Goal: Task Accomplishment & Management: Manage account settings

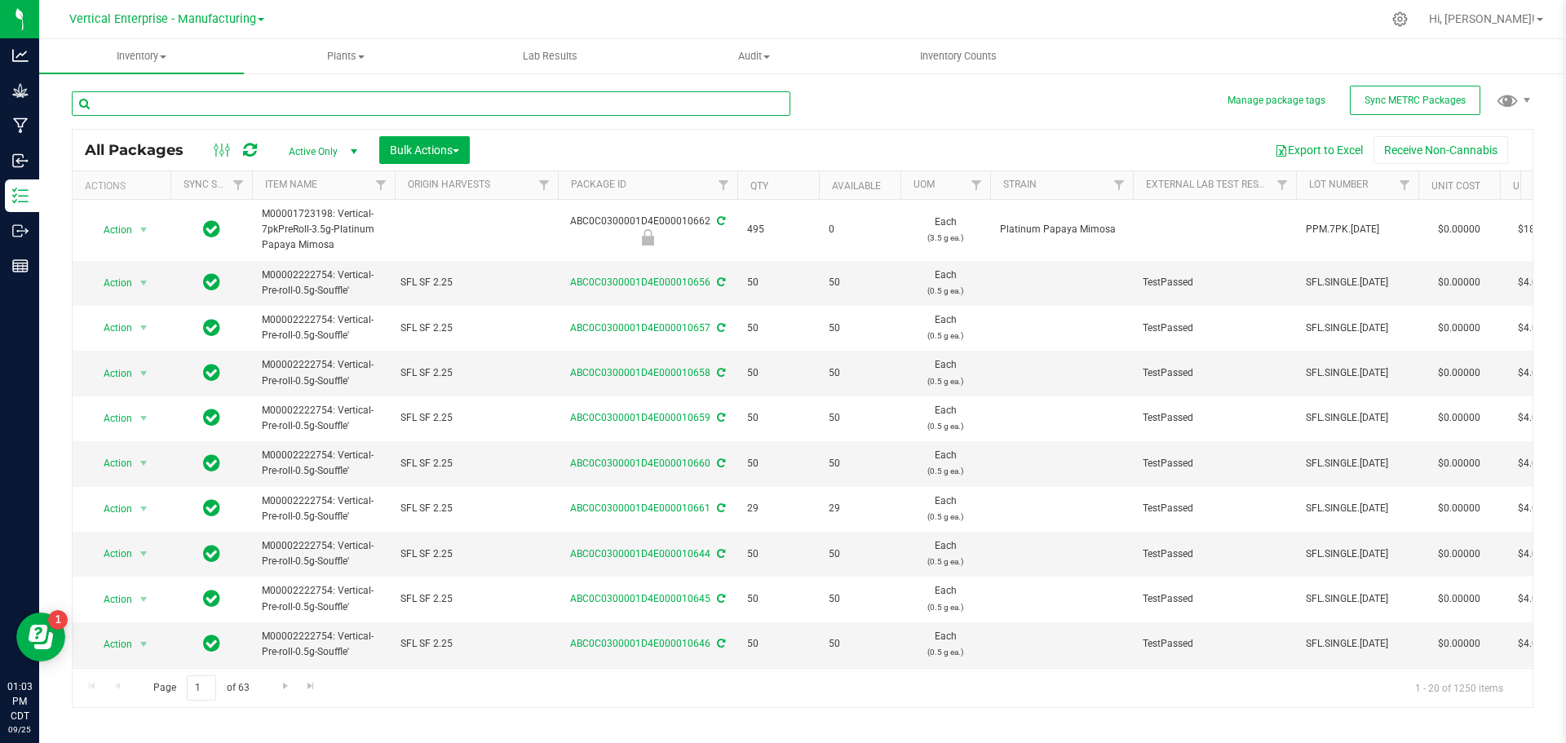
click at [169, 105] on input "text" at bounding box center [431, 103] width 719 height 24
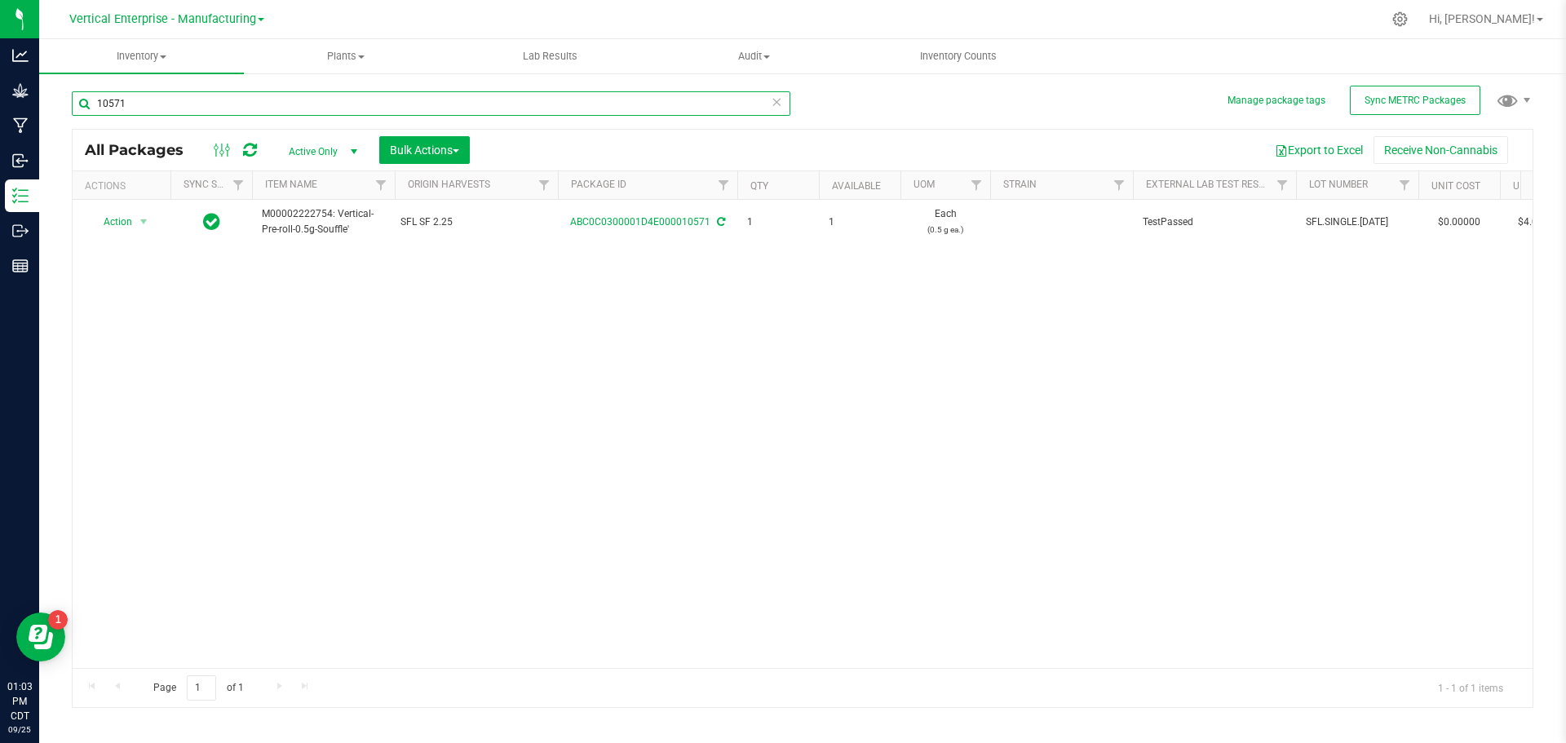
type input "10571"
click at [611, 219] on link "ABC0C0300001D4E000010571" at bounding box center [640, 221] width 140 height 11
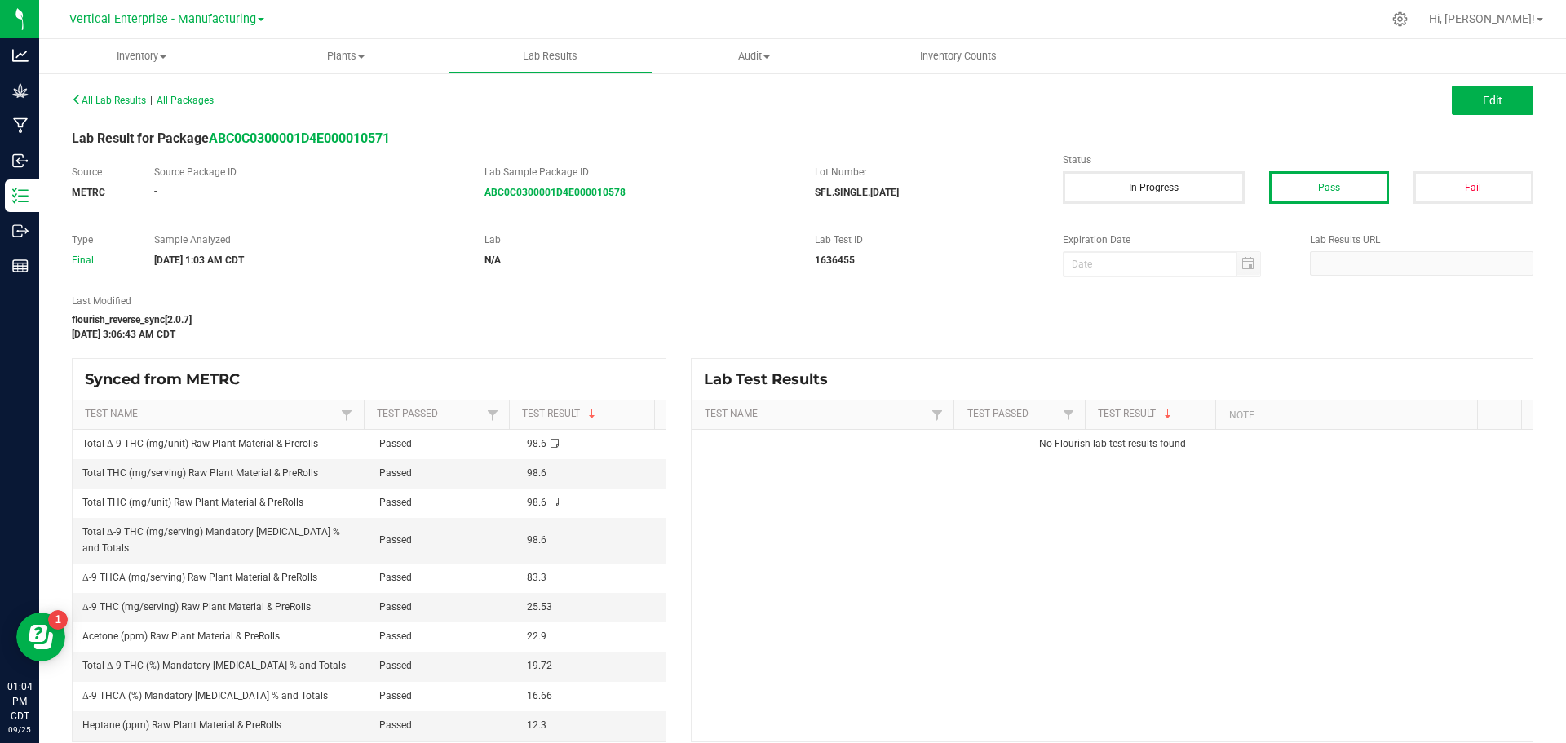
click at [79, 98] on icon at bounding box center [77, 100] width 10 height 10
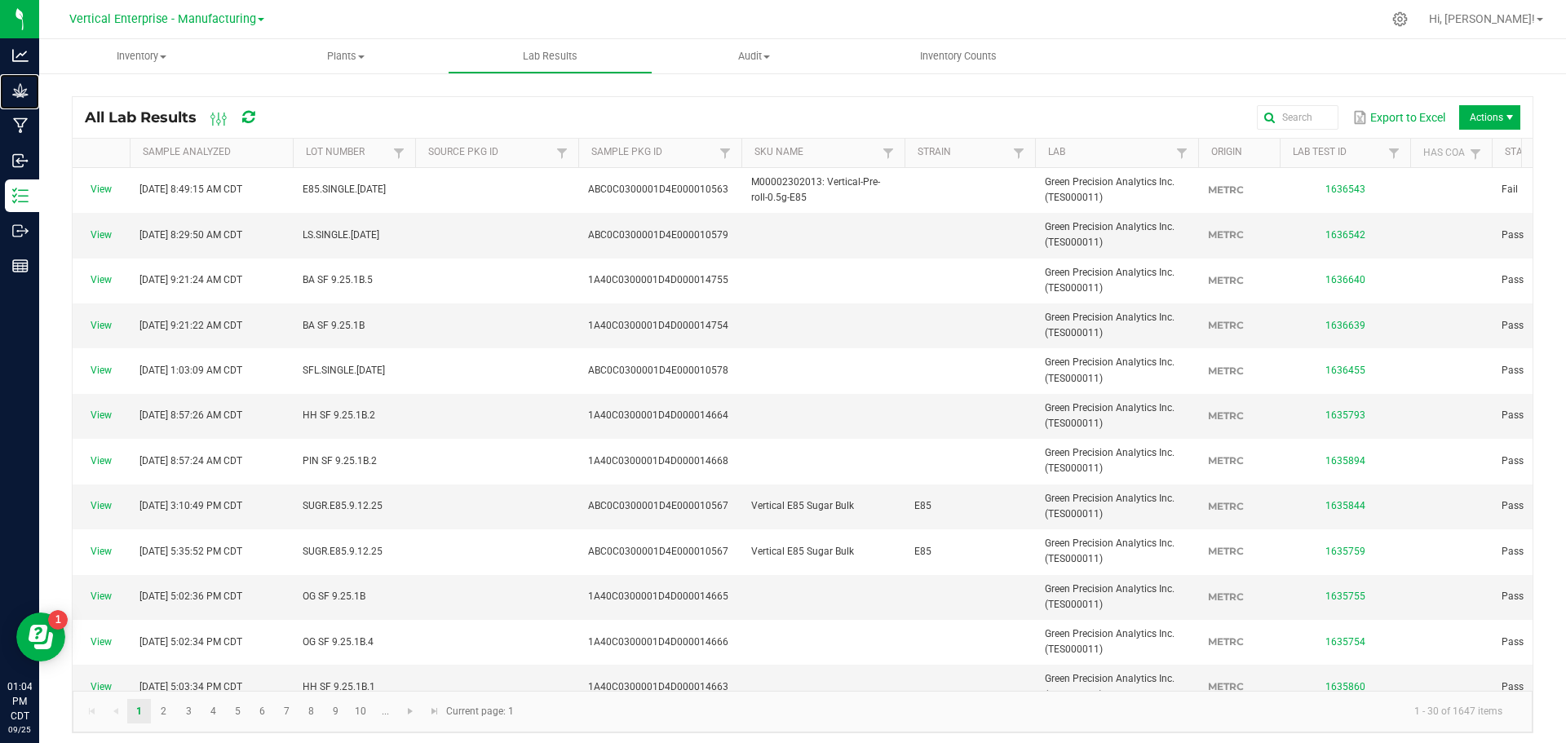
click at [0, 0] on p "Grow" at bounding box center [0, 0] width 0 height 0
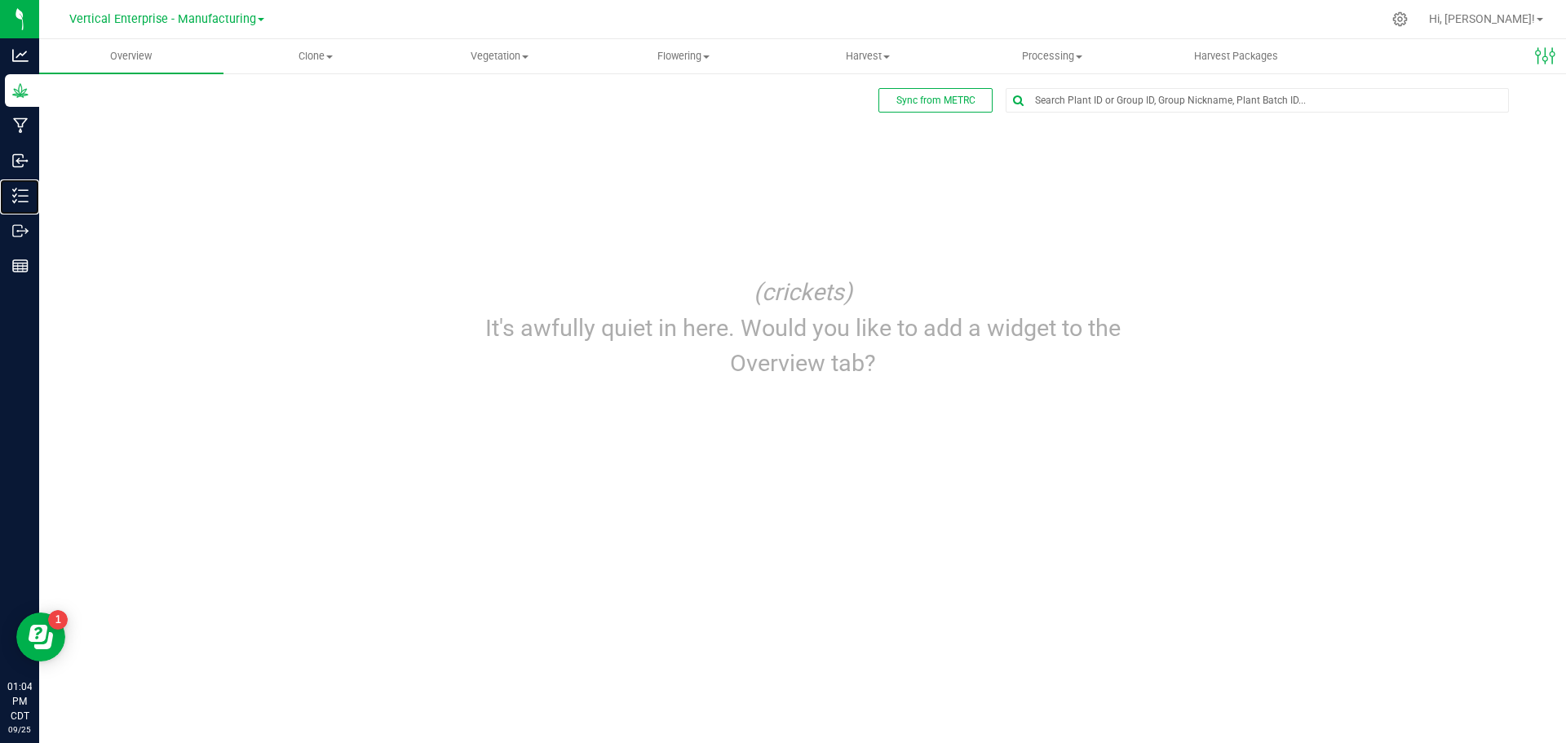
click at [39, 206] on div "Inventory" at bounding box center [22, 195] width 34 height 33
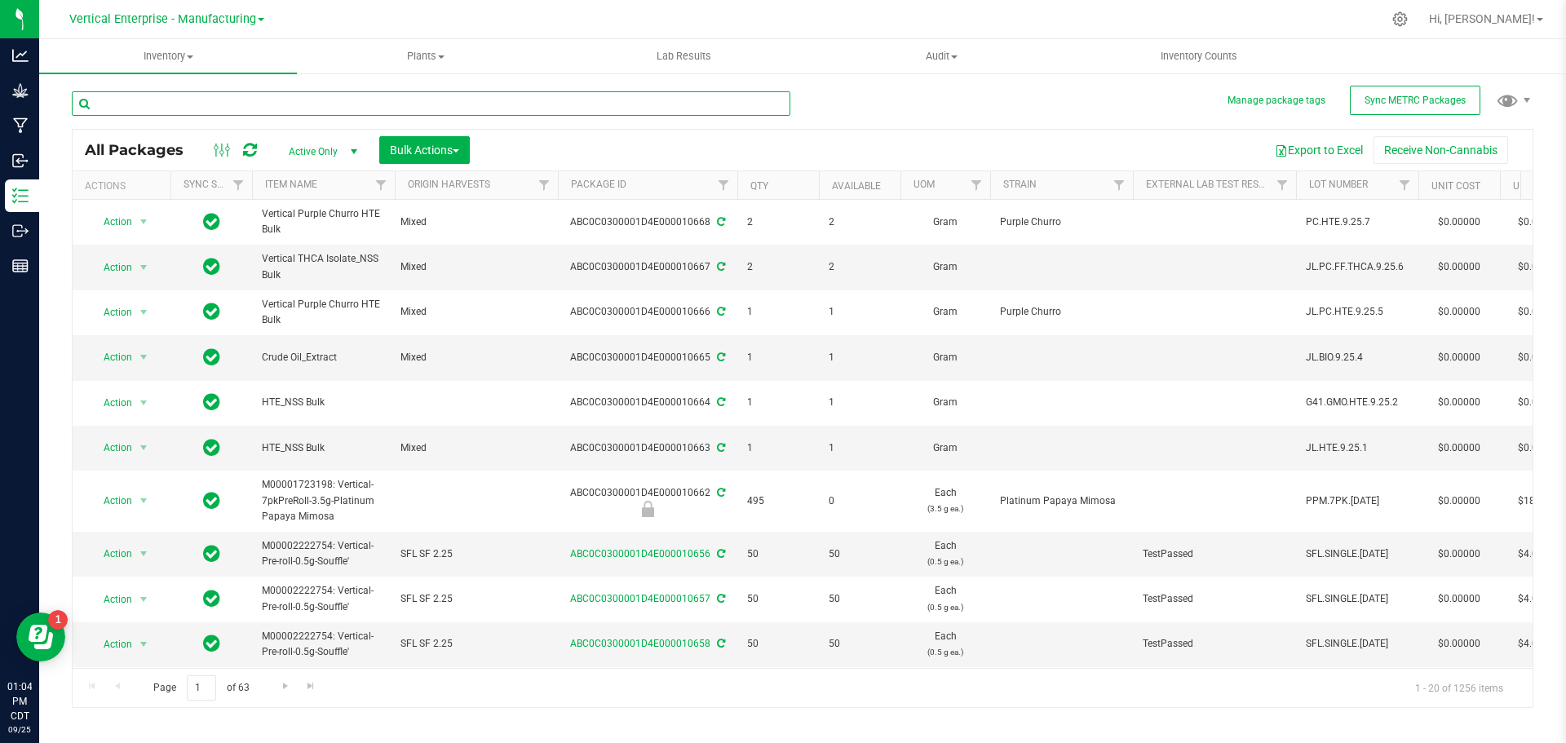
click at [140, 109] on input "text" at bounding box center [431, 103] width 719 height 24
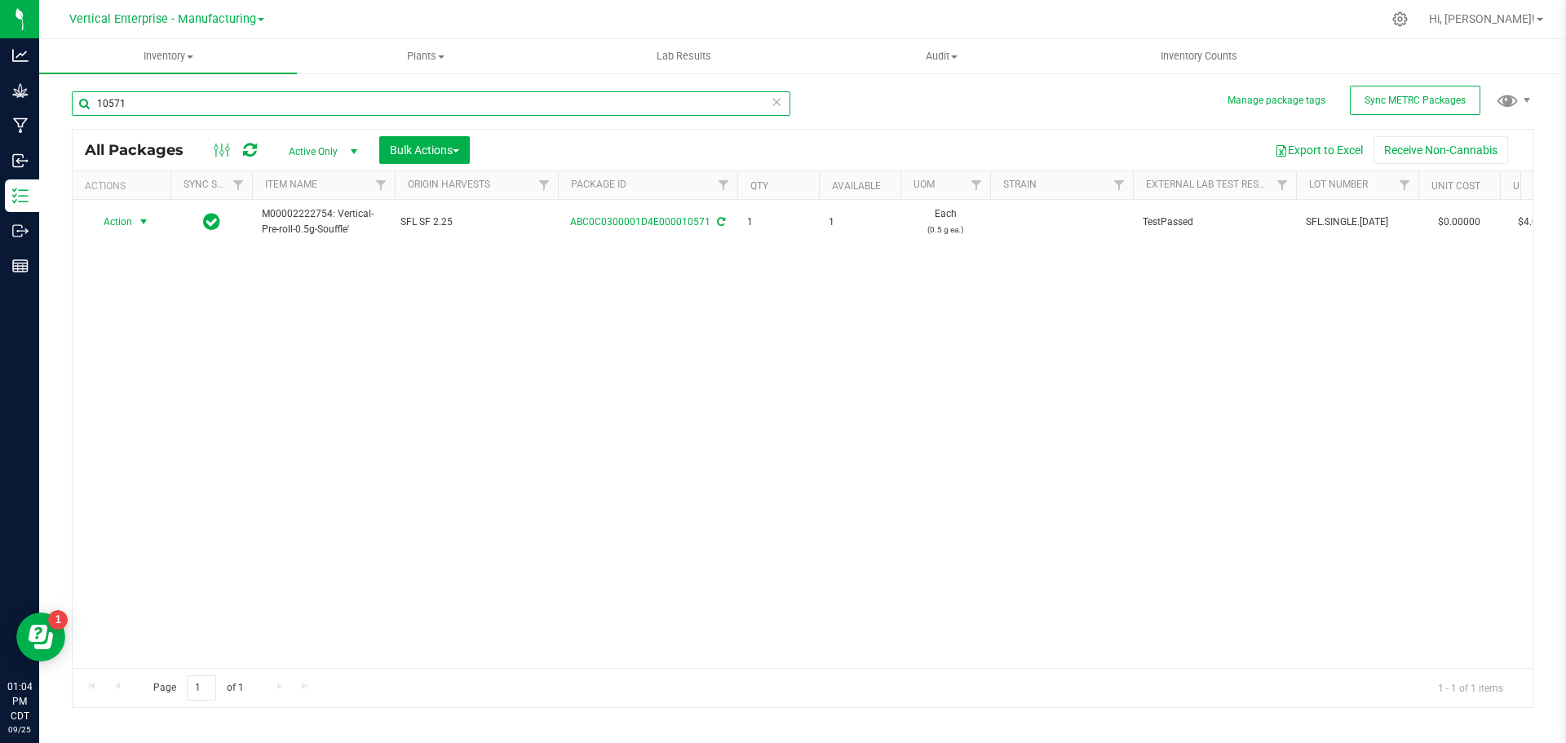
type input "10571"
click at [113, 220] on span "Action" at bounding box center [111, 221] width 44 height 23
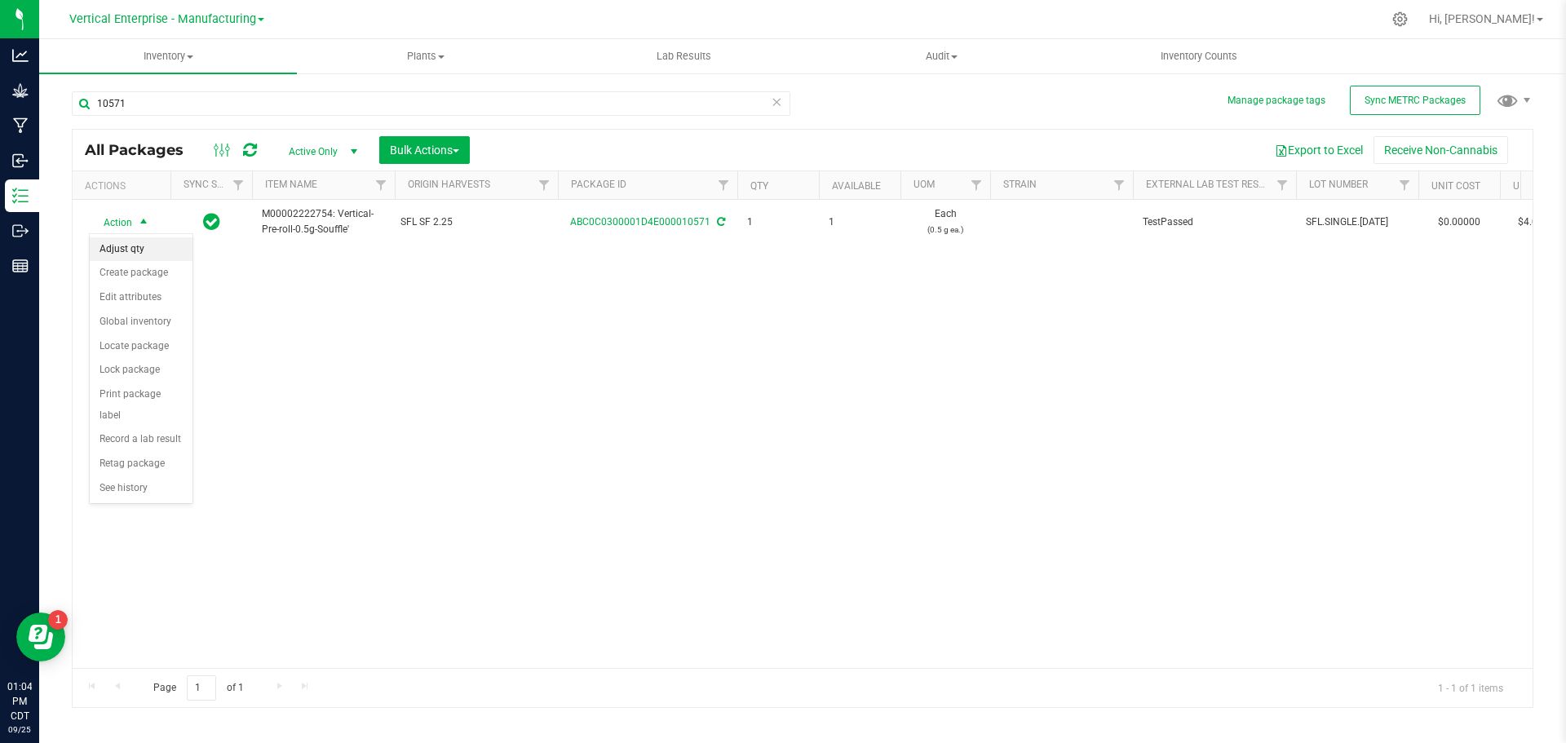
click at [123, 247] on li "Adjust qty" at bounding box center [141, 249] width 103 height 24
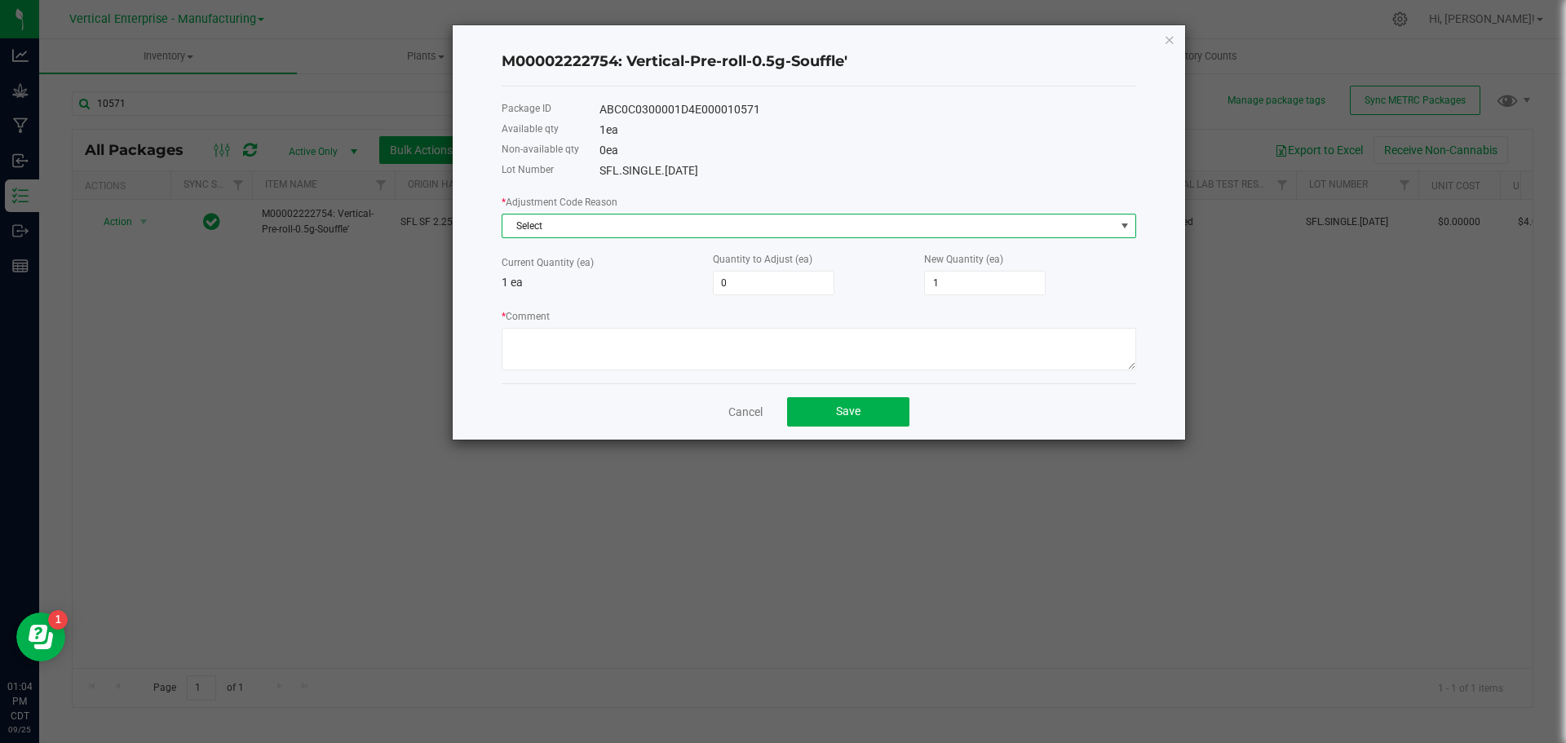
click at [568, 229] on span "Select" at bounding box center [809, 226] width 613 height 23
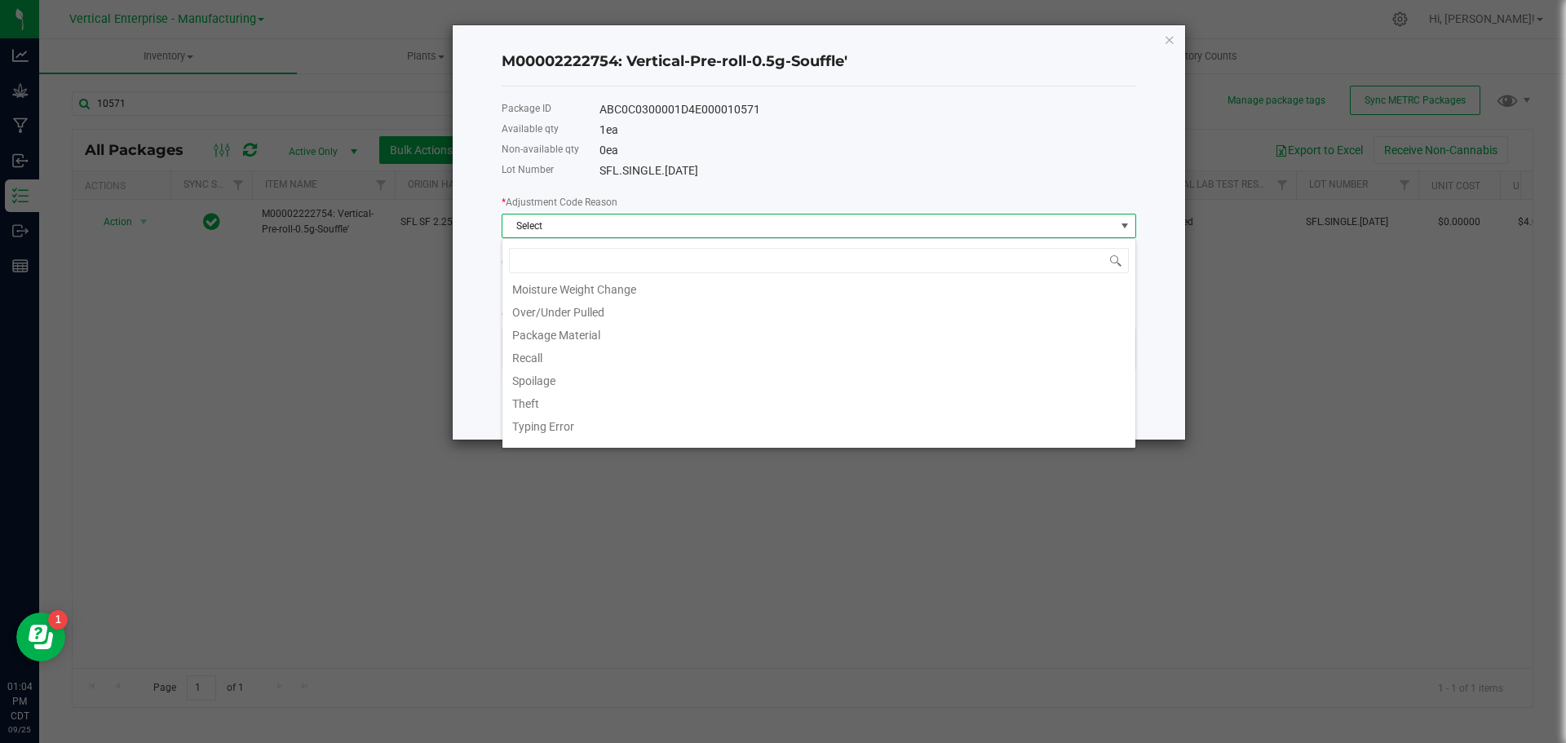
scroll to position [111, 0]
click at [544, 433] on li "Waste" at bounding box center [819, 433] width 633 height 23
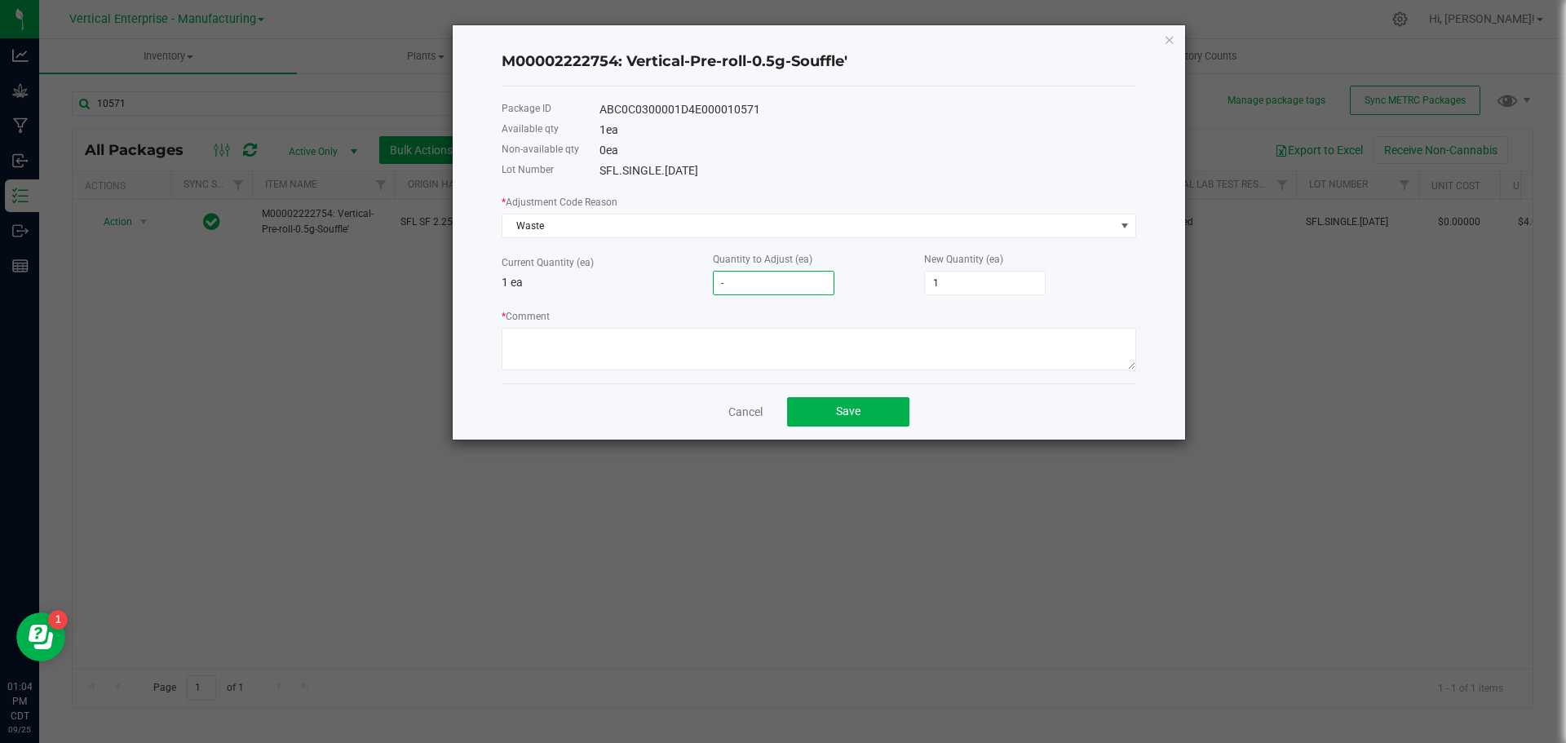
type input "-1"
type input "0"
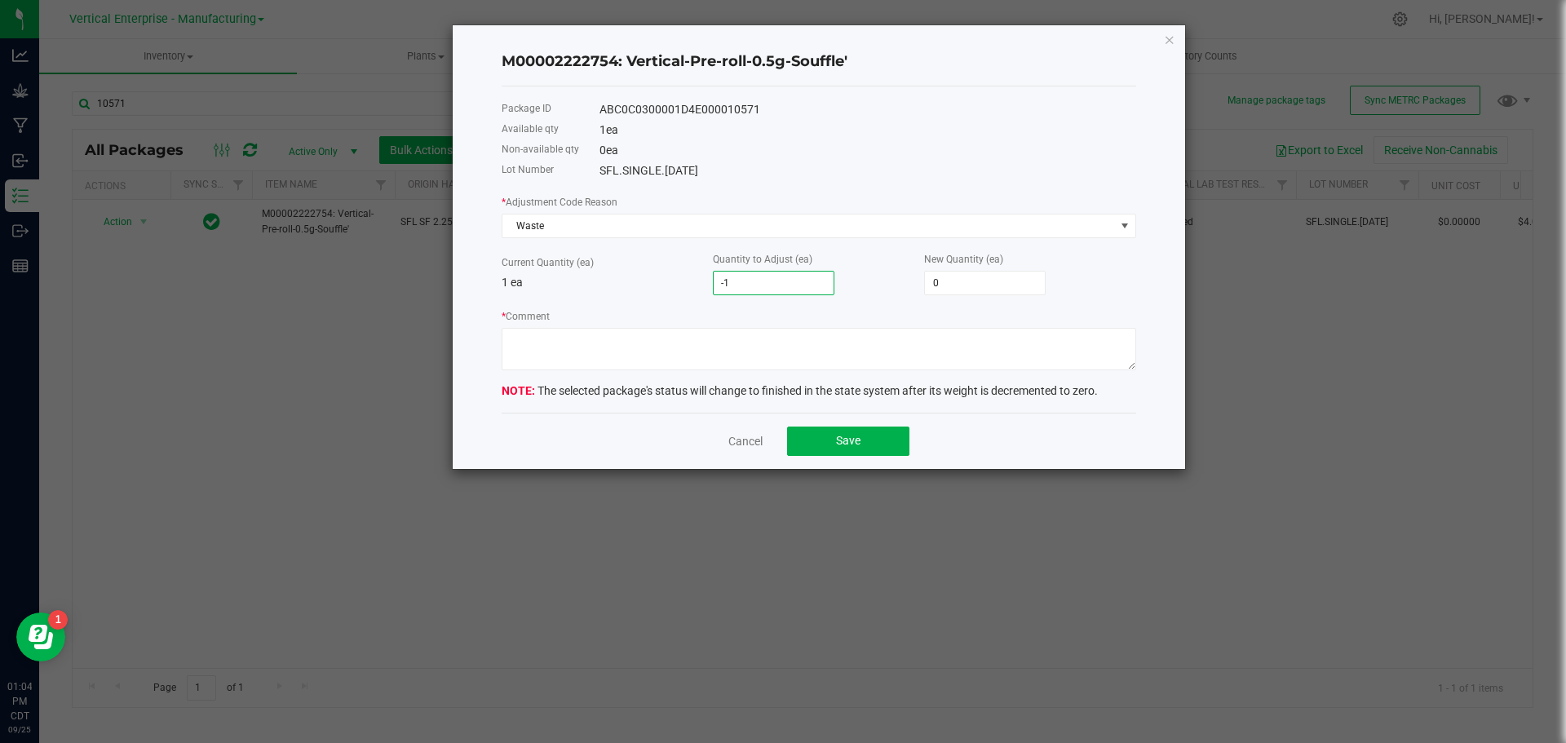
type input "-1"
click at [611, 349] on textarea "* Comment" at bounding box center [819, 349] width 635 height 42
click at [684, 104] on div "ABC0C0300001D4E000010571" at bounding box center [868, 109] width 537 height 17
copy div "ABC0C0300001D4E000010571"
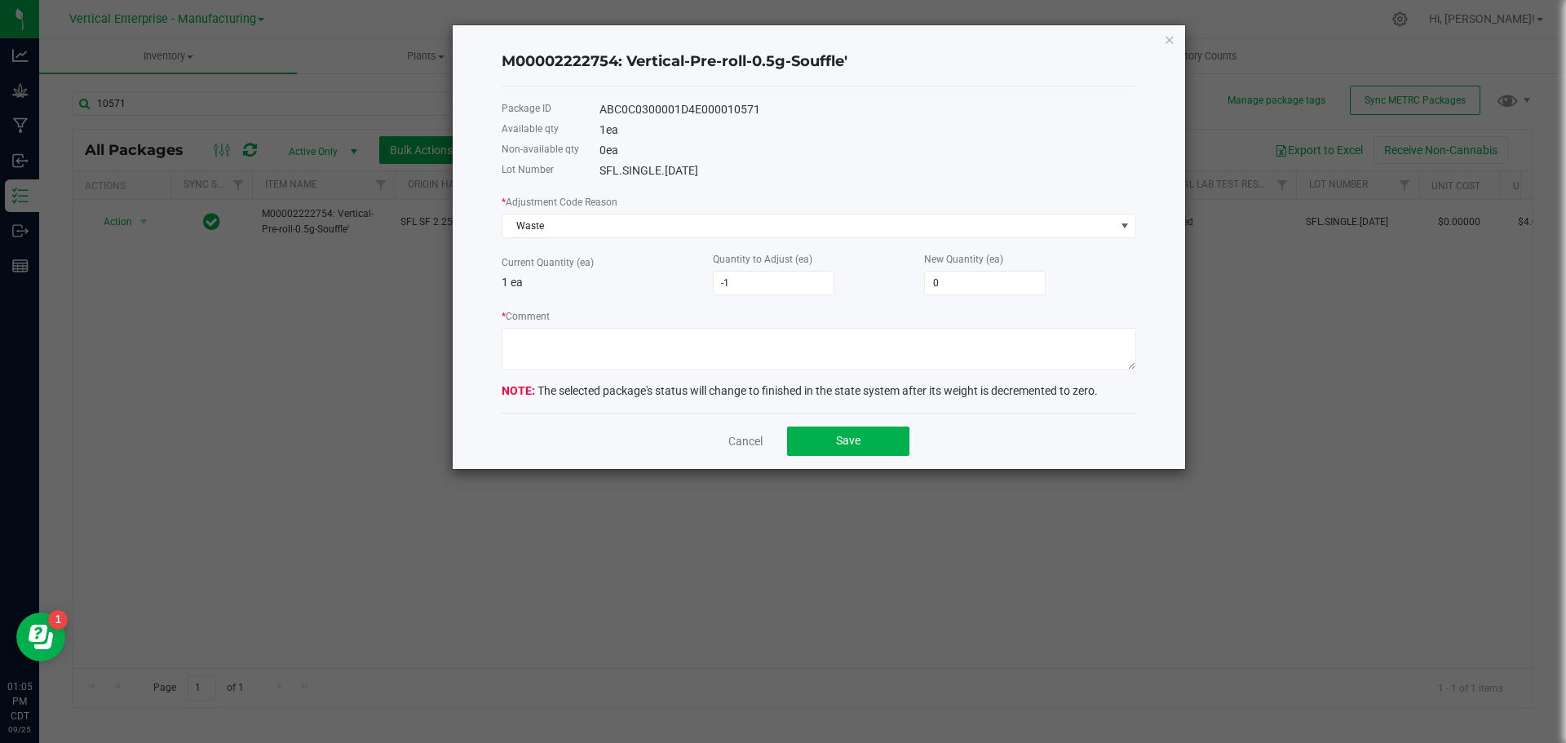
click at [646, 64] on h4 "M00002222754: Vertical-Pre-roll-0.5g-Souffle'" at bounding box center [819, 61] width 635 height 21
copy h4 "M00002222754: Vertical-Pre-roll-0.5g-Souffle'"
click at [768, 356] on textarea "* Comment" at bounding box center [819, 349] width 635 height 42
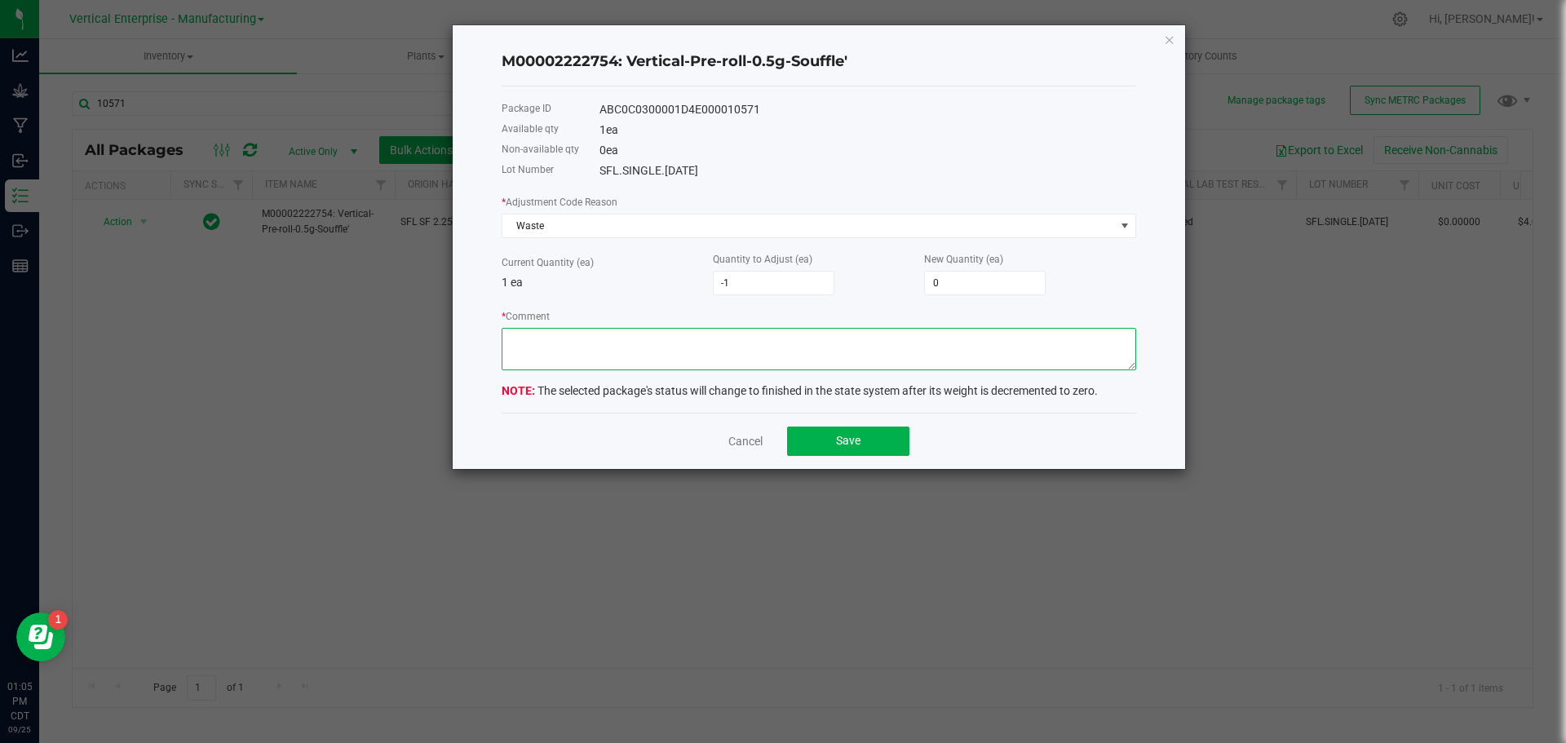
paste textarea "Material determined to be unusable ground into waste per SOP"
type textarea "Material determined to be unusable ground into waste per SOP"
click at [861, 432] on button "Save" at bounding box center [848, 441] width 122 height 29
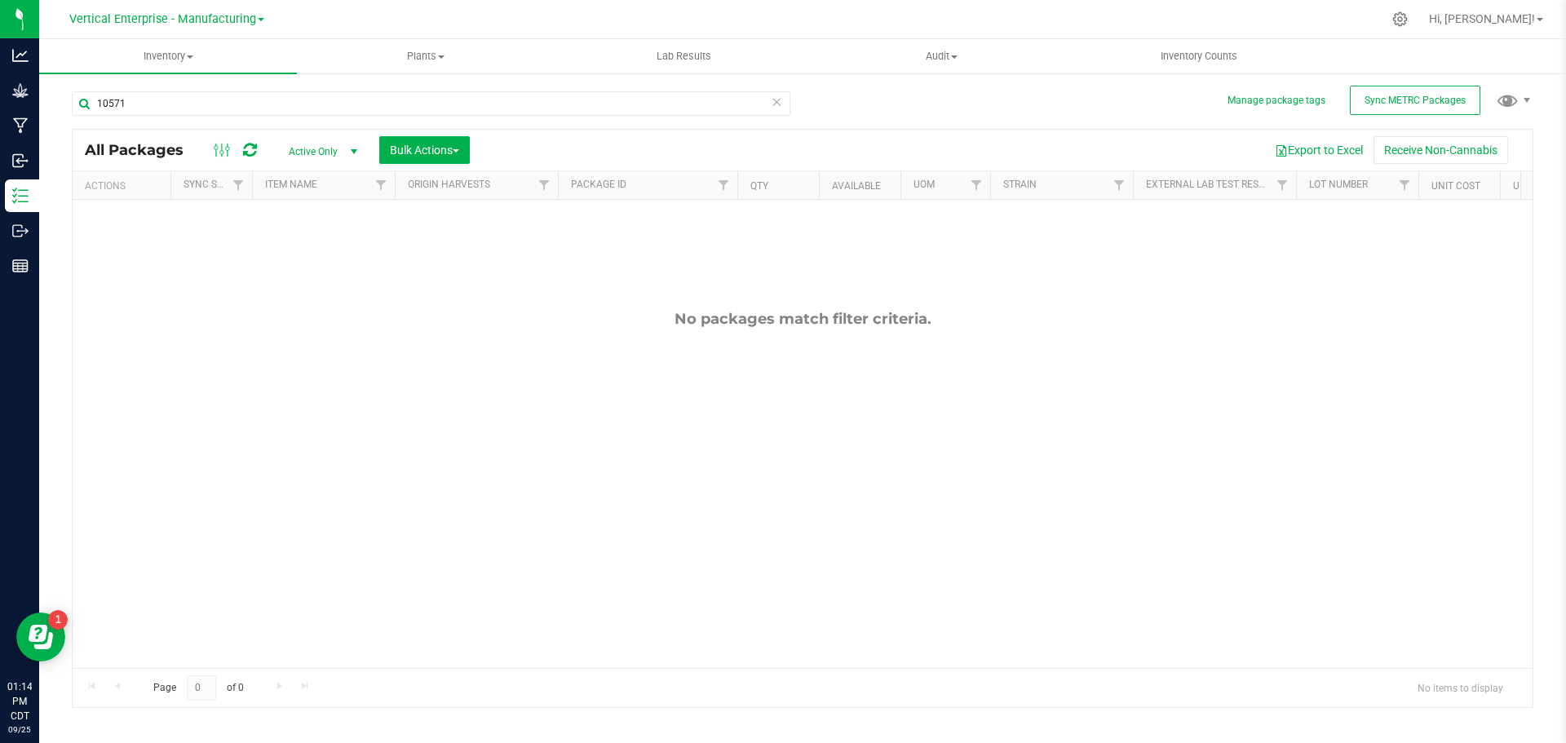
click at [199, 25] on span "Vertical Enterprise - Manufacturing" at bounding box center [162, 19] width 187 height 14
click at [193, 57] on link "Vertical Enterprise - Cultivation" at bounding box center [166, 58] width 238 height 22
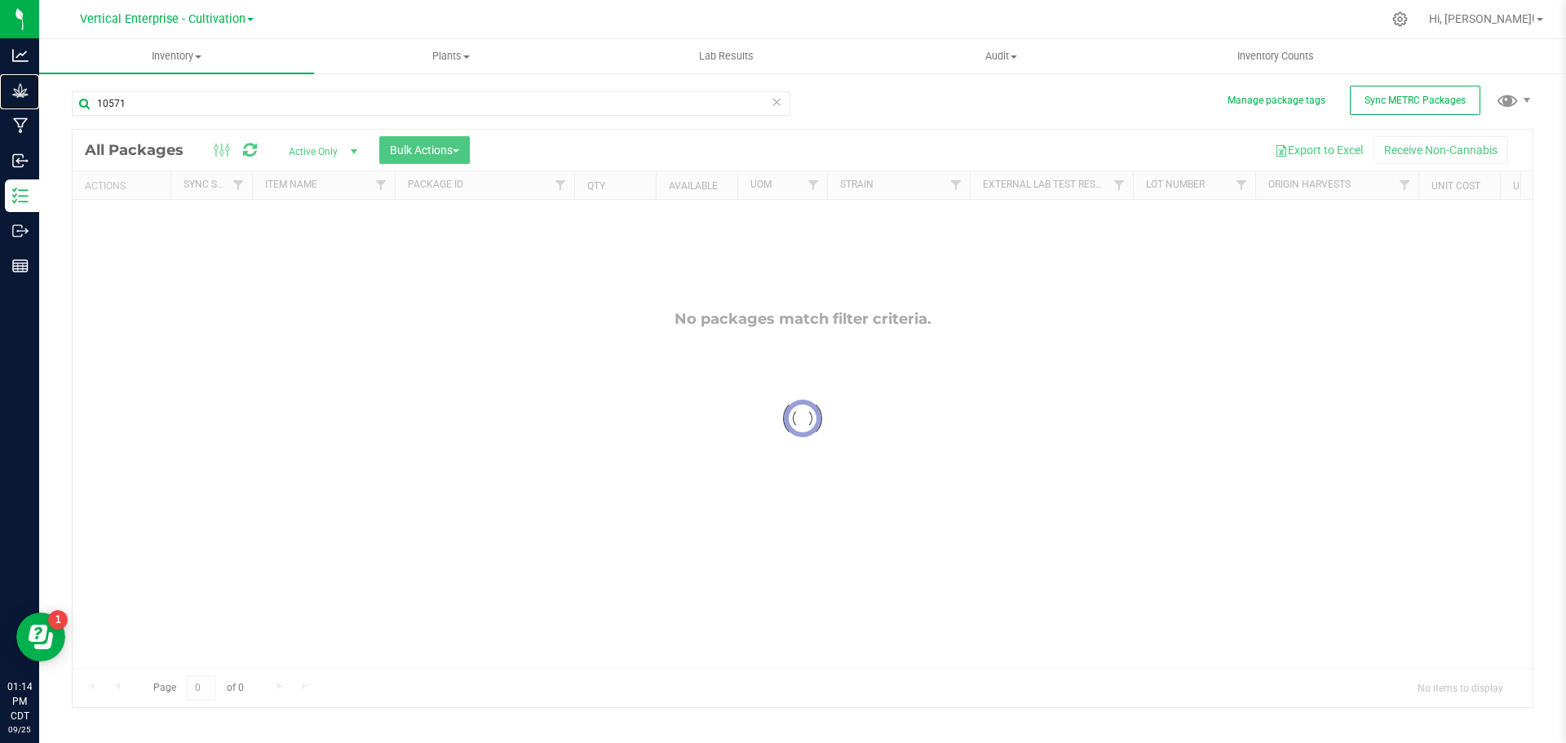
click at [0, 0] on p "Grow" at bounding box center [0, 0] width 0 height 0
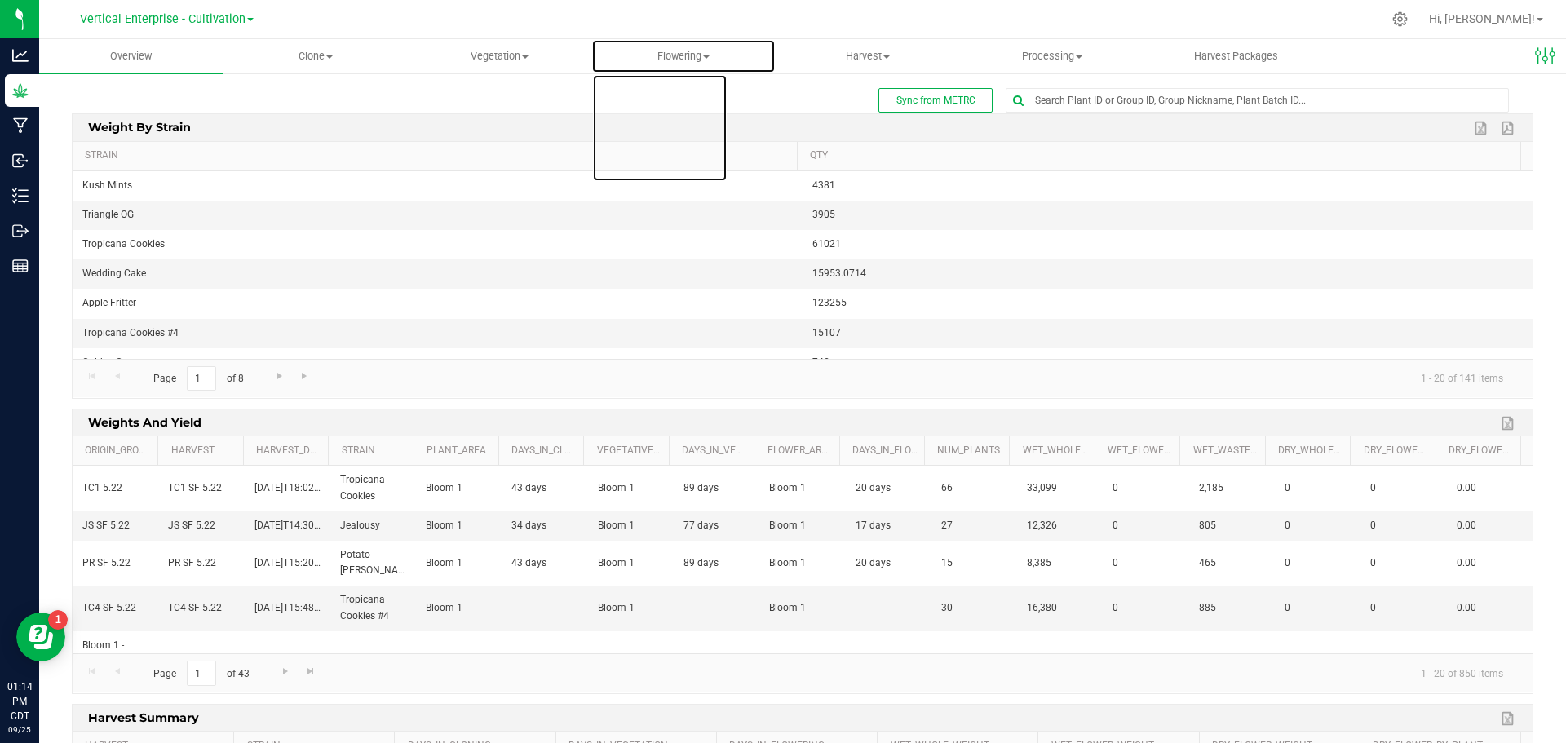
click at [663, 58] on span "Flowering" at bounding box center [683, 56] width 183 height 15
click at [656, 121] on span "Flowering groups" at bounding box center [658, 118] width 135 height 14
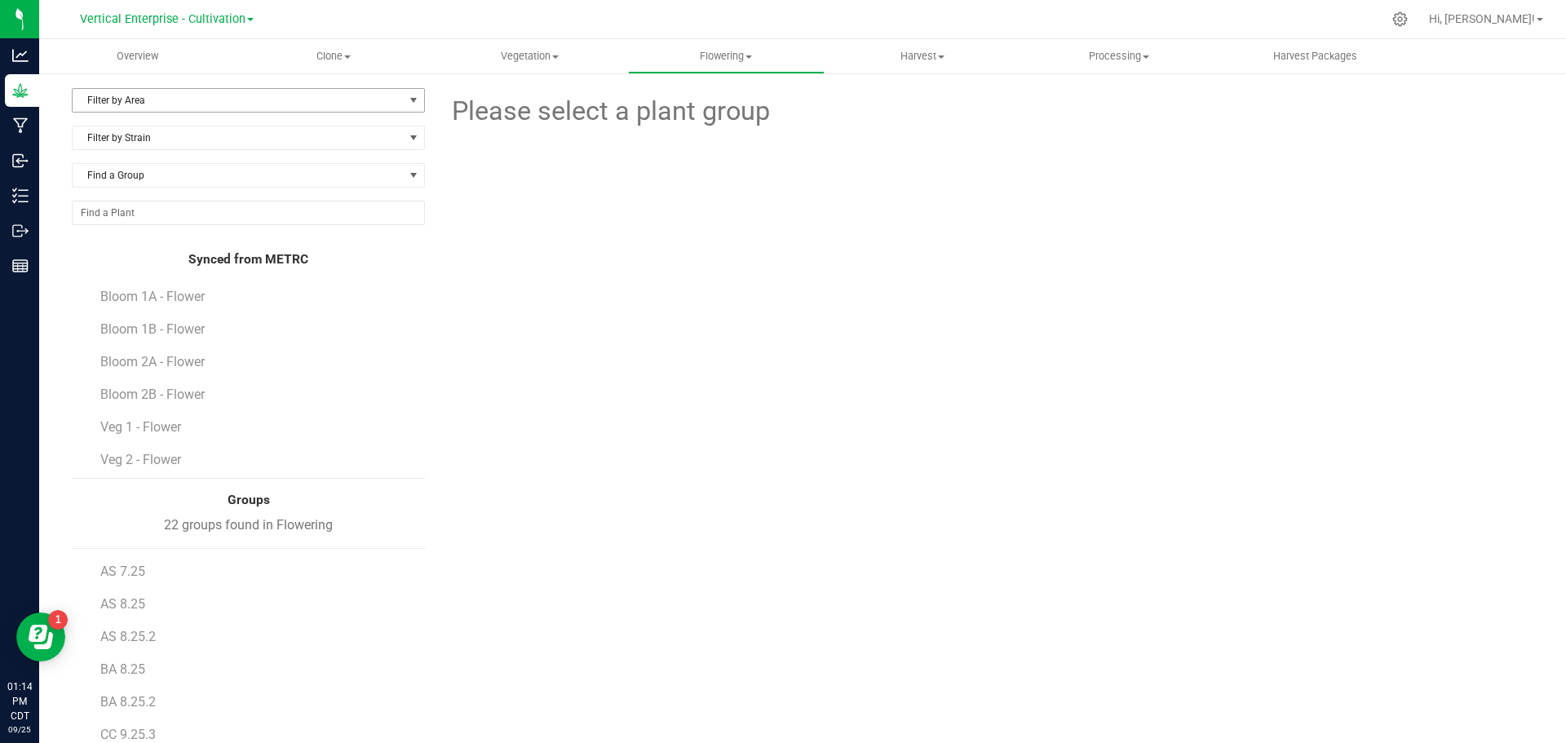
click at [140, 101] on span "Filter by Area" at bounding box center [238, 100] width 331 height 23
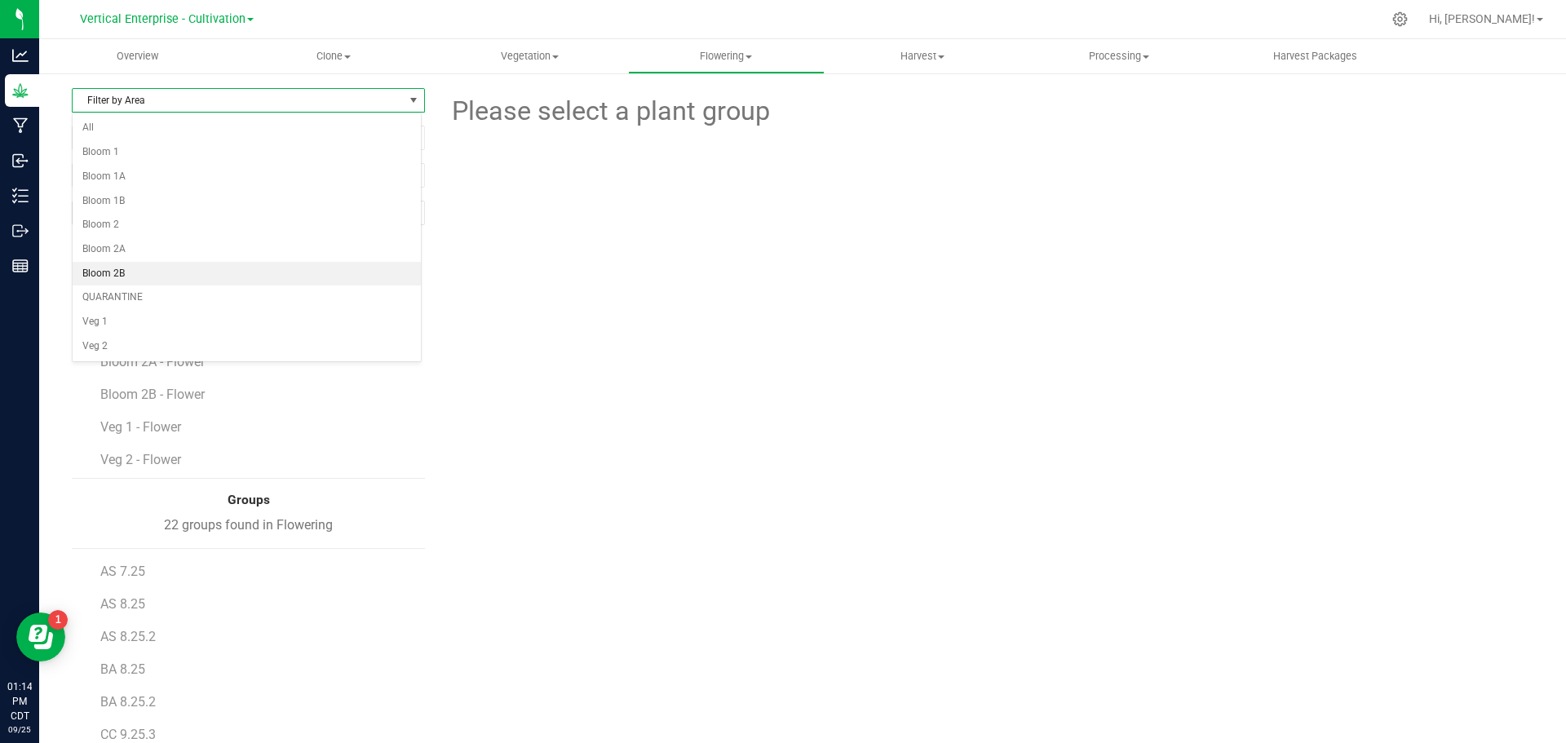
click at [126, 274] on li "Bloom 2B" at bounding box center [247, 274] width 348 height 24
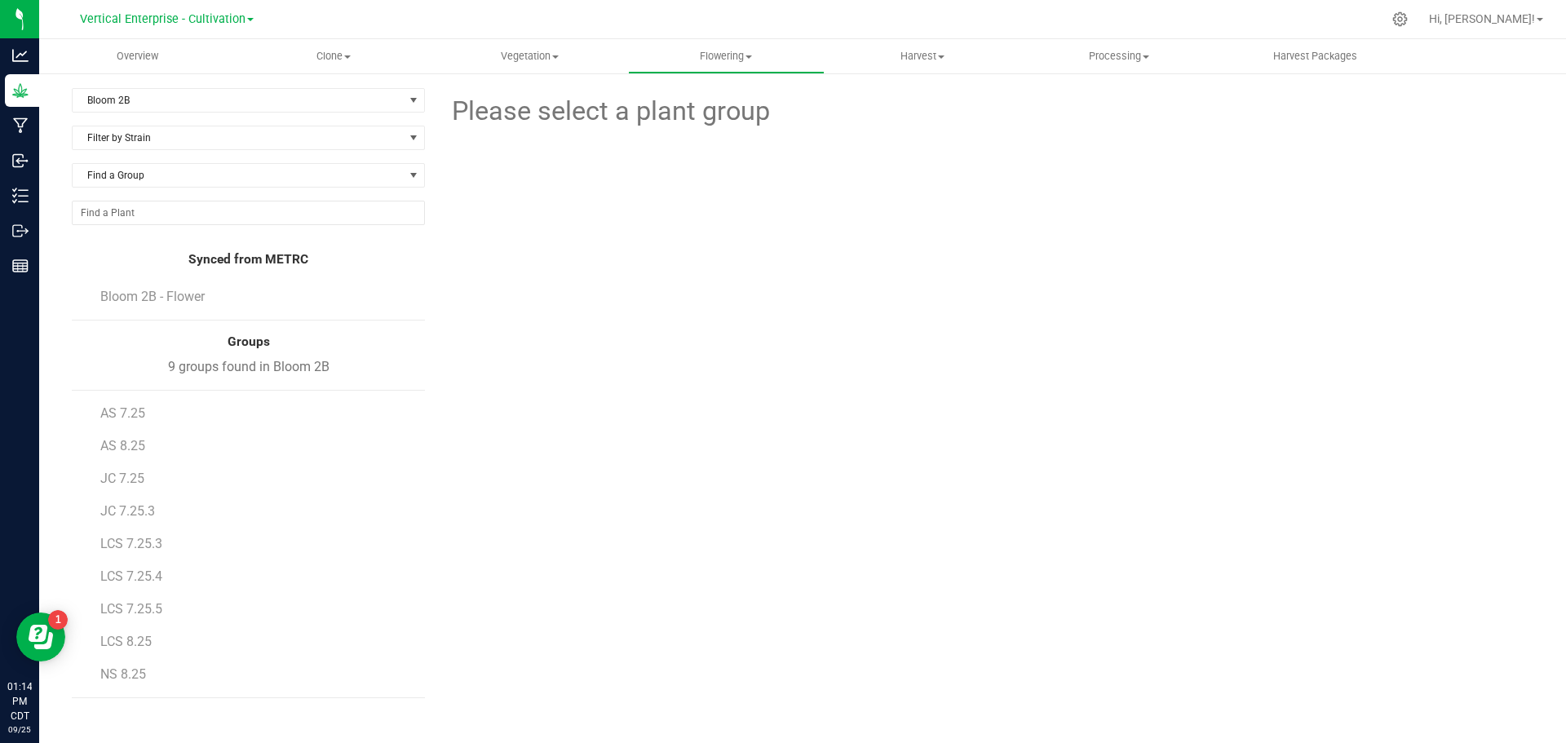
click at [229, 363] on div "9 groups found in Bloom 2B" at bounding box center [248, 367] width 353 height 20
click at [150, 292] on span "Bloom 2B - Flower" at bounding box center [152, 297] width 104 height 16
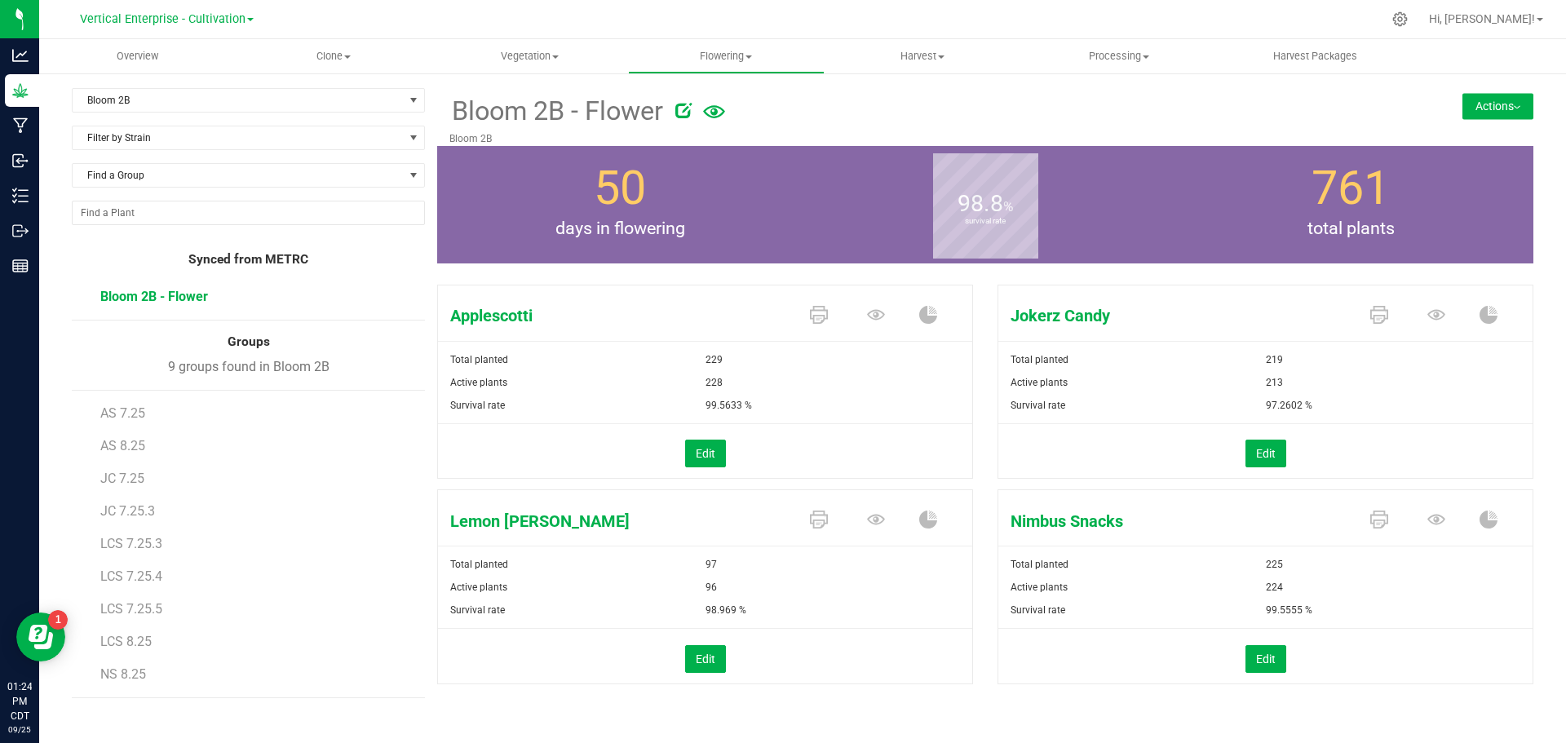
click at [117, 409] on span "AS 7.25" at bounding box center [122, 413] width 45 height 16
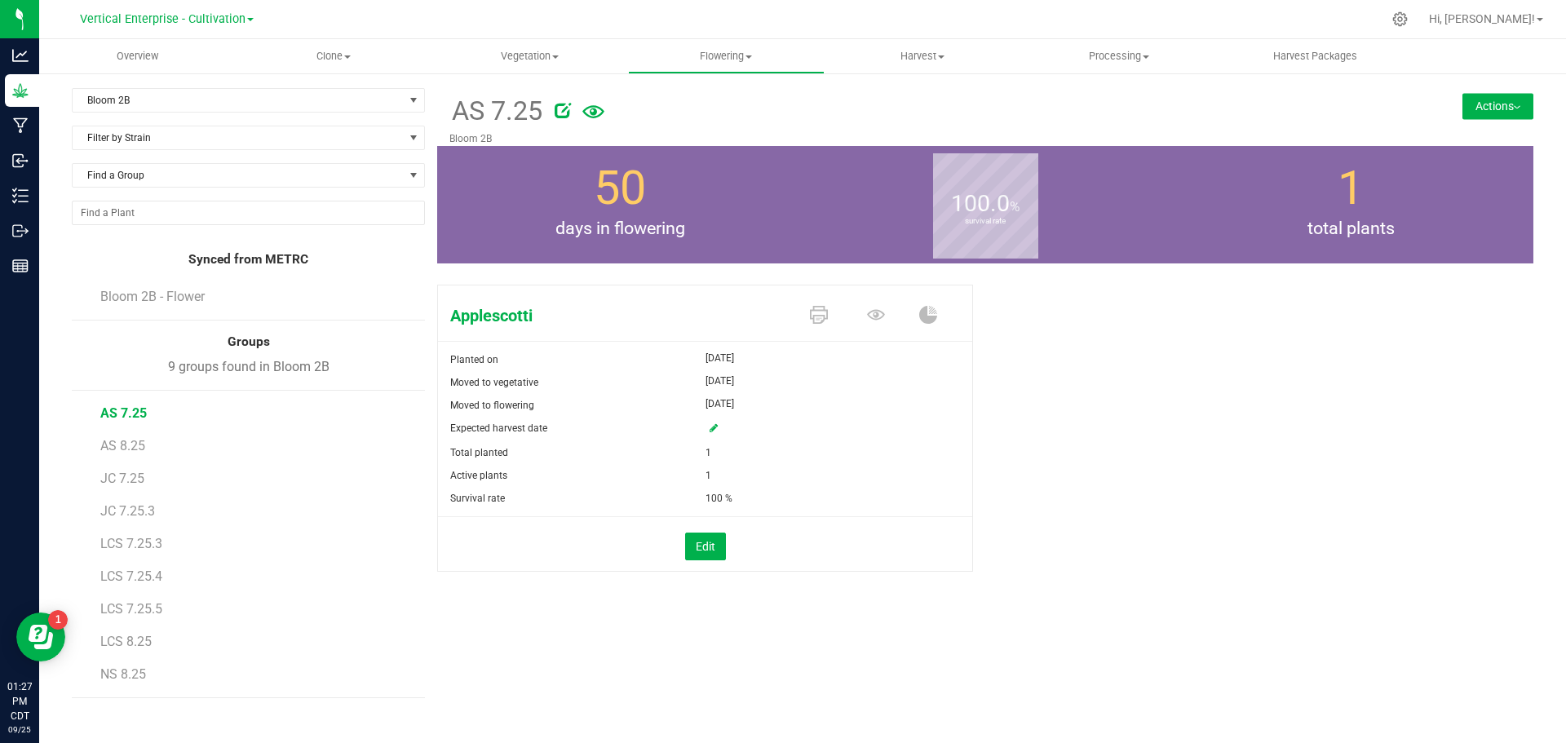
click at [151, 298] on span "Bloom 2B - Flower" at bounding box center [152, 297] width 104 height 16
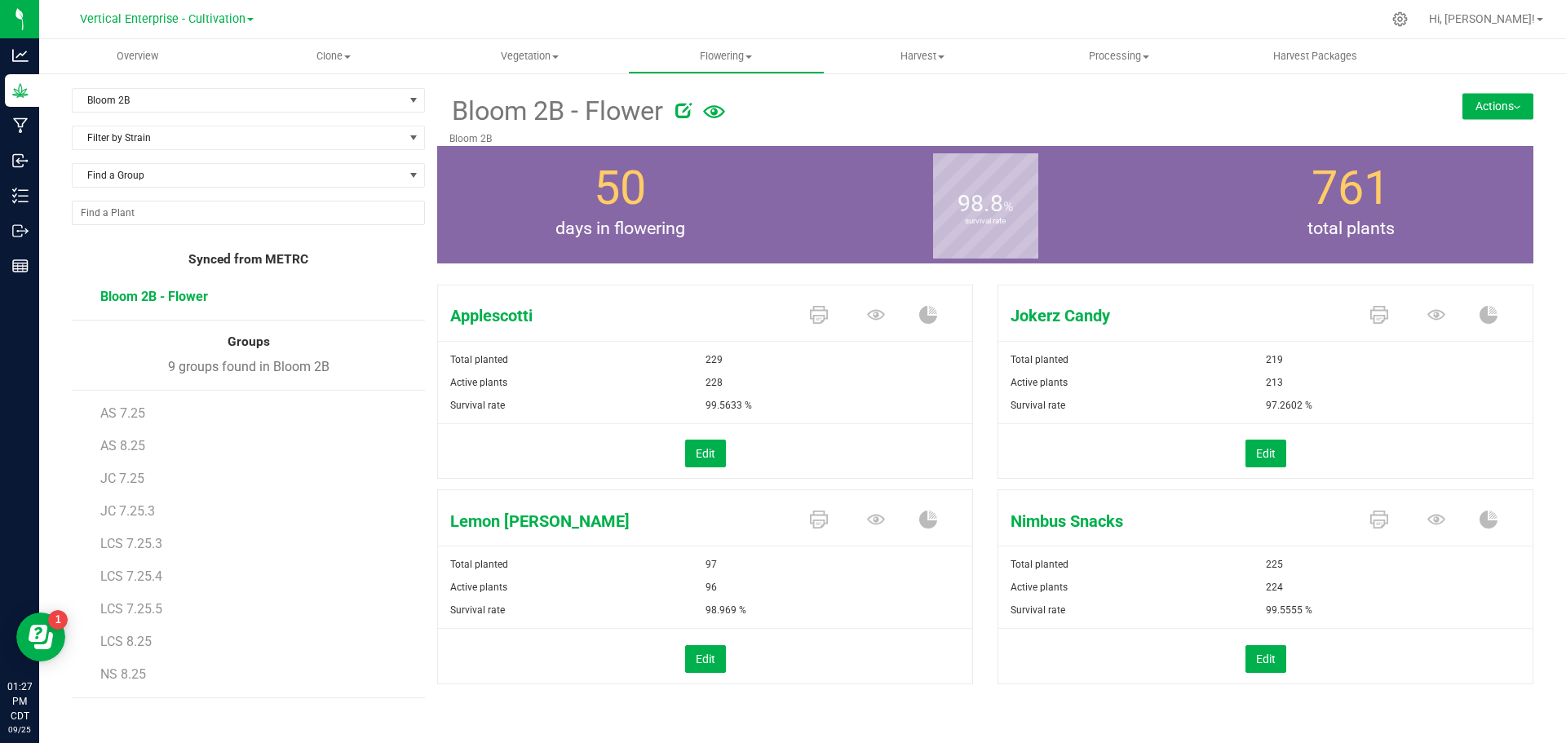
click at [122, 414] on span "AS 7.25" at bounding box center [122, 413] width 45 height 16
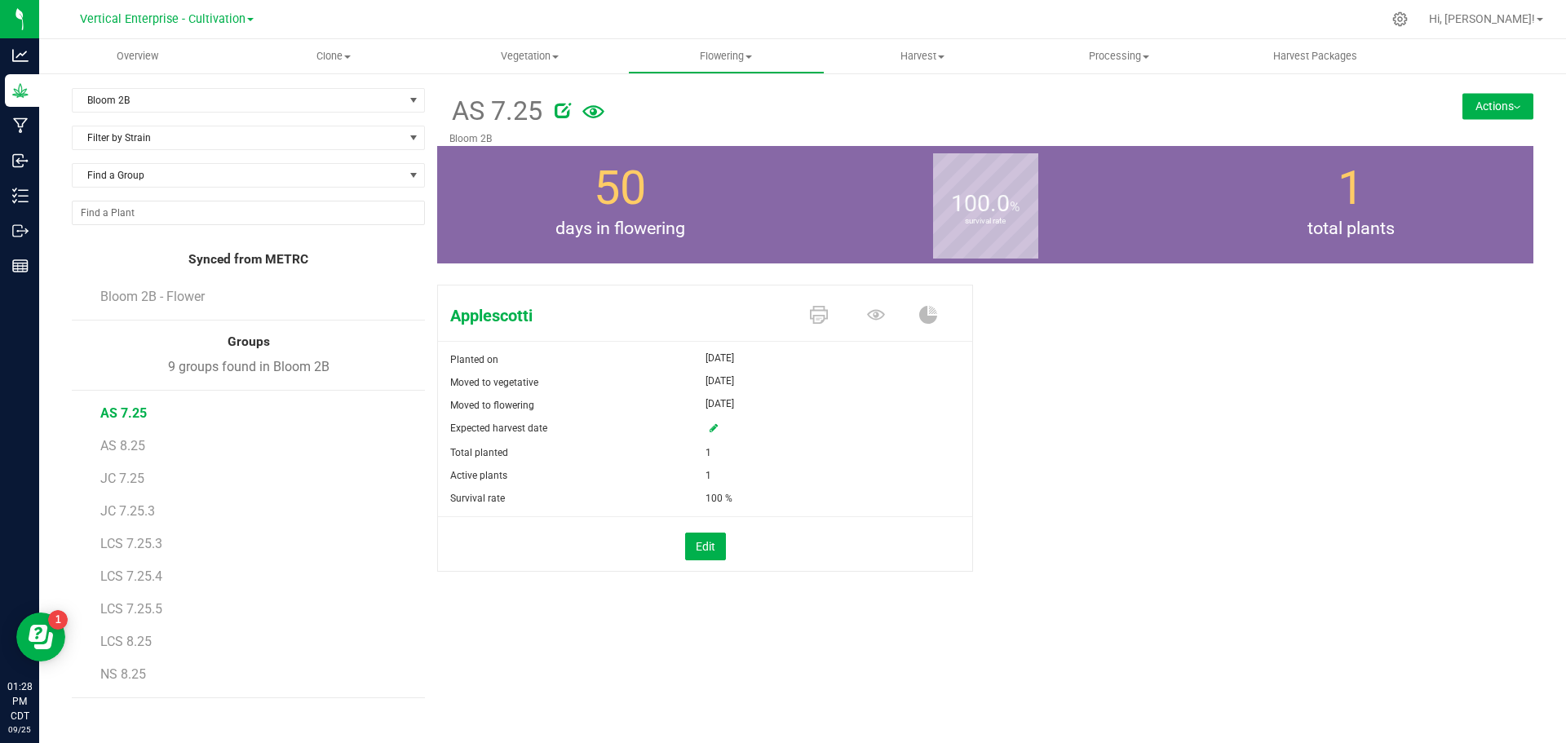
click at [116, 452] on span "AS 8.25" at bounding box center [122, 446] width 45 height 16
click at [113, 445] on span "AS 8.25" at bounding box center [123, 446] width 47 height 16
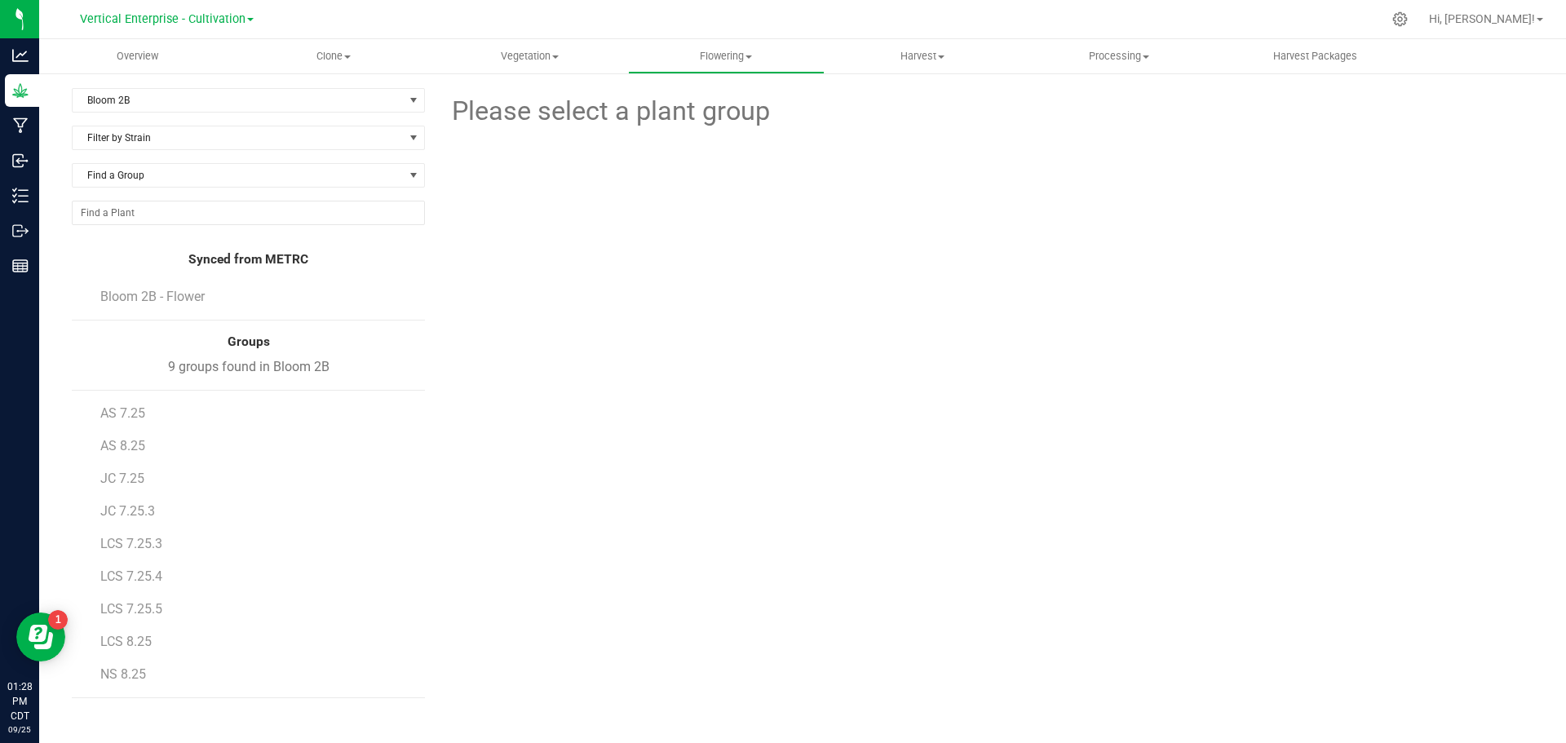
click at [119, 450] on span "AS 8.25" at bounding box center [122, 446] width 45 height 16
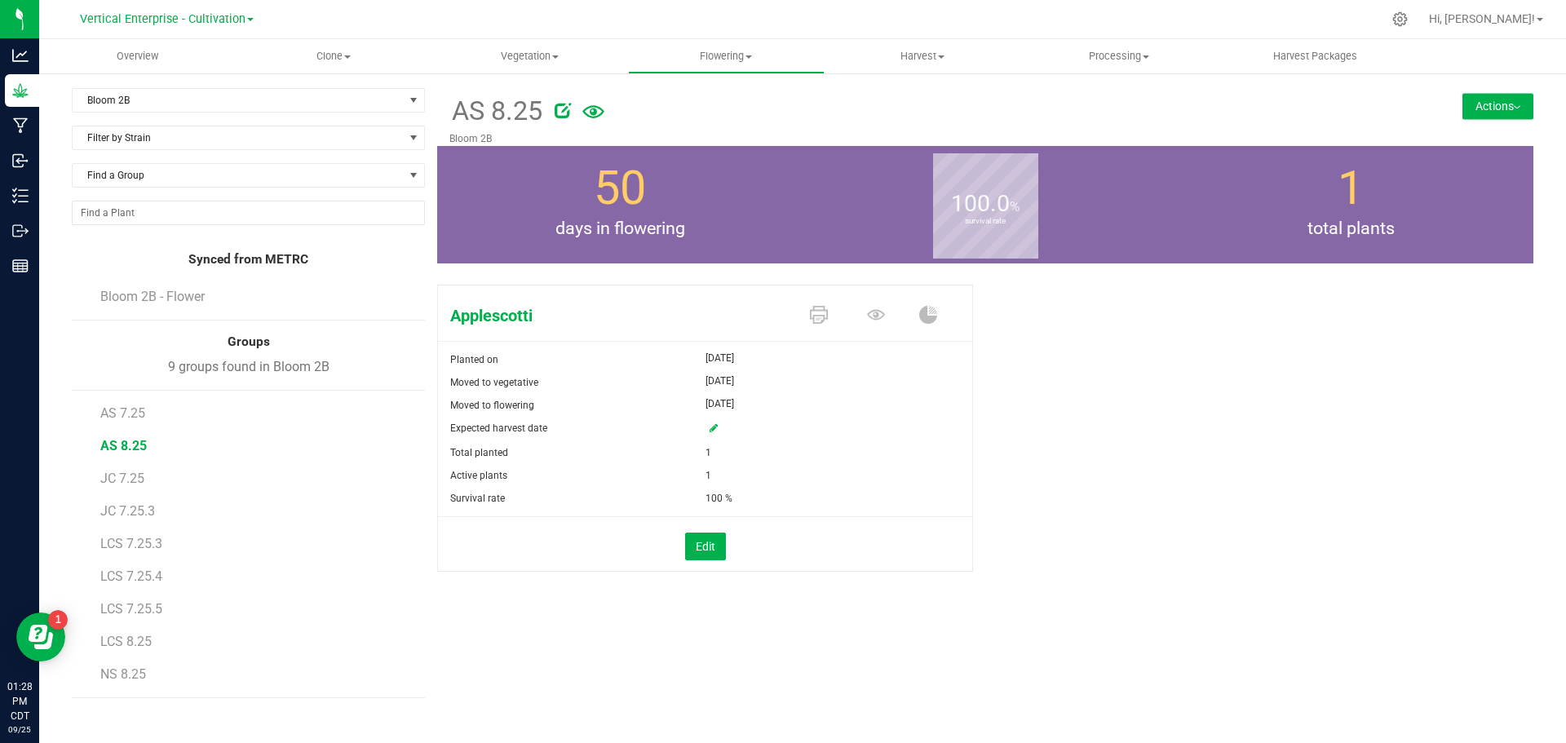
click at [109, 482] on span "JC 7.25" at bounding box center [122, 479] width 44 height 16
click at [109, 481] on span "JC 7.25" at bounding box center [122, 479] width 45 height 16
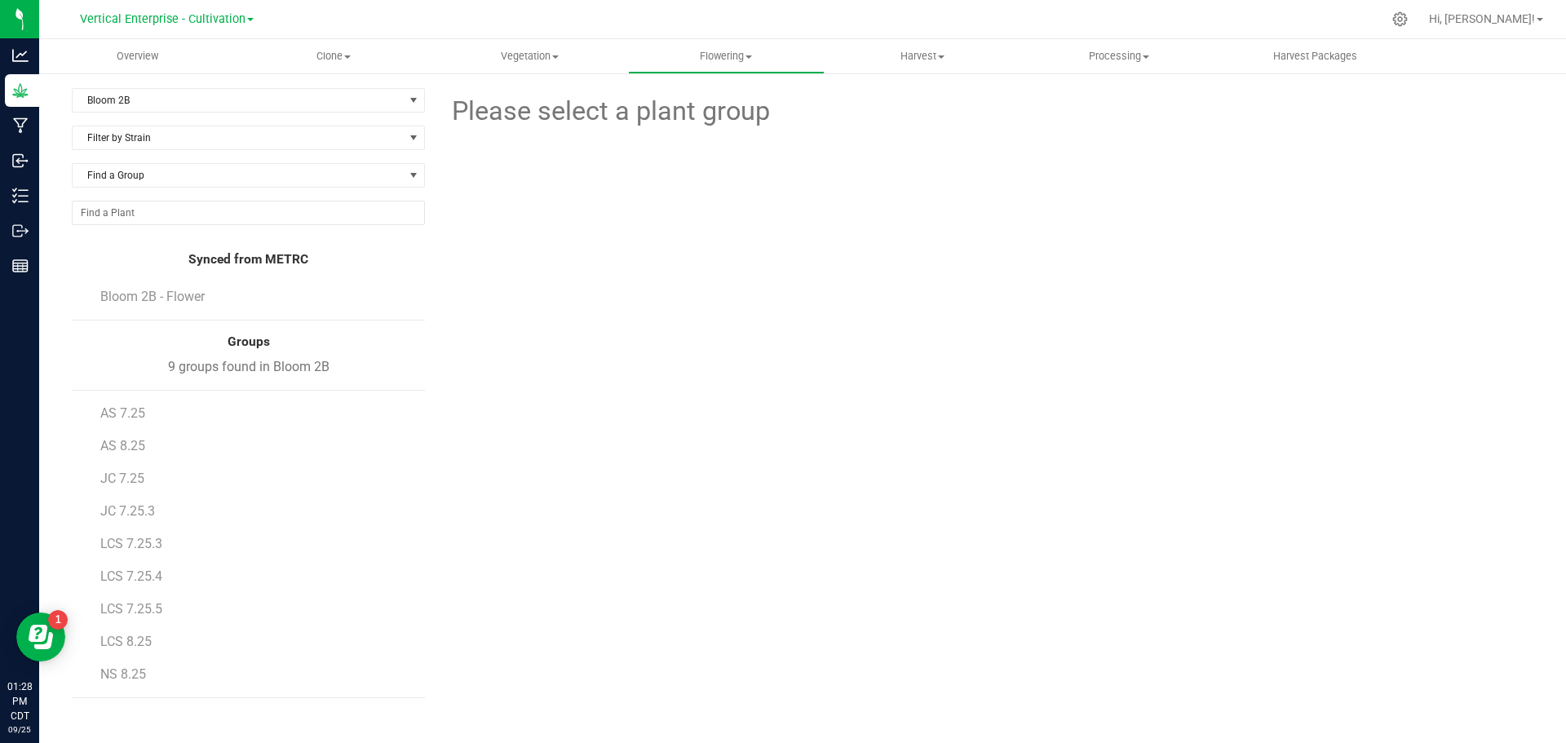
click at [118, 480] on span "JC 7.25" at bounding box center [122, 479] width 44 height 16
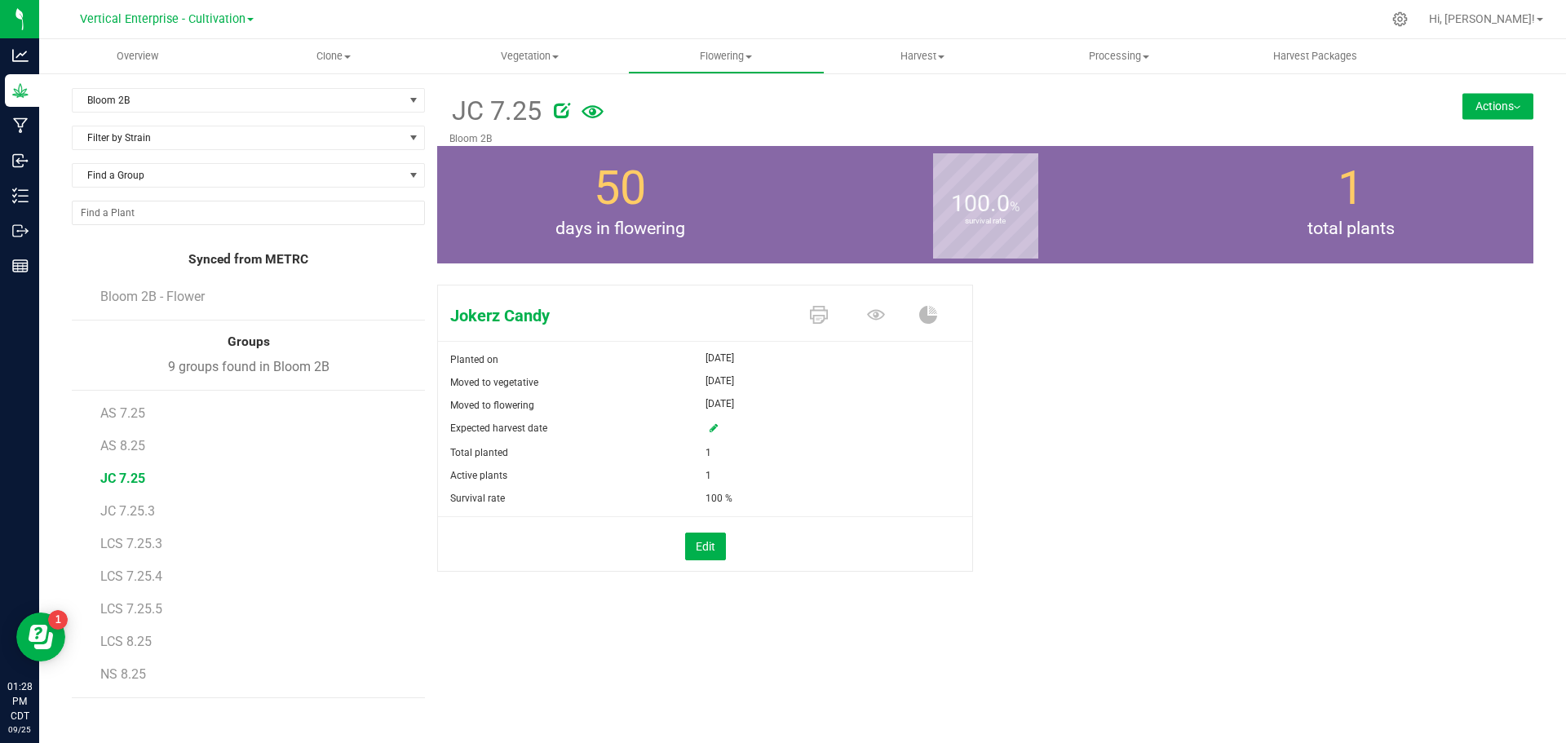
click at [116, 508] on span "JC 7.25.3" at bounding box center [127, 511] width 55 height 16
click at [125, 541] on span "LCS 7.25.3" at bounding box center [131, 544] width 62 height 16
click at [135, 578] on span "LCS 7.25.4" at bounding box center [131, 577] width 62 height 16
click at [129, 607] on span "LCS 7.25.5" at bounding box center [131, 609] width 62 height 16
click at [119, 648] on span "LCS 8.25" at bounding box center [125, 642] width 51 height 16
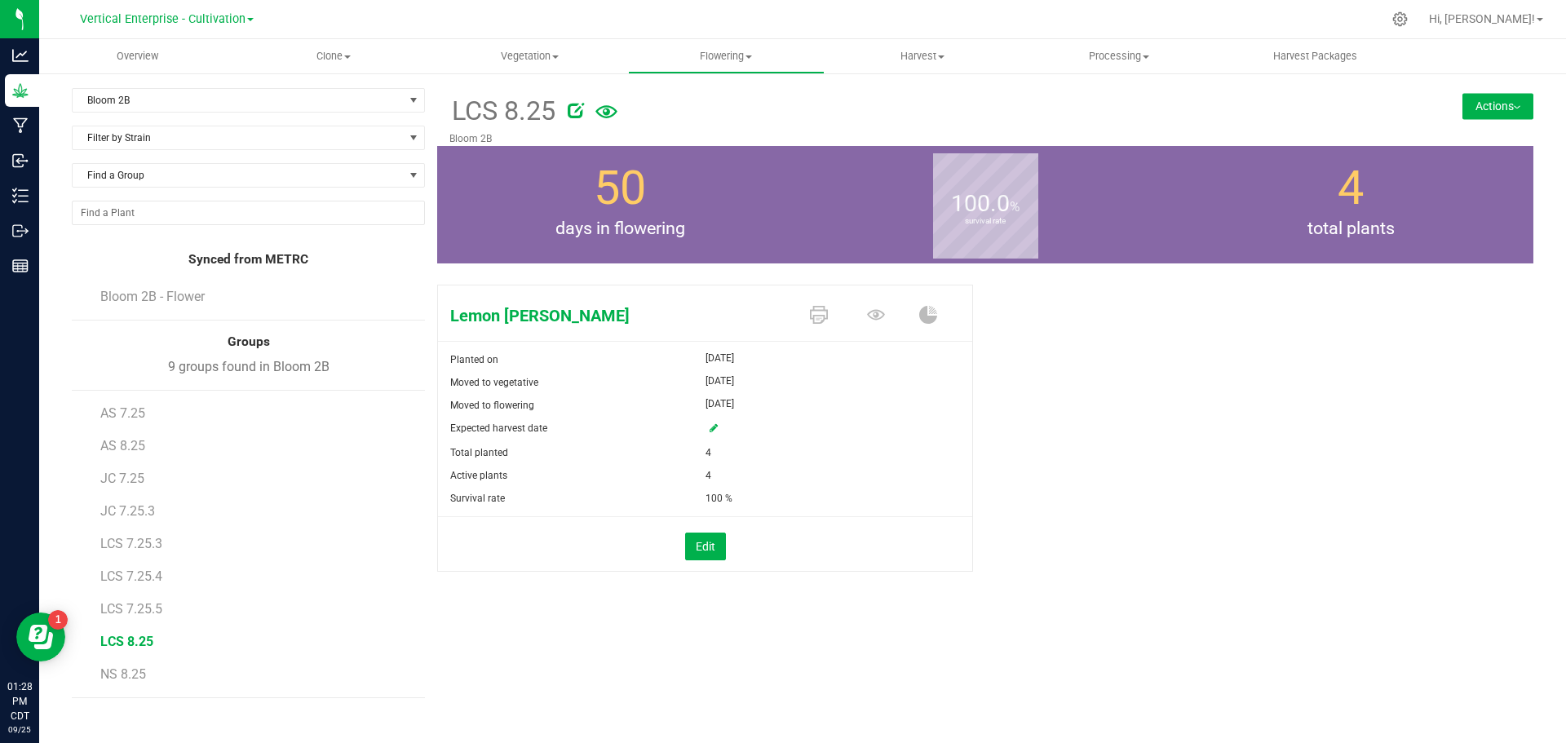
click at [121, 675] on span "NS 8.25" at bounding box center [123, 675] width 46 height 16
click at [186, 15] on span "Vertical Enterprise - Cultivation" at bounding box center [163, 19] width 166 height 14
click at [195, 82] on link "Vertical Enterprise - Manufacturing" at bounding box center [166, 80] width 238 height 22
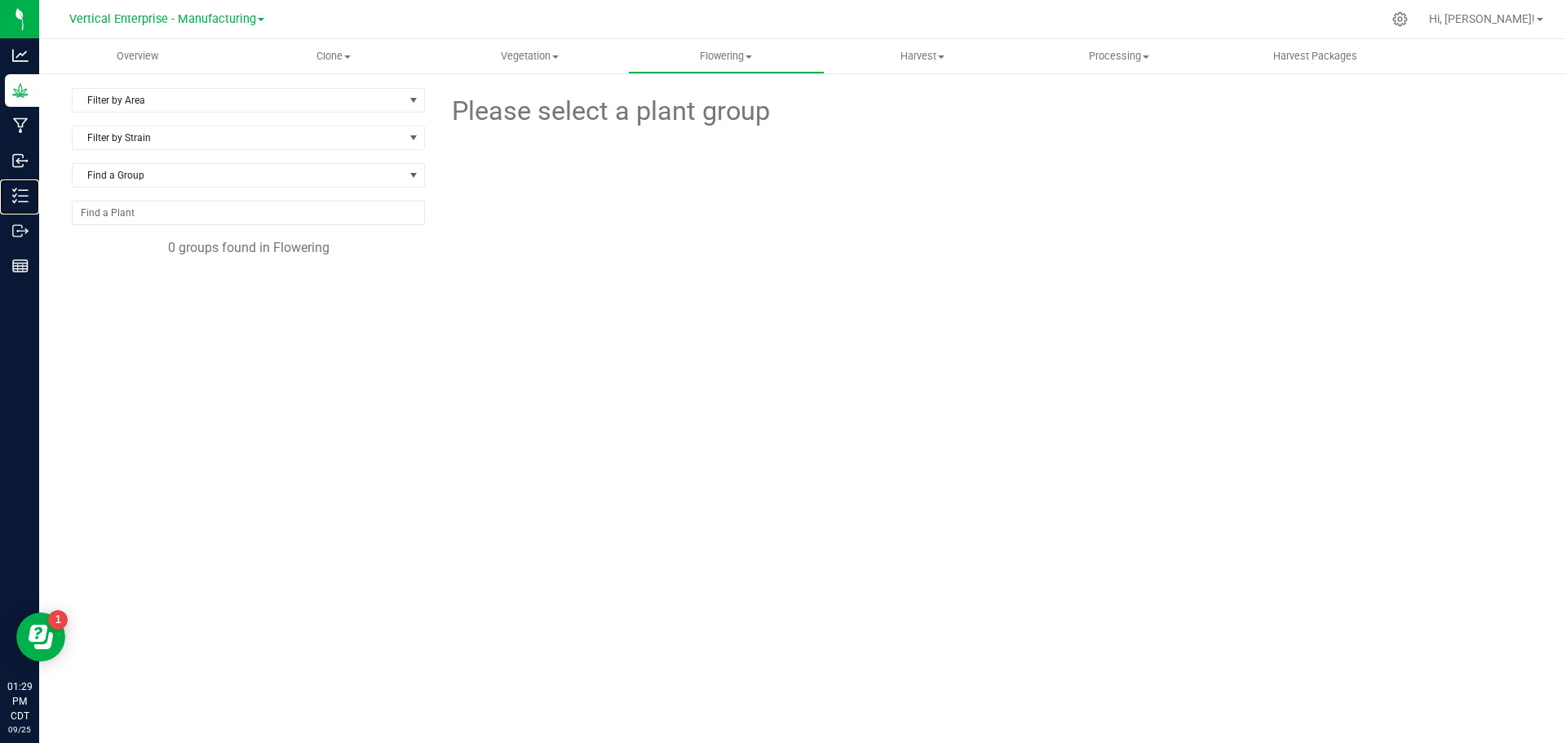
click at [0, 0] on p "Inventory" at bounding box center [0, 0] width 0 height 0
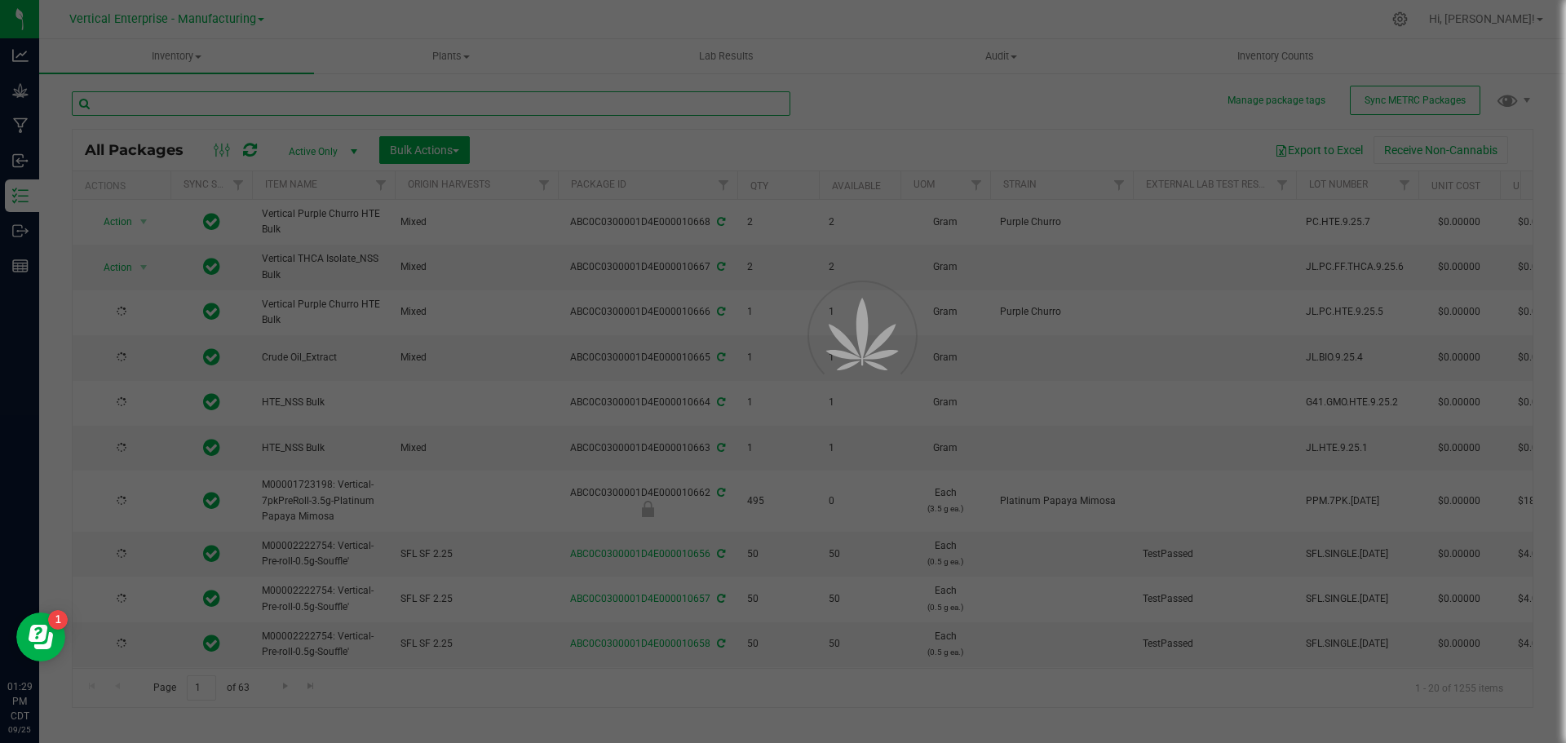
click at [150, 110] on input "text" at bounding box center [431, 103] width 719 height 24
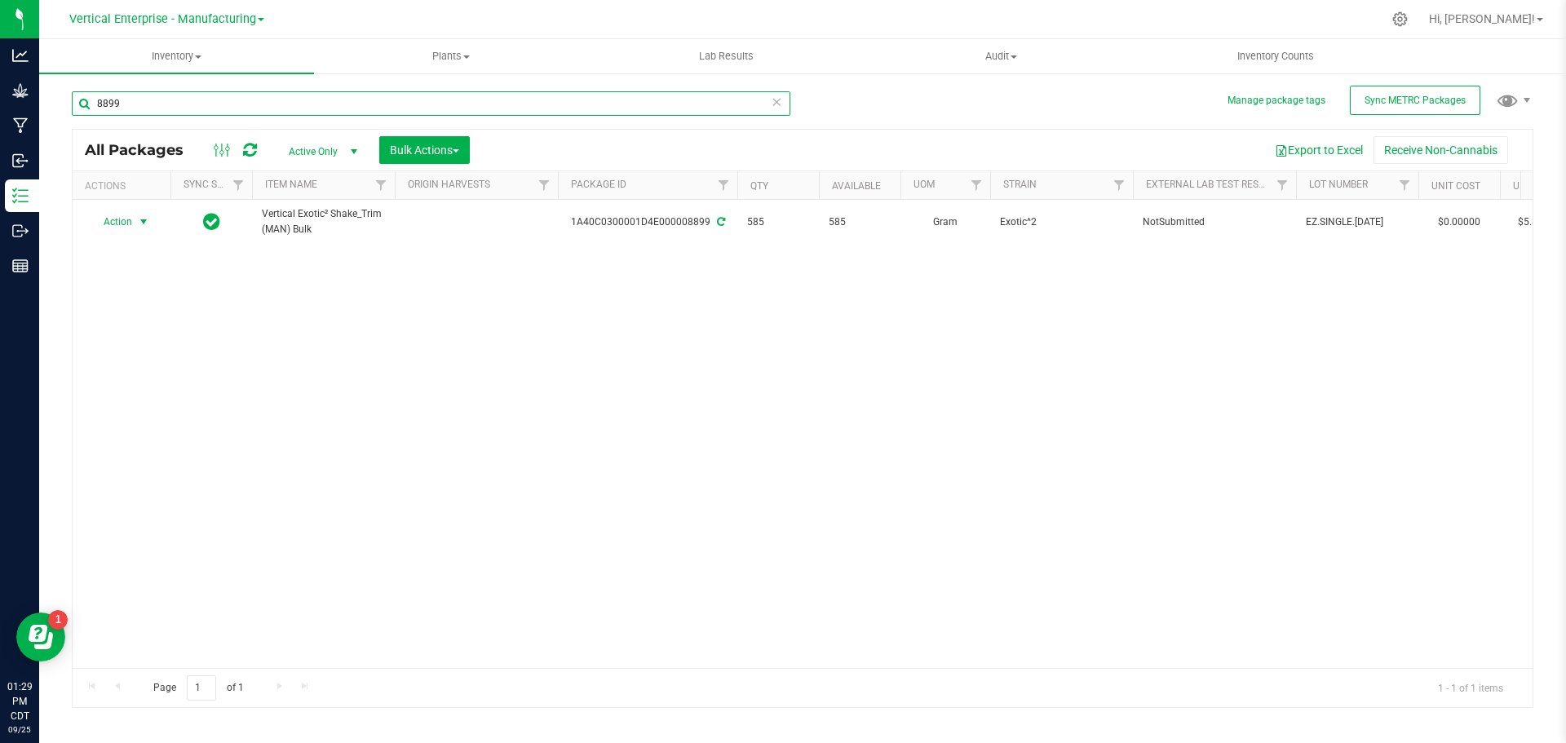
type input "8899"
click at [124, 218] on span "Action" at bounding box center [111, 221] width 44 height 23
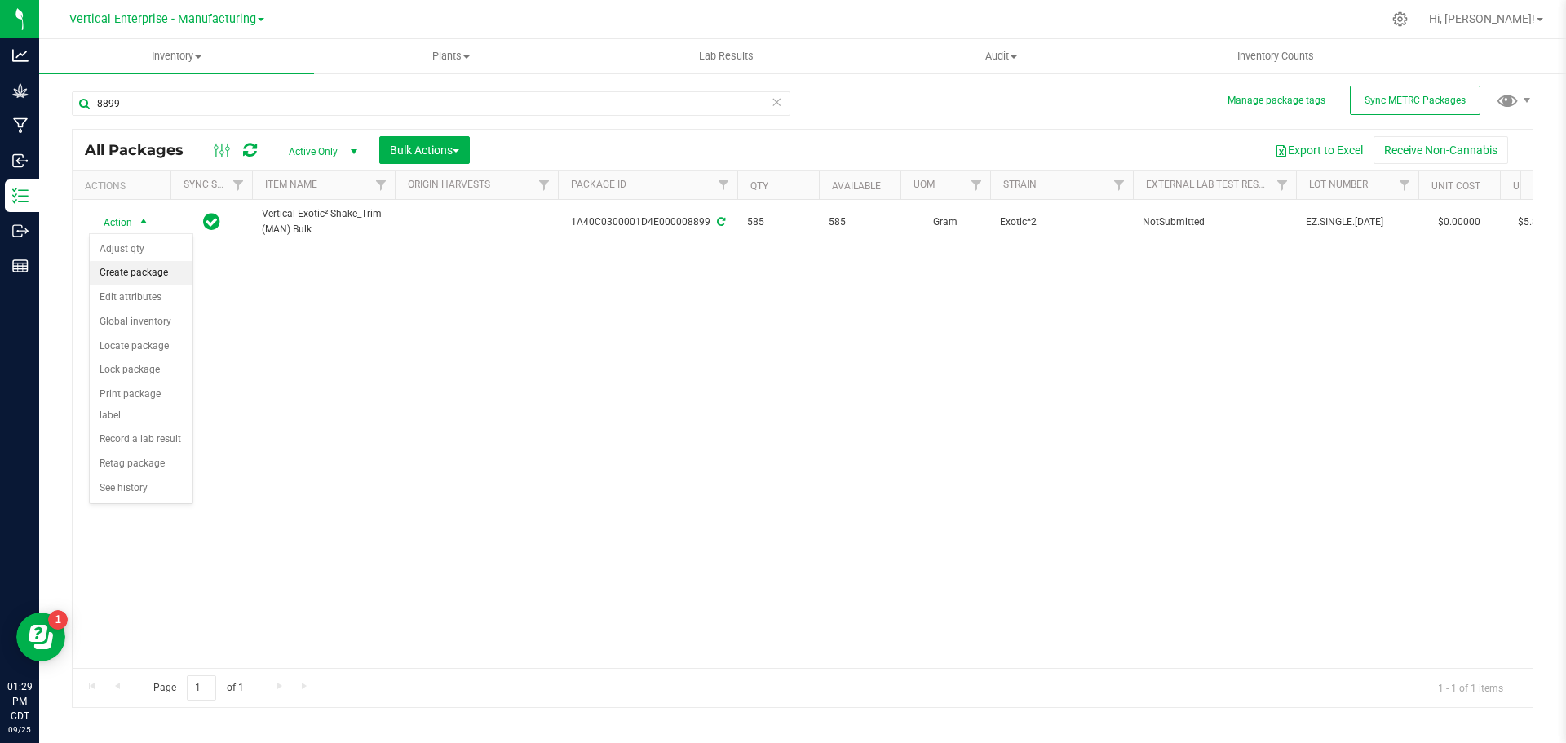
click at [127, 277] on li "Create package" at bounding box center [141, 273] width 103 height 24
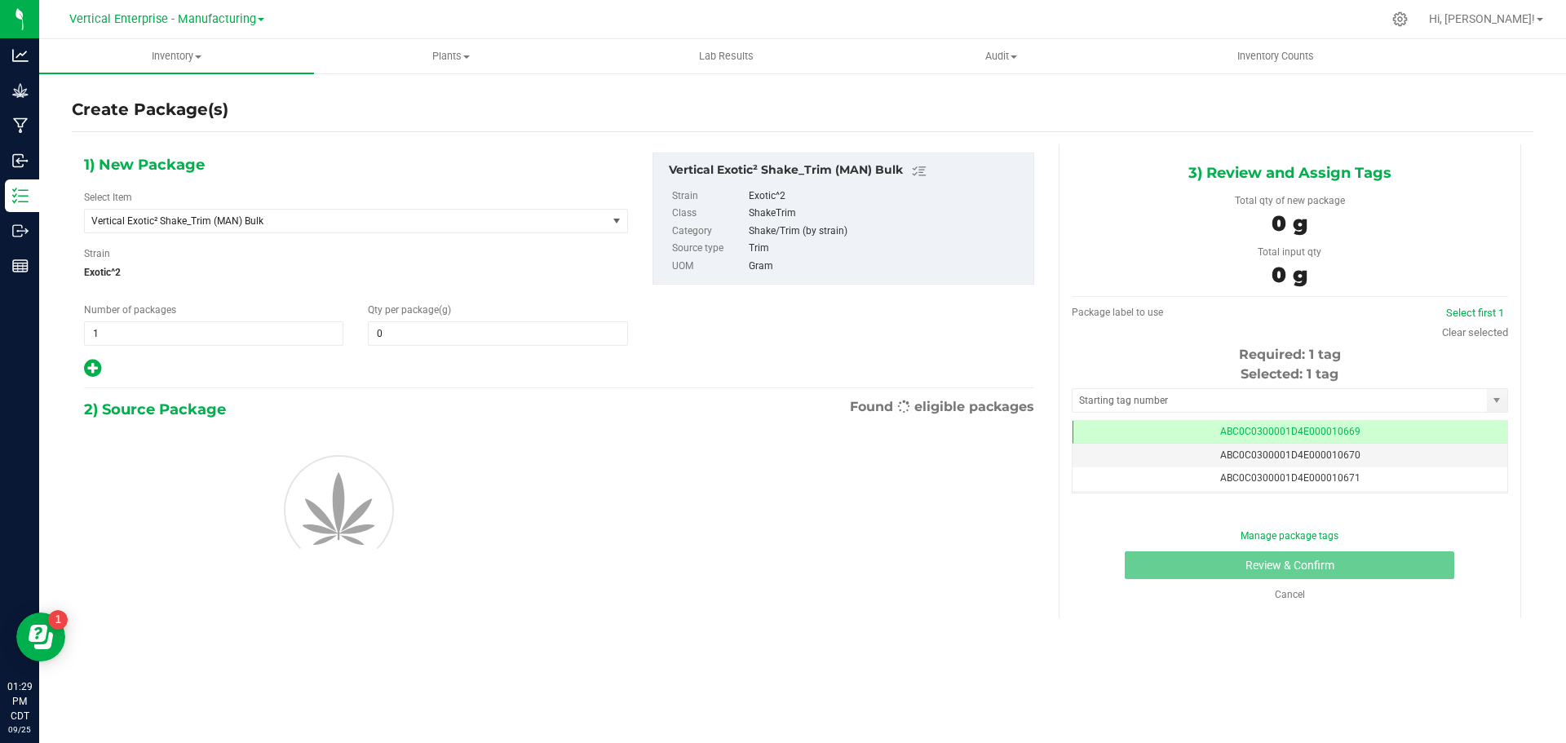
type input "0.0000"
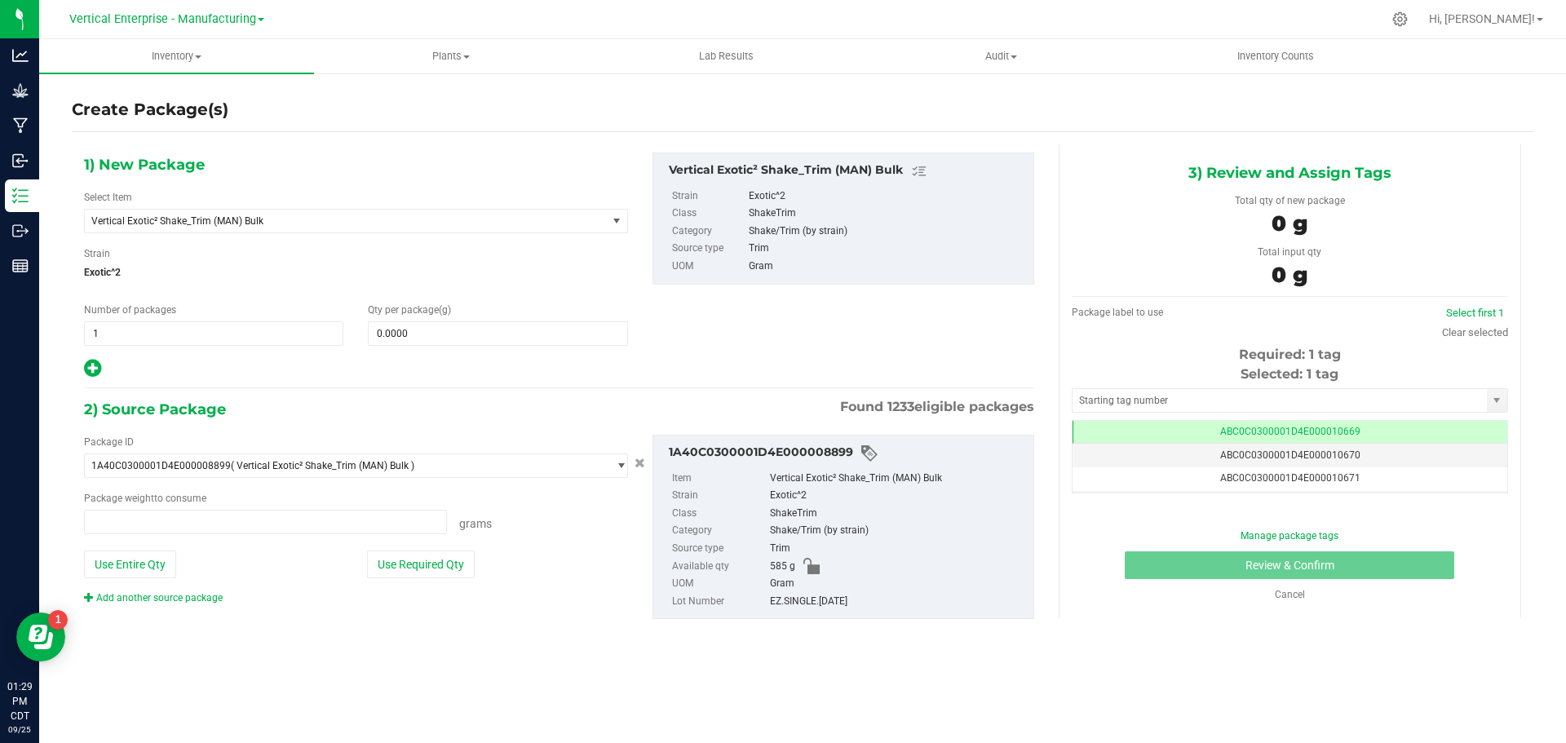
type input "0.0000 g"
click at [194, 217] on span "Vertical Exotic² Shake_Trim (MAN) Bulk" at bounding box center [335, 220] width 489 height 11
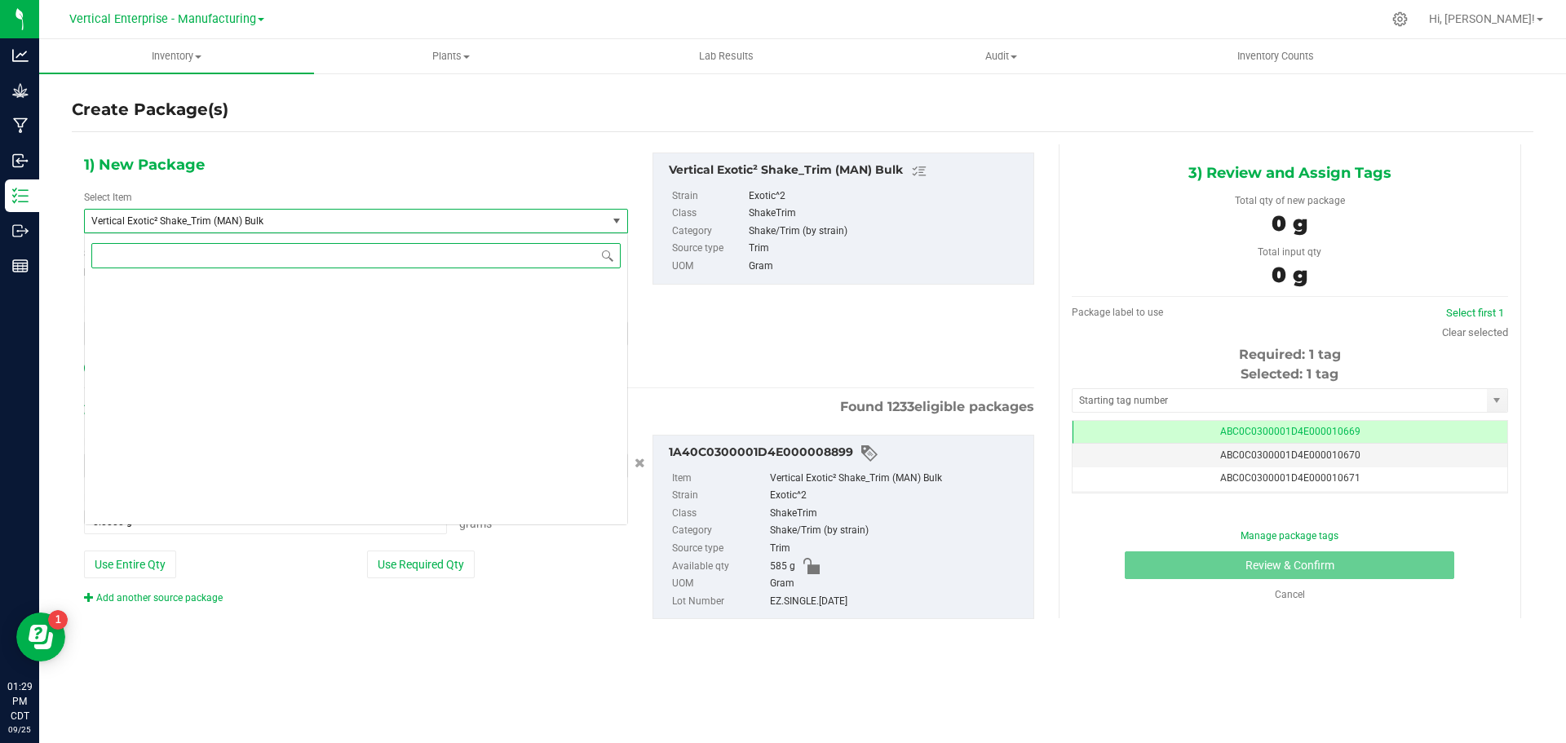
scroll to position [45571, 0]
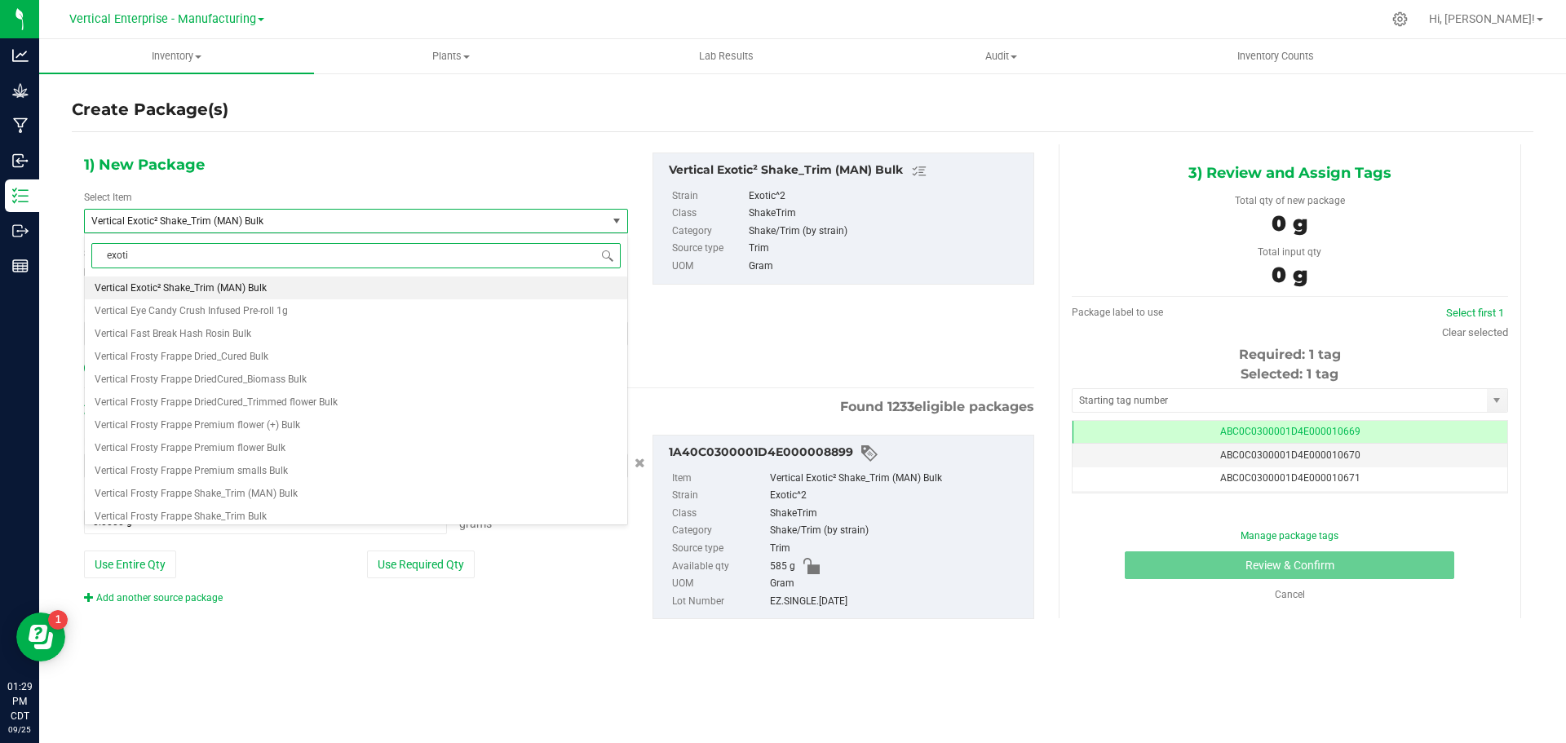
type input "exotic"
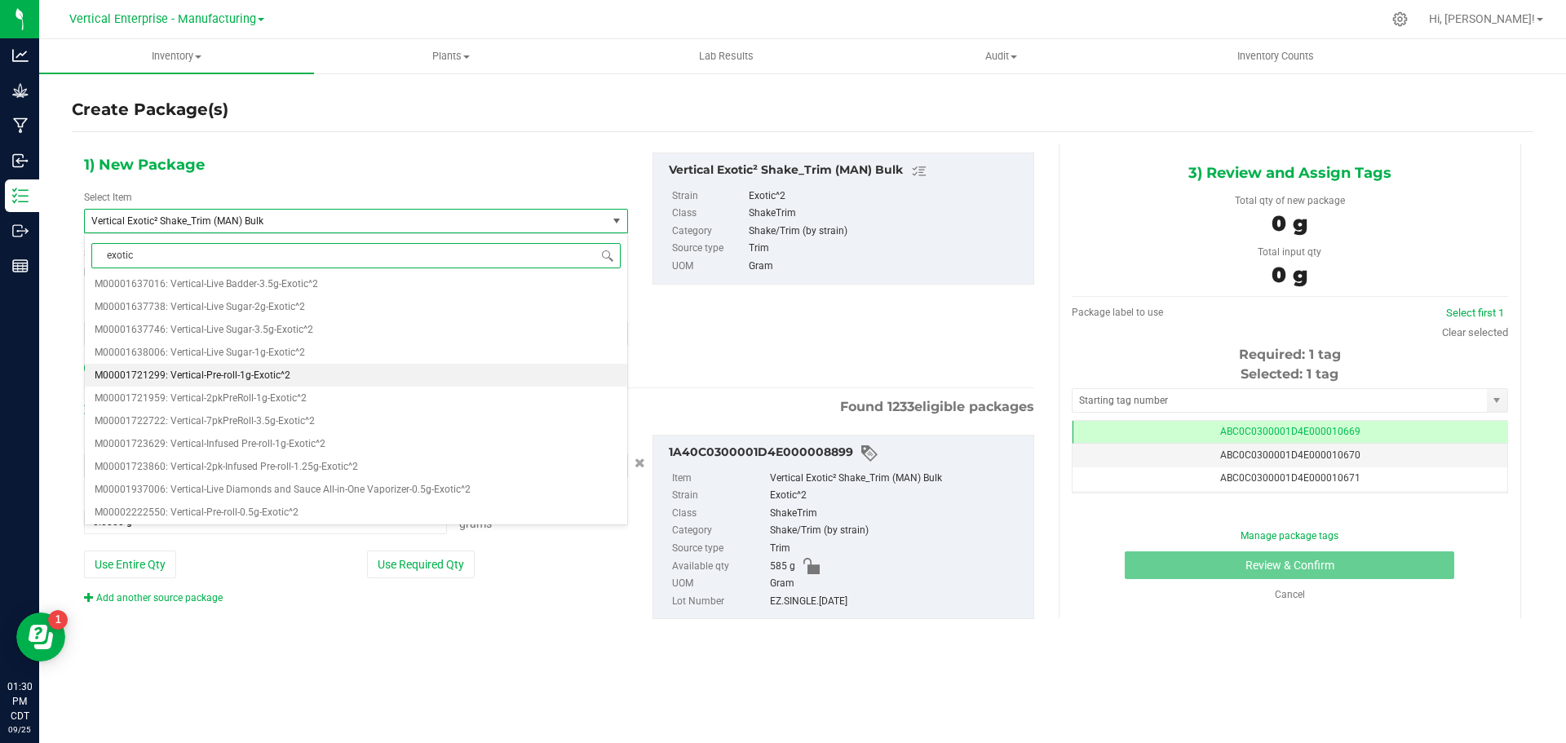
scroll to position [245, 0]
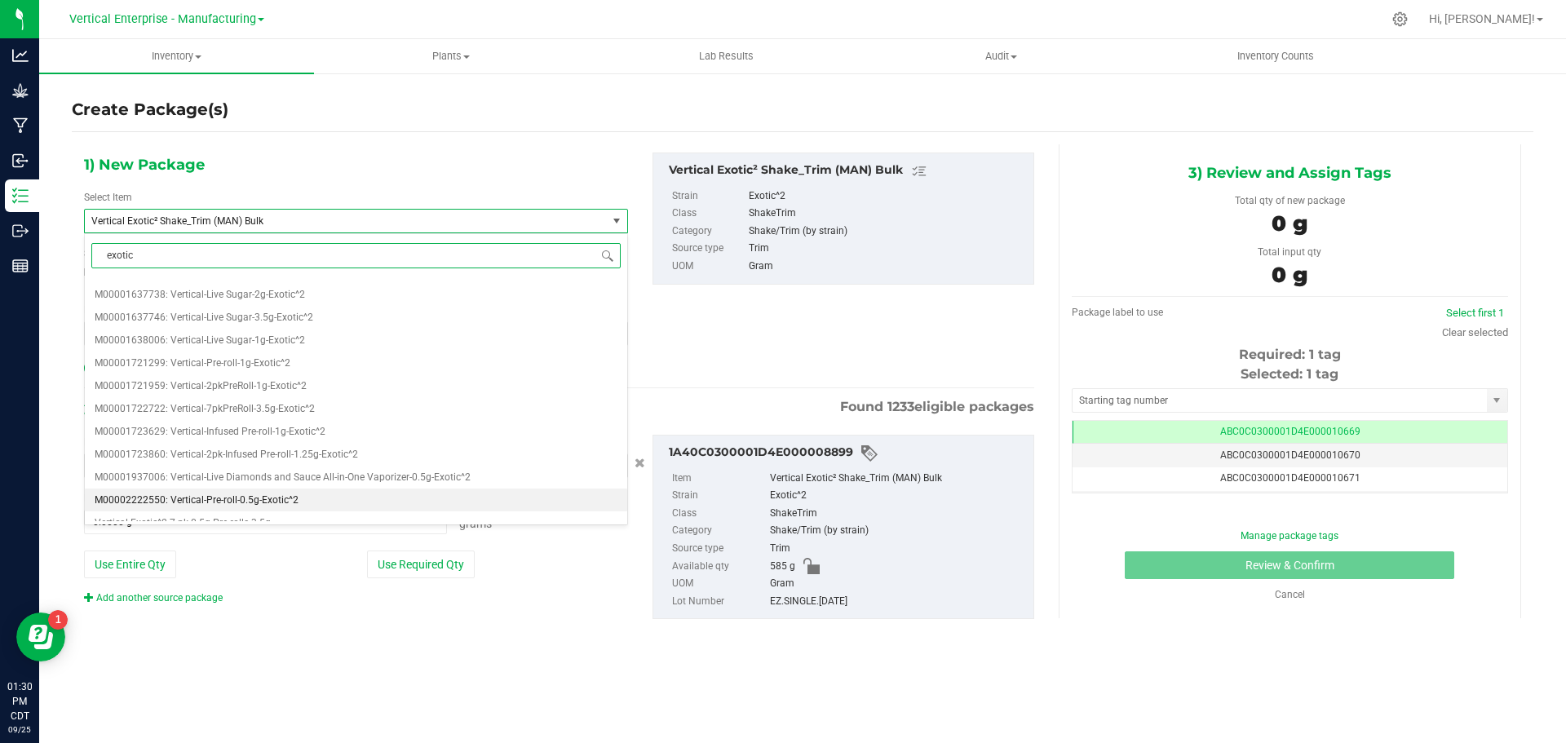
click at [250, 499] on span "M00002222550: Vertical-Pre-roll-0.5g-Exotic^2" at bounding box center [197, 499] width 204 height 11
type input "0"
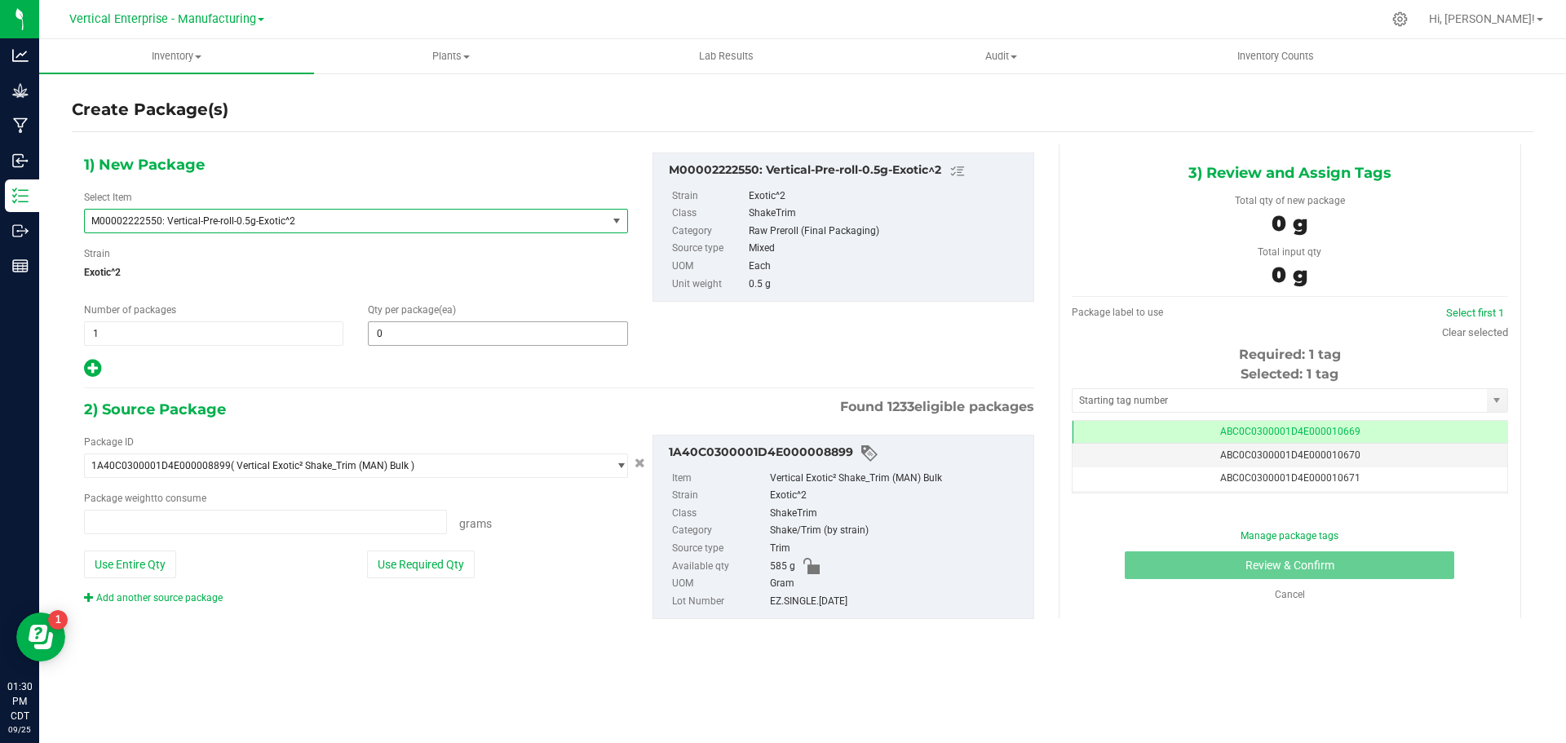
type input "0.0000 g"
click at [401, 338] on span at bounding box center [497, 333] width 259 height 24
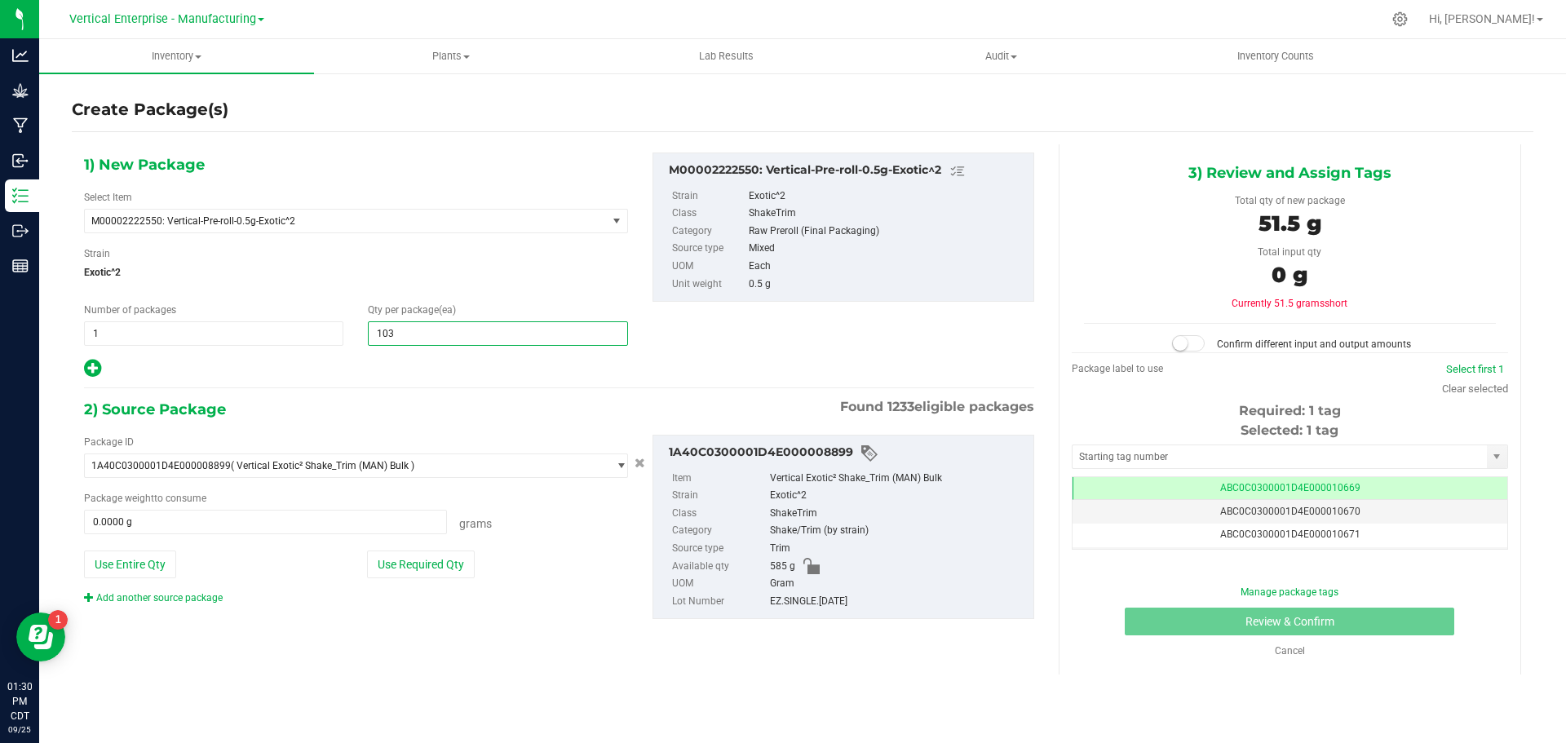
type input "1032"
type input "1,032"
click at [128, 562] on button "Use Entire Qty" at bounding box center [130, 565] width 92 height 28
type input "585.0000 g"
click at [1183, 346] on small at bounding box center [1180, 343] width 15 height 15
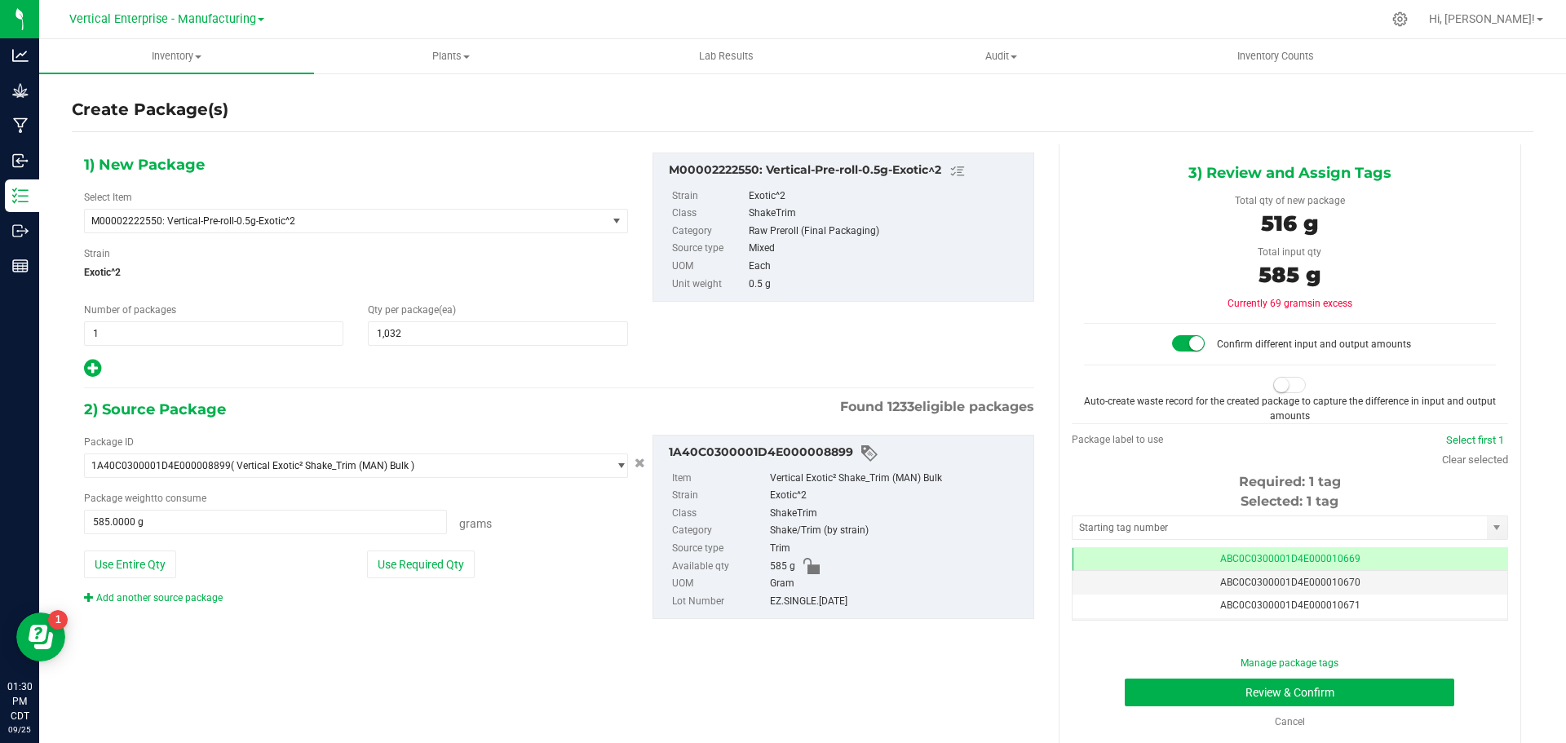
click at [1275, 388] on small at bounding box center [1281, 385] width 15 height 15
click at [1329, 684] on button "Review & Confirm" at bounding box center [1290, 693] width 330 height 28
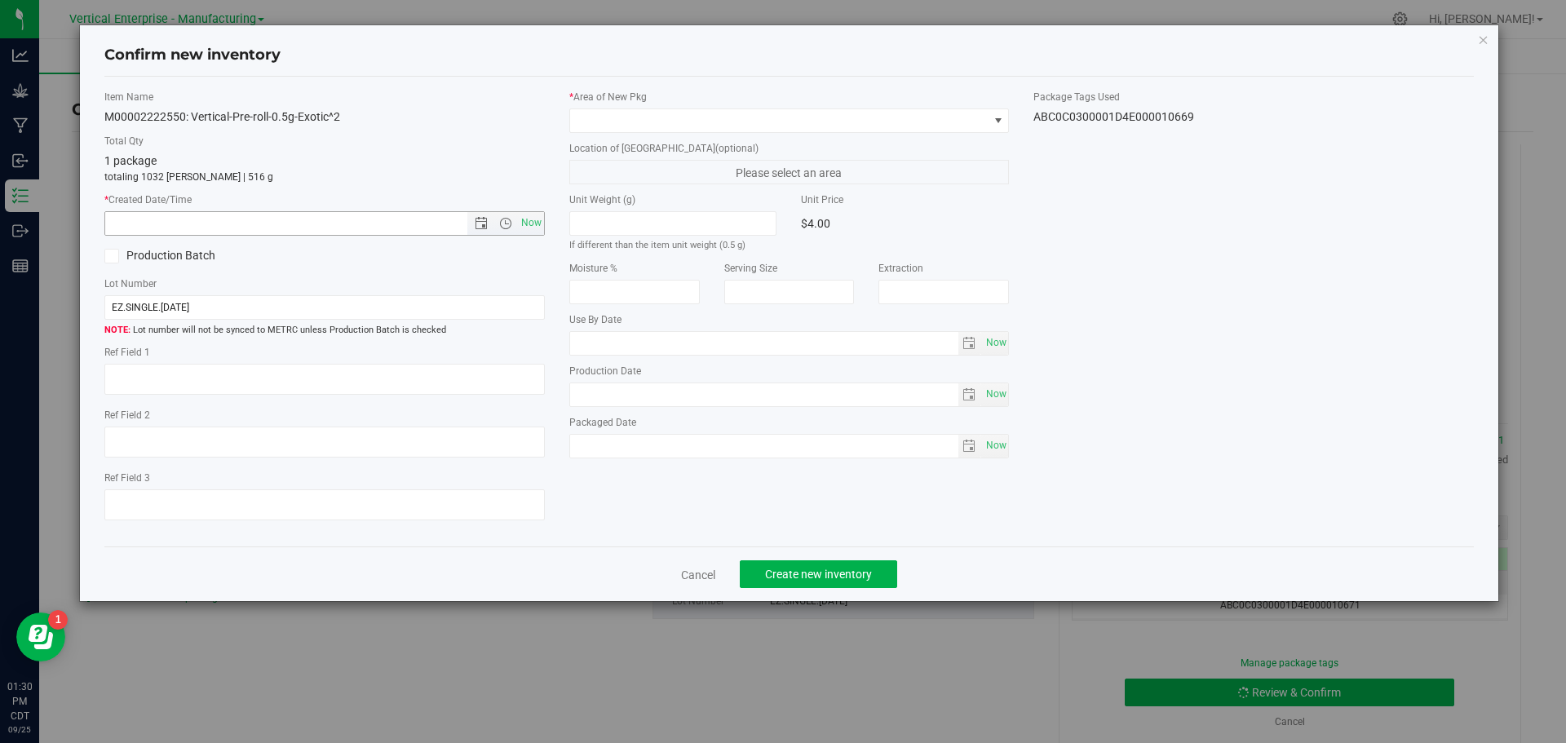
click at [531, 226] on span "Now" at bounding box center [531, 223] width 28 height 24
type input "[DATE] 1:30 PM"
click at [154, 250] on label "Production Batch" at bounding box center [208, 255] width 208 height 17
click at [0, 0] on input "Production Batch" at bounding box center [0, 0] width 0 height 0
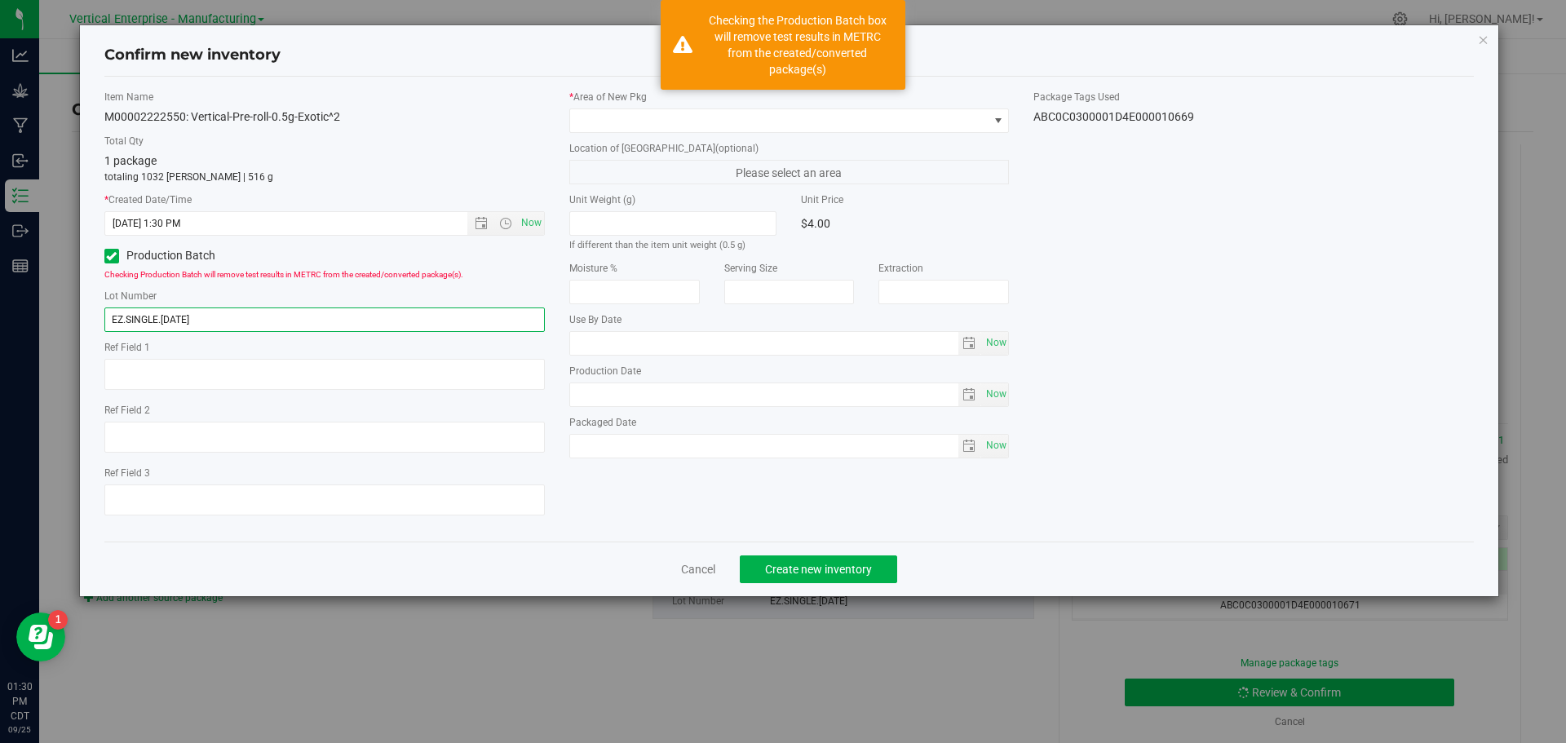
click at [237, 314] on input "EZ.SINGLE.[DATE]" at bounding box center [324, 320] width 441 height 24
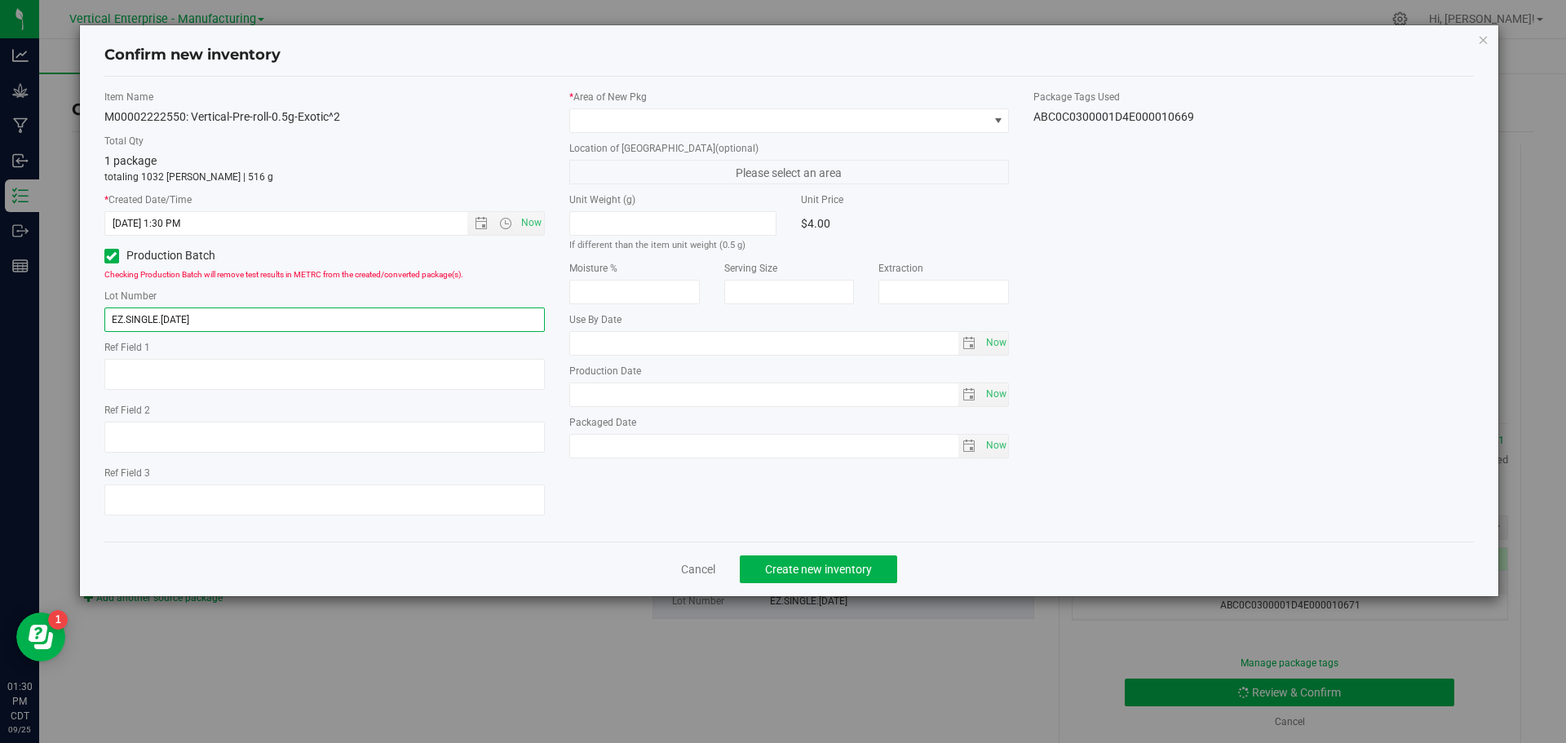
type input "EZ.SINGLE.[DATE]"
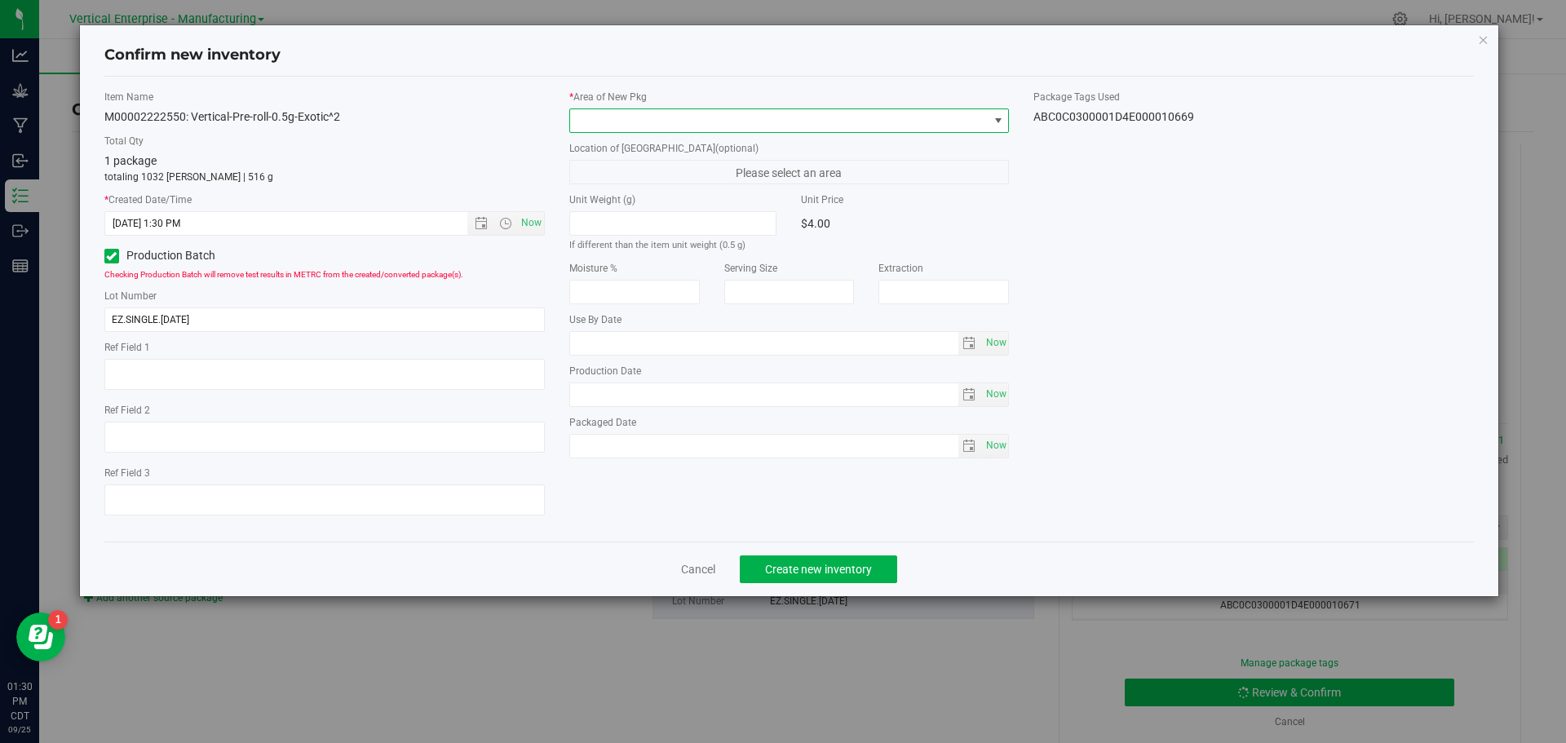
click at [624, 122] on span at bounding box center [779, 120] width 419 height 23
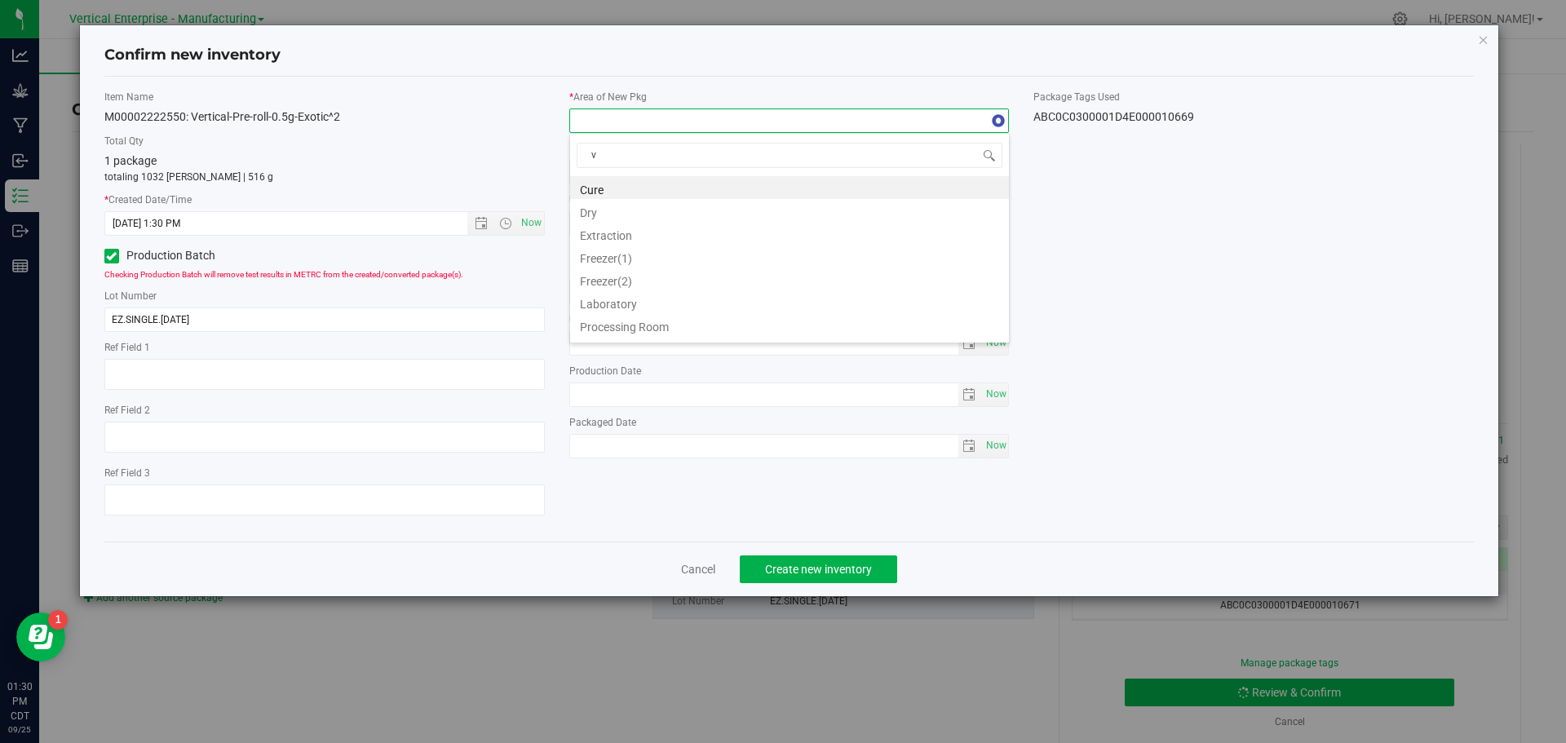
type input "va"
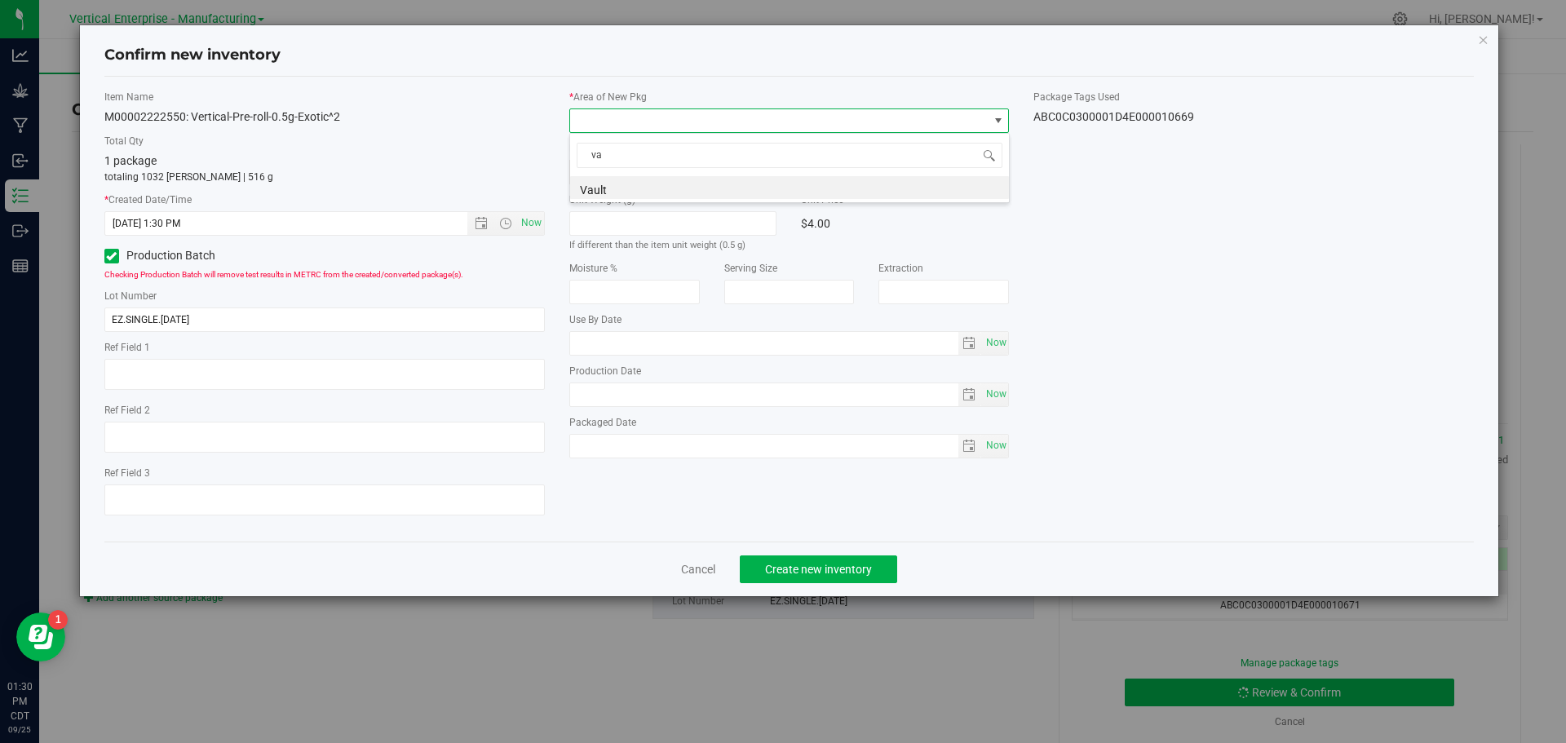
click at [636, 187] on li "Vault" at bounding box center [789, 187] width 439 height 23
click at [826, 570] on span "Create new inventory" at bounding box center [818, 569] width 107 height 13
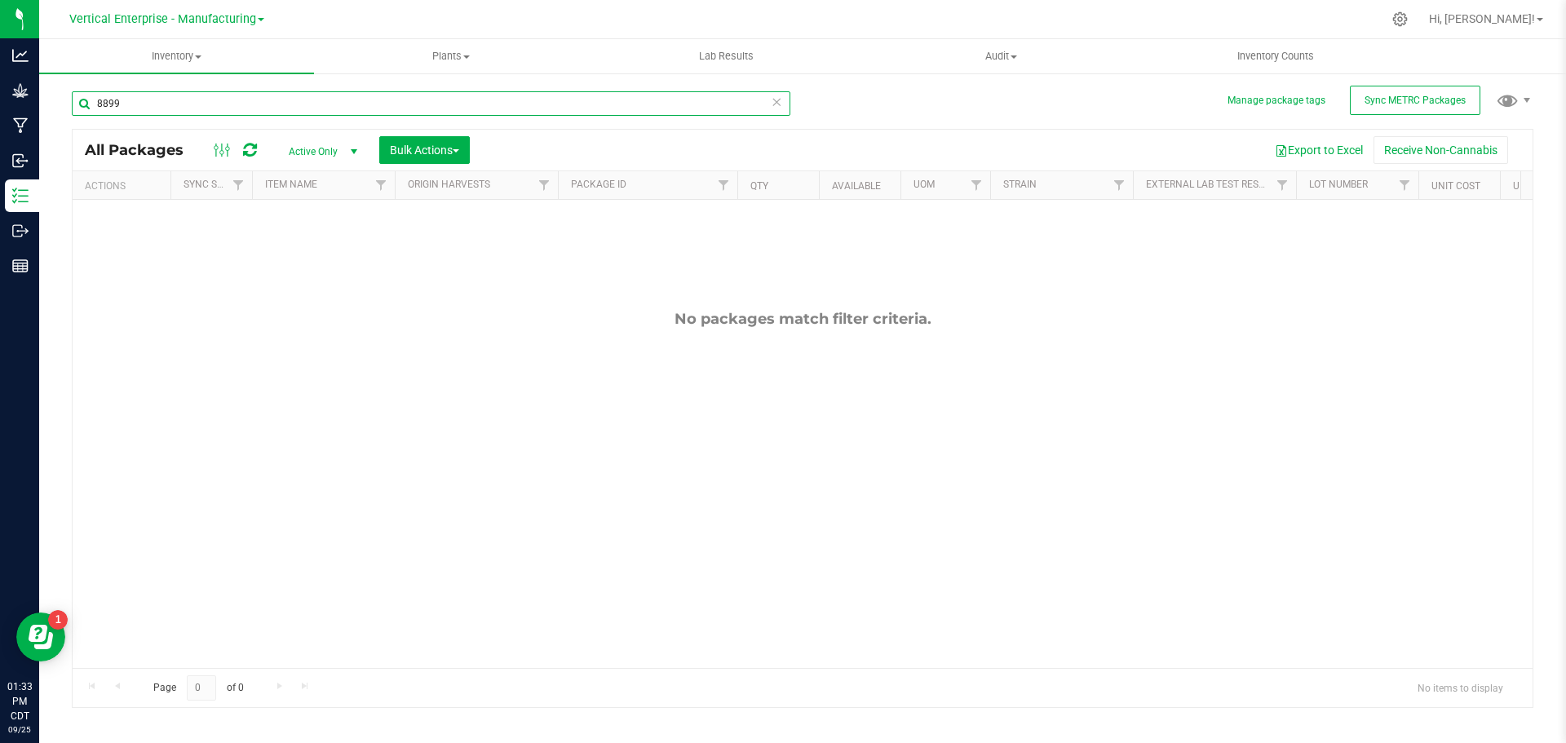
drag, startPoint x: 166, startPoint y: 103, endPoint x: 74, endPoint y: 106, distance: 92.2
click at [74, 106] on input "8899" at bounding box center [431, 103] width 719 height 24
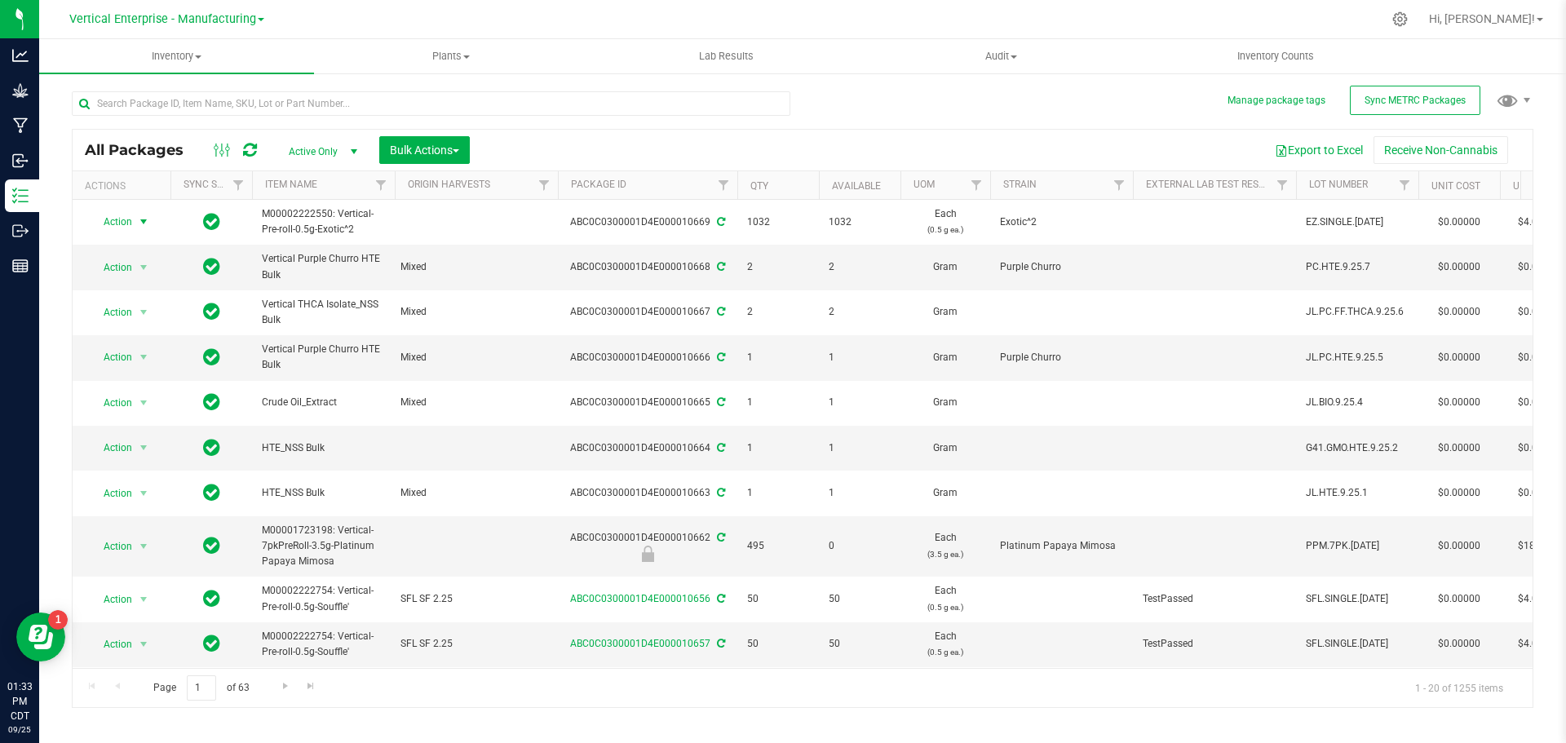
click at [108, 223] on span "Action" at bounding box center [111, 221] width 44 height 23
click at [137, 369] on li "Lock package" at bounding box center [141, 370] width 103 height 24
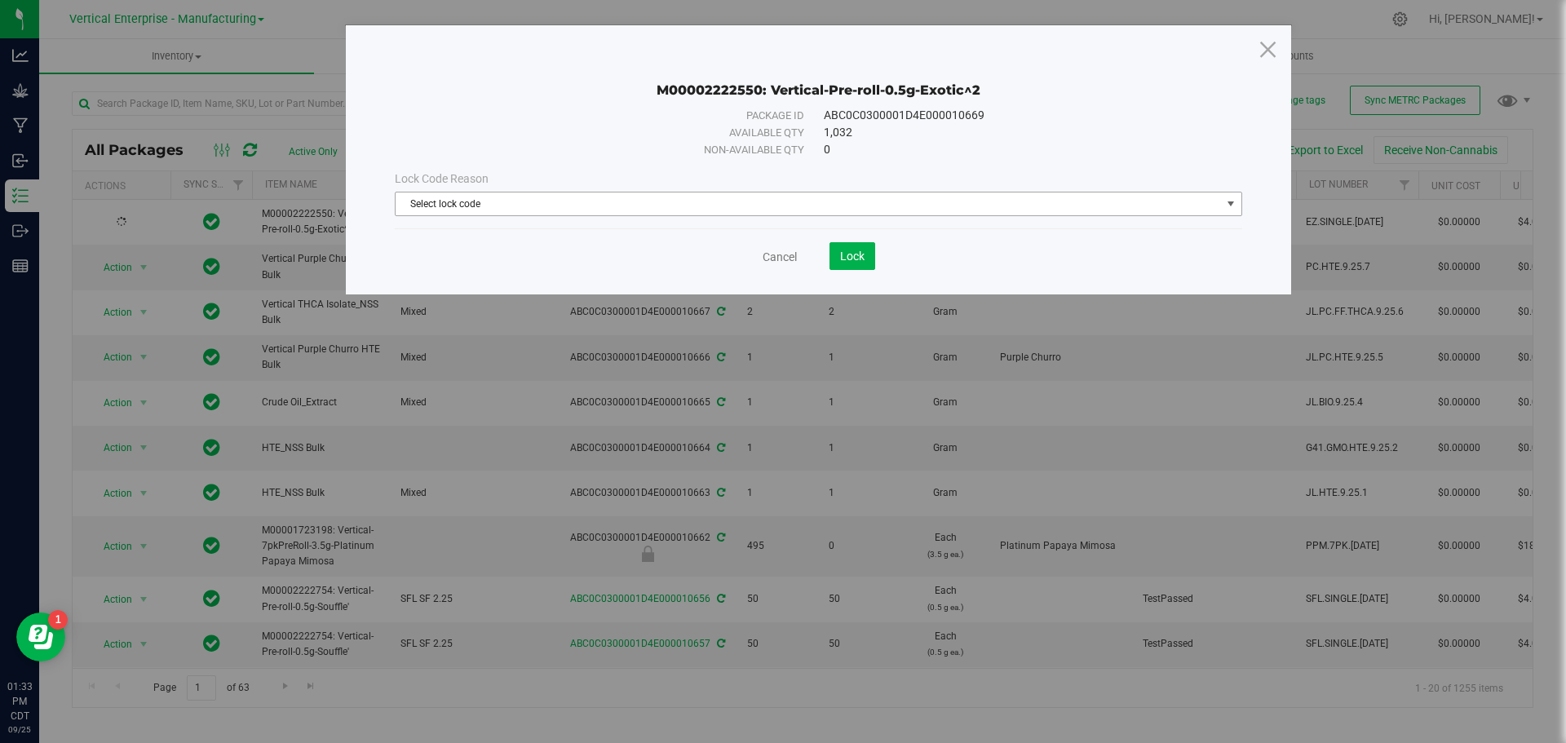
click at [662, 209] on span "Select lock code" at bounding box center [809, 204] width 826 height 23
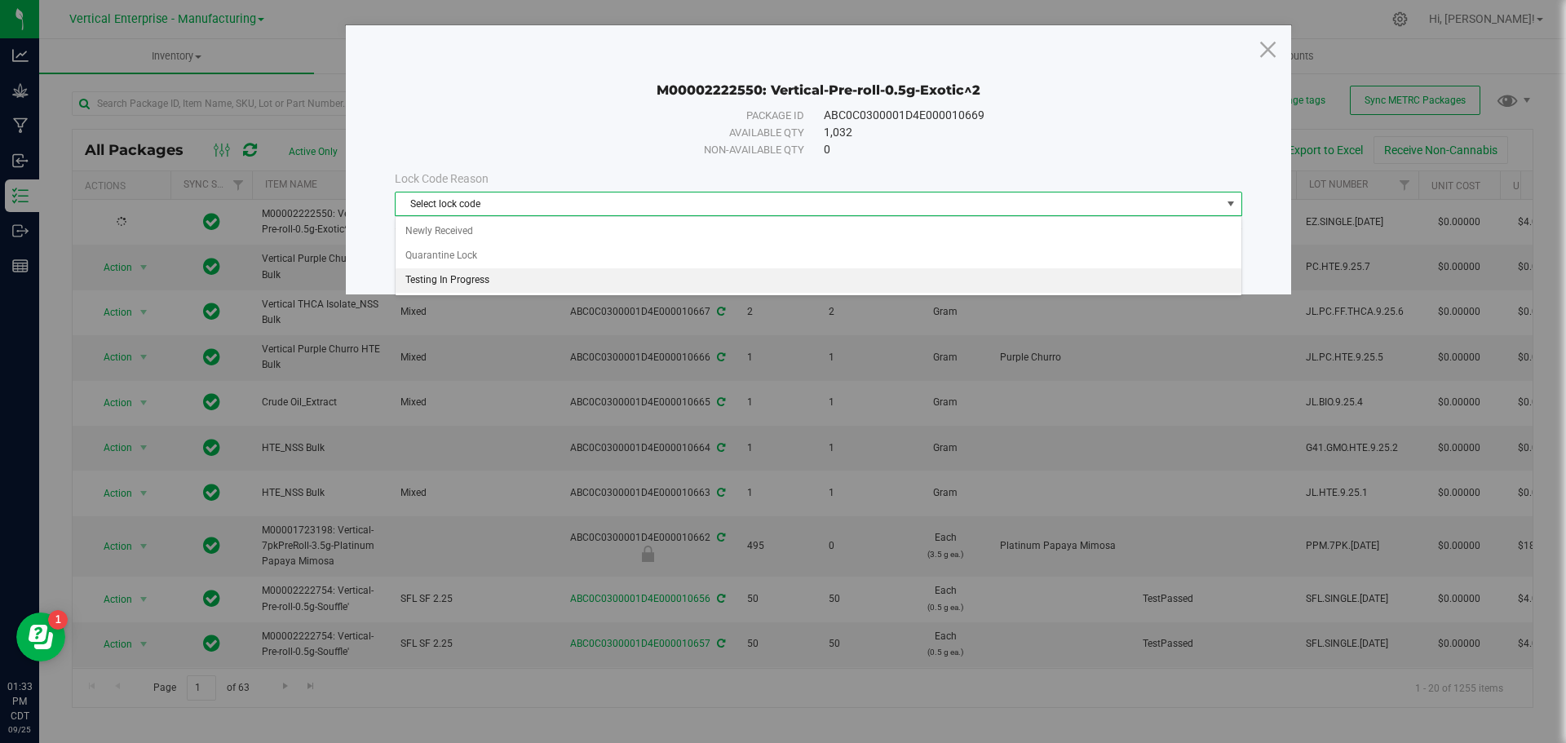
click at [529, 277] on li "Testing In Progress" at bounding box center [819, 280] width 846 height 24
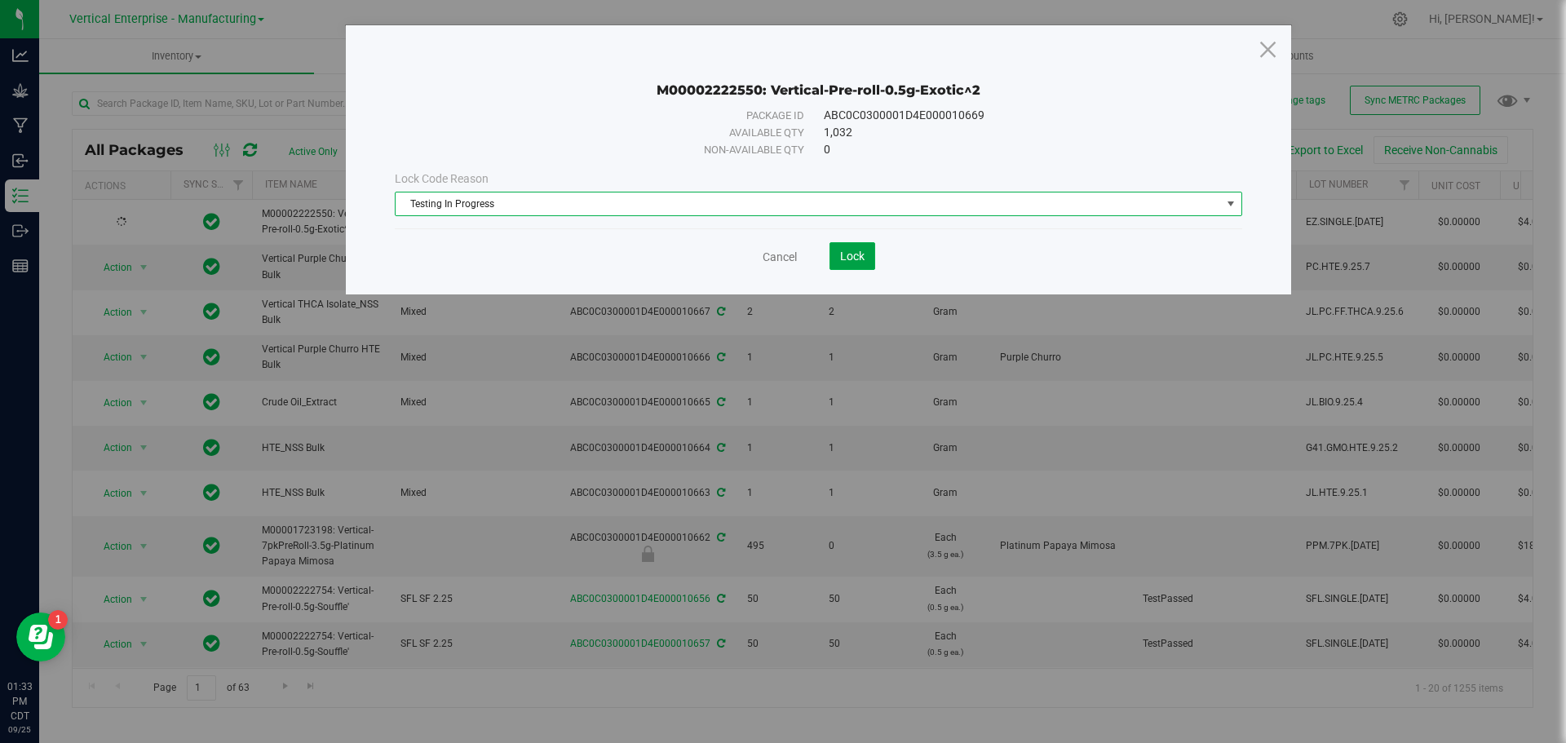
click at [858, 253] on span "Lock" at bounding box center [852, 256] width 24 height 13
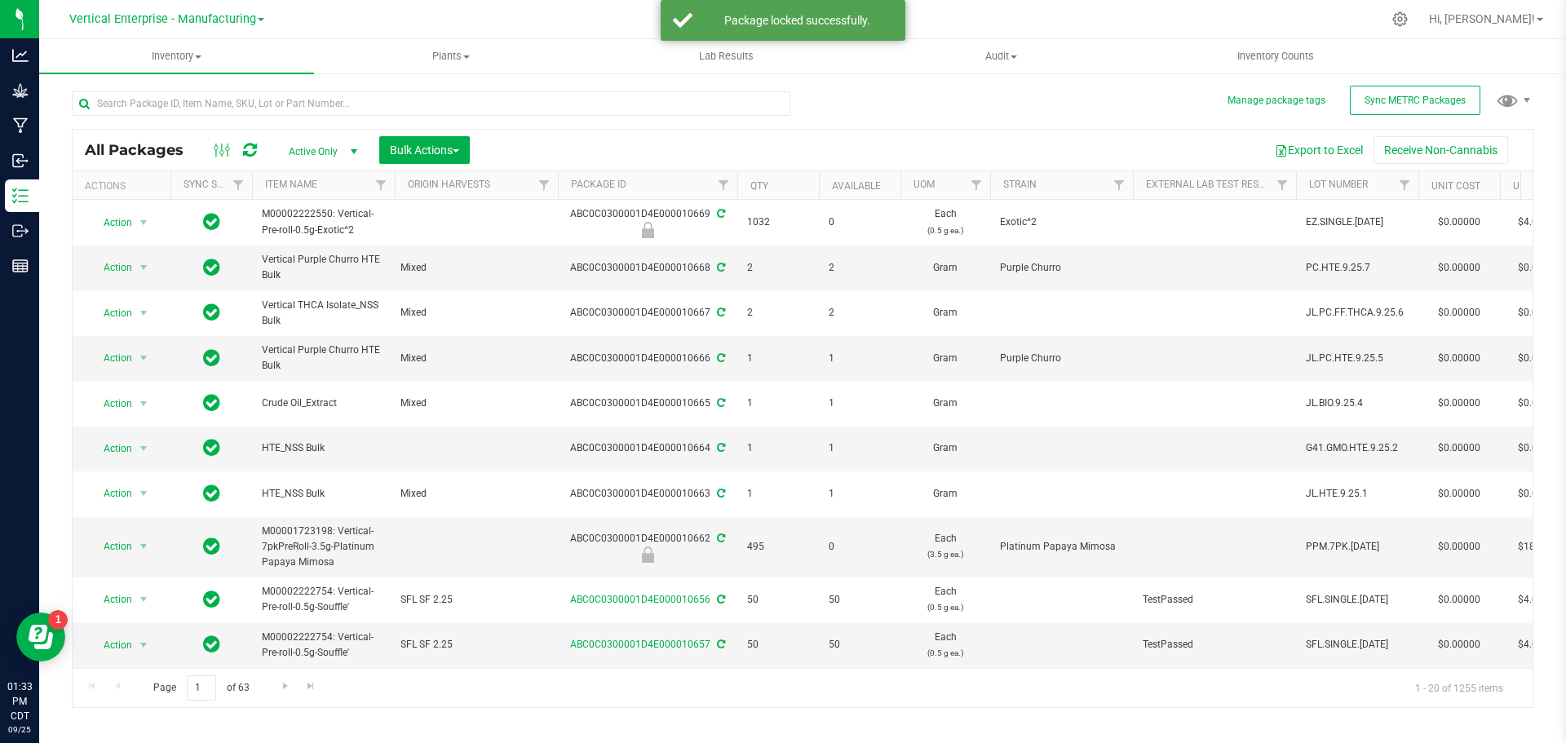
click at [653, 206] on td "ABC0C0300001D4E000010669" at bounding box center [647, 223] width 179 height 46
click at [659, 210] on div "ABC0C0300001D4E000010669" at bounding box center [648, 222] width 184 height 32
copy div "ABC0C0300001D4E000010669"
drag, startPoint x: 356, startPoint y: 231, endPoint x: 317, endPoint y: 231, distance: 38.3
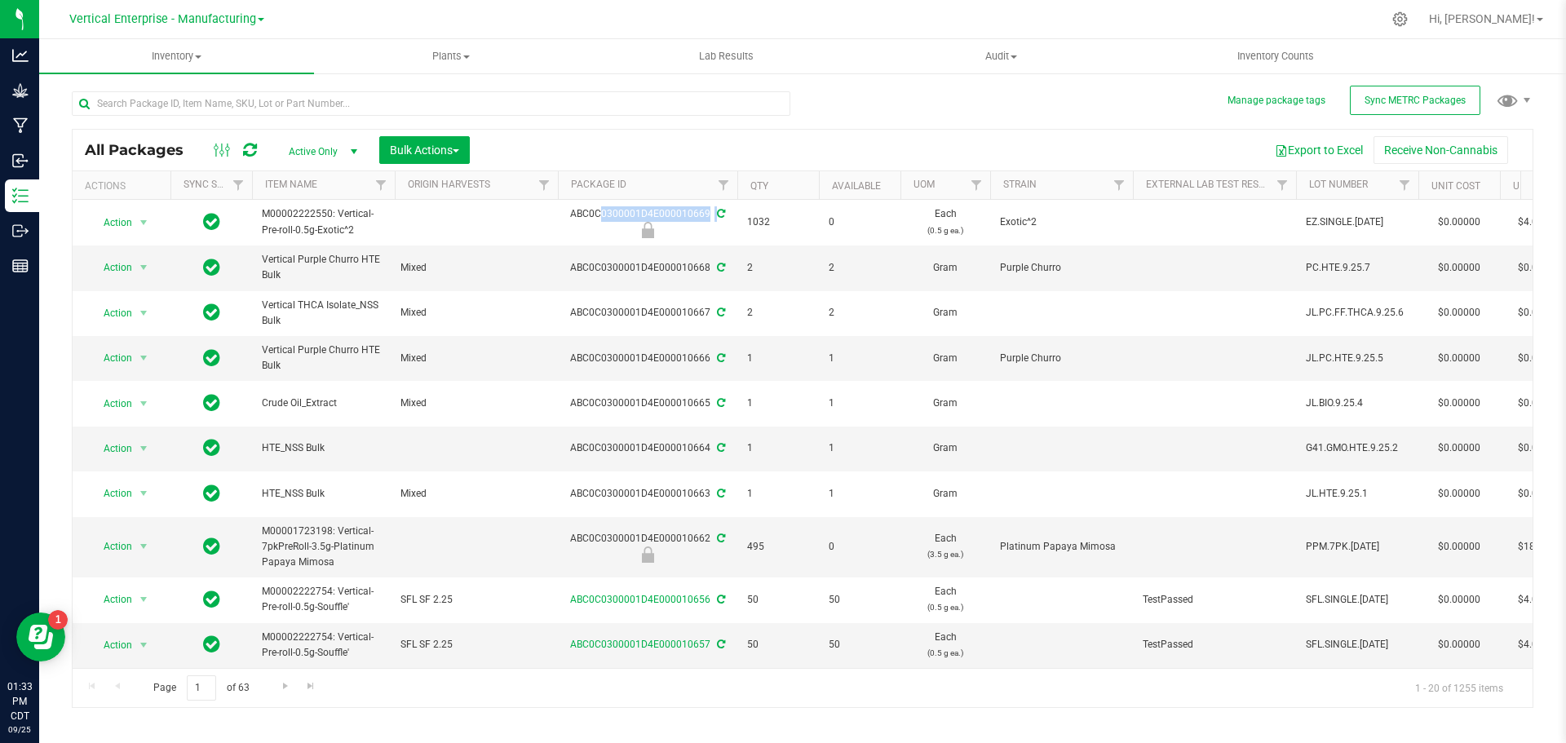
click at [317, 231] on span "M00002222550: Vertical-Pre-roll-0.5g-Exotic^2" at bounding box center [323, 221] width 123 height 31
copy span "Exotic^2"
click at [170, 20] on span "Vertical Enterprise - Manufacturing" at bounding box center [162, 19] width 187 height 14
click at [165, 52] on link "Vertical Enterprise - Cultivation" at bounding box center [166, 58] width 238 height 22
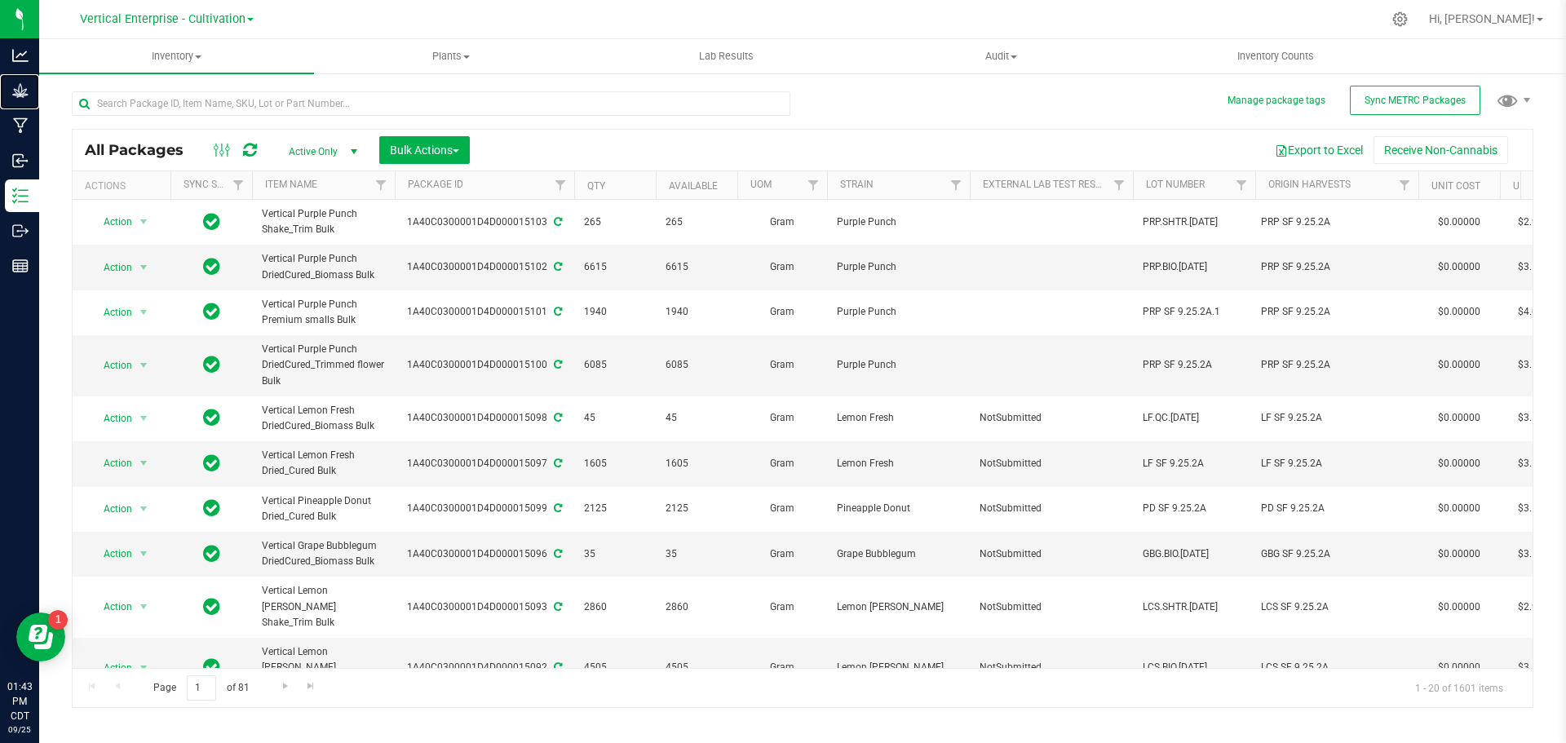
click at [0, 0] on p "Grow" at bounding box center [0, 0] width 0 height 0
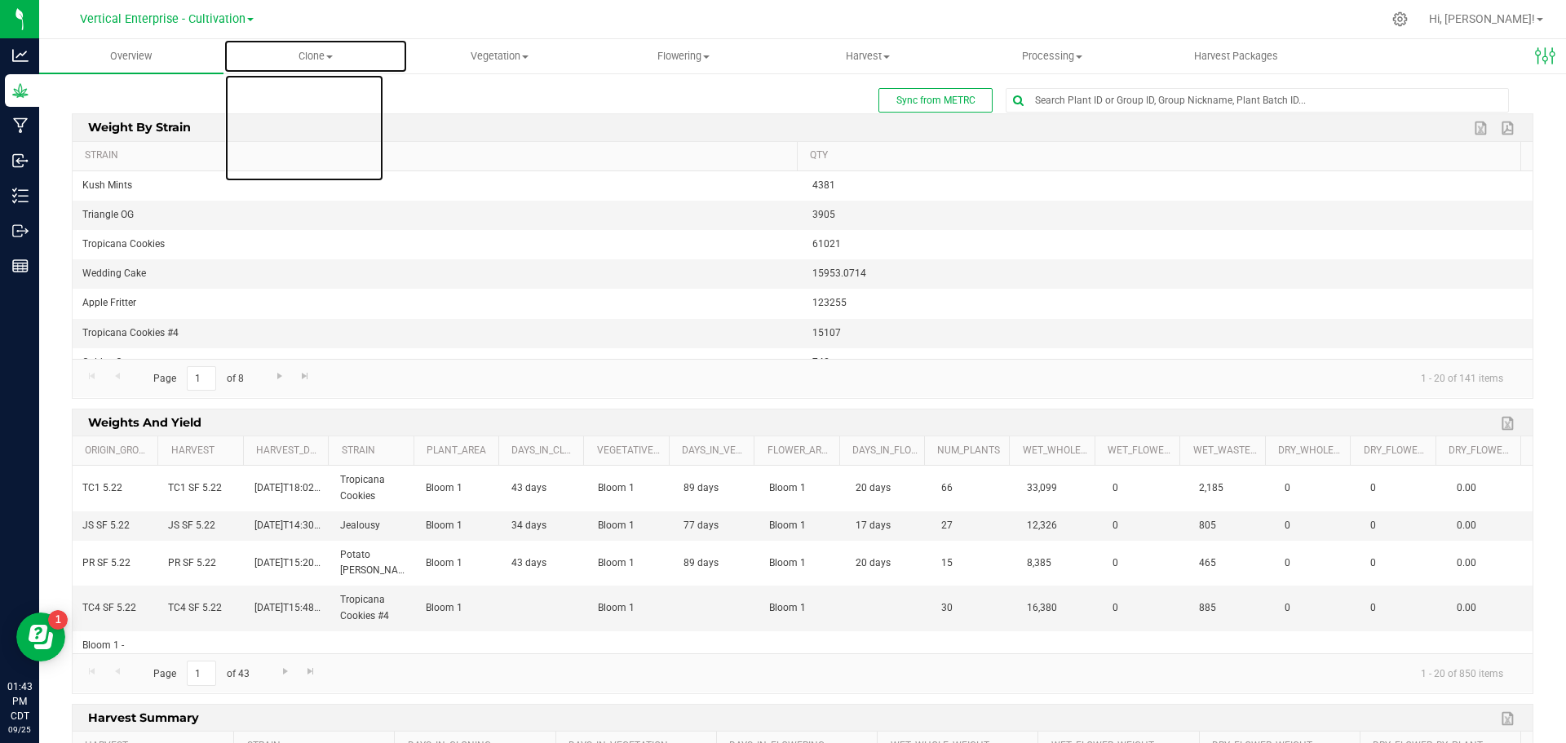
click at [326, 54] on span "Clone" at bounding box center [315, 56] width 183 height 15
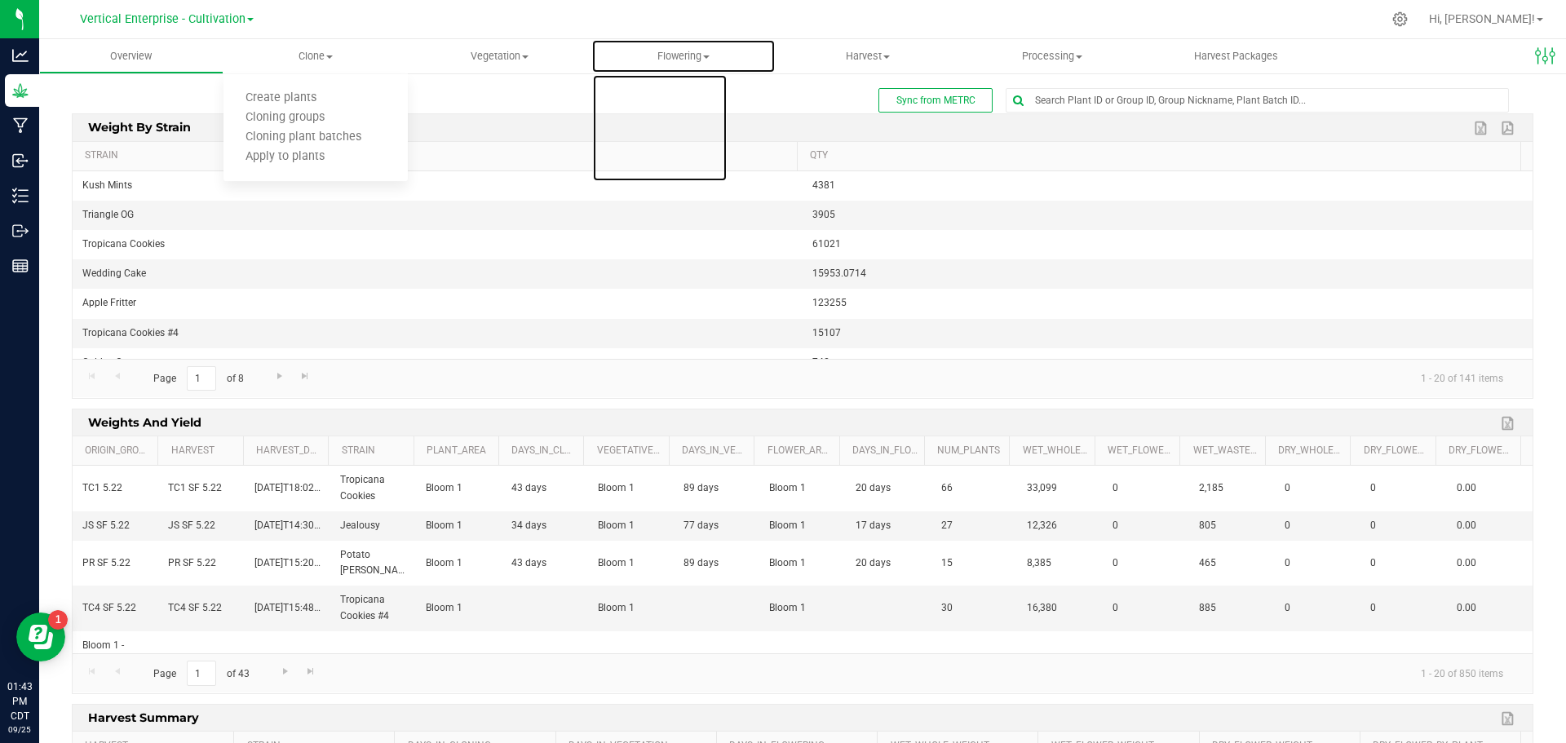
click at [677, 57] on span "Flowering" at bounding box center [683, 56] width 183 height 15
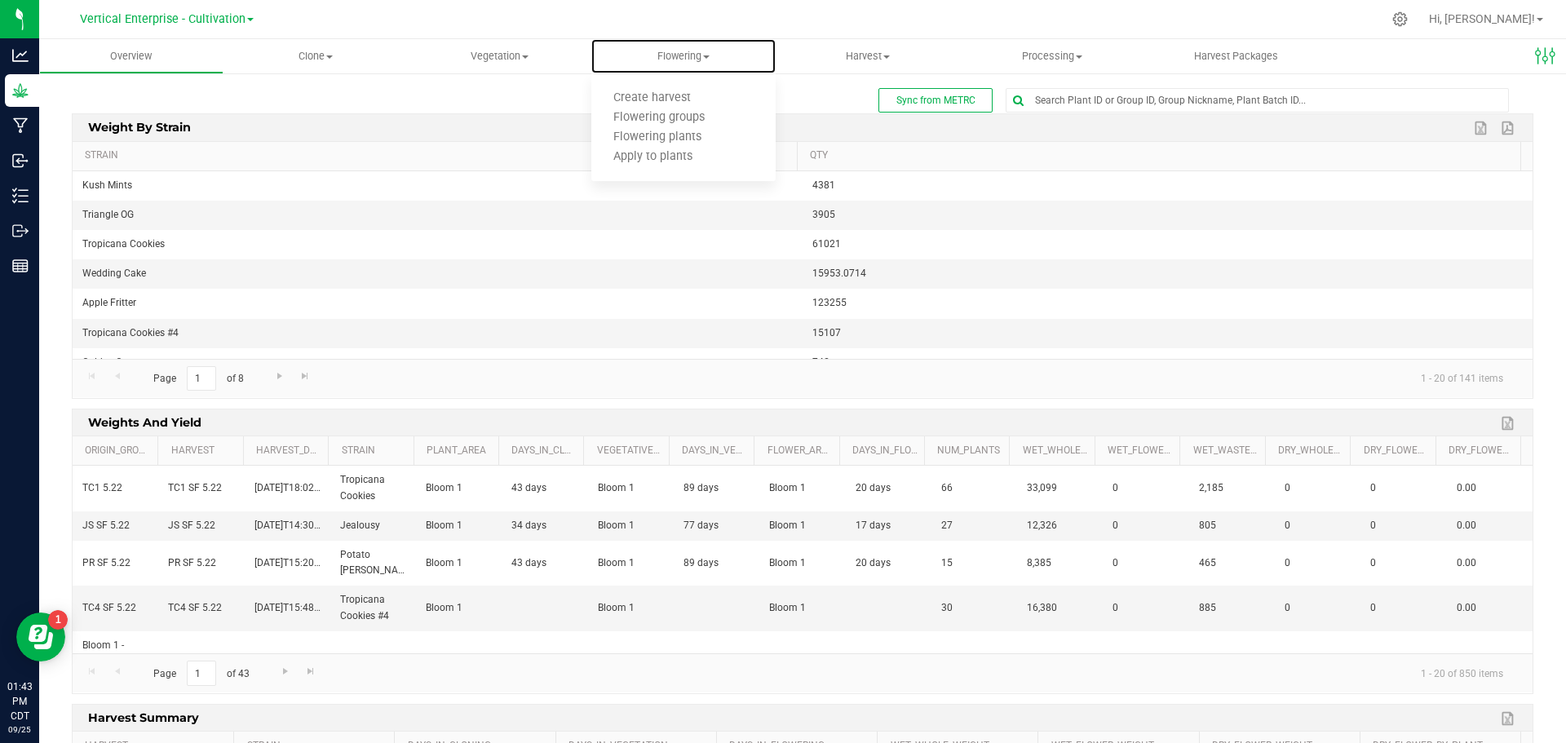
click at [673, 122] on span "Flowering groups" at bounding box center [658, 118] width 135 height 14
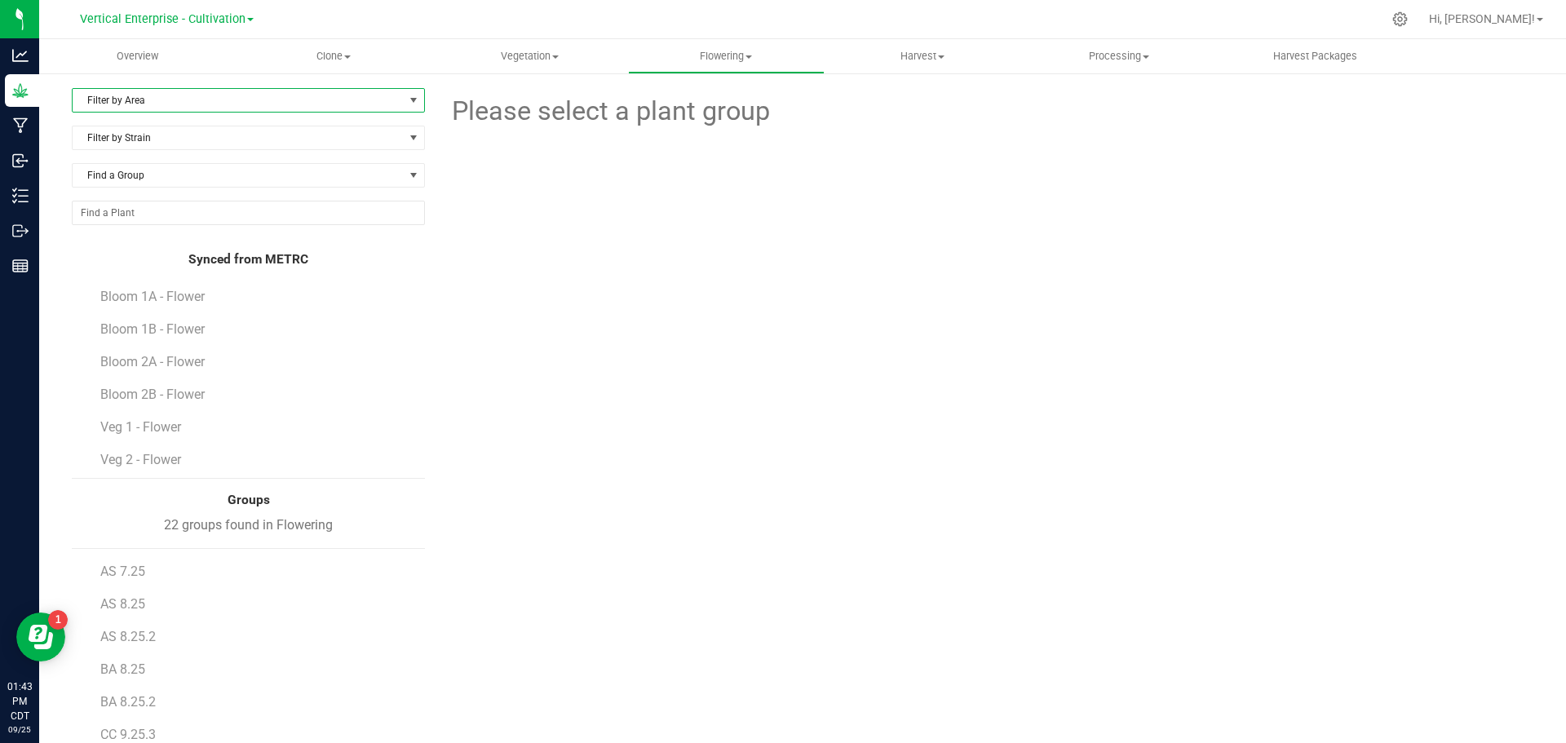
click at [194, 92] on span "Filter by Area" at bounding box center [238, 100] width 331 height 23
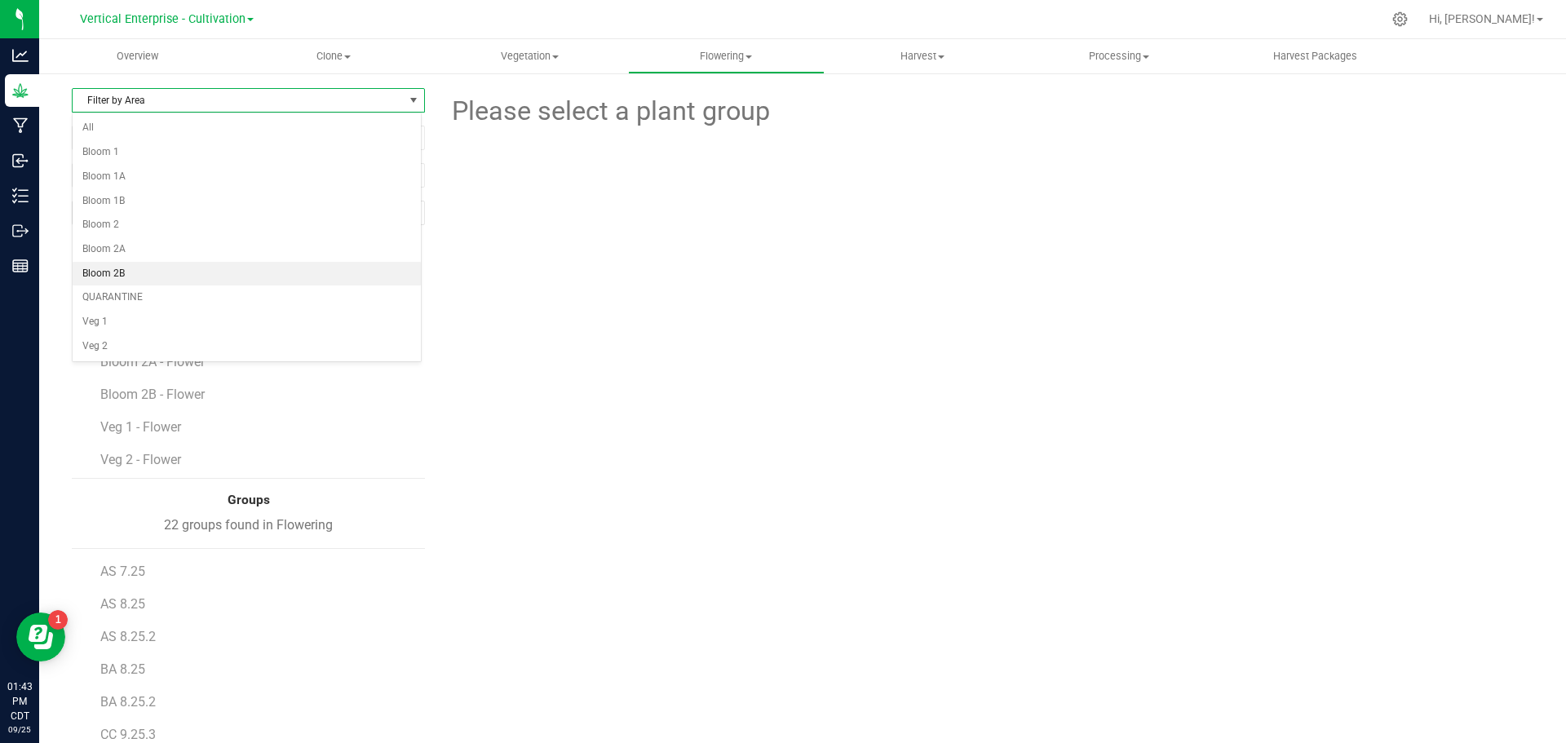
click at [145, 268] on li "Bloom 2B" at bounding box center [247, 274] width 348 height 24
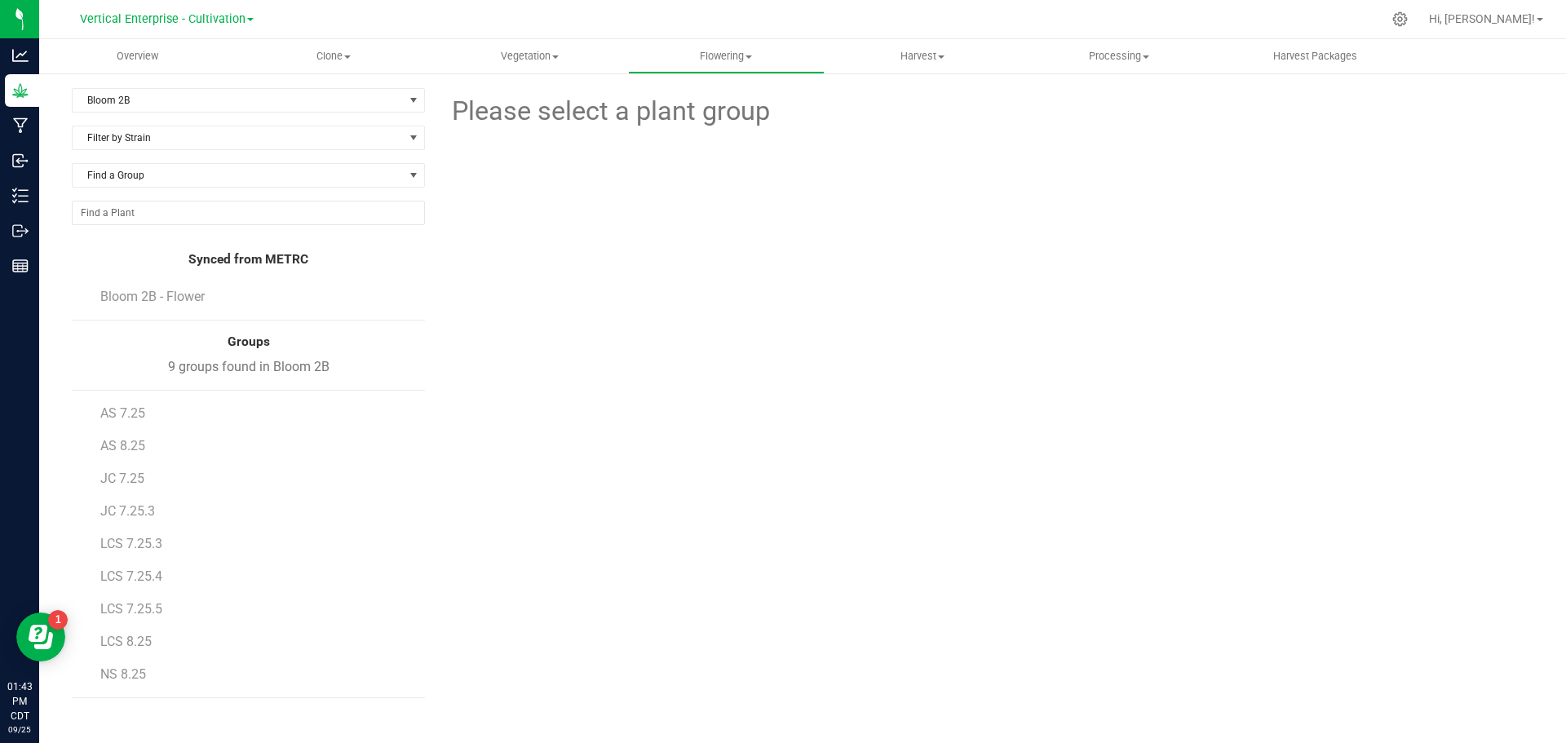
click at [152, 295] on span "Bloom 2B - Flower" at bounding box center [152, 297] width 104 height 16
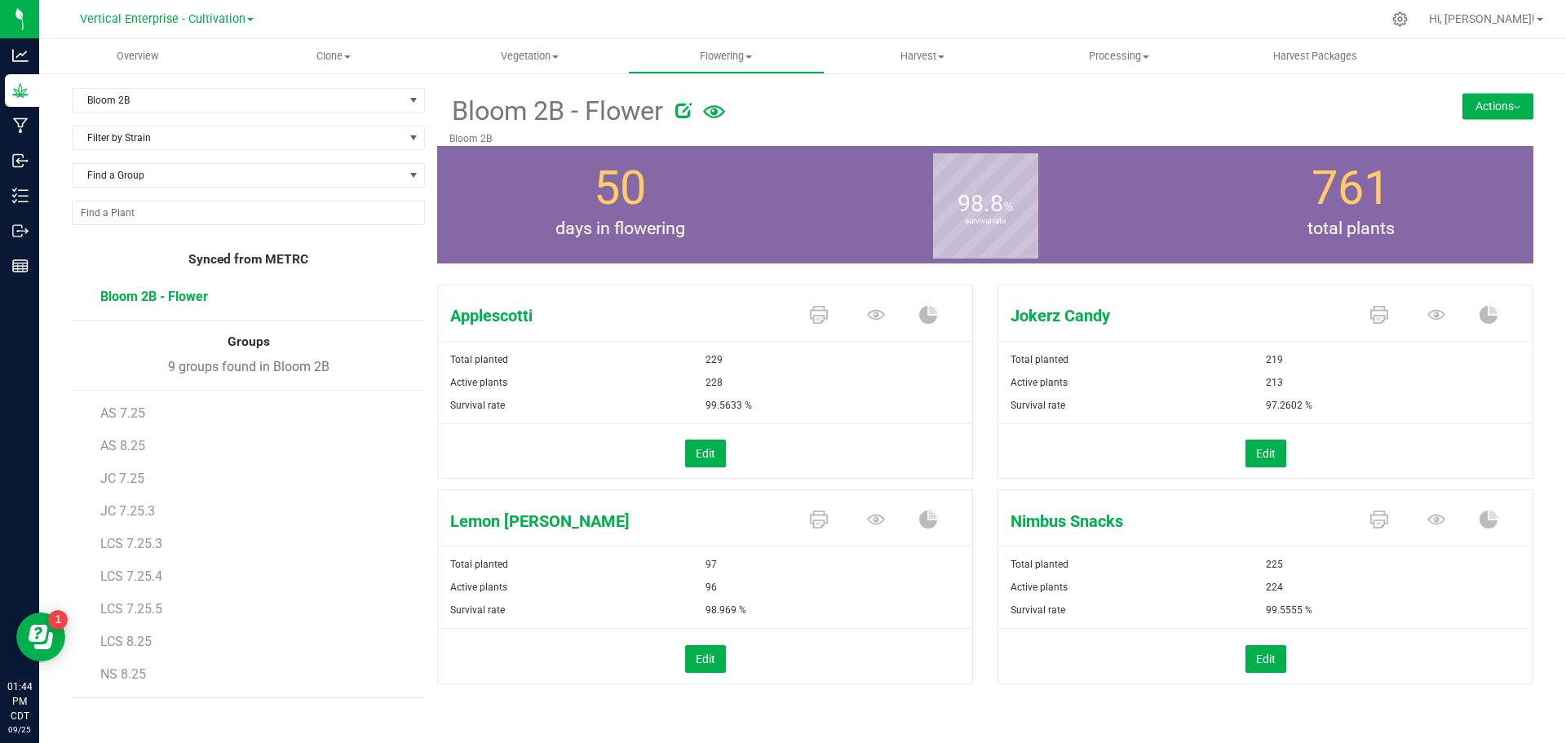
click at [632, 306] on span "Applescotti" at bounding box center [616, 315] width 356 height 24
click at [1494, 113] on button "Actions" at bounding box center [1498, 106] width 71 height 26
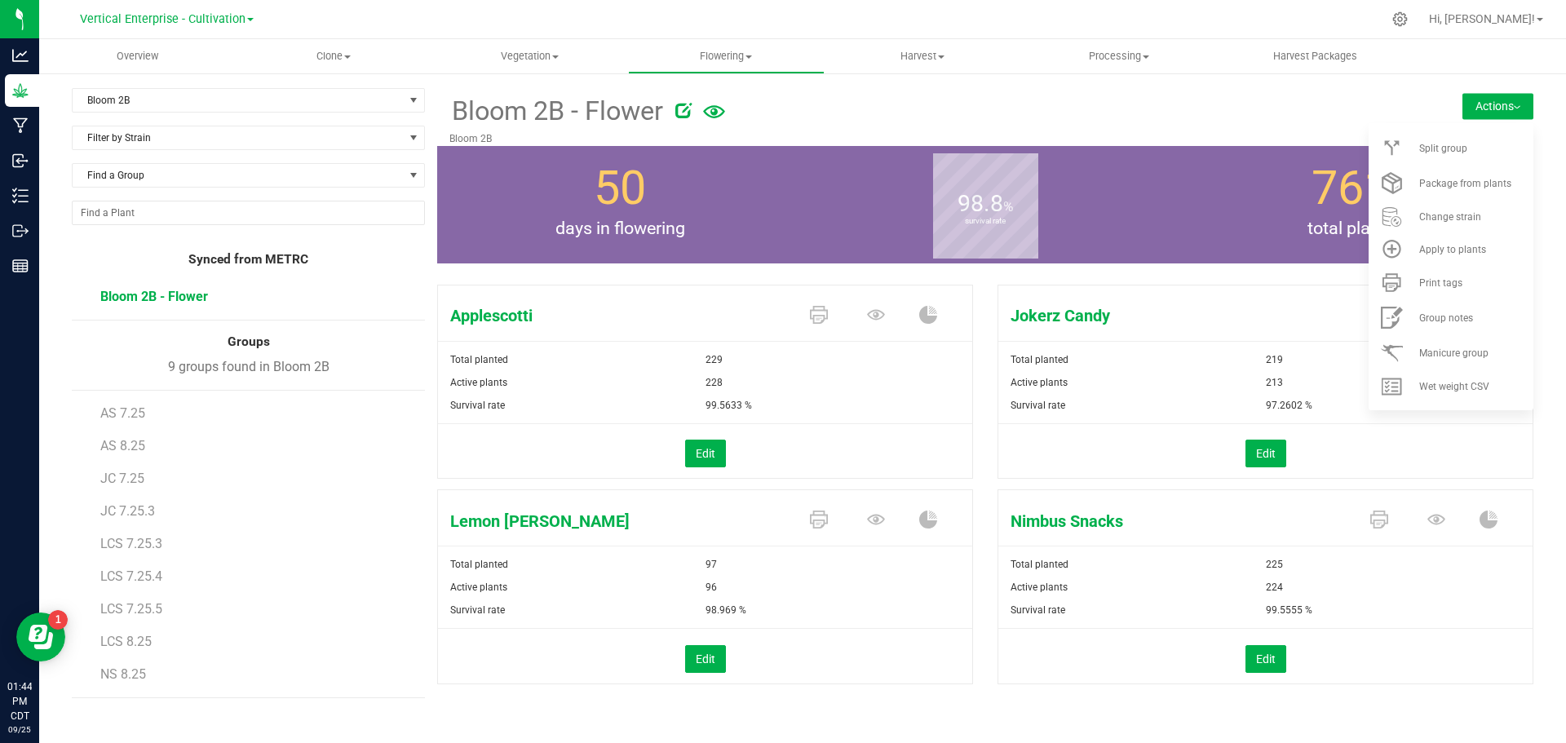
click at [1494, 146] on div "Split group" at bounding box center [1475, 148] width 111 height 11
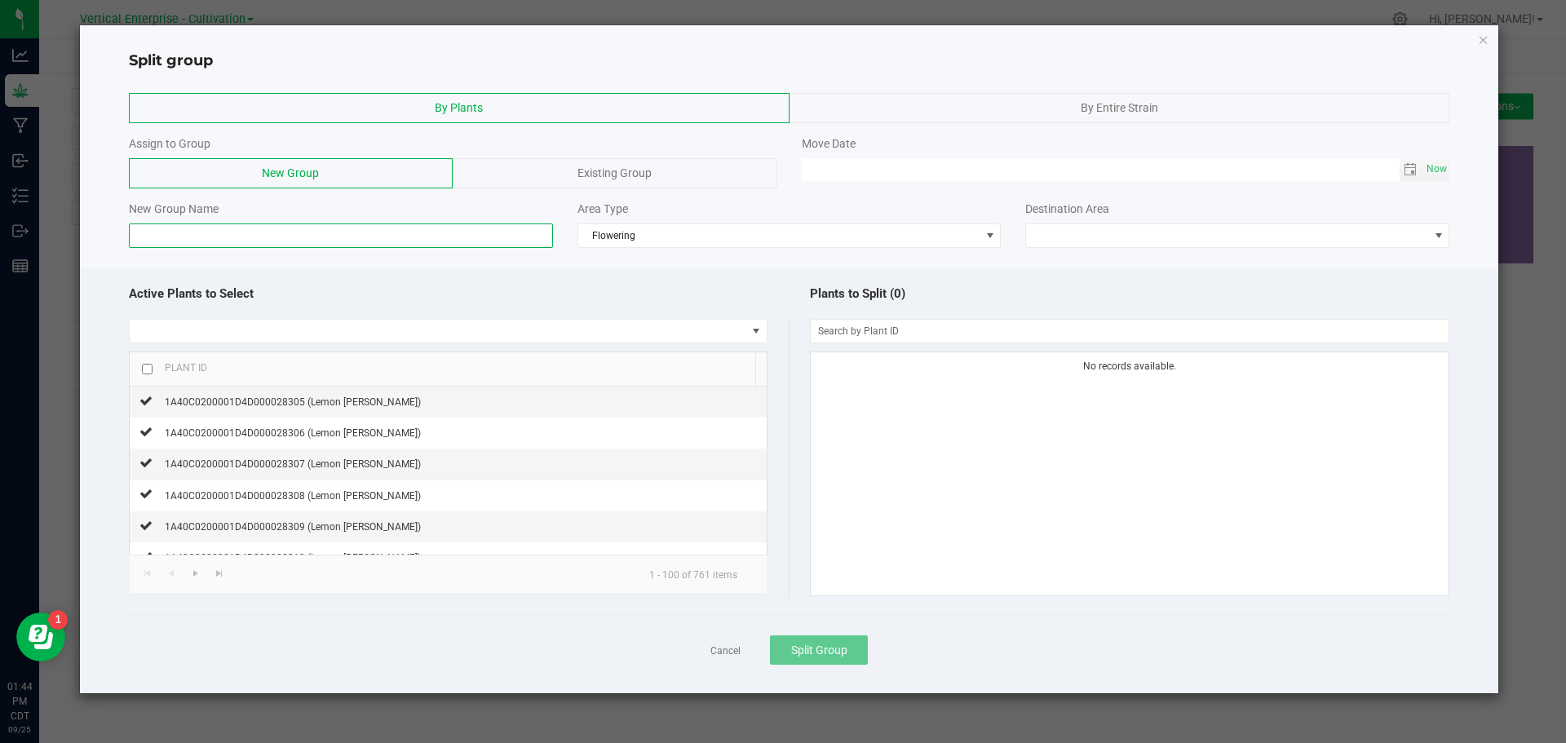
click at [296, 241] on input at bounding box center [341, 236] width 424 height 24
click at [1273, 241] on span at bounding box center [1227, 235] width 402 height 23
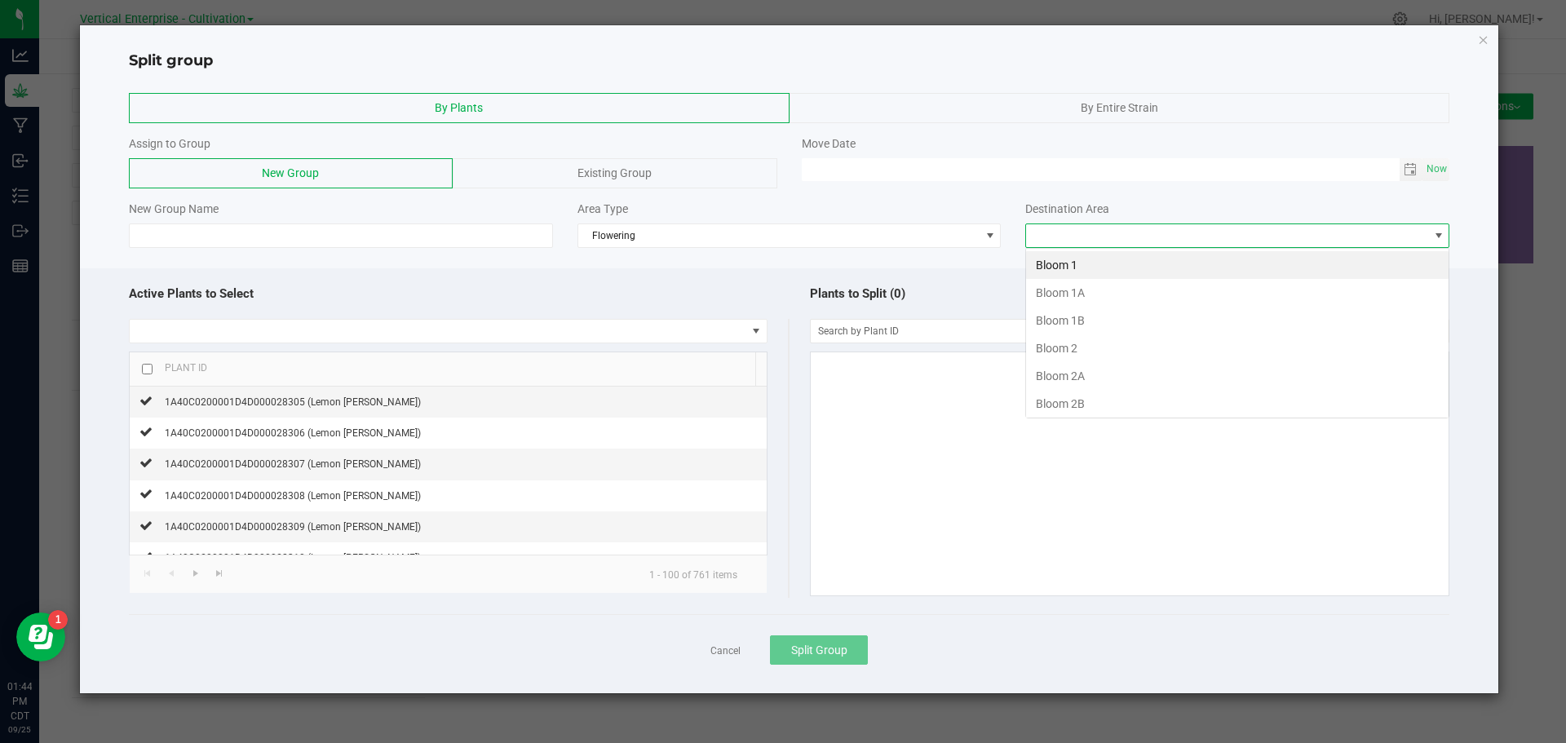
scroll to position [24, 424]
click at [1197, 412] on li "Bloom 2B" at bounding box center [1237, 404] width 423 height 28
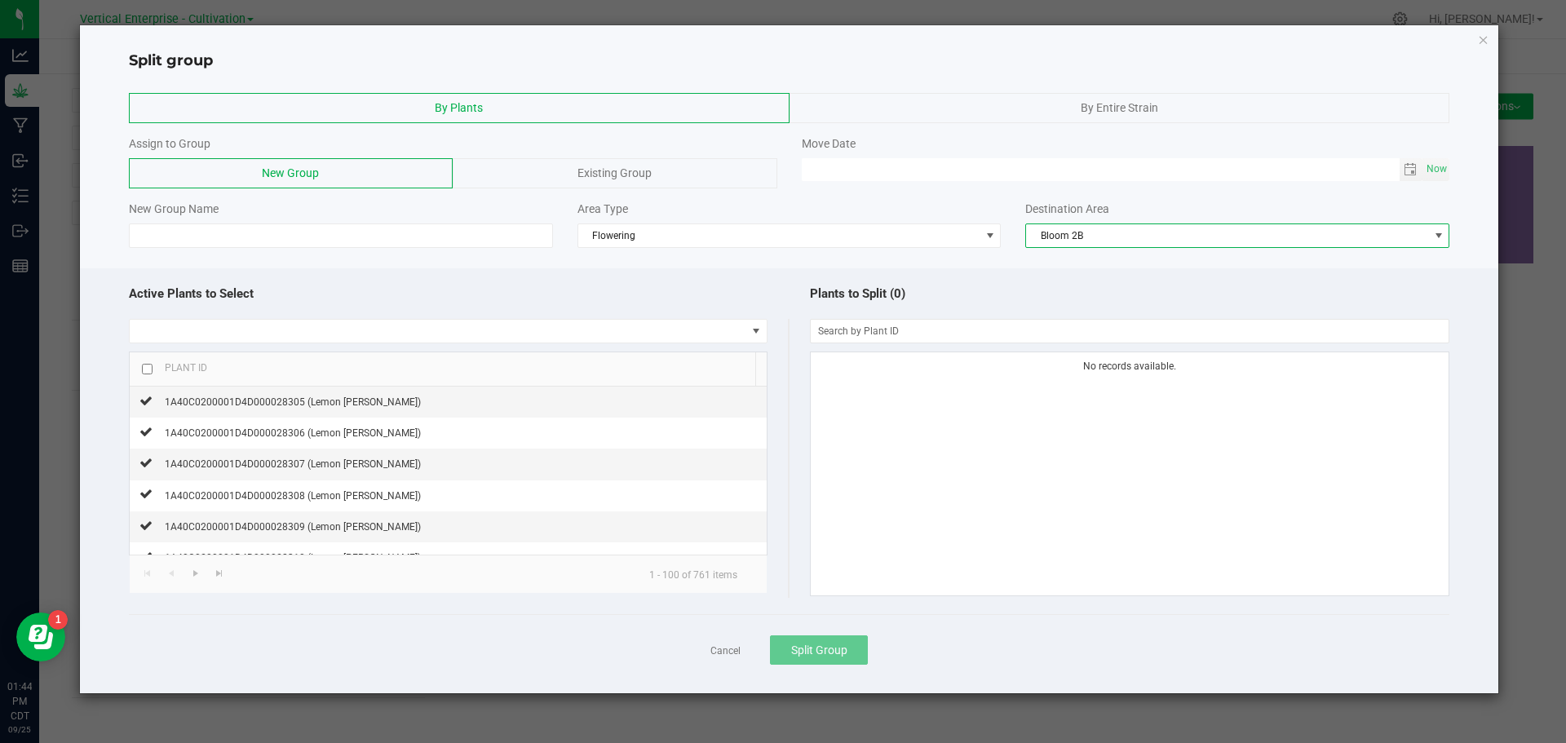
click at [637, 171] on span "Existing Group" at bounding box center [615, 172] width 74 height 13
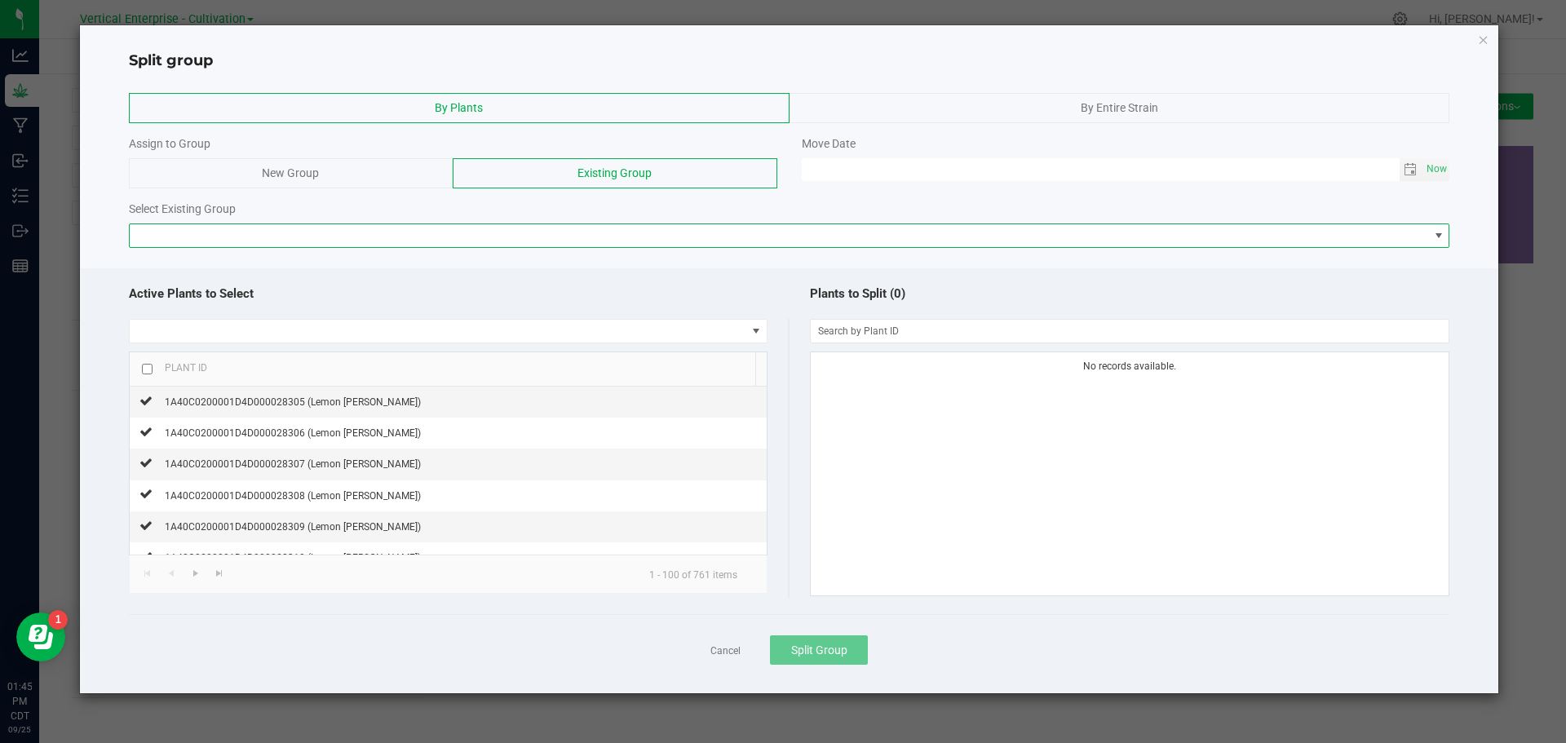
click at [219, 236] on span at bounding box center [780, 235] width 1300 height 23
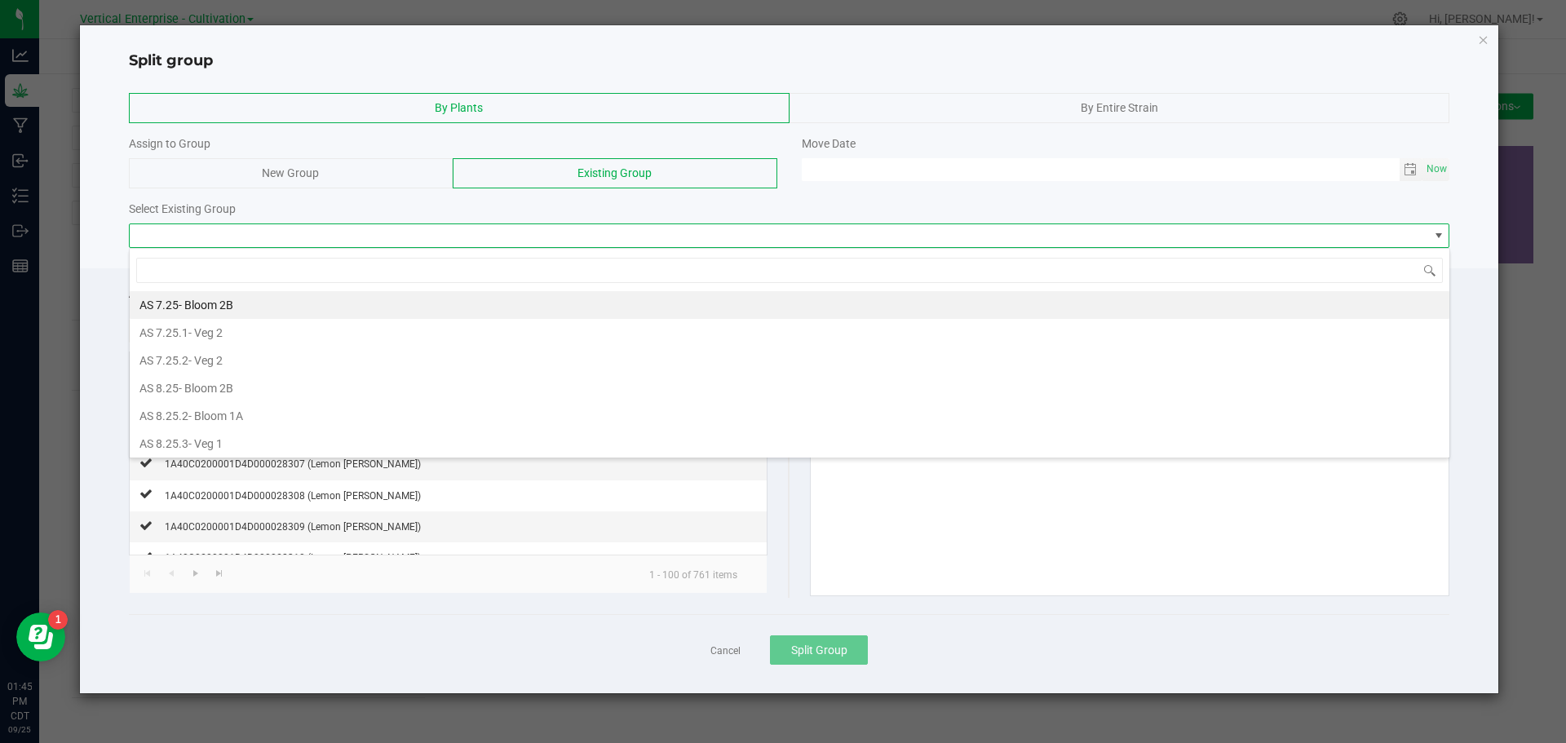
scroll to position [24, 1321]
click at [223, 387] on span "- Bloom 2B" at bounding box center [206, 388] width 55 height 13
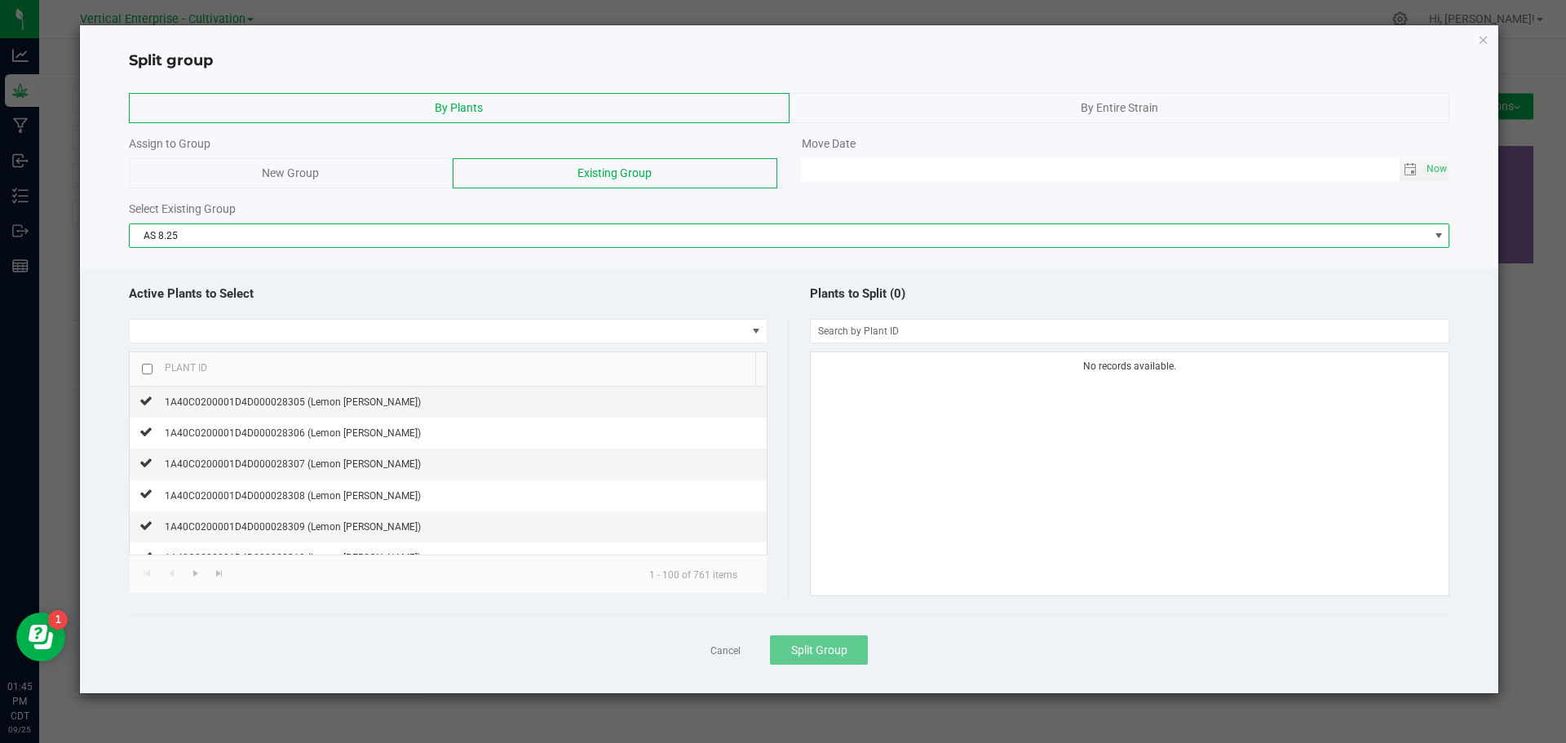
click at [1411, 169] on span "Toggle calendar" at bounding box center [1410, 169] width 13 height 13
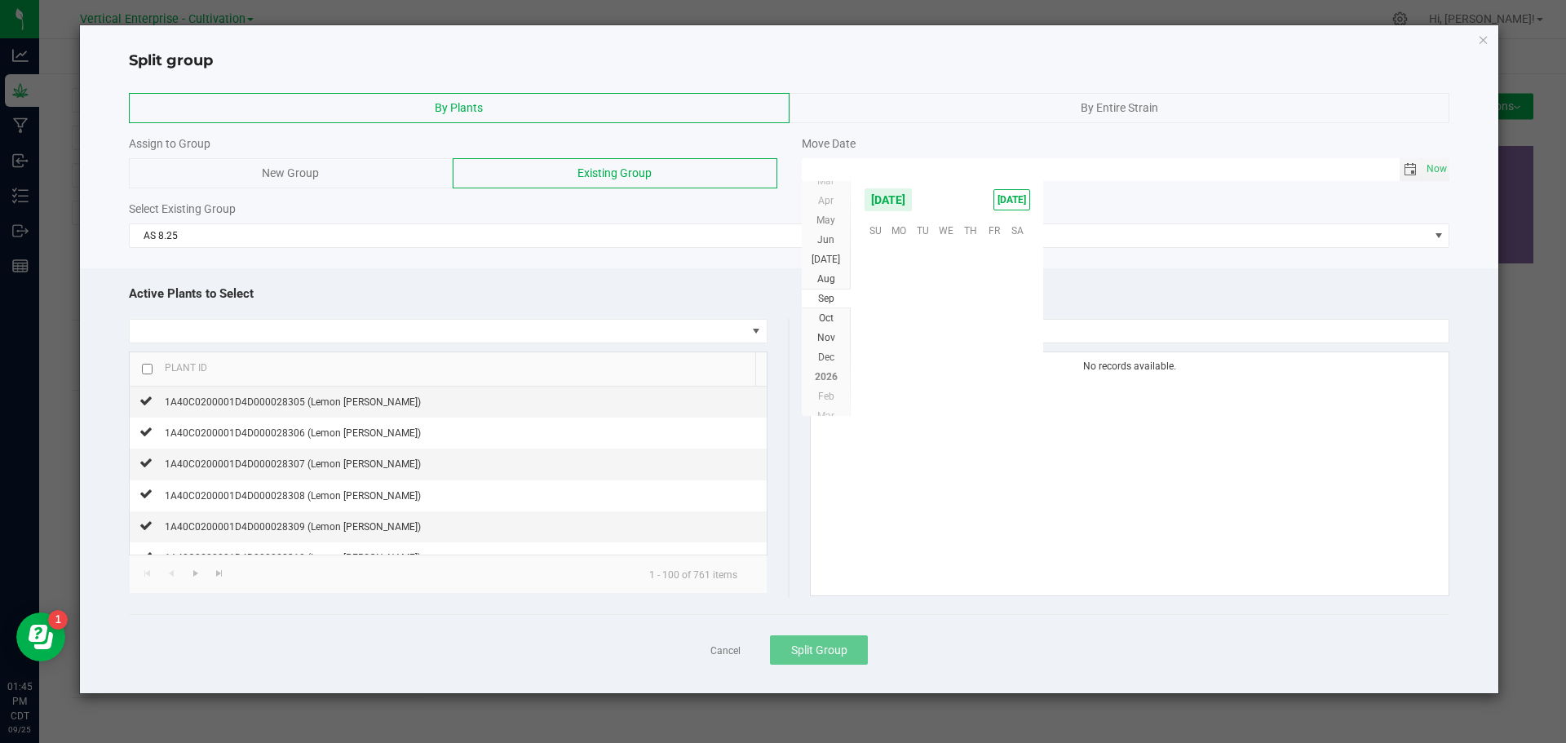
scroll to position [264578, 0]
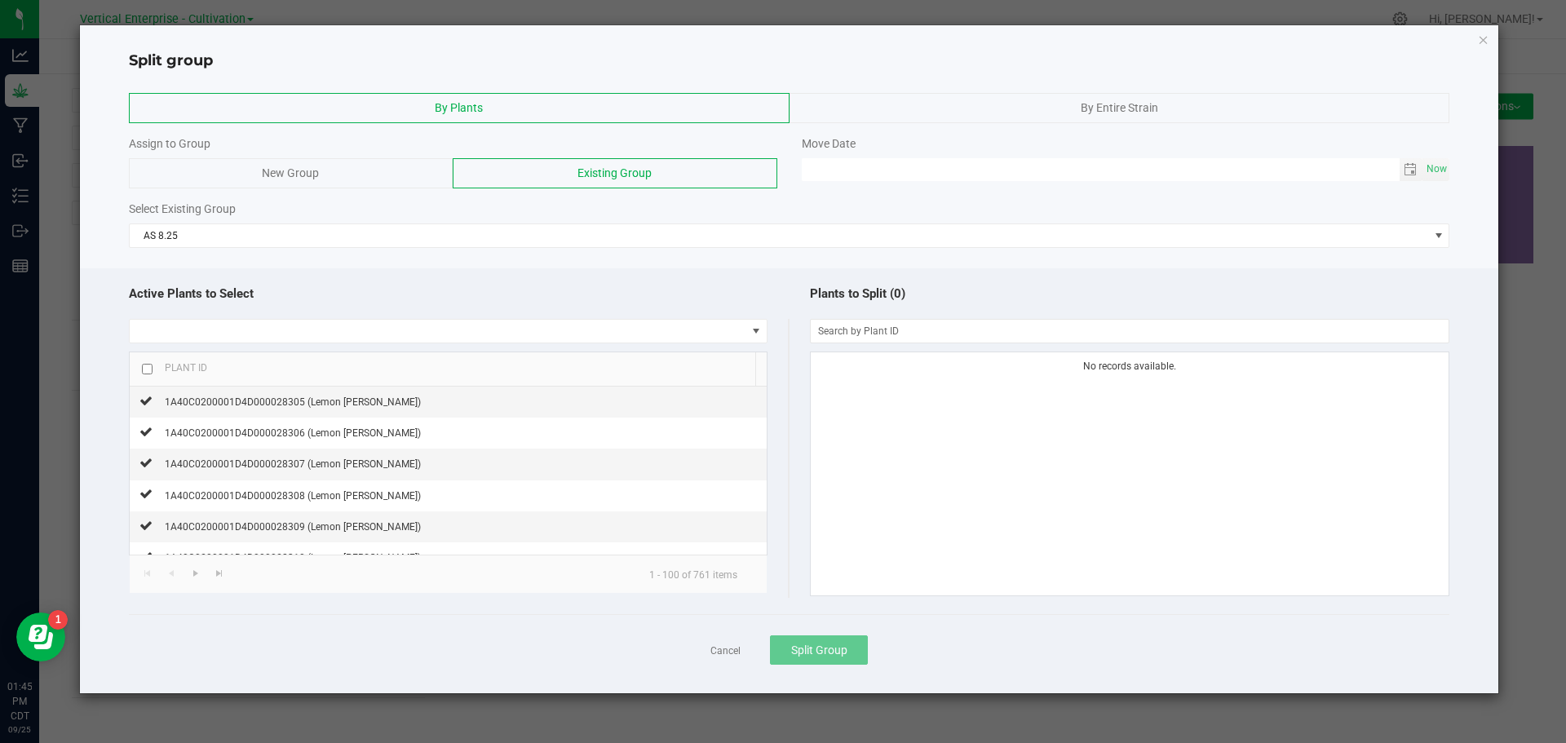
click at [1445, 168] on span "Now" at bounding box center [1438, 169] width 28 height 24
type input "[DATE] 01:45 PM"
click at [254, 326] on span at bounding box center [438, 331] width 617 height 23
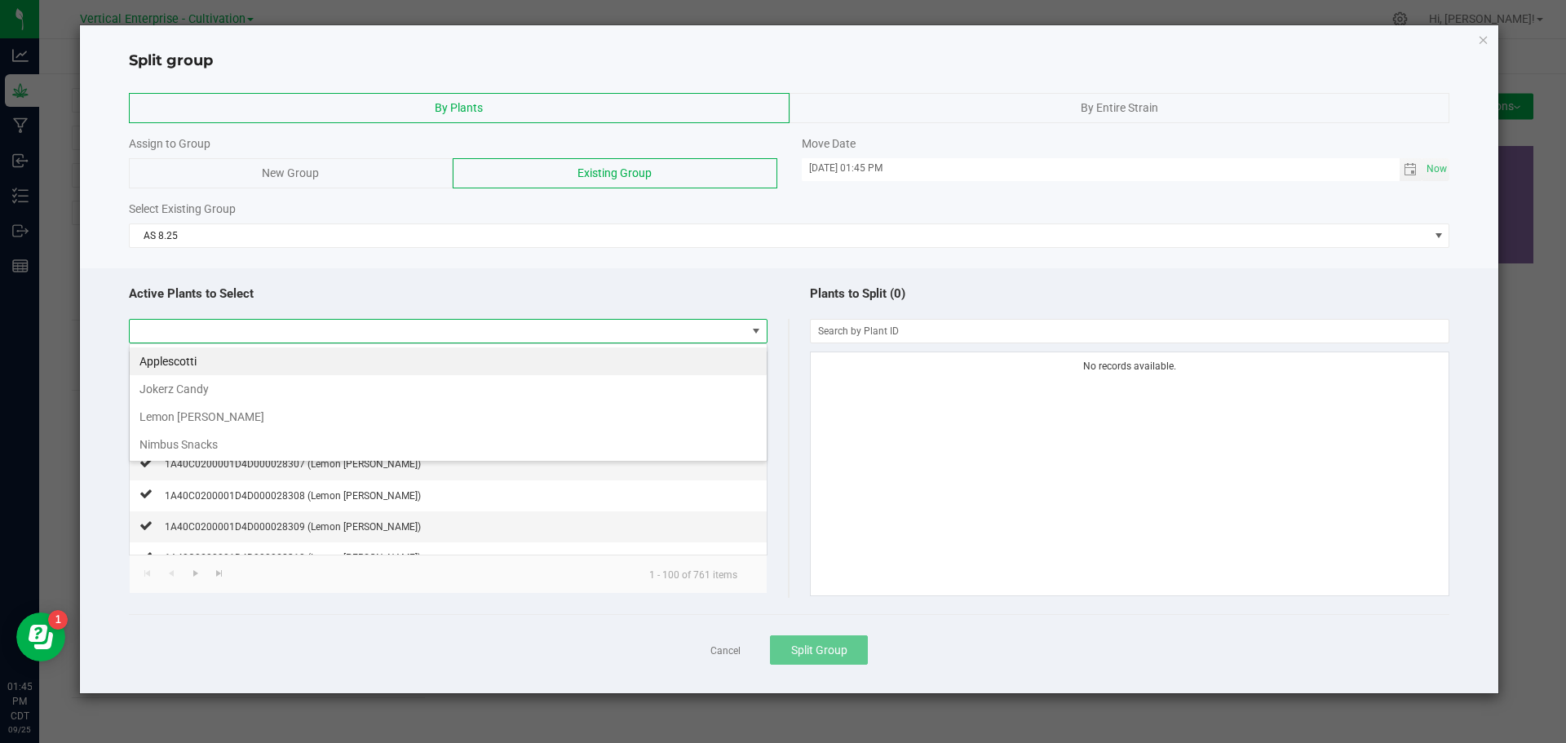
scroll to position [24, 639]
click at [254, 326] on span at bounding box center [438, 331] width 617 height 23
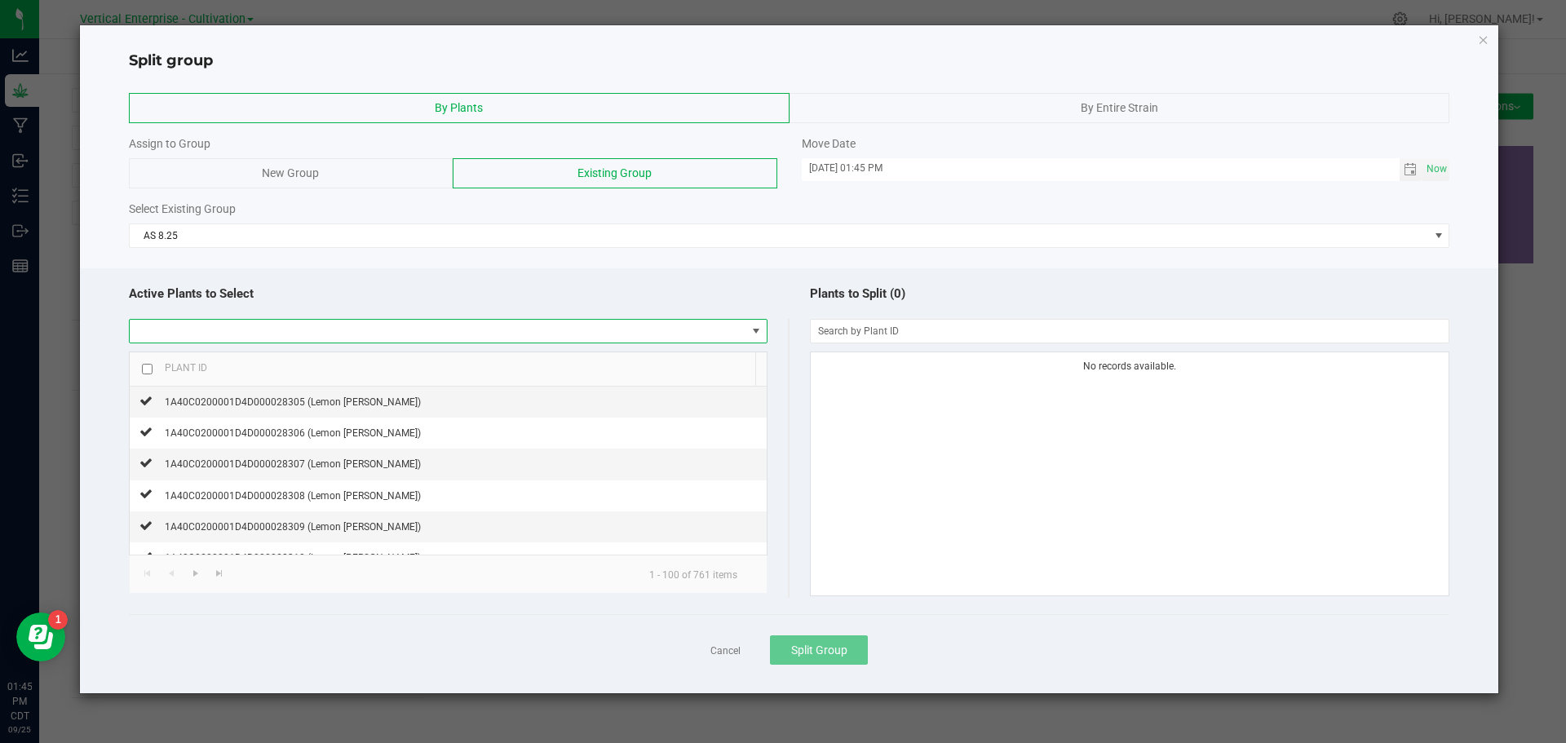
click at [214, 326] on span at bounding box center [438, 331] width 617 height 23
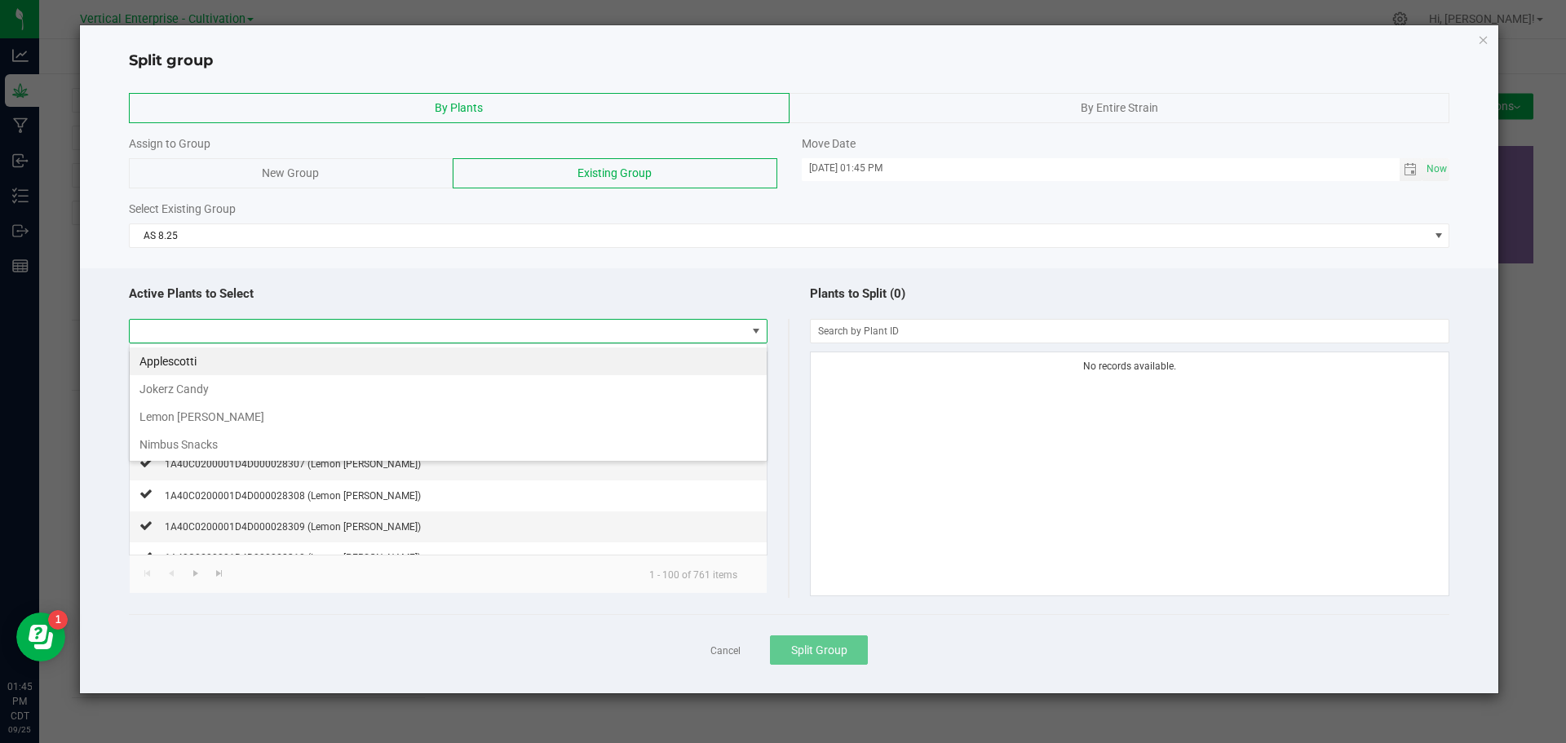
click at [159, 362] on li "Applescotti" at bounding box center [448, 362] width 637 height 28
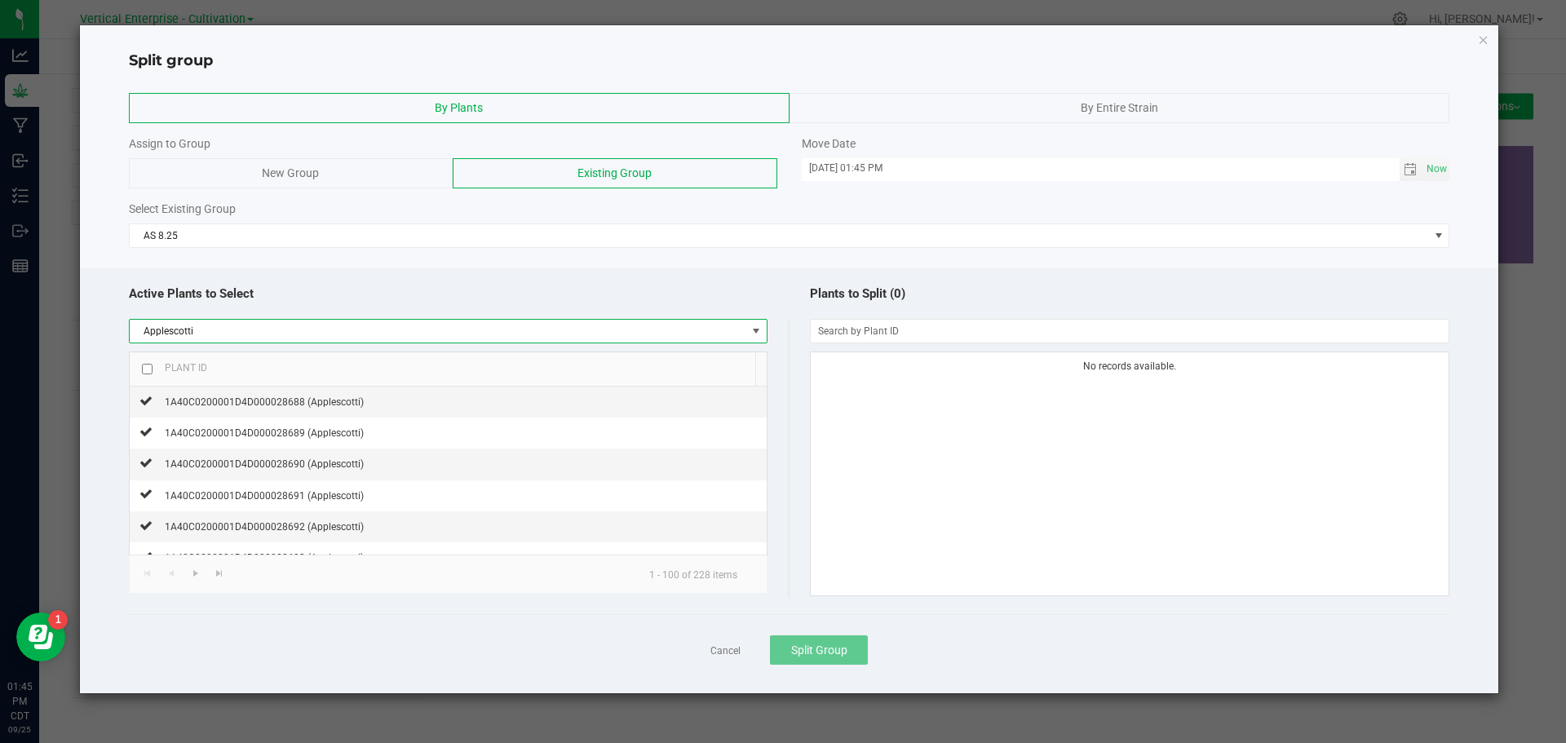
click at [148, 371] on input "checkbox" at bounding box center [147, 369] width 11 height 11
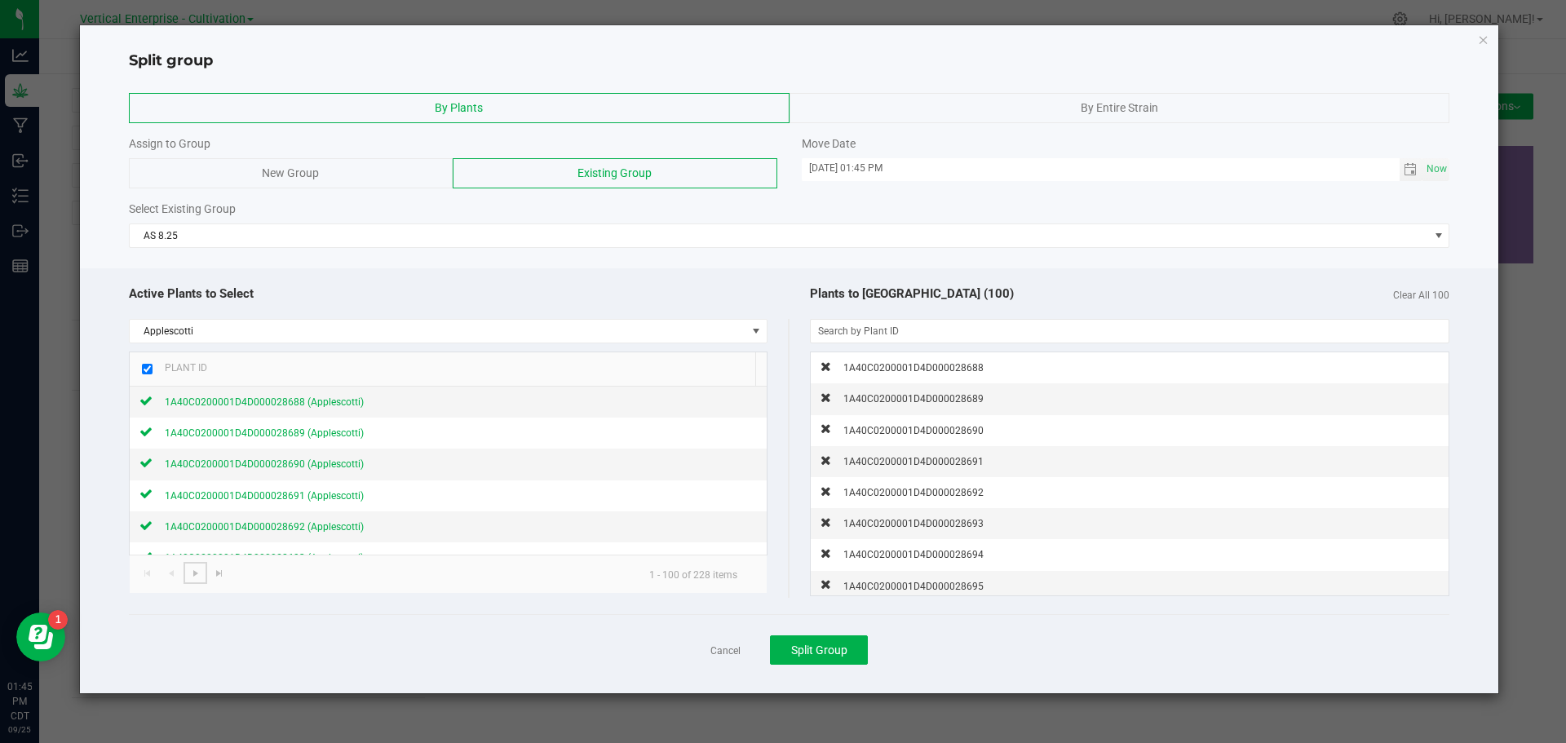
click at [192, 575] on span "Go to the next page" at bounding box center [195, 573] width 13 height 13
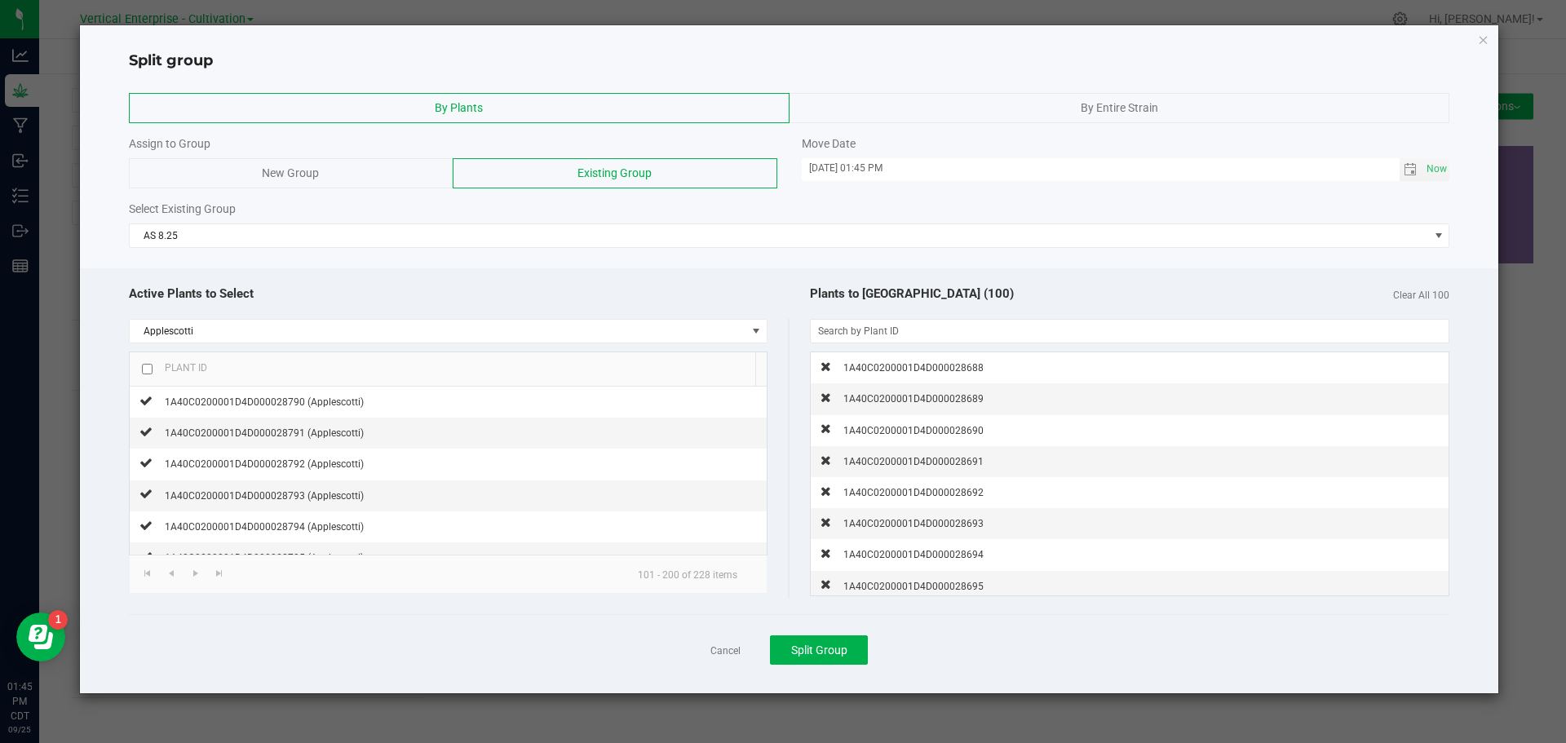
click at [151, 368] on input "checkbox" at bounding box center [147, 369] width 11 height 11
click at [194, 578] on span "Go to the next page" at bounding box center [195, 573] width 13 height 13
click at [137, 376] on th "Plant ID" at bounding box center [443, 369] width 626 height 34
click at [148, 372] on input "checkbox" at bounding box center [147, 369] width 11 height 11
checkbox input "true"
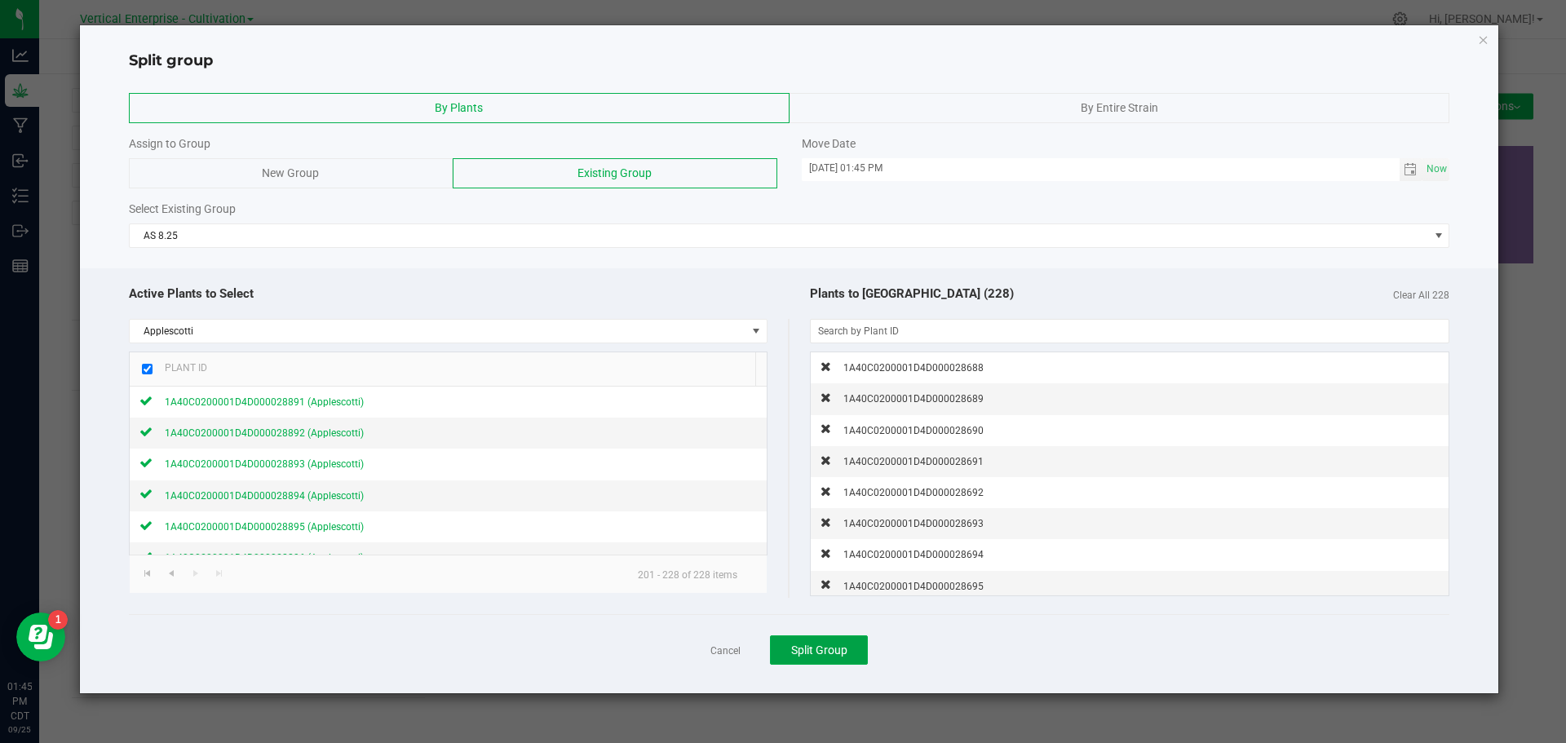
click at [839, 648] on span "Split Group" at bounding box center [819, 650] width 56 height 13
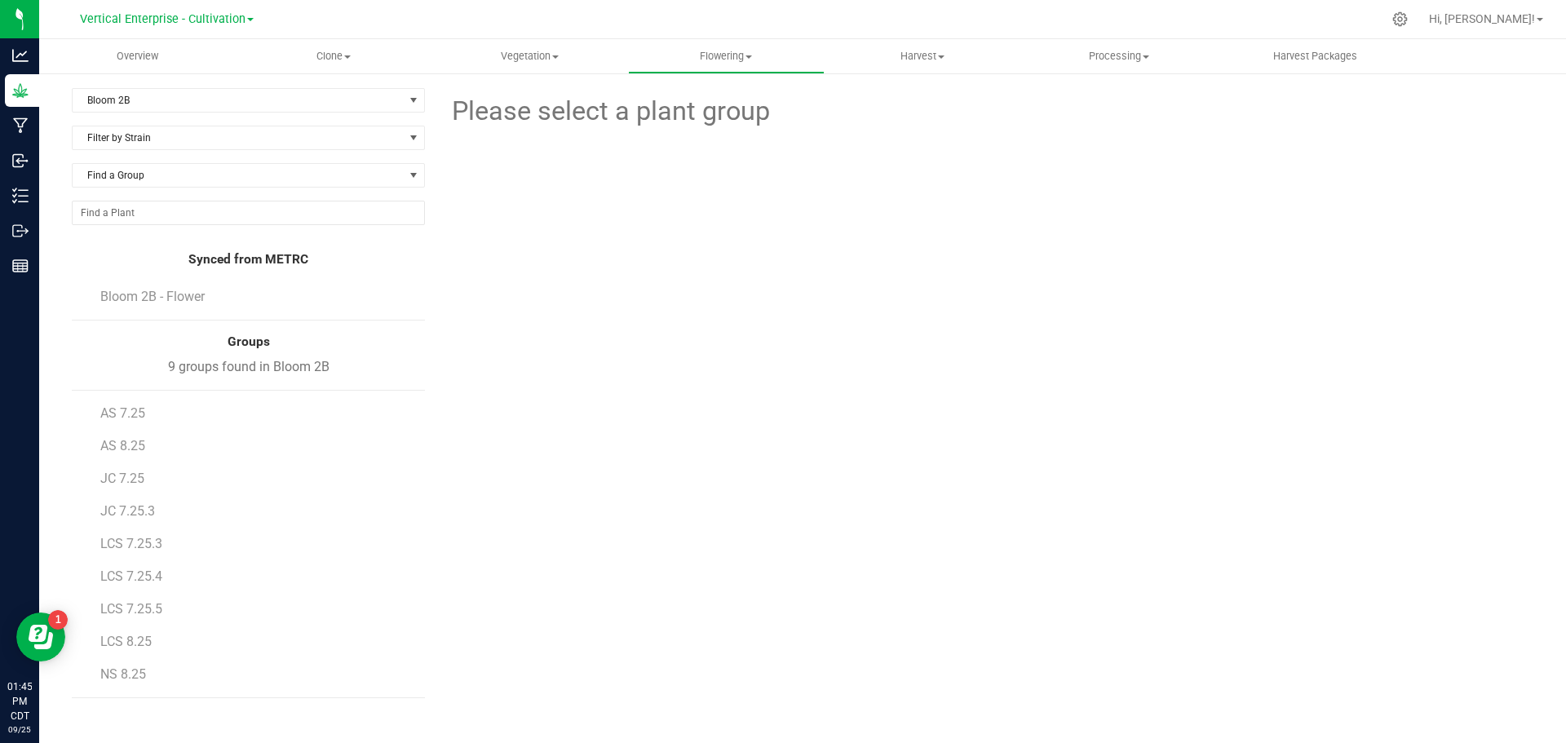
click at [100, 442] on span "AS 8.25" at bounding box center [122, 446] width 45 height 16
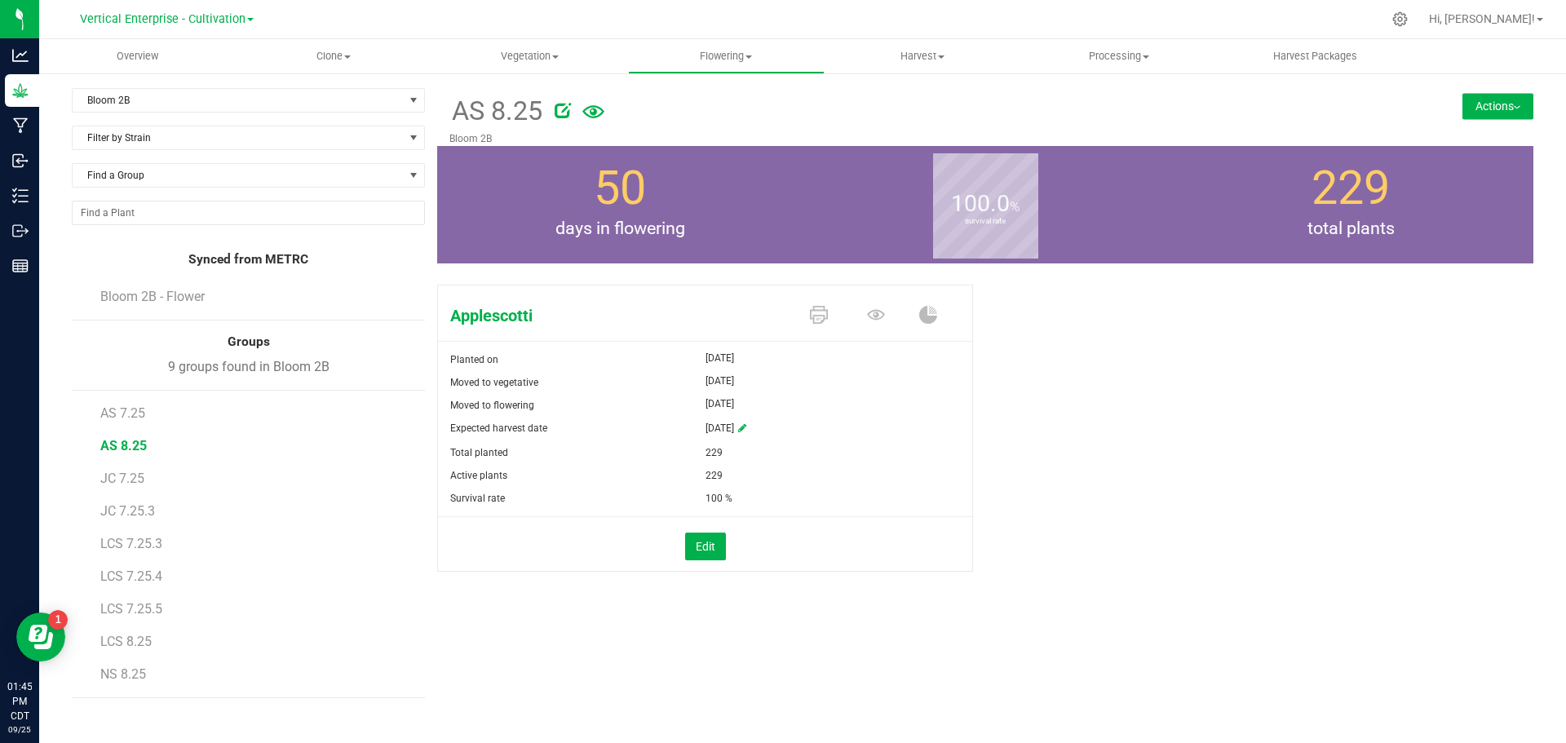
click at [140, 417] on span "AS 7.25" at bounding box center [122, 413] width 45 height 16
click at [1523, 109] on button "Actions" at bounding box center [1498, 106] width 71 height 26
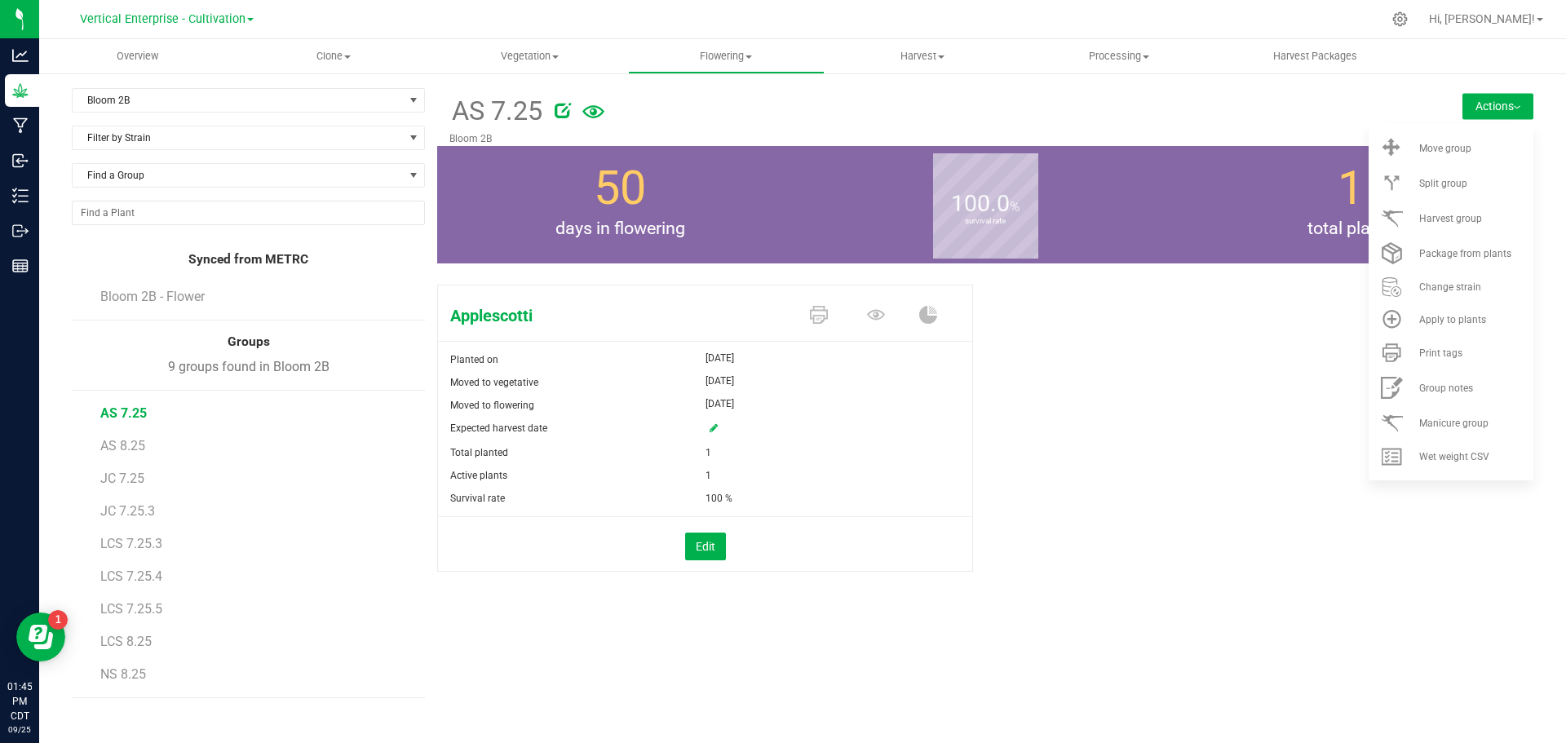
click at [1506, 184] on div "Split group" at bounding box center [1475, 183] width 111 height 11
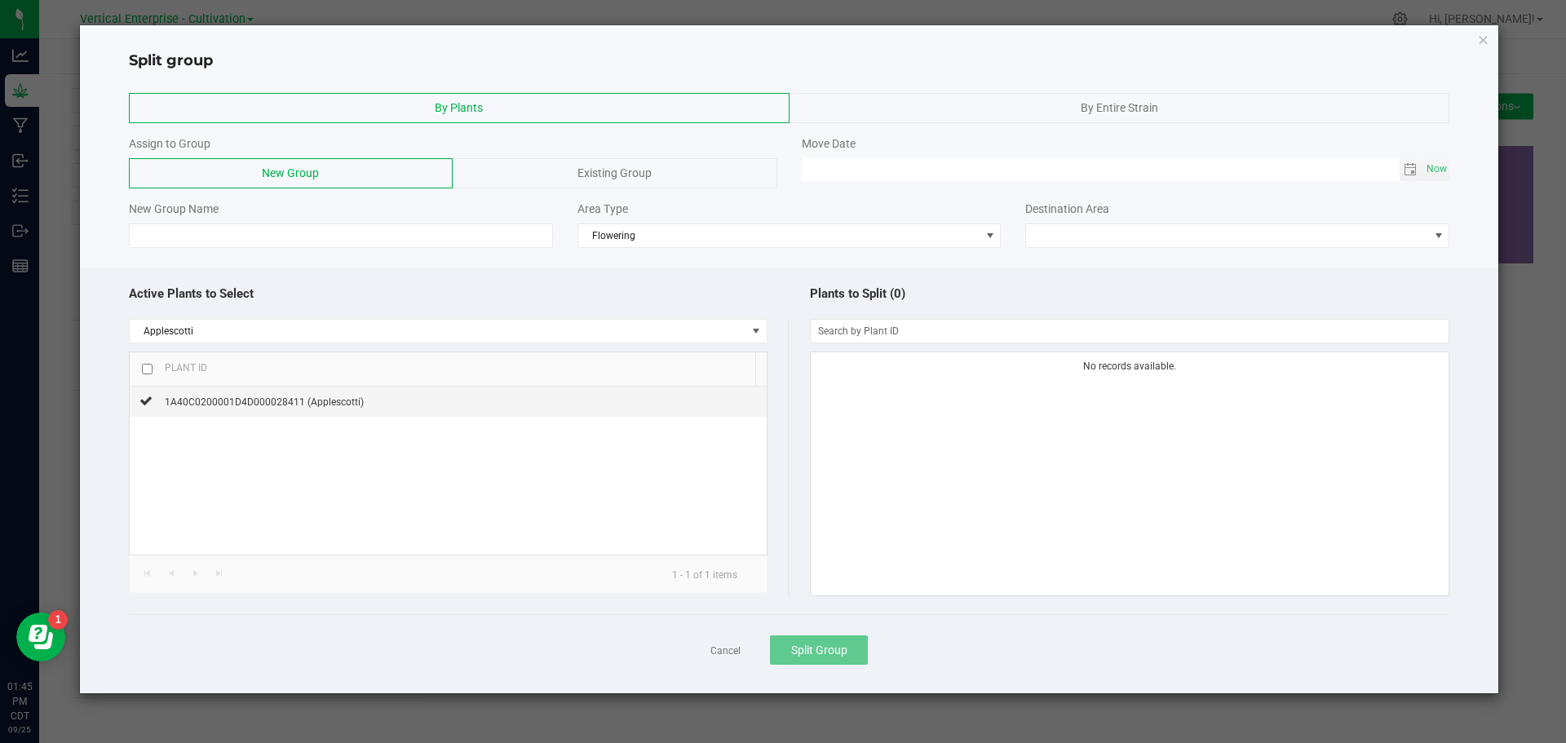
click at [612, 165] on div "Existing Group" at bounding box center [615, 173] width 324 height 30
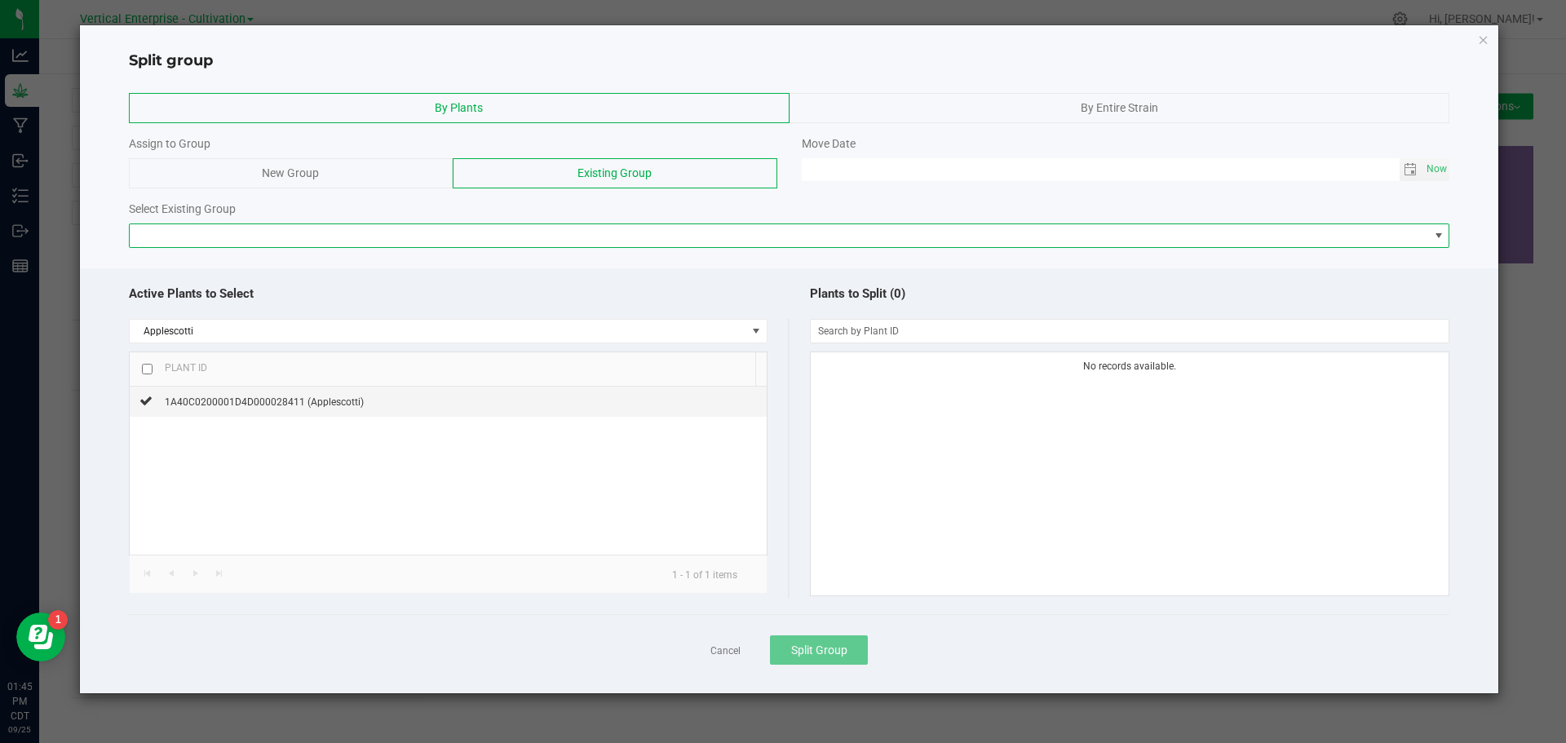
click at [450, 226] on span at bounding box center [780, 235] width 1300 height 23
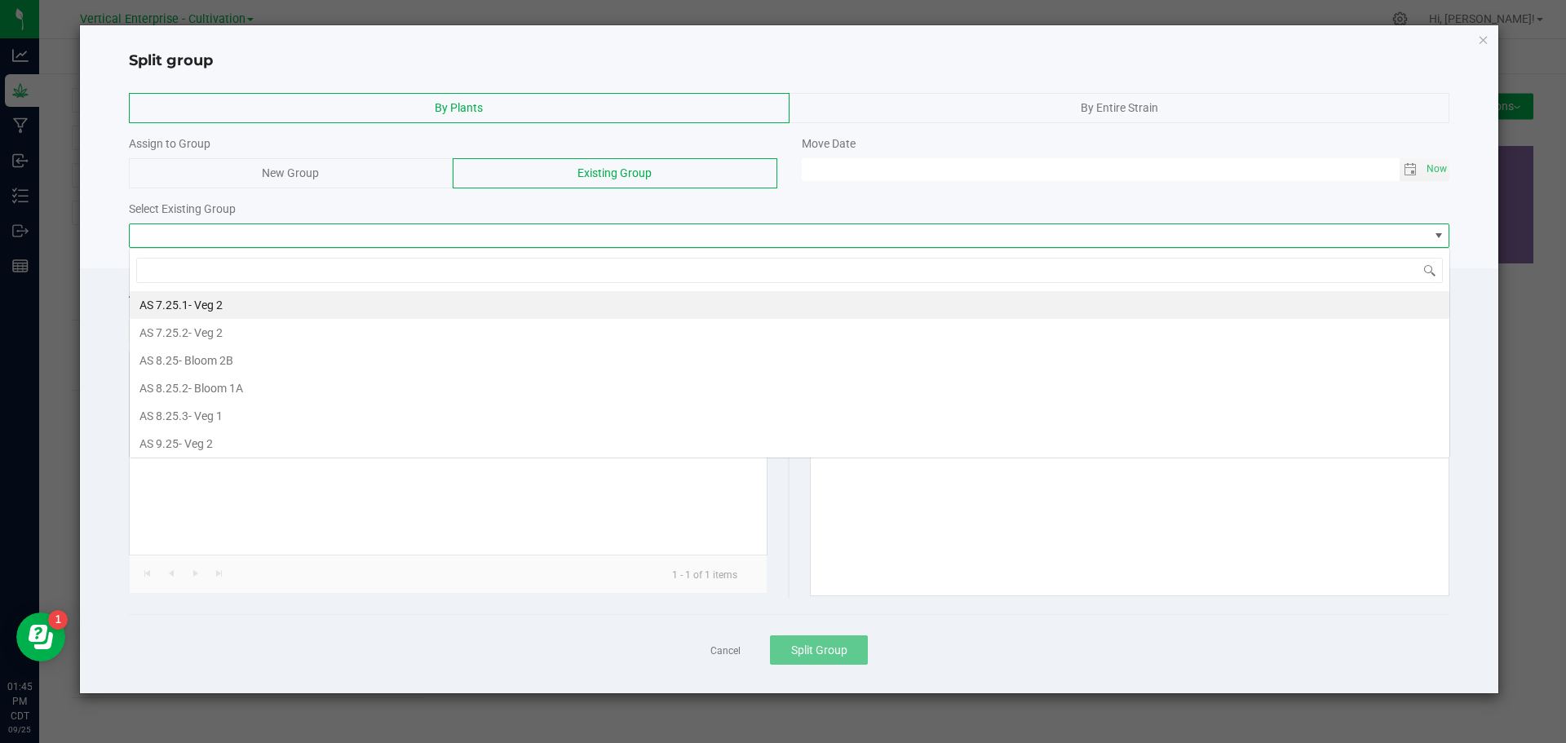
scroll to position [24, 1321]
click at [227, 357] on span "- Bloom 2B" at bounding box center [206, 360] width 55 height 13
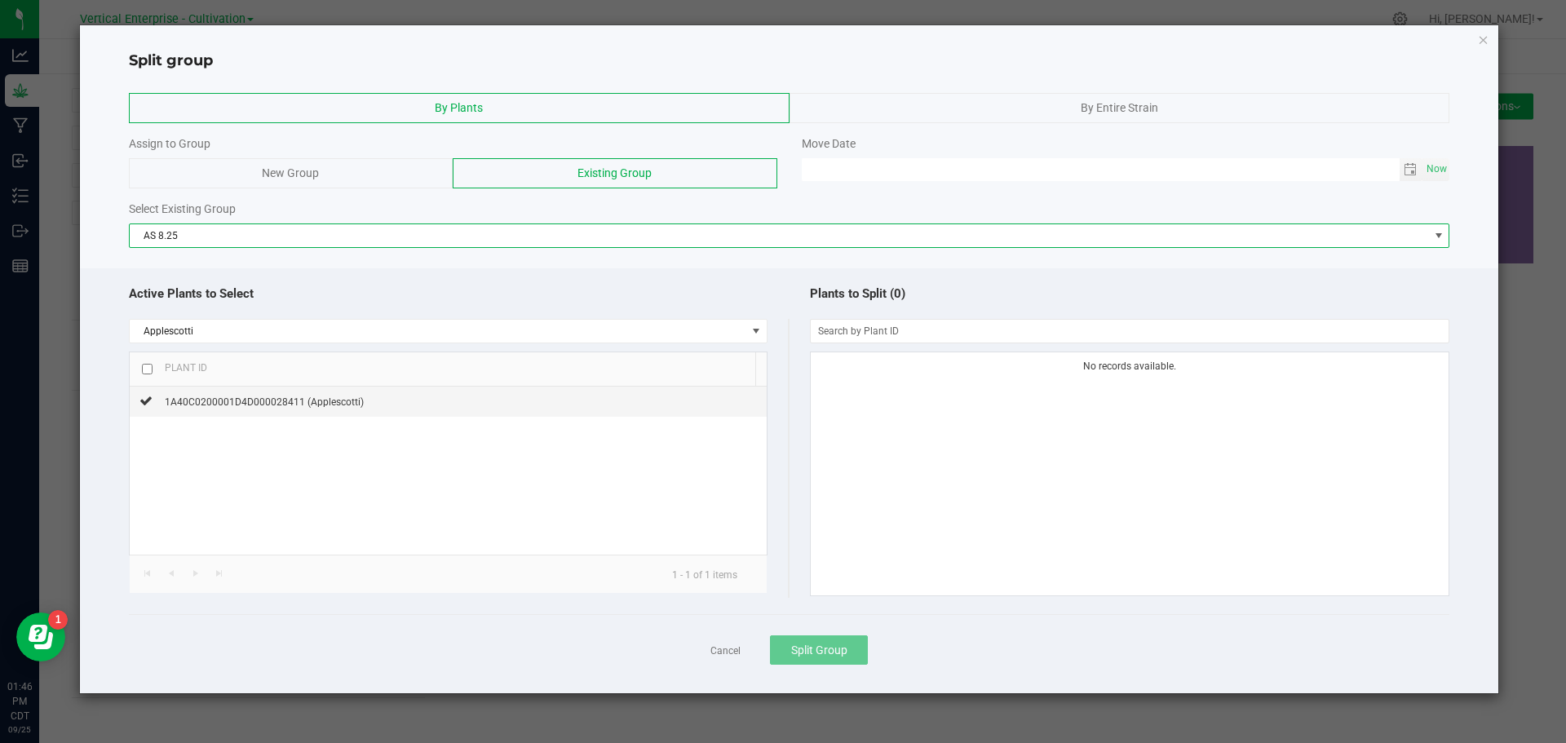
click at [523, 227] on span "AS 8.25" at bounding box center [780, 235] width 1300 height 23
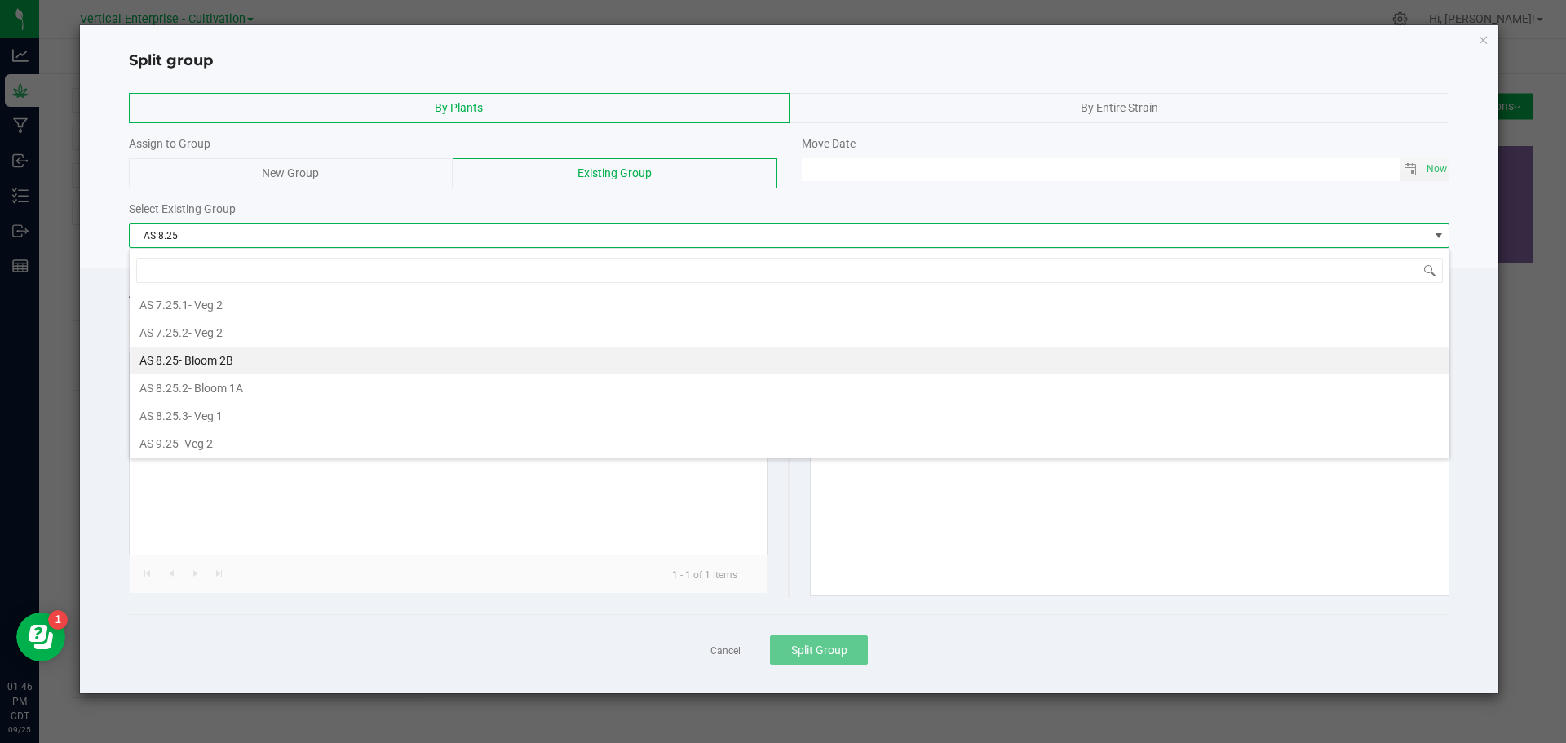
click at [245, 365] on li "AS 8.25 - Bloom 2B" at bounding box center [790, 361] width 1320 height 28
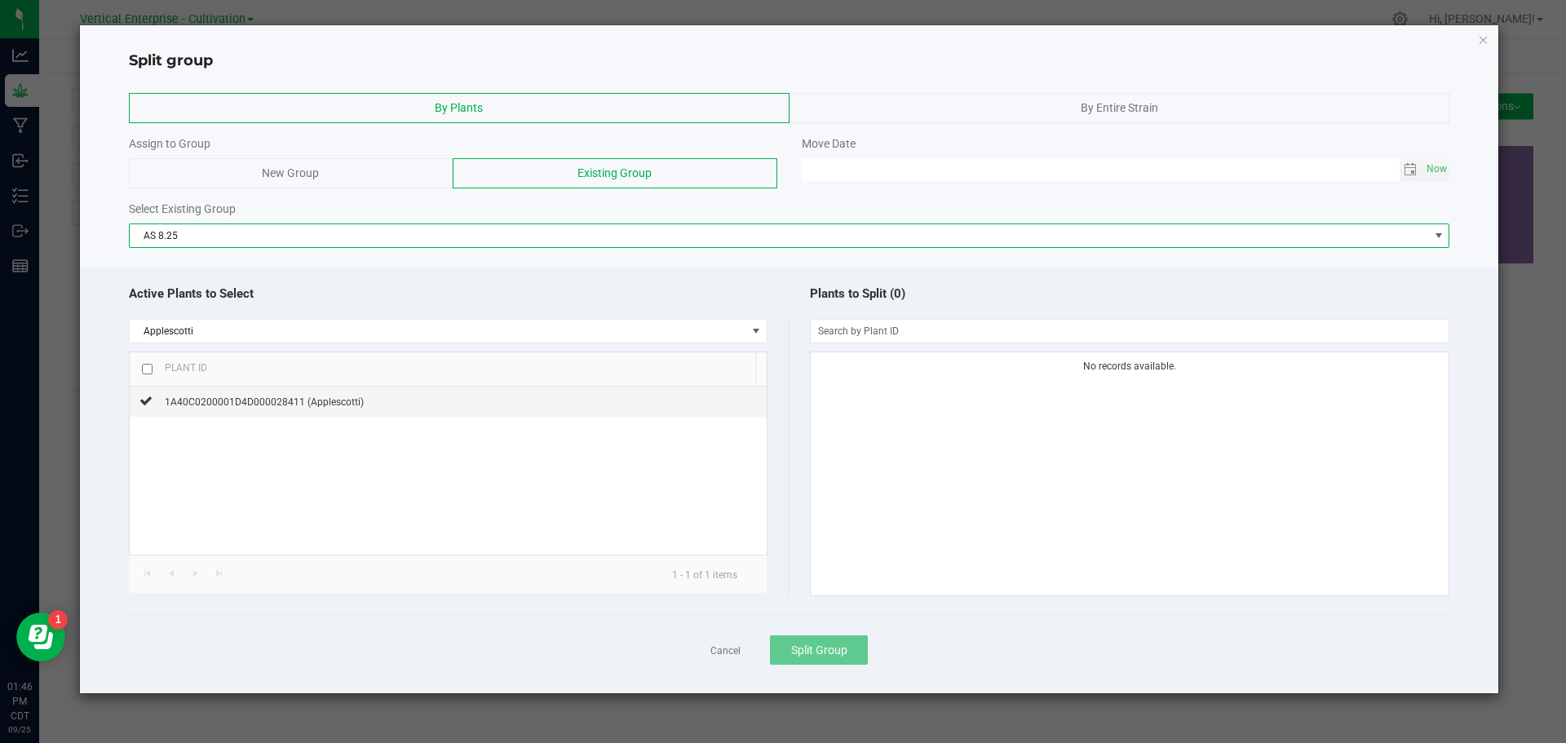
click at [1449, 167] on span "Now" at bounding box center [1438, 169] width 28 height 24
type input "[DATE] 01:46 PM"
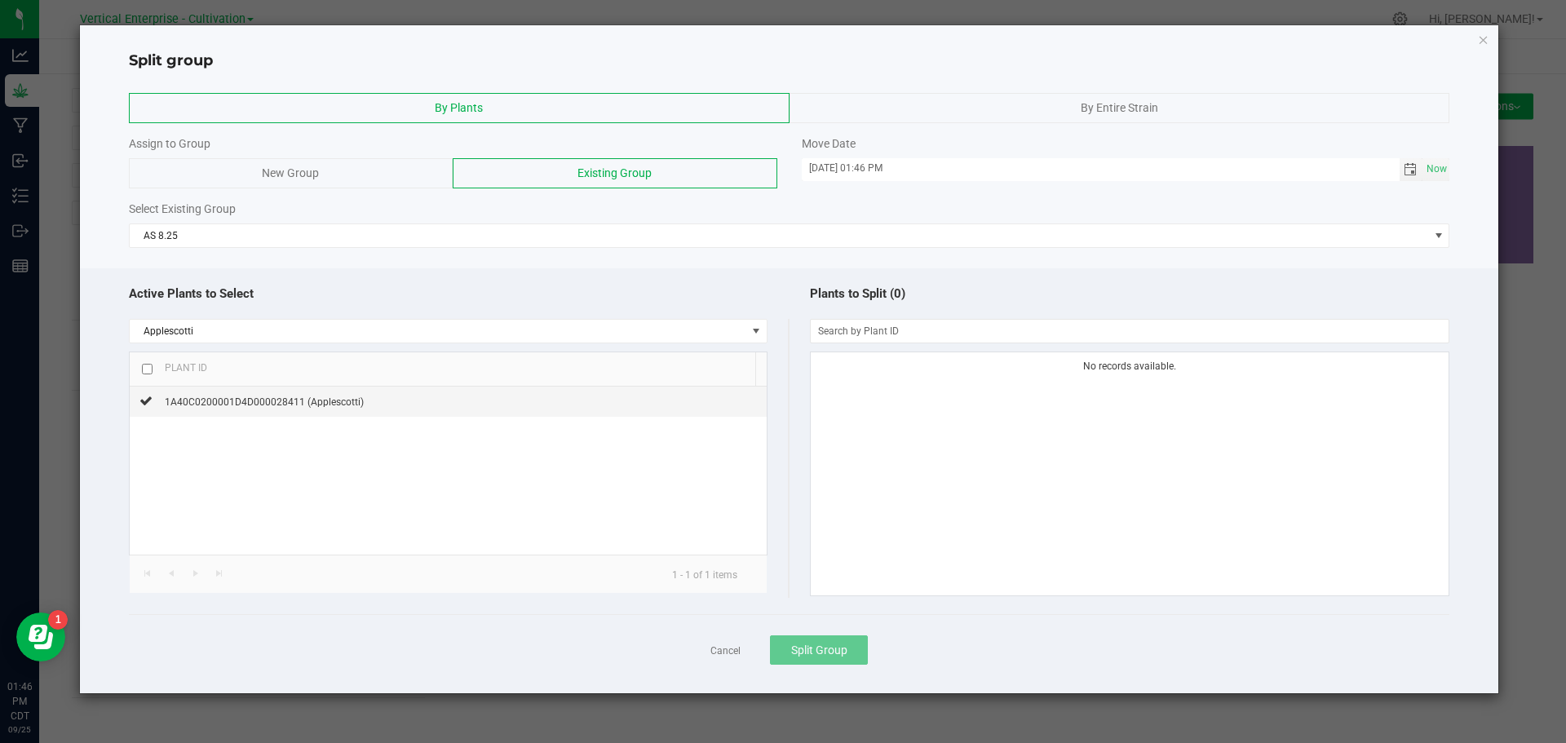
click at [153, 365] on div "Plant ID" at bounding box center [180, 367] width 55 height 13
click at [149, 372] on input "checkbox" at bounding box center [147, 369] width 11 height 11
checkbox input "true"
click at [837, 658] on button "Split Group" at bounding box center [819, 650] width 98 height 29
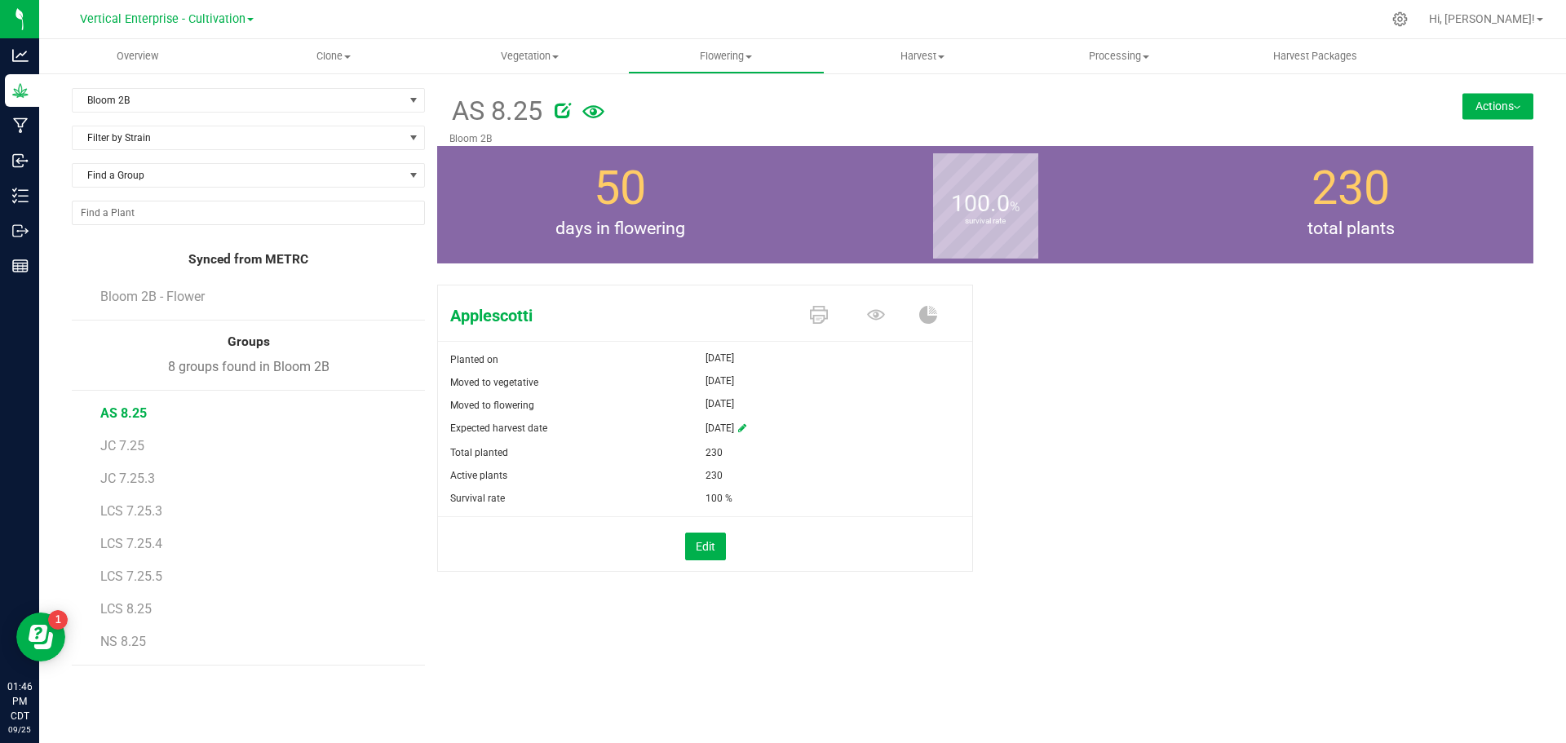
click at [154, 298] on span "Bloom 2B - Flower" at bounding box center [152, 297] width 104 height 16
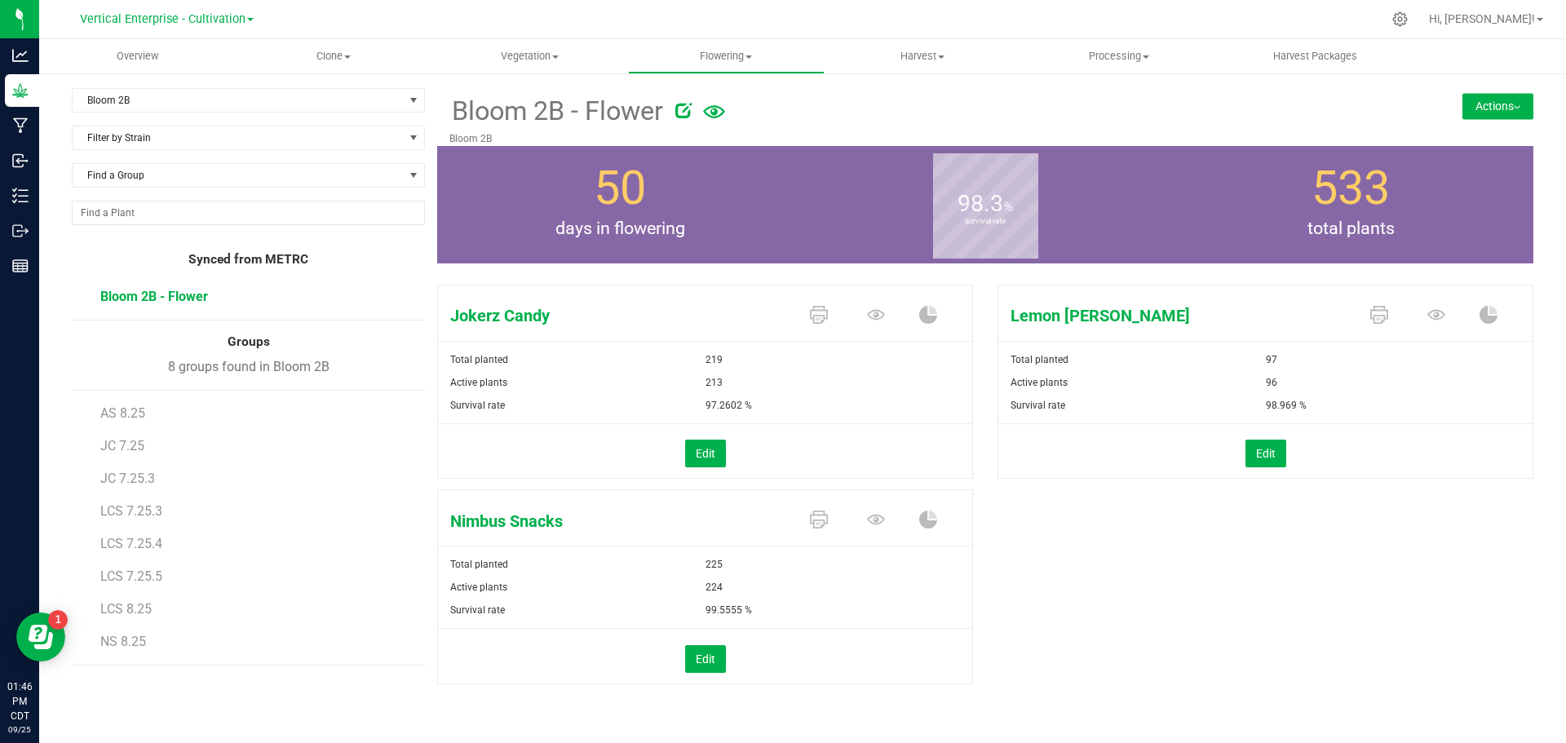
click at [1486, 105] on button "Actions" at bounding box center [1498, 106] width 71 height 26
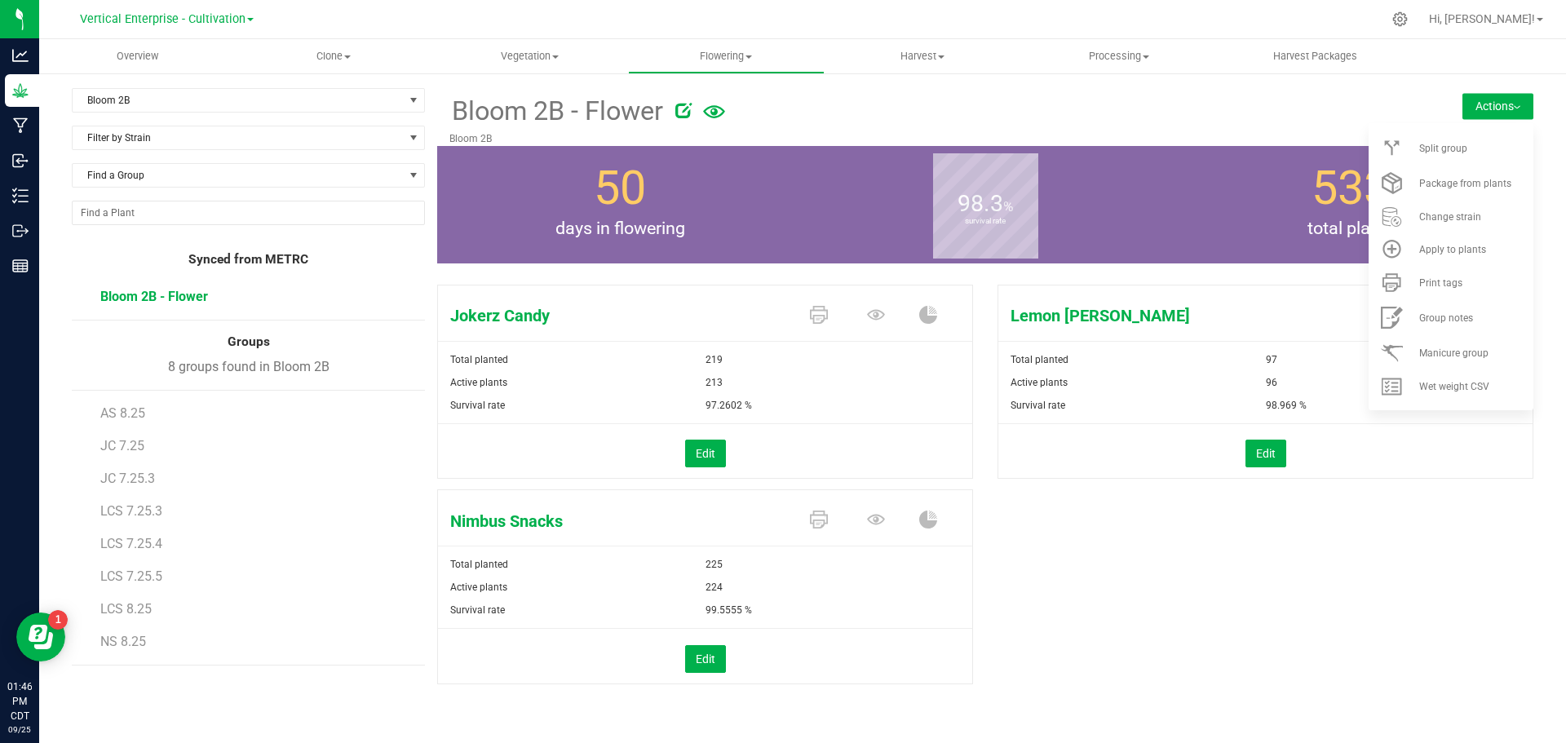
click at [1468, 144] on div "Split group" at bounding box center [1475, 148] width 111 height 11
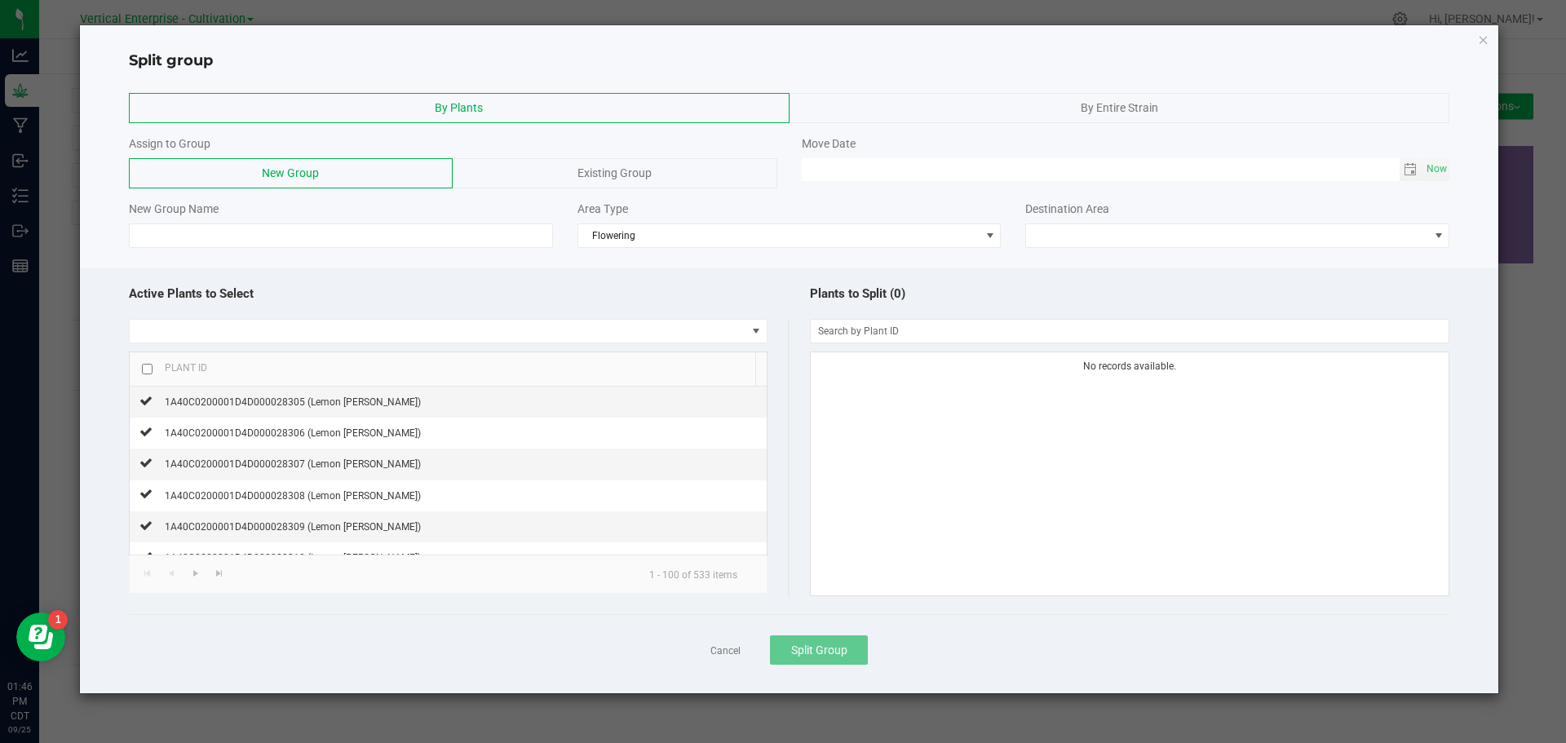
click at [586, 171] on span "Existing Group" at bounding box center [615, 172] width 74 height 13
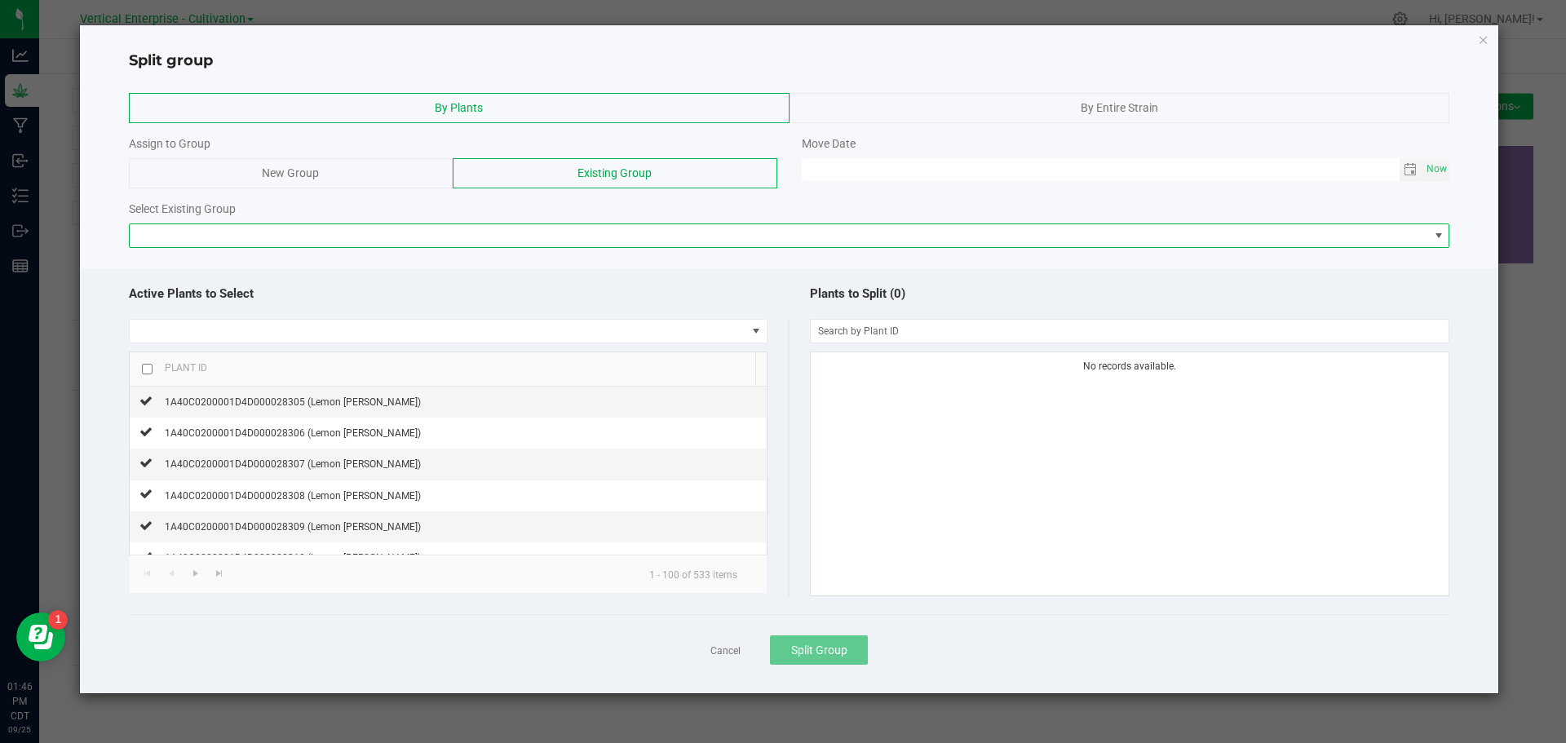
click at [276, 234] on span at bounding box center [780, 235] width 1300 height 23
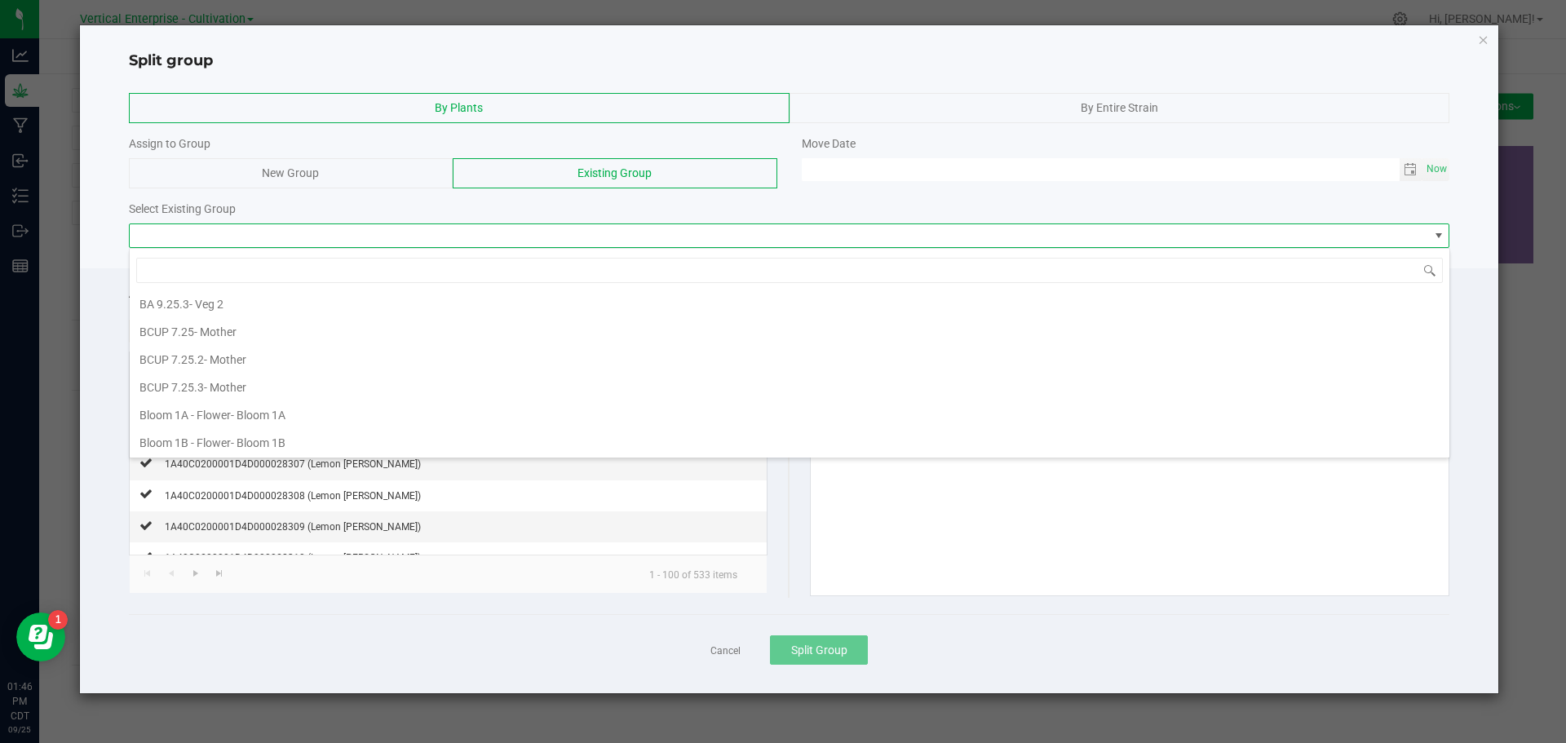
scroll to position [326, 0]
type input "jc"
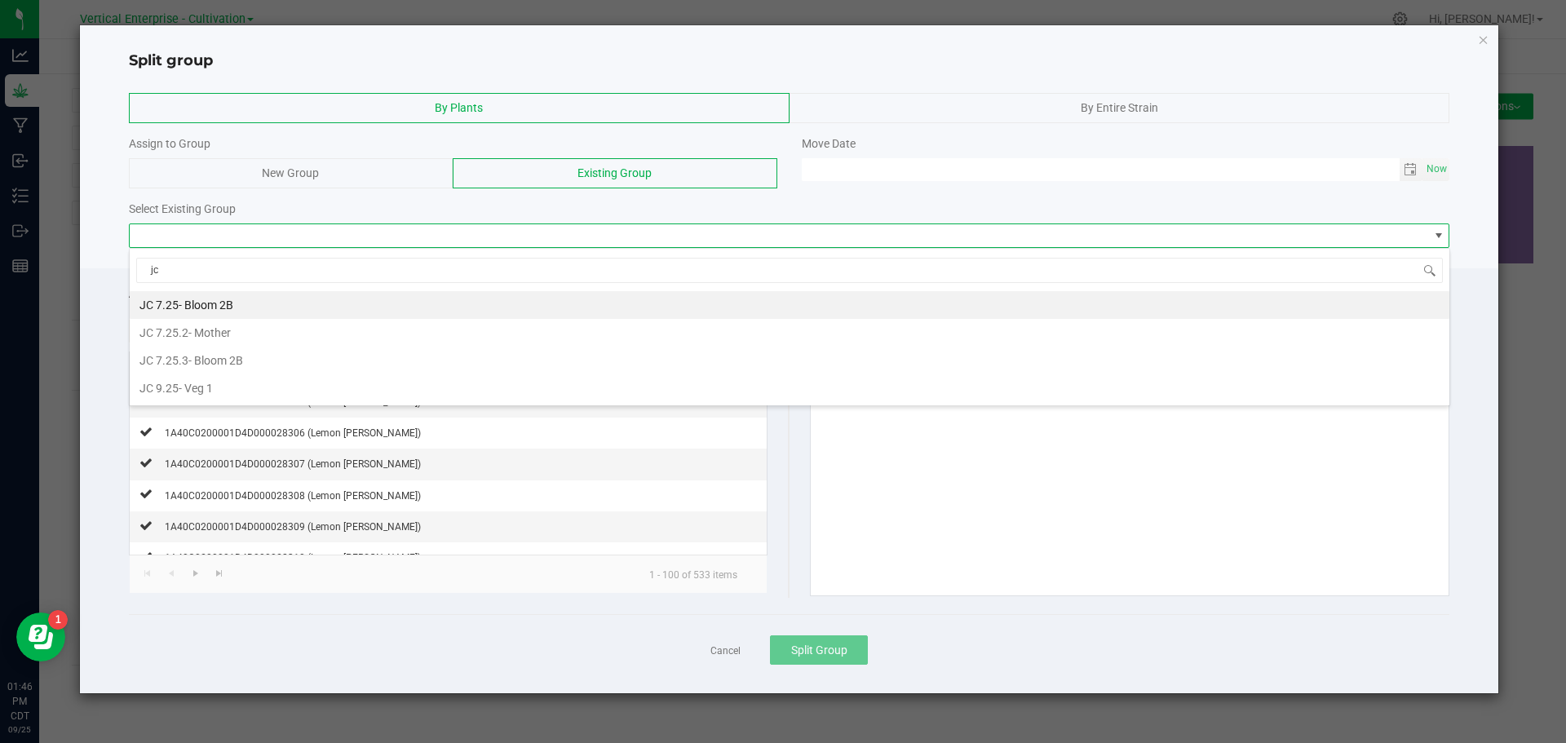
click at [171, 307] on span "JC 7.25" at bounding box center [159, 305] width 39 height 13
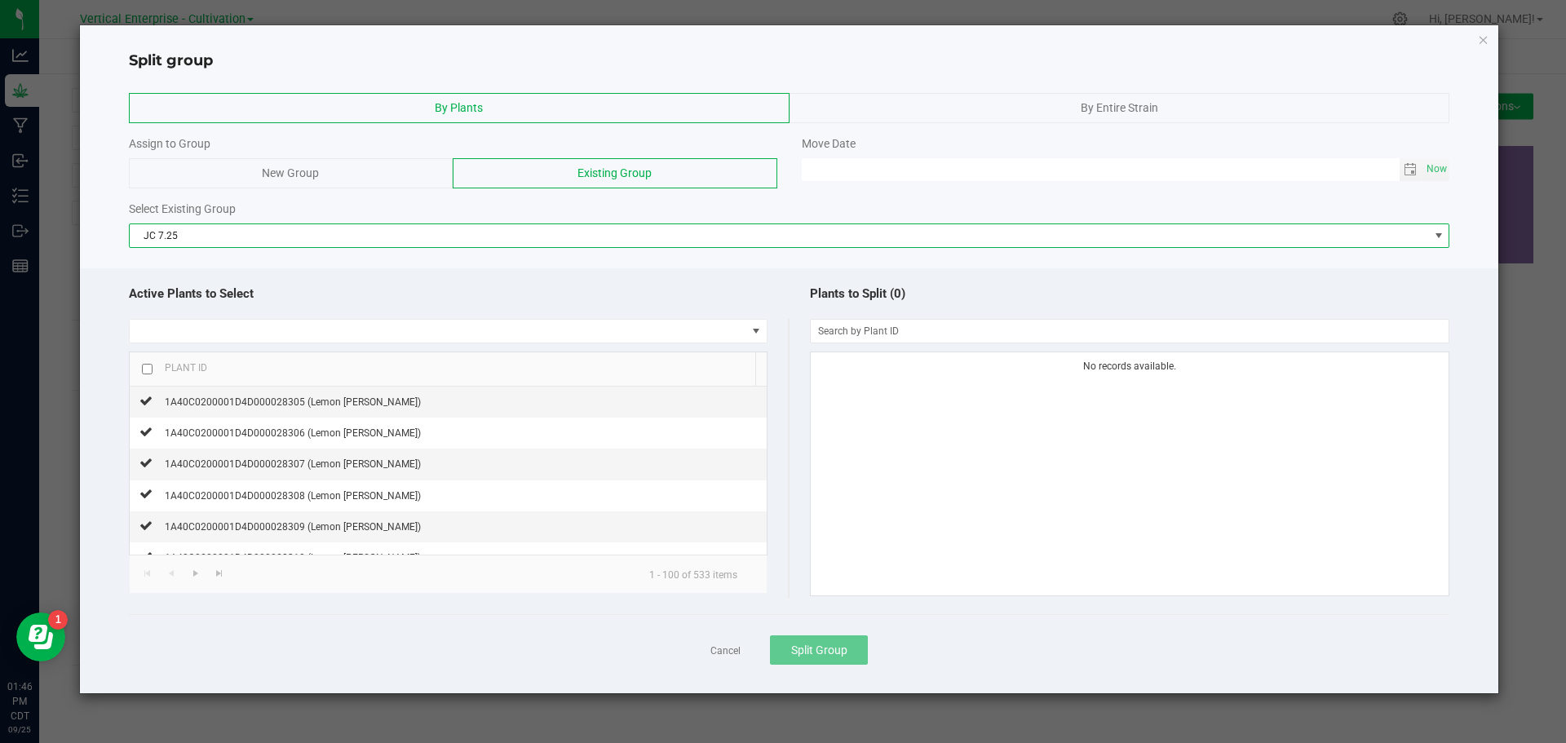
click at [1433, 163] on span "Now" at bounding box center [1438, 169] width 28 height 24
type input "[DATE] 01:46 PM"
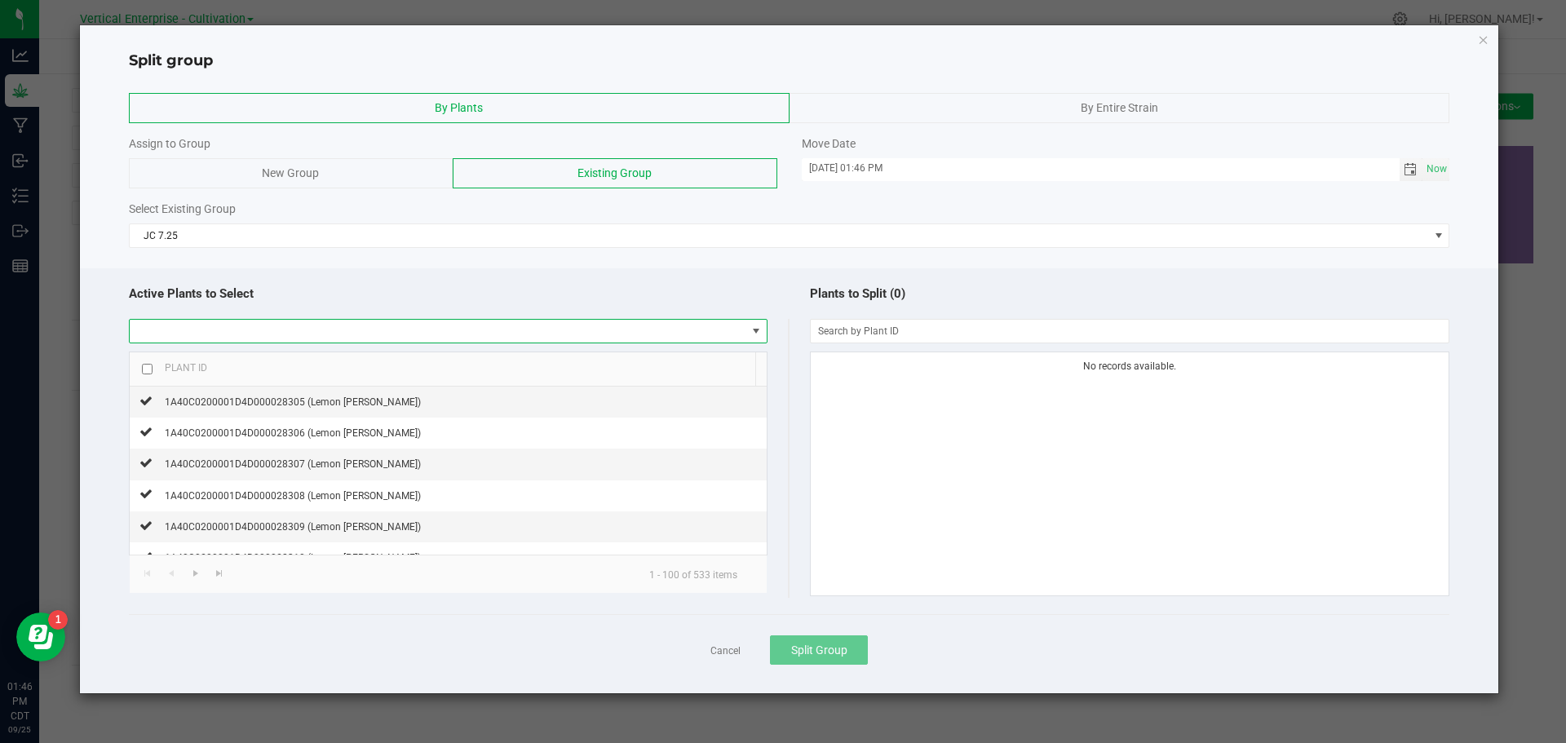
click at [241, 326] on span at bounding box center [438, 331] width 617 height 23
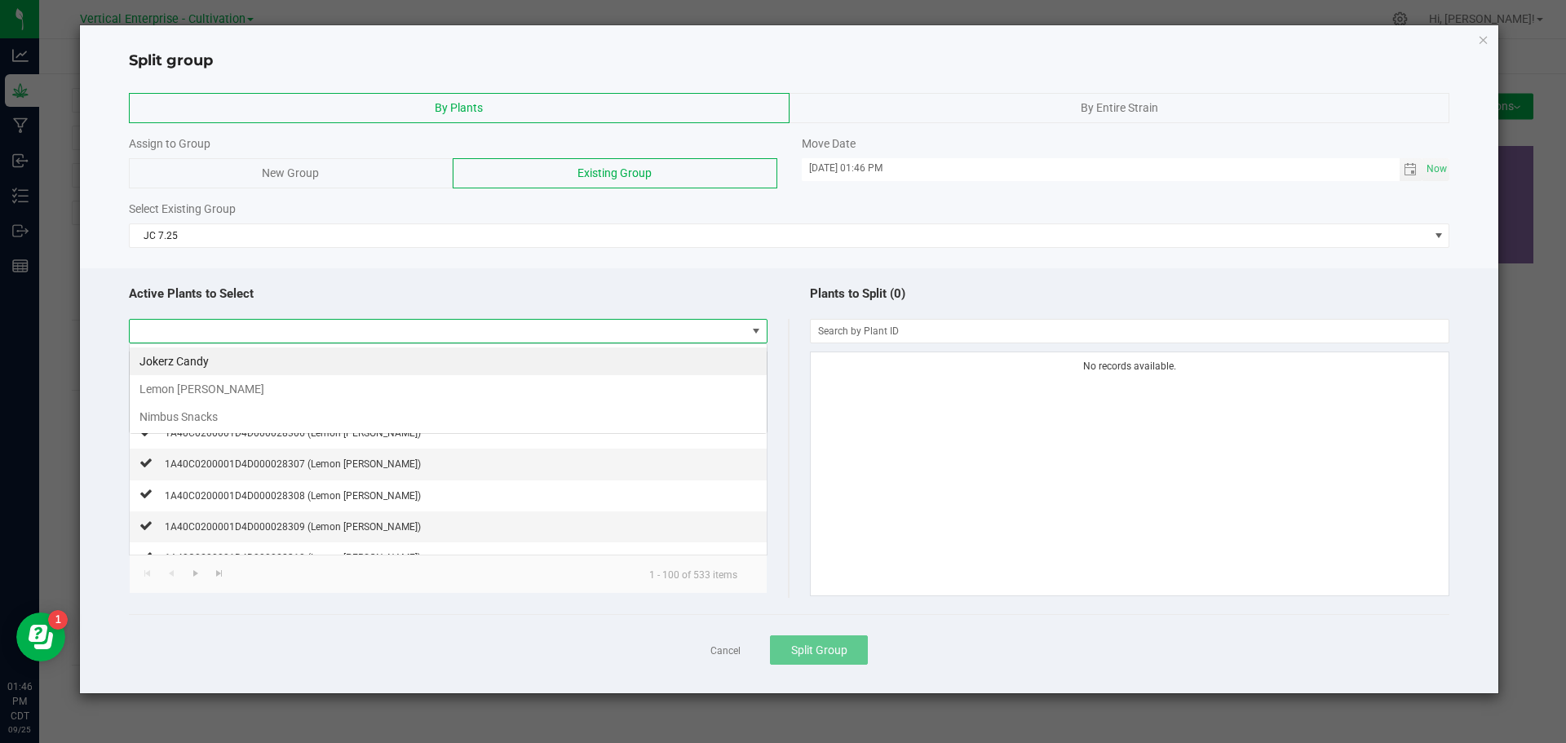
scroll to position [24, 639]
click at [198, 368] on li "Jokerz Candy" at bounding box center [448, 362] width 637 height 28
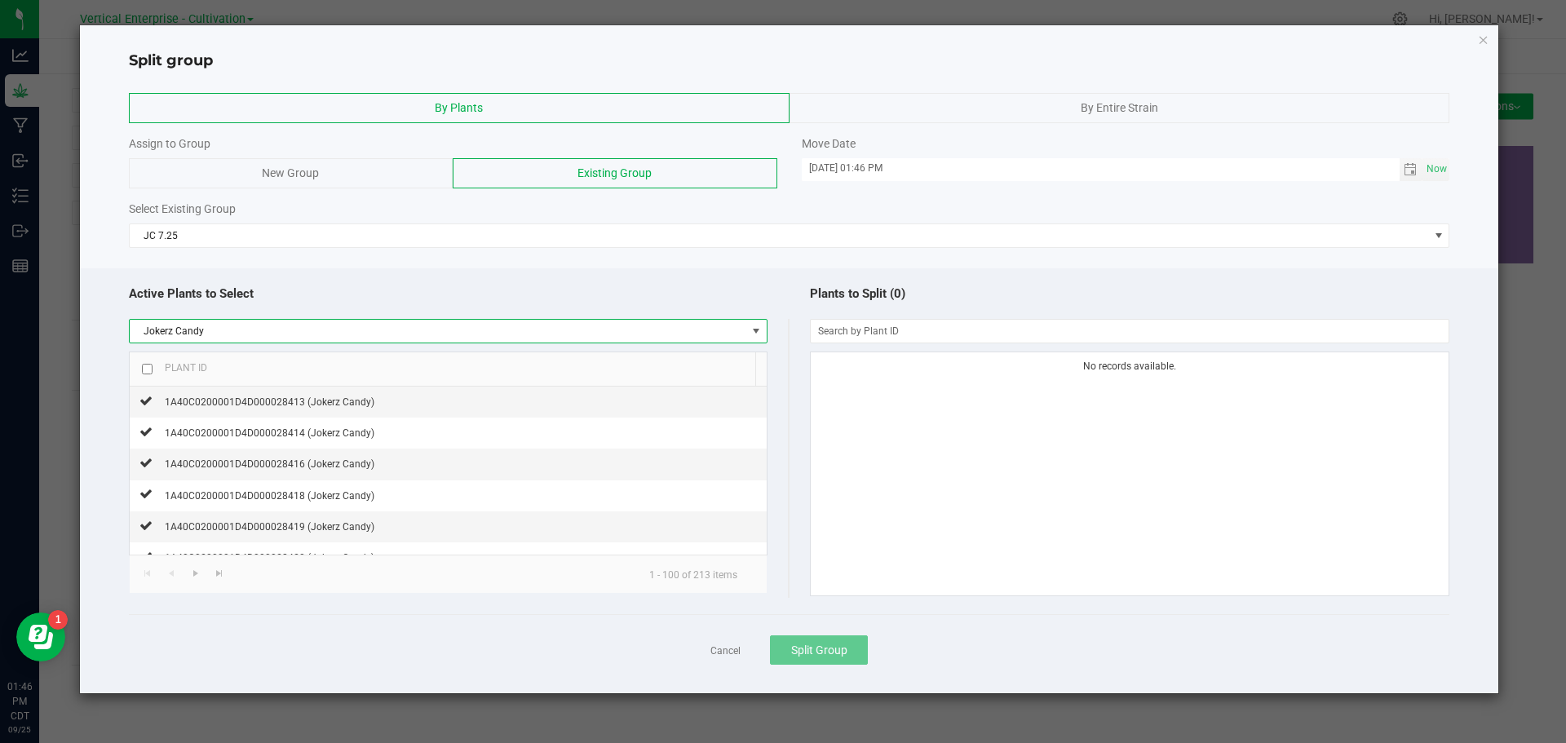
click at [153, 370] on div "Plant ID" at bounding box center [180, 367] width 55 height 13
click at [152, 367] on input "checkbox" at bounding box center [147, 369] width 11 height 11
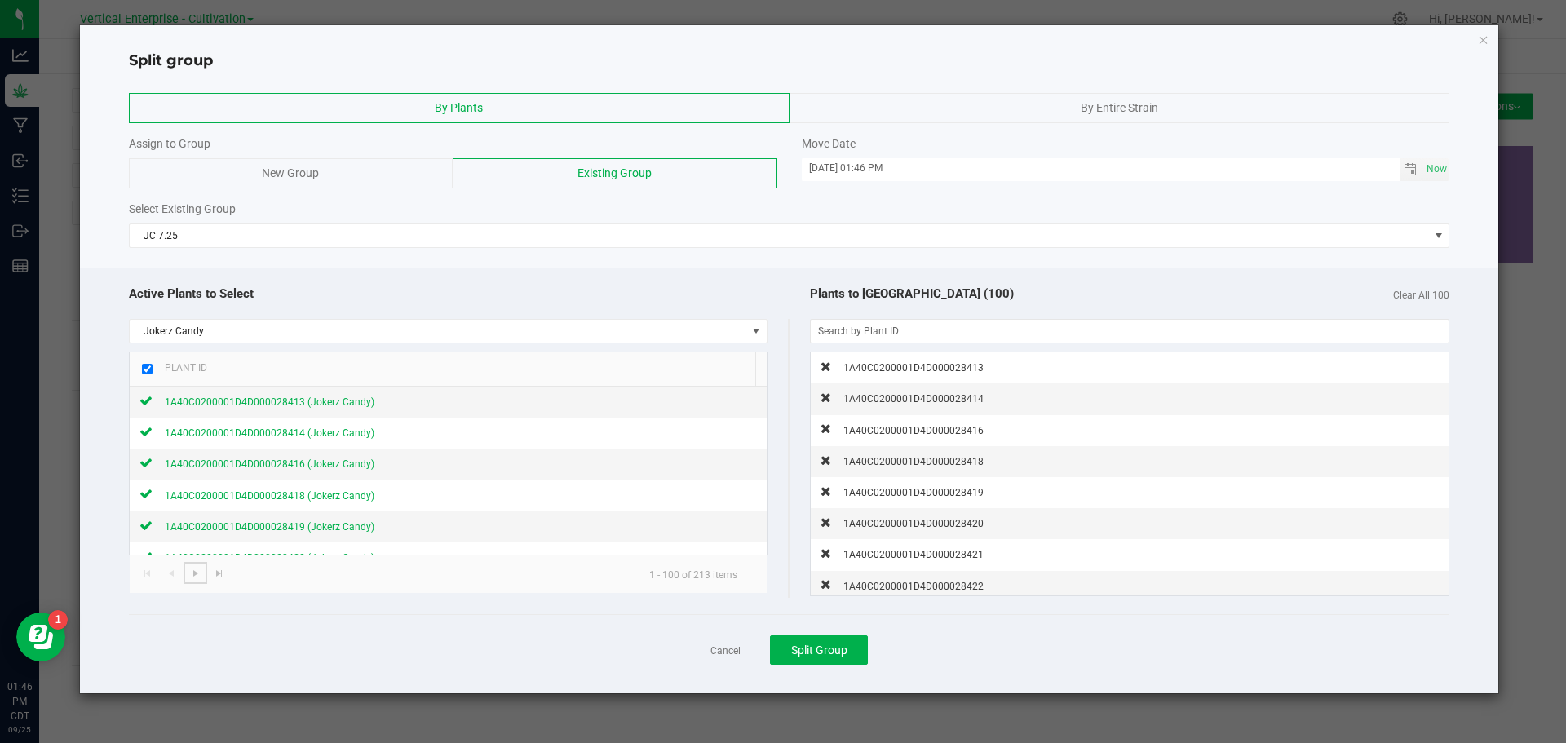
click at [193, 574] on span "Go to the next page" at bounding box center [195, 573] width 13 height 13
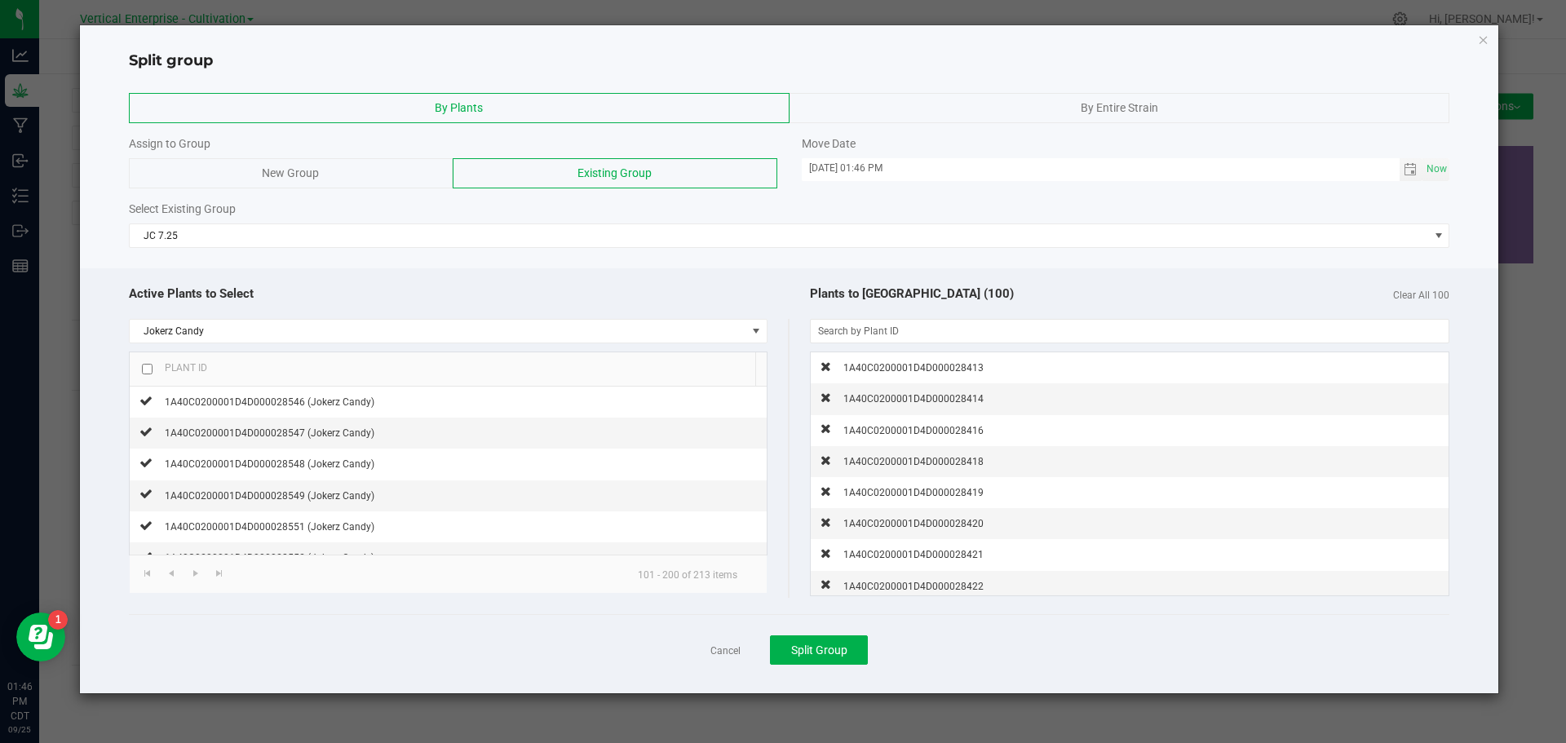
click at [150, 373] on input "checkbox" at bounding box center [147, 369] width 11 height 11
click at [192, 576] on span "Go to the next page" at bounding box center [195, 573] width 13 height 13
click at [150, 372] on input "checkbox" at bounding box center [147, 369] width 11 height 11
checkbox input "true"
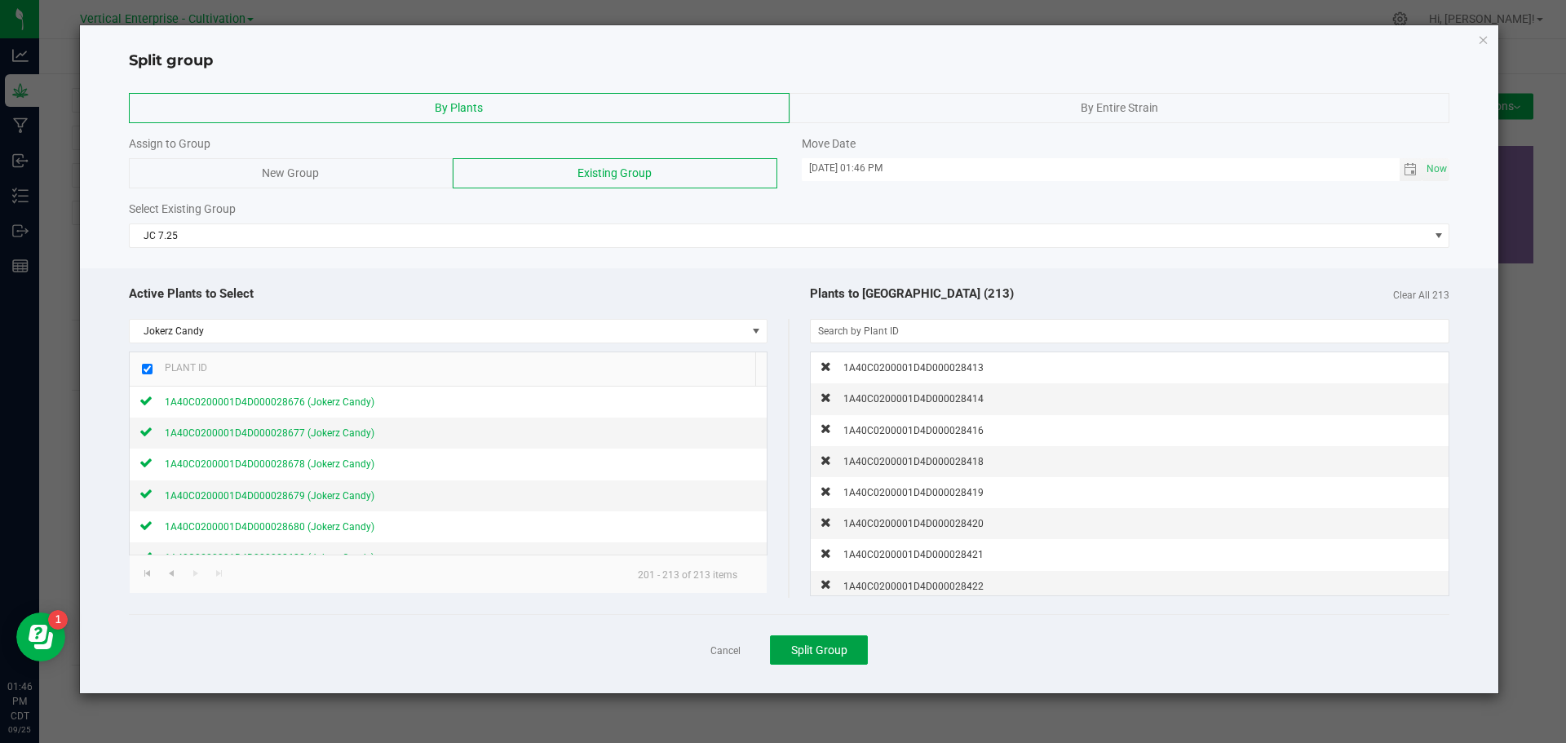
click at [848, 653] on button "Split Group" at bounding box center [819, 650] width 98 height 29
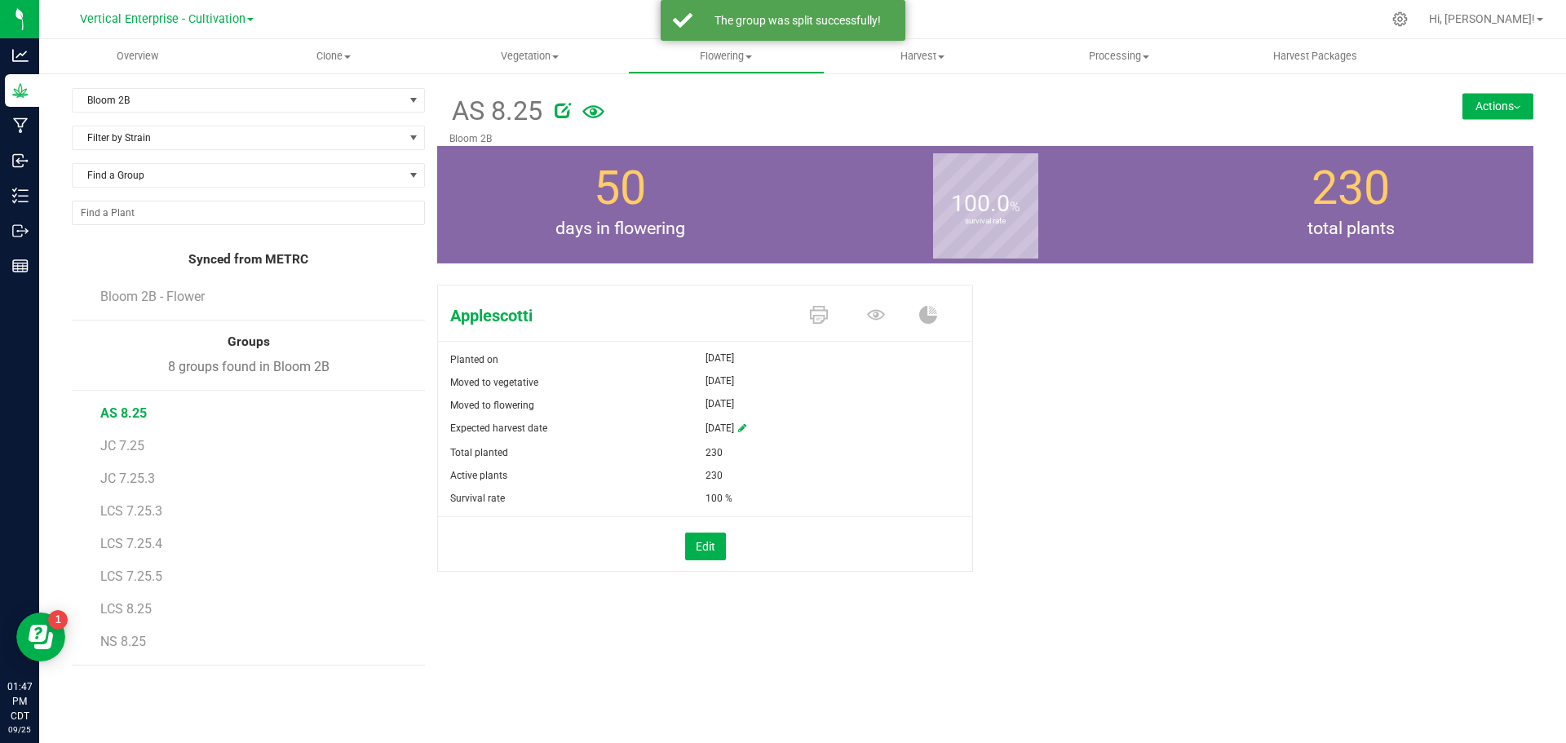
click at [126, 442] on span "JC 7.25" at bounding box center [122, 446] width 44 height 16
click at [131, 480] on span "JC 7.25.3" at bounding box center [127, 479] width 55 height 16
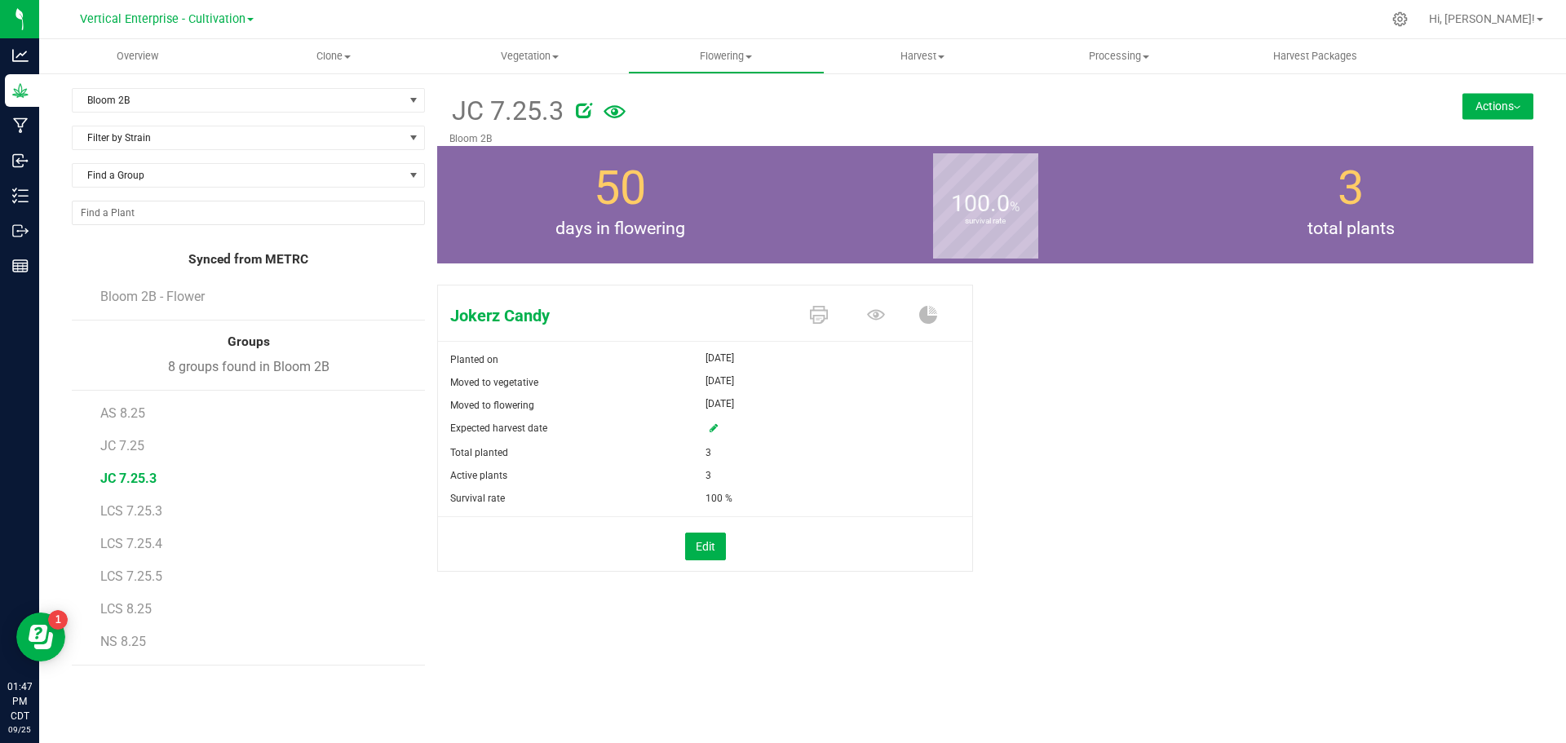
click at [1507, 92] on div "JC 7.25.3 Bloom 2B Actions Move group Split group" at bounding box center [985, 117] width 1096 height 58
click at [1508, 103] on button "Actions" at bounding box center [1498, 106] width 71 height 26
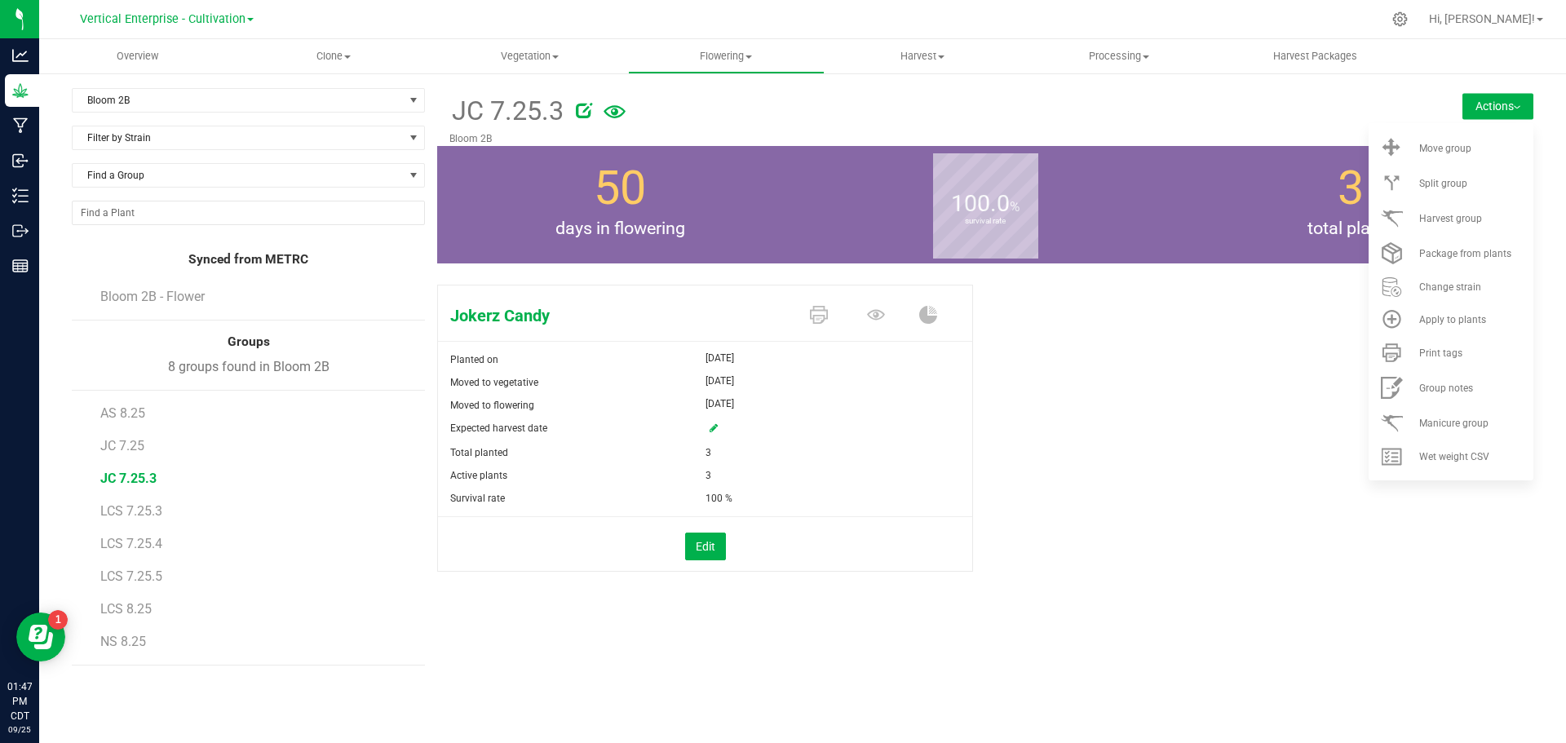
click at [1486, 173] on li "Split group" at bounding box center [1451, 183] width 165 height 35
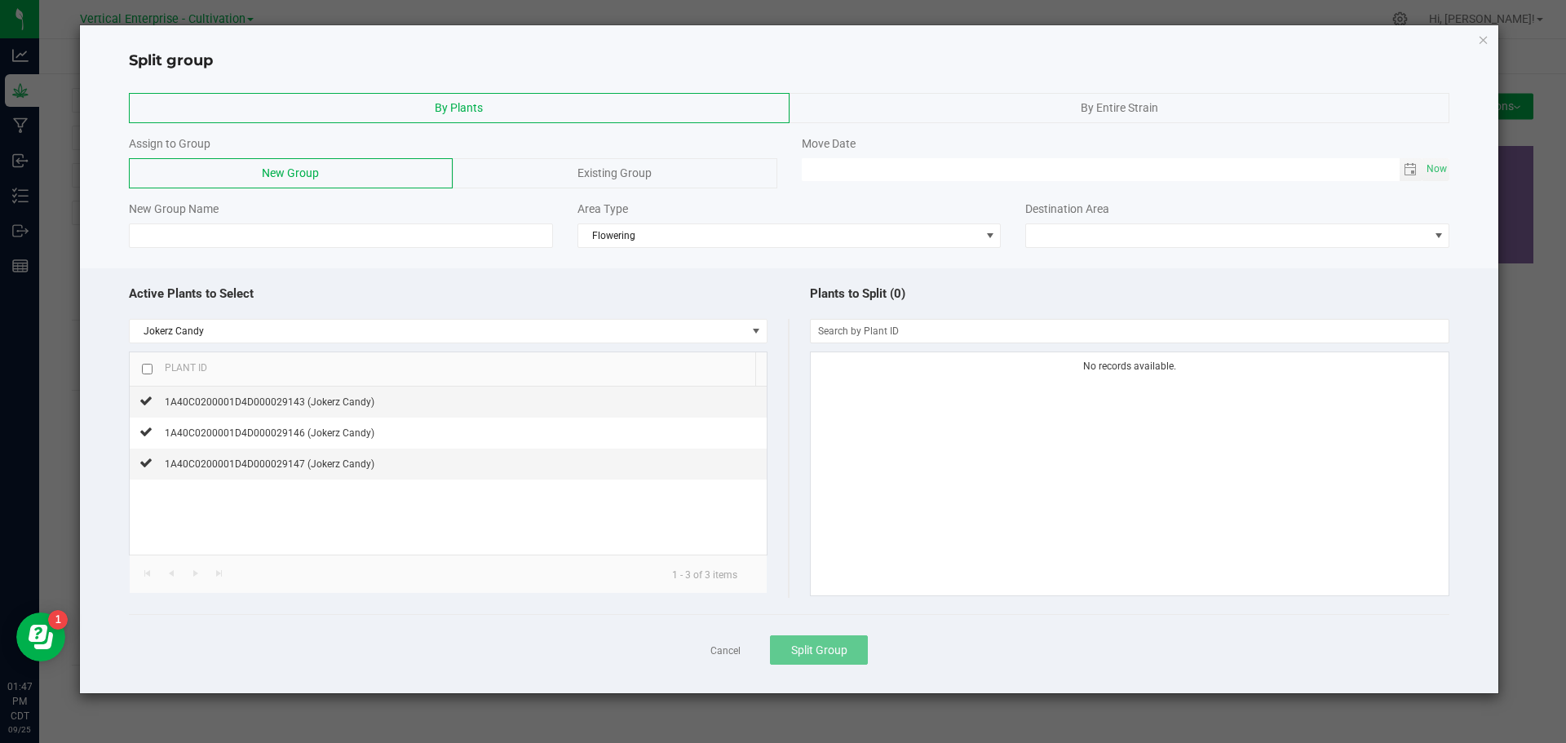
click at [669, 174] on div "Existing Group" at bounding box center [615, 173] width 324 height 30
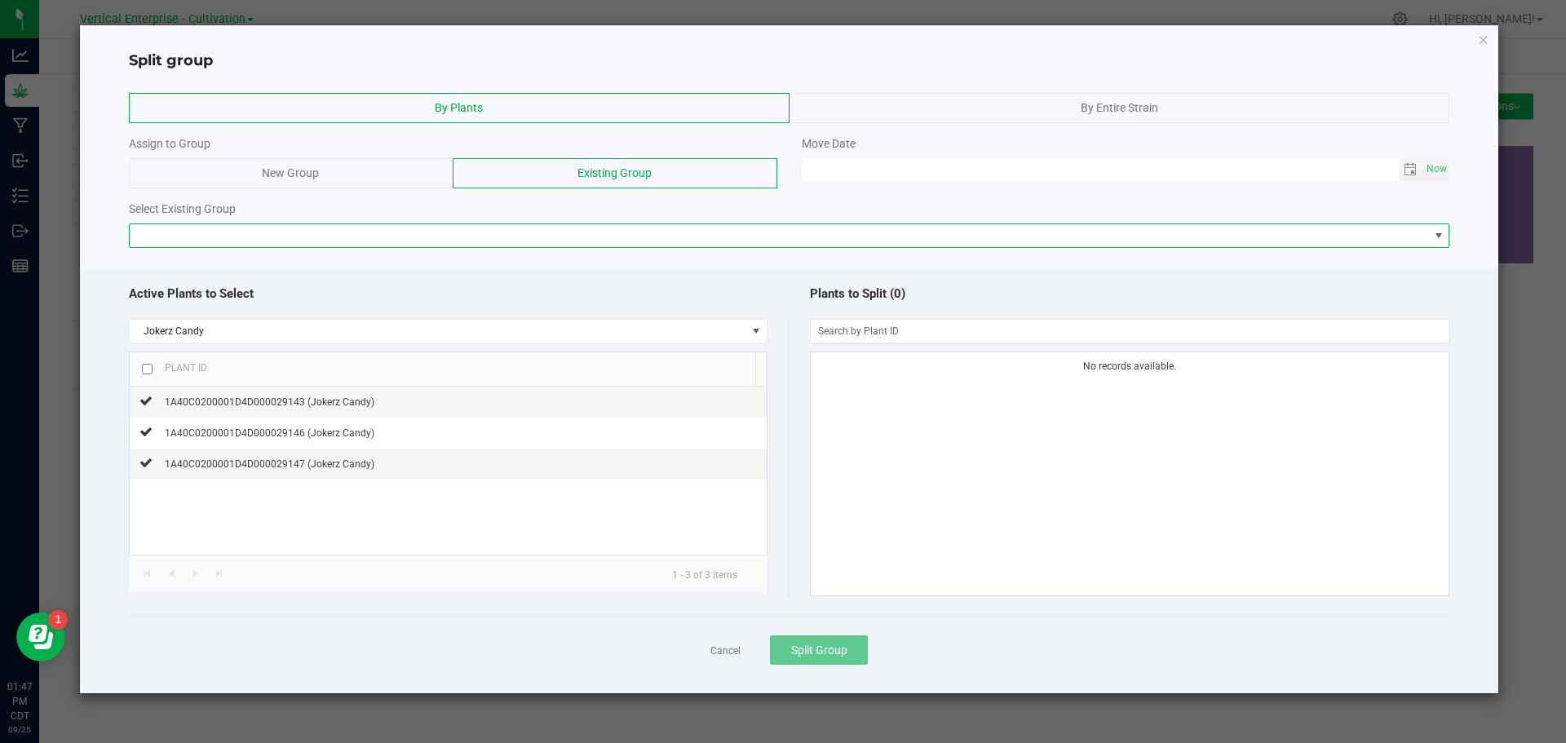
click at [202, 230] on span at bounding box center [780, 235] width 1300 height 23
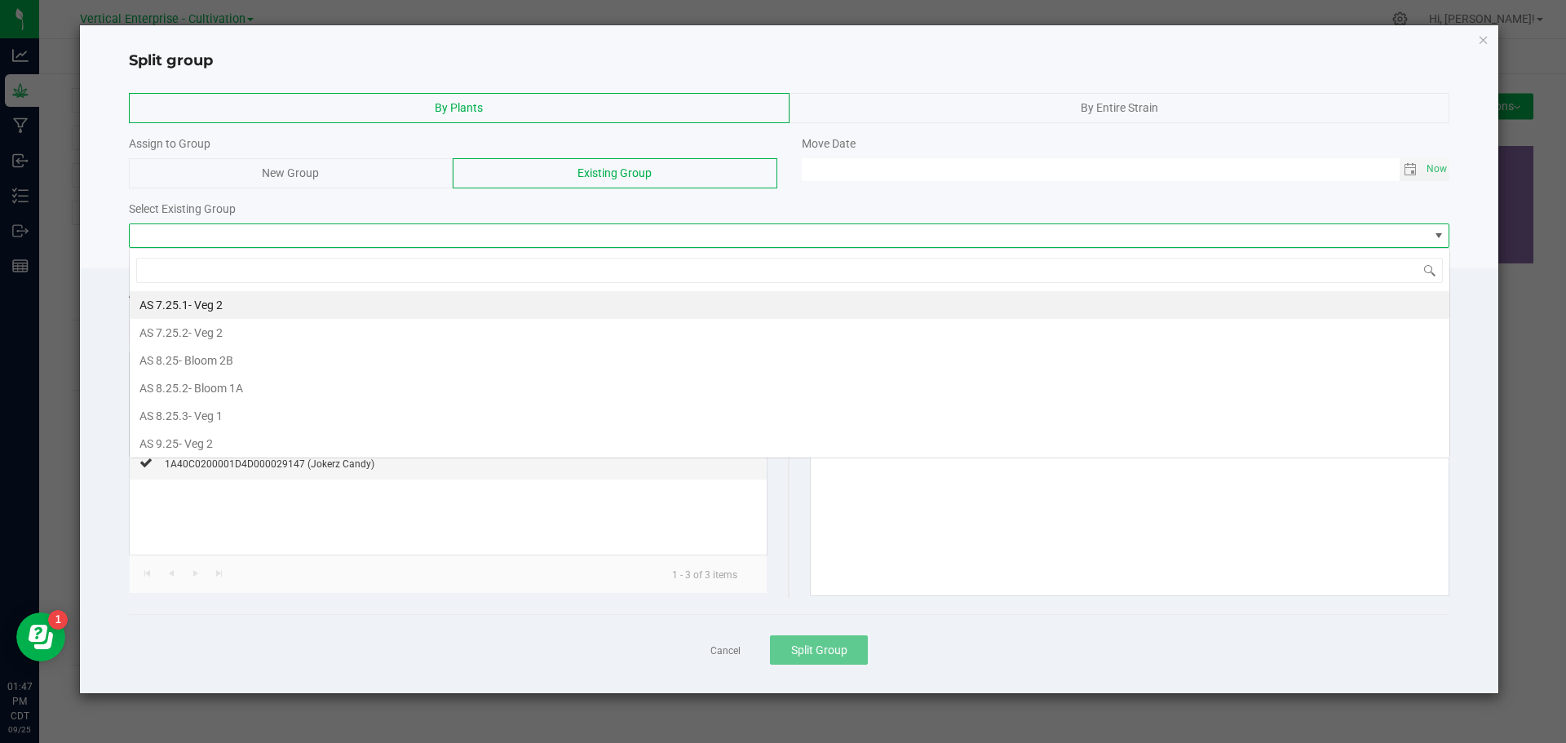
scroll to position [24, 1321]
type input "jc"
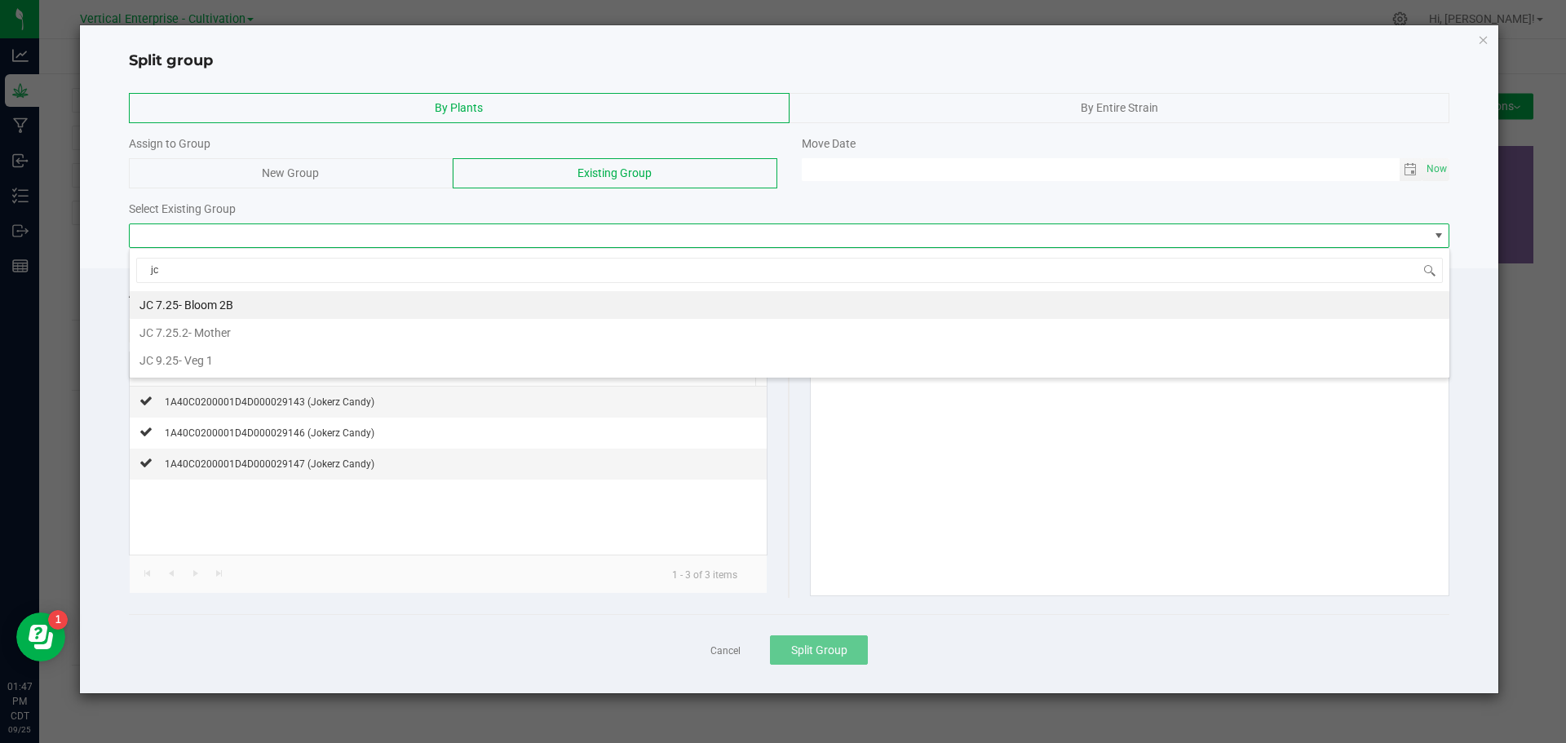
click at [214, 301] on span "- Bloom 2B" at bounding box center [206, 305] width 55 height 13
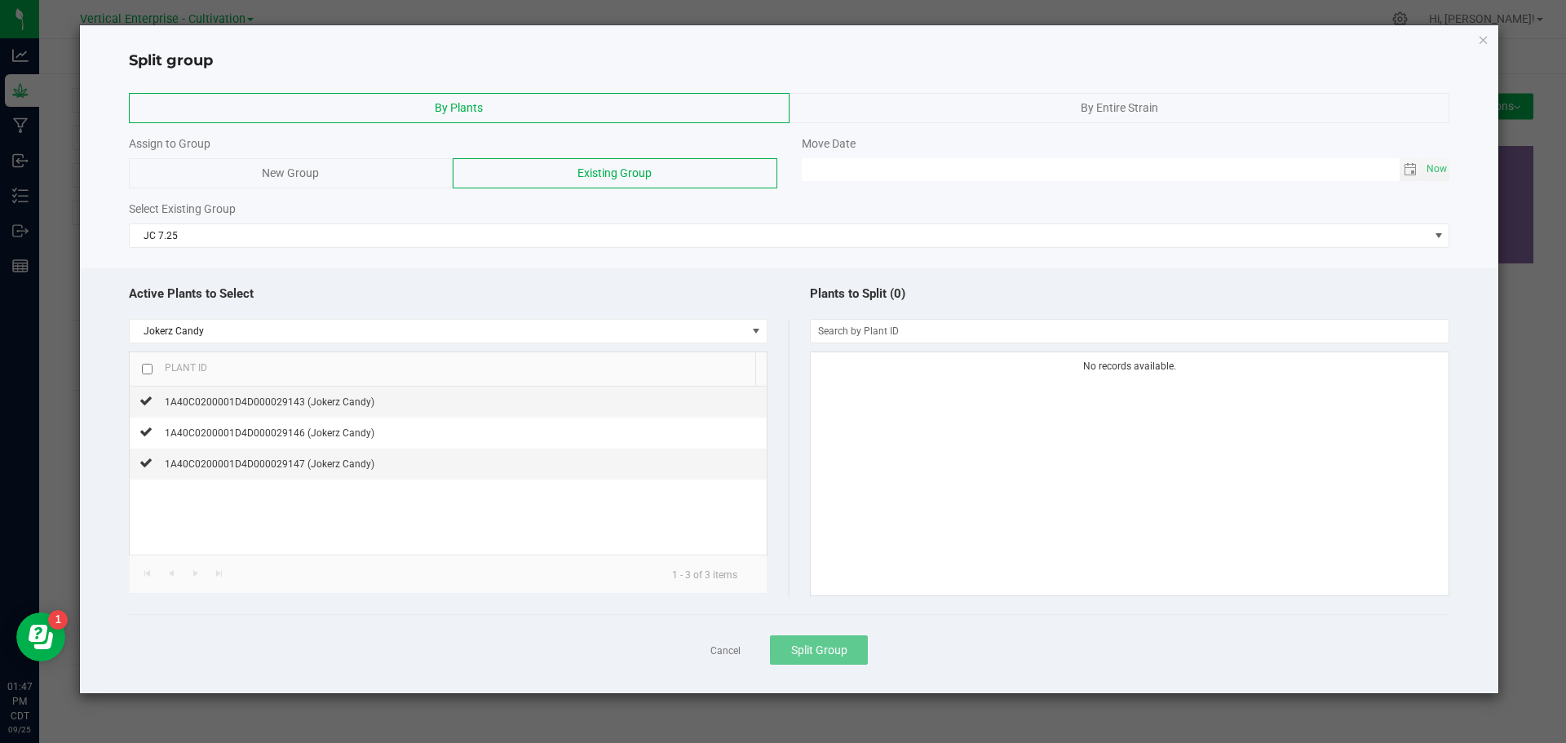
click at [1425, 171] on span "Now" at bounding box center [1438, 169] width 28 height 24
type input "[DATE] 01:47 PM"
click at [149, 371] on input "checkbox" at bounding box center [147, 369] width 11 height 11
checkbox input "true"
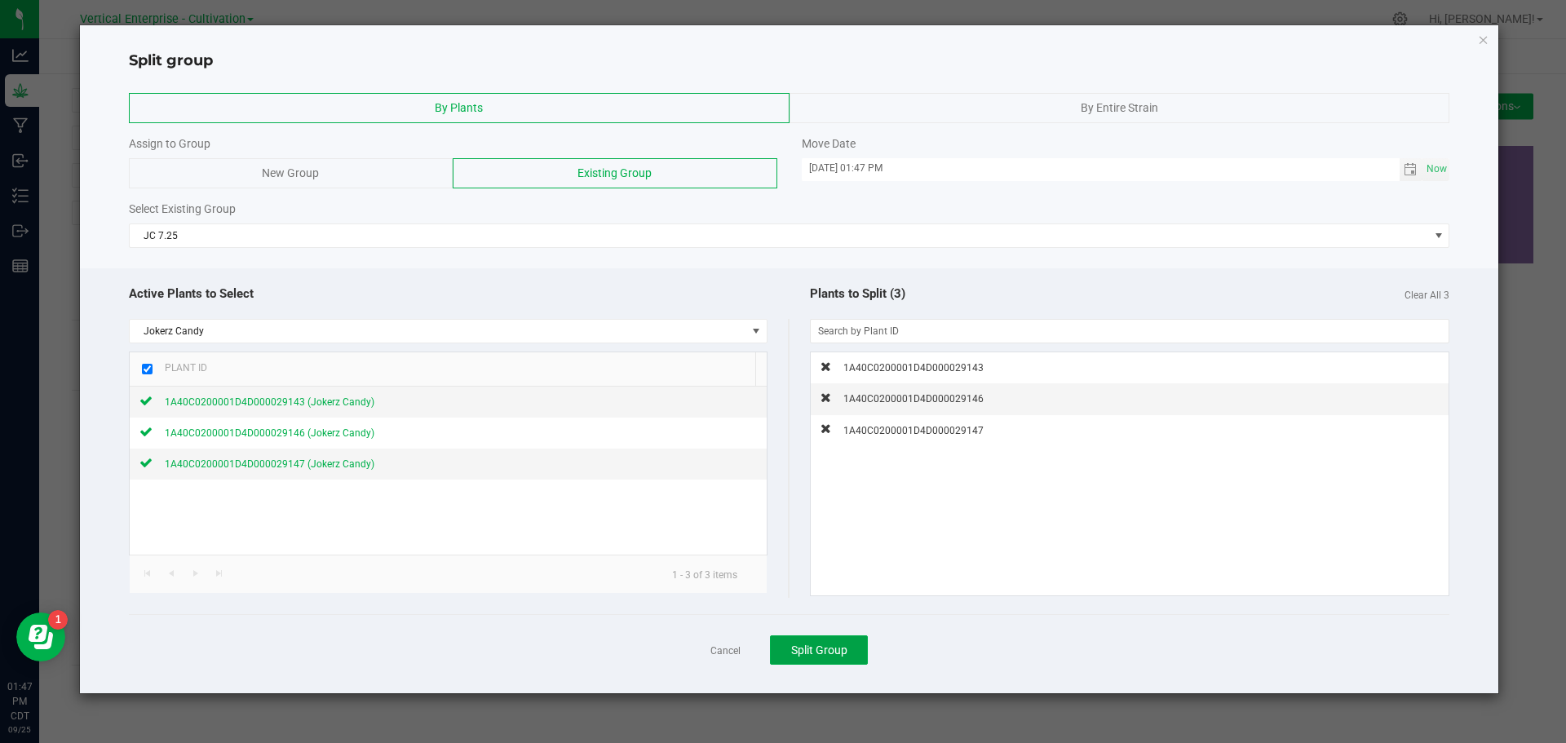
click at [834, 649] on span "Split Group" at bounding box center [819, 650] width 56 height 13
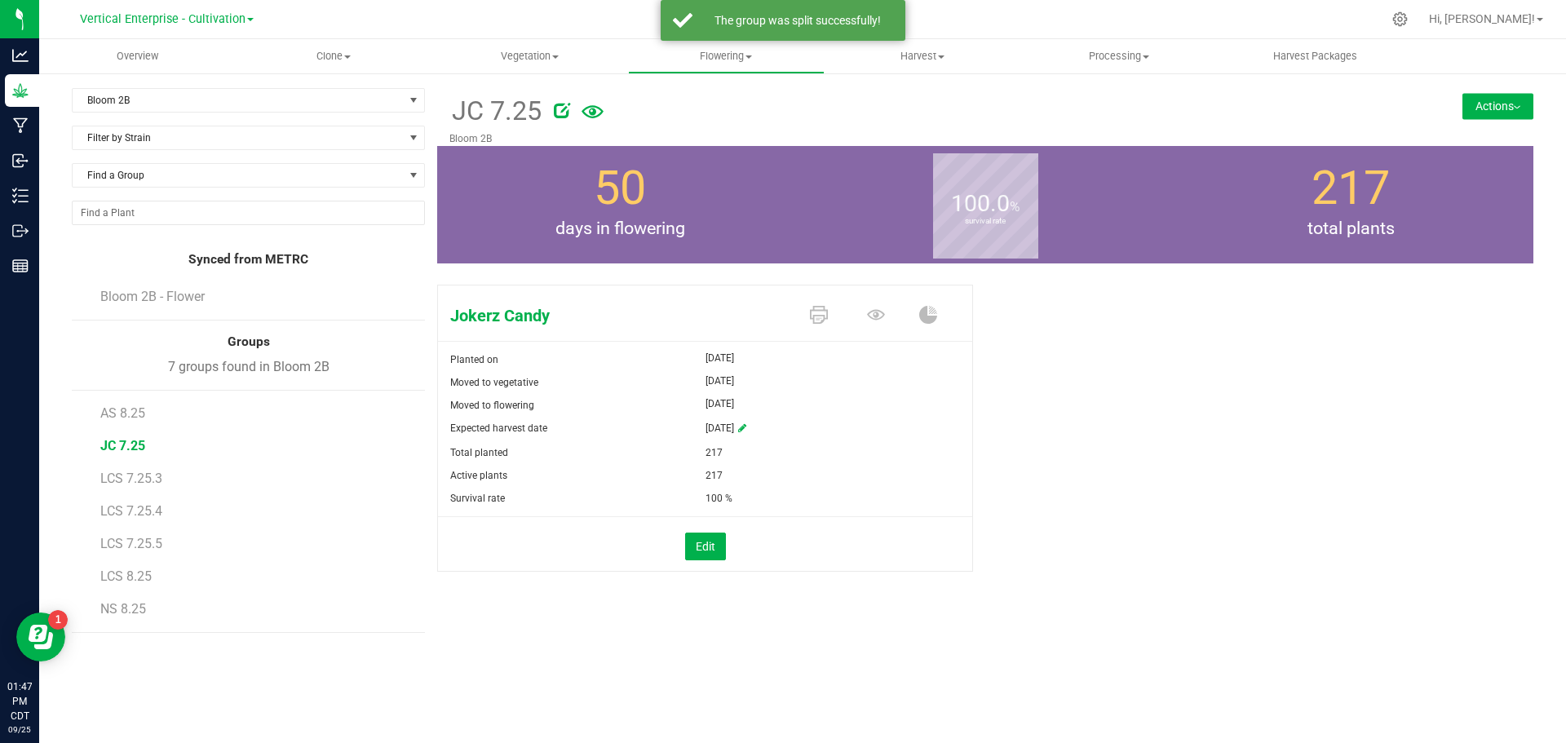
click at [140, 481] on span "LCS 7.25.3" at bounding box center [131, 479] width 62 height 16
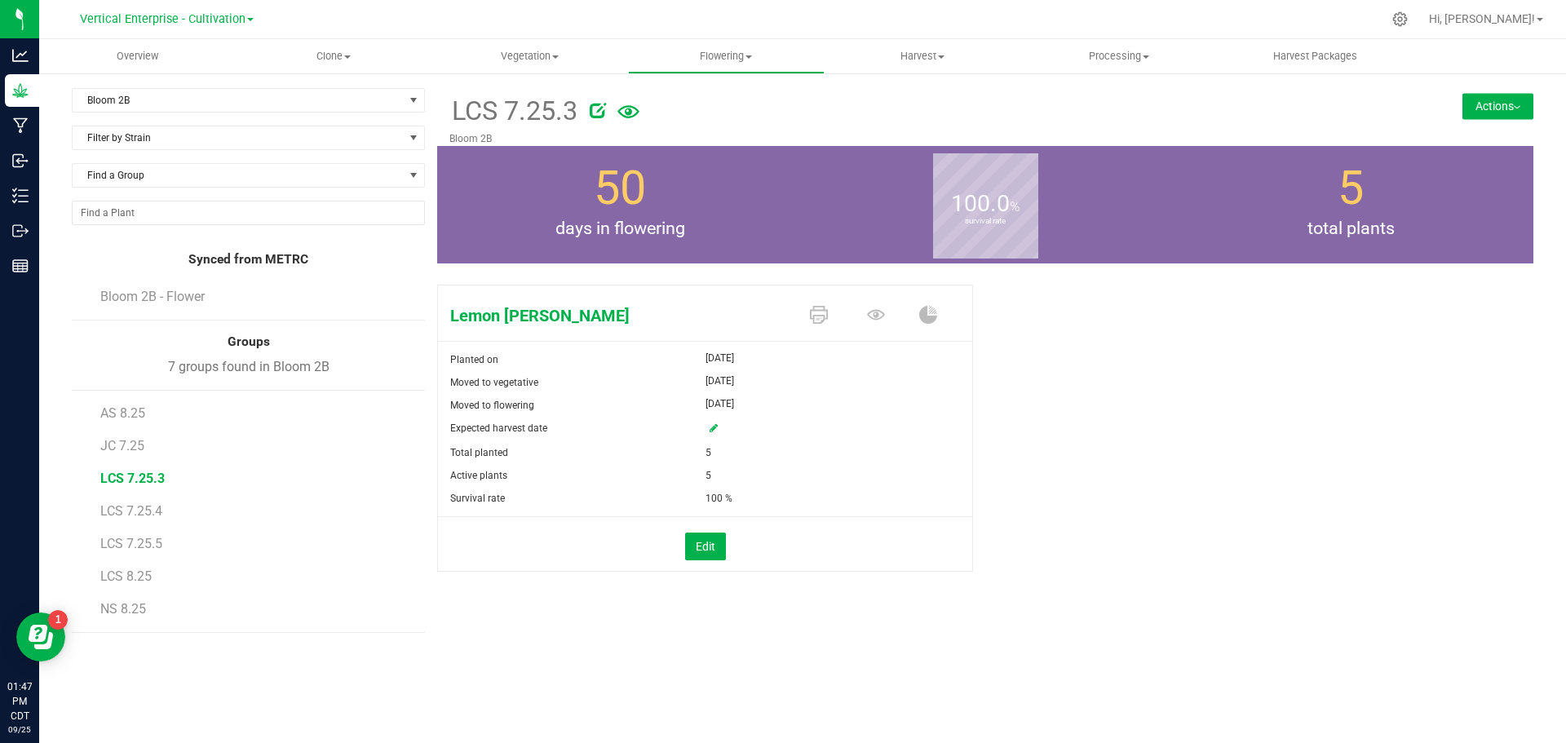
click at [164, 293] on span "Bloom 2B - Flower" at bounding box center [152, 297] width 104 height 16
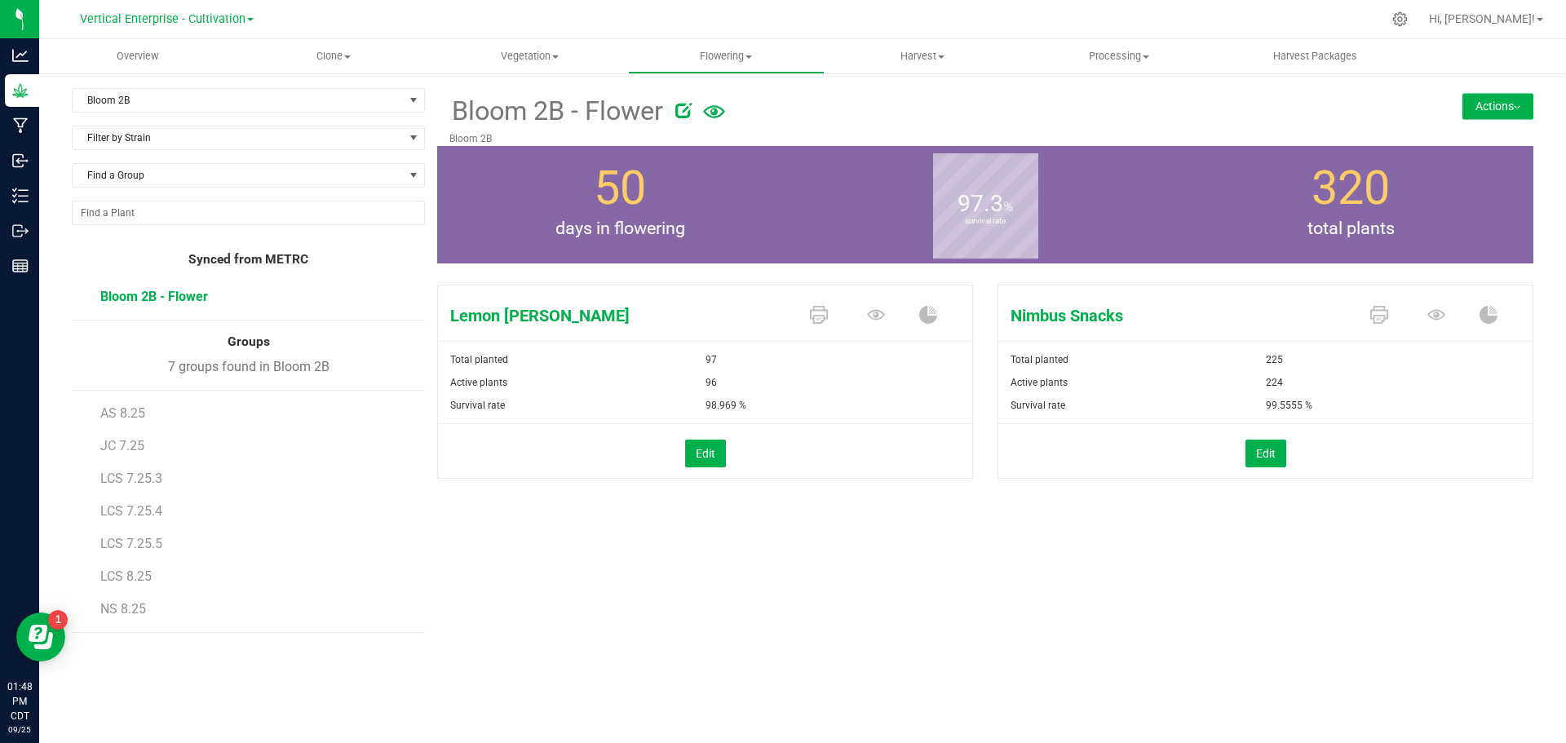
click at [180, 298] on span "Bloom 2B - Flower" at bounding box center [154, 297] width 108 height 16
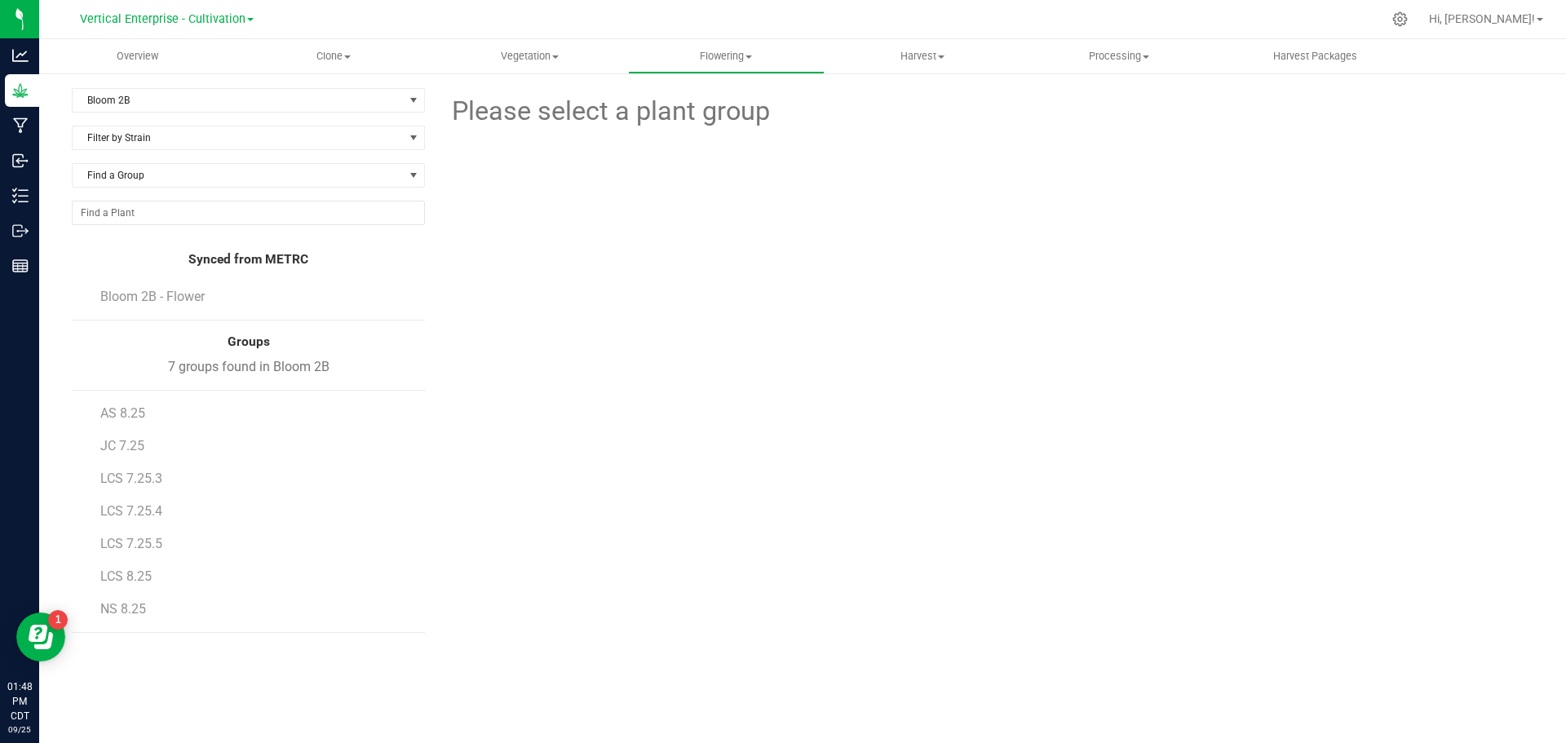
click at [180, 298] on span "Bloom 2B - Flower" at bounding box center [152, 297] width 104 height 16
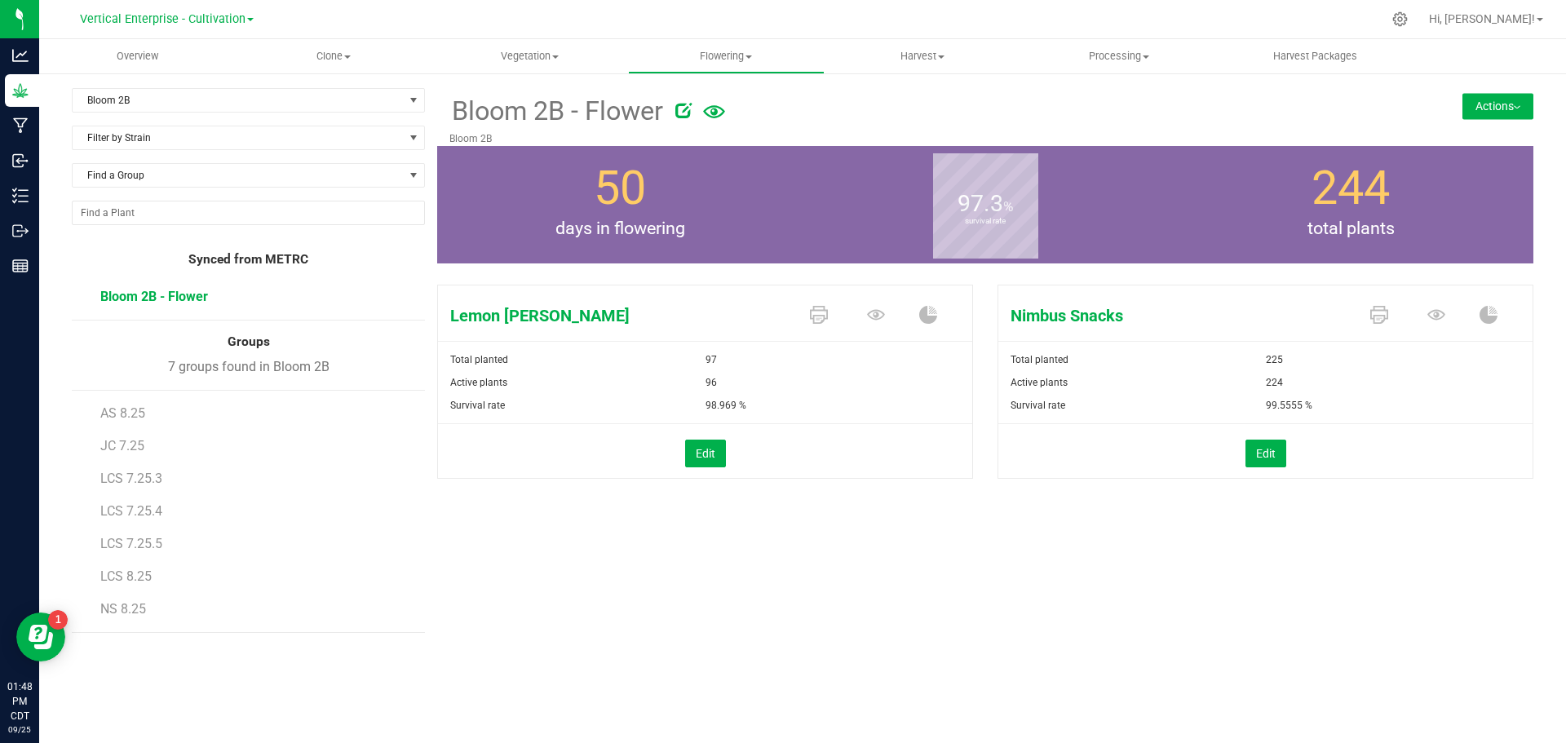
click at [1494, 104] on button "Actions" at bounding box center [1498, 106] width 71 height 26
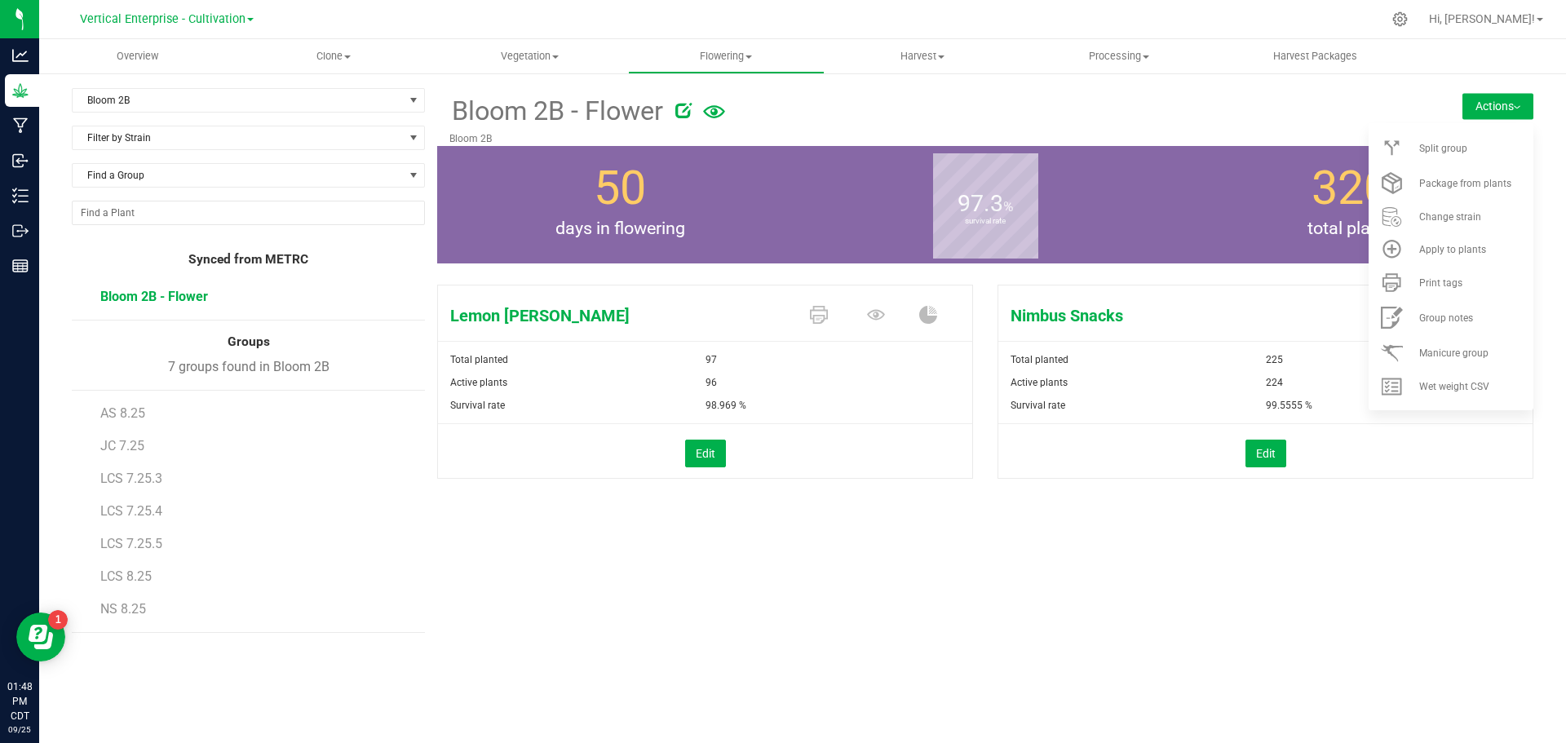
click at [1479, 143] on div "Split group" at bounding box center [1475, 148] width 111 height 11
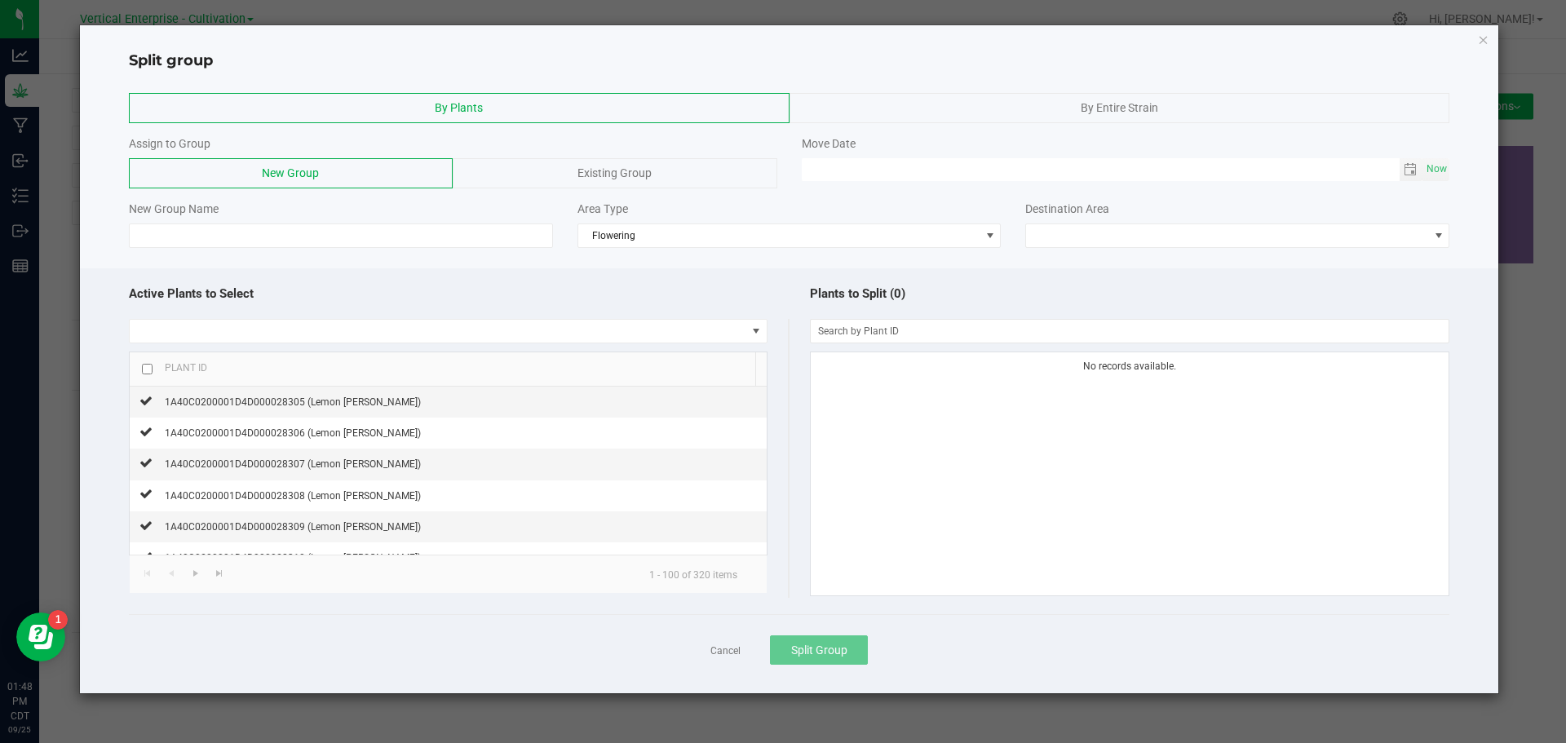
click at [622, 171] on span "Existing Group" at bounding box center [615, 172] width 74 height 13
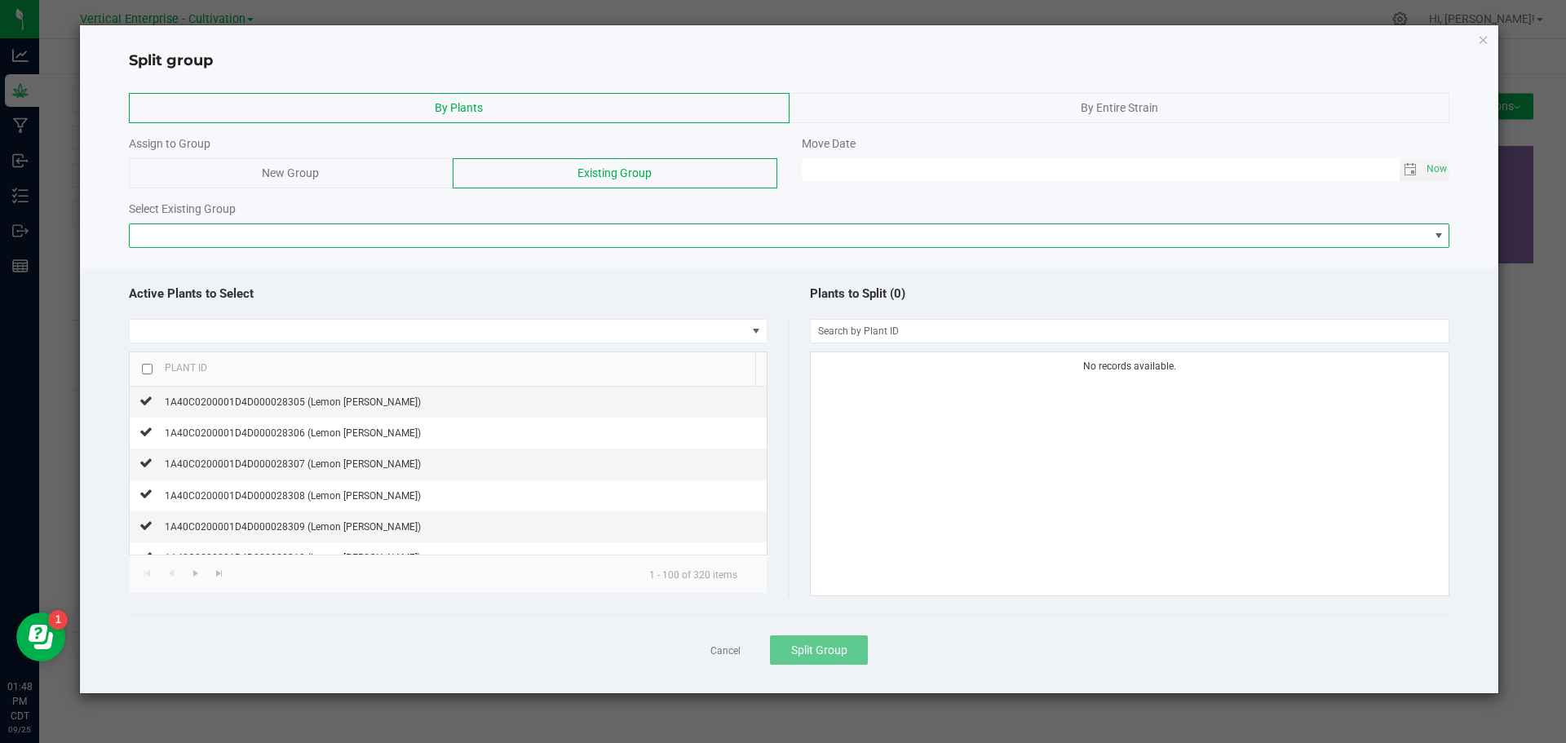
click at [410, 238] on span at bounding box center [780, 235] width 1300 height 23
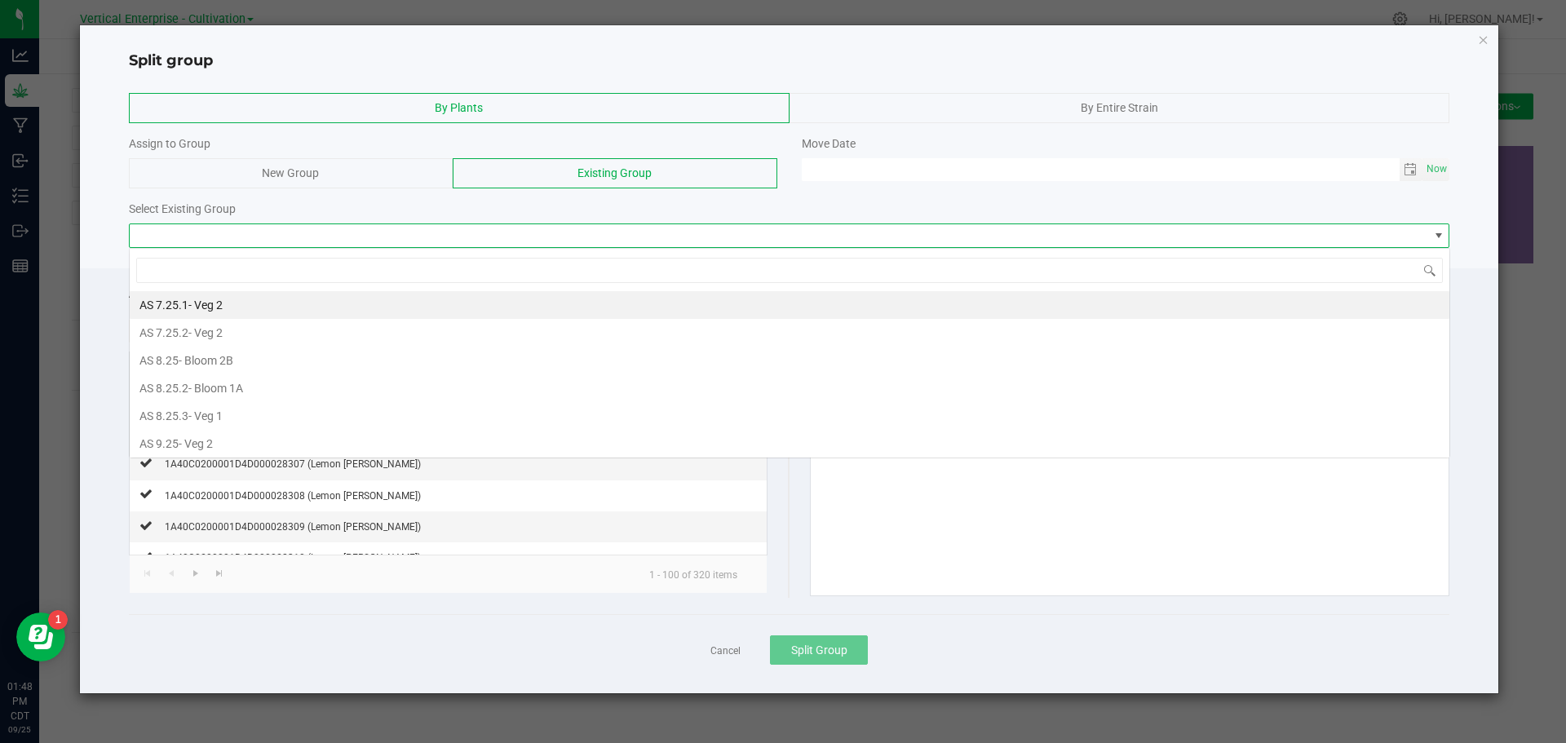
scroll to position [24, 1321]
type input "lcs"
click at [183, 360] on span "LCS 7.25.3" at bounding box center [167, 360] width 55 height 13
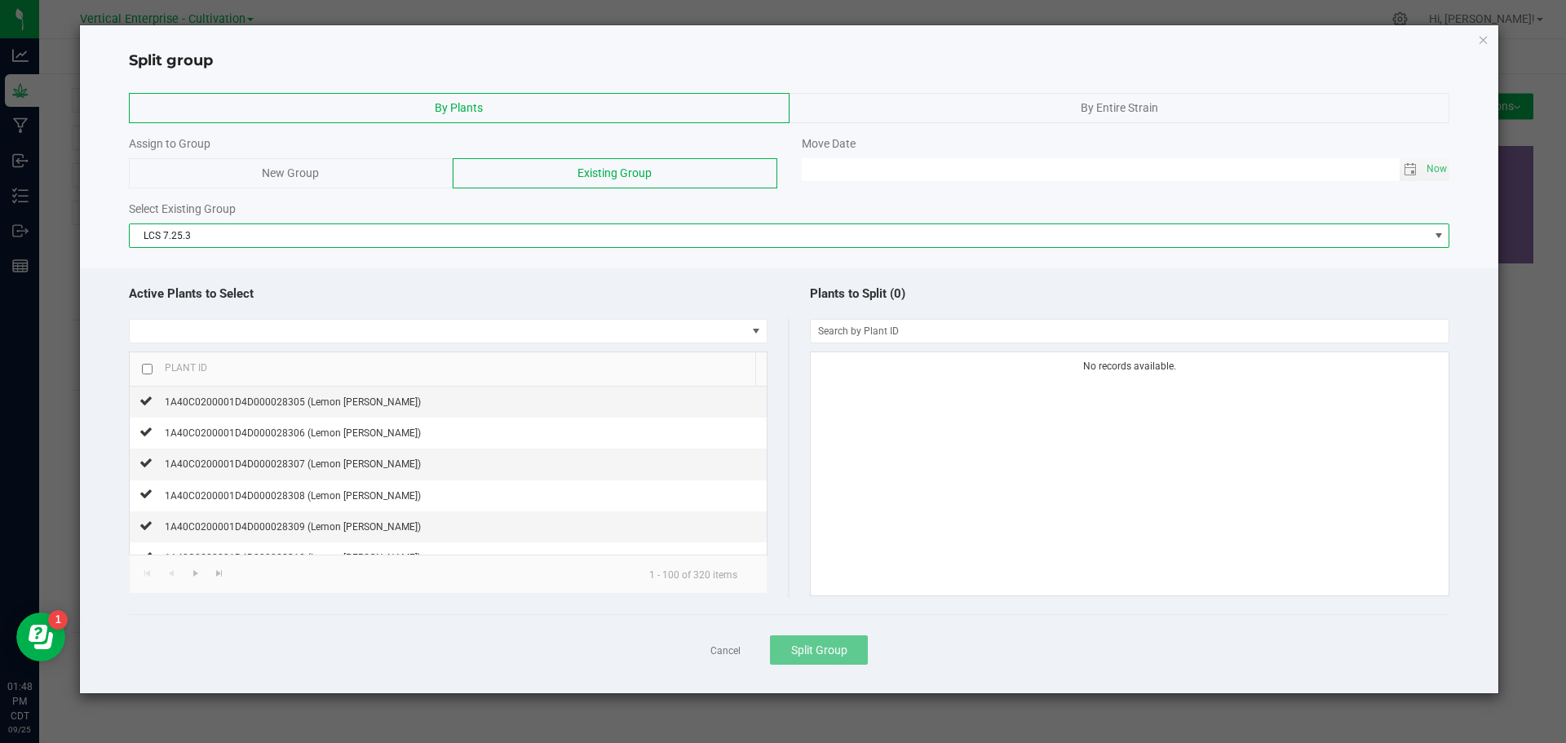
click at [1446, 170] on span "Now" at bounding box center [1438, 169] width 28 height 24
type input "[DATE] 01:48 PM"
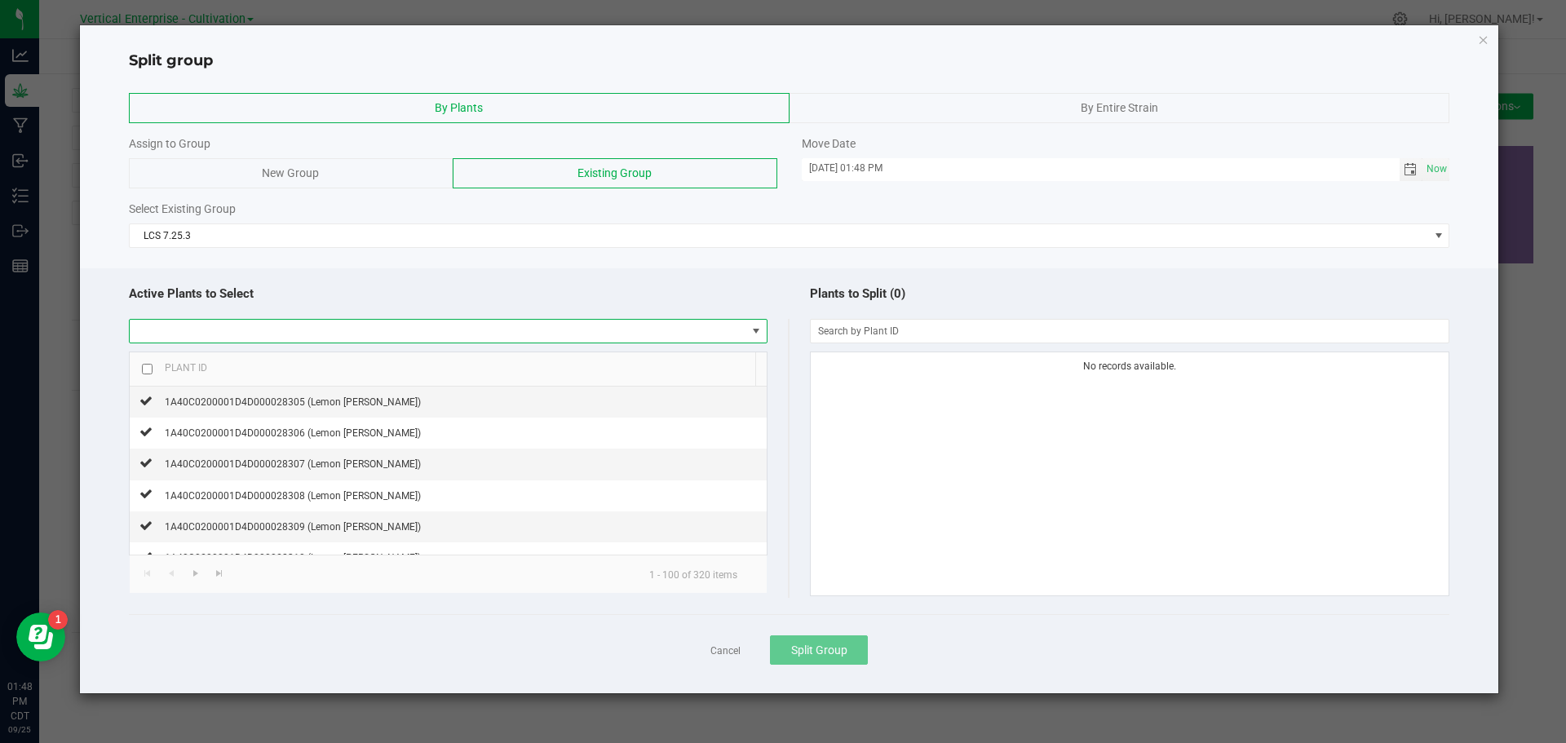
click at [190, 326] on span at bounding box center [438, 331] width 617 height 23
click at [199, 365] on li "Lemon [PERSON_NAME]" at bounding box center [448, 362] width 637 height 28
click at [147, 373] on input "checkbox" at bounding box center [147, 369] width 11 height 11
checkbox input "true"
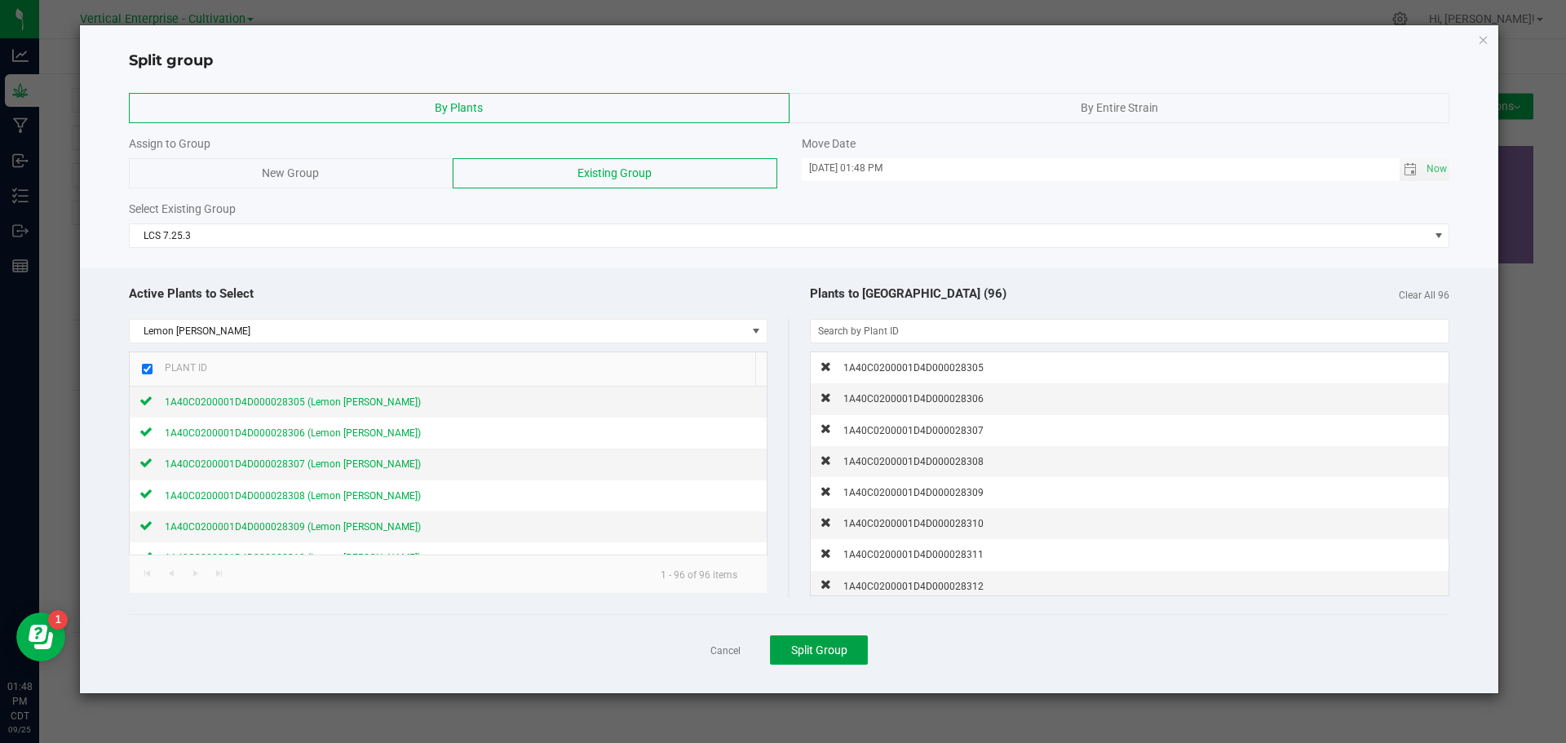
click at [828, 644] on span "Split Group" at bounding box center [819, 650] width 56 height 13
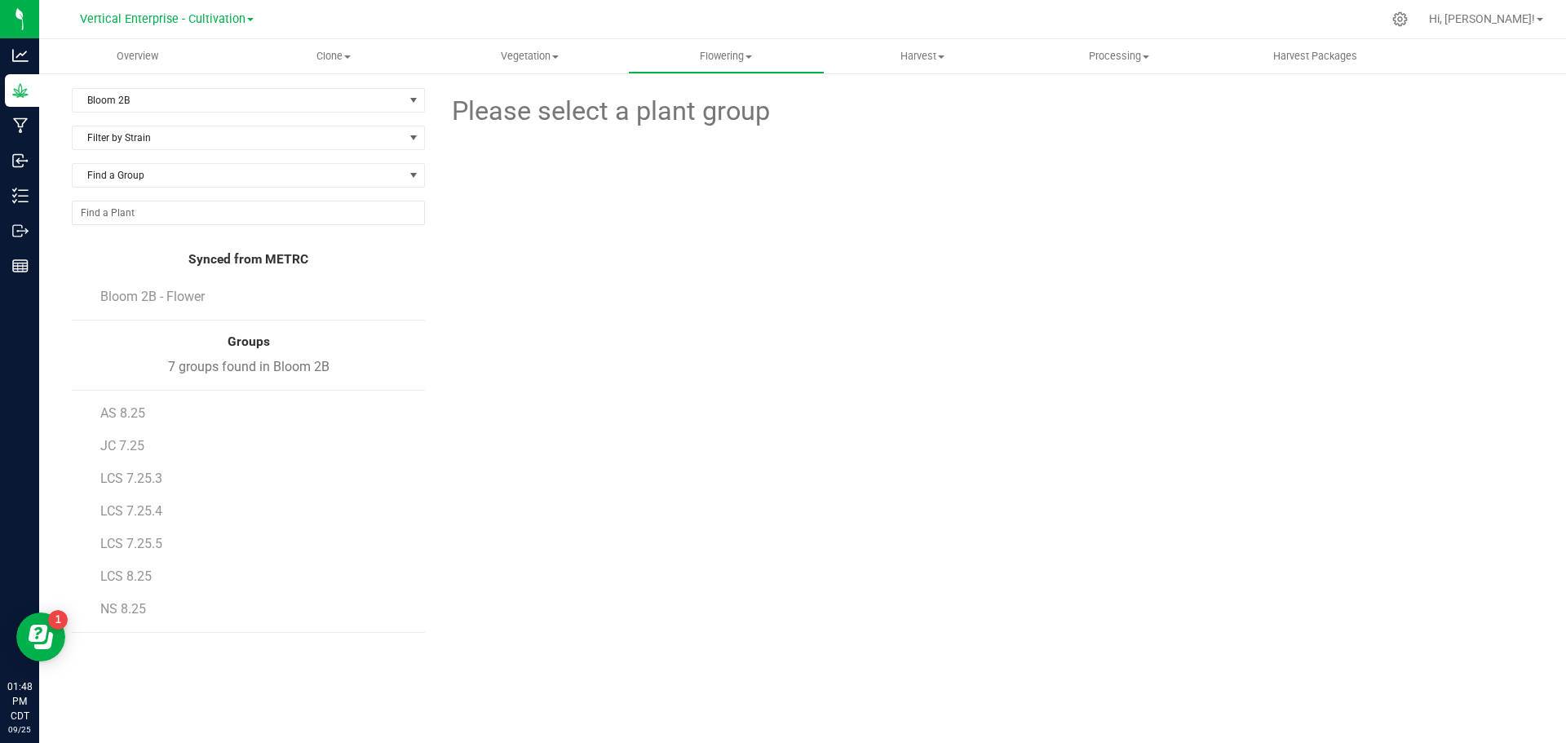
click at [123, 474] on span "LCS 7.25.3" at bounding box center [131, 479] width 62 height 16
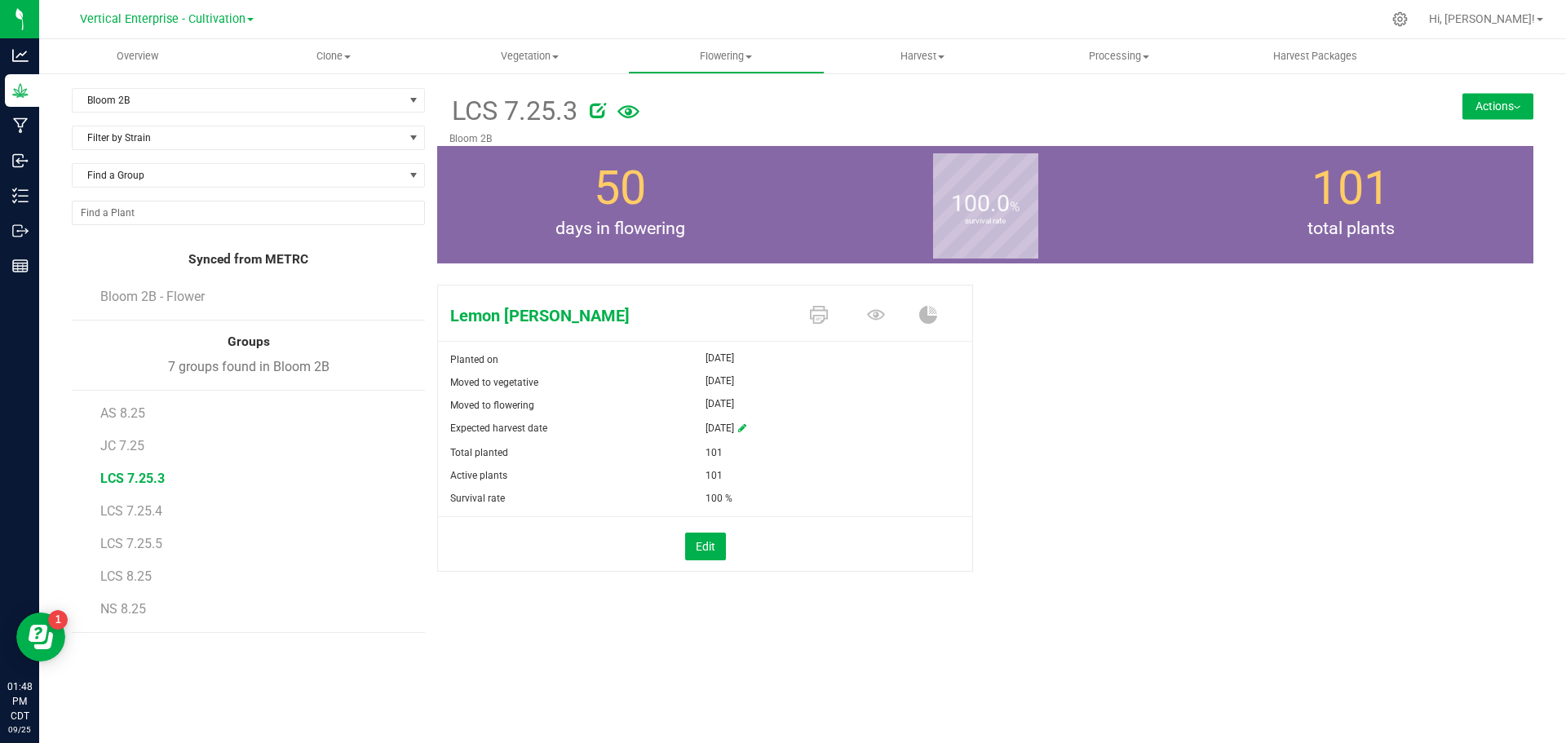
click at [136, 579] on span "LCS 8.25" at bounding box center [125, 577] width 51 height 16
click at [147, 472] on span "LCS 7.25.3" at bounding box center [131, 479] width 62 height 16
click at [152, 508] on span "LCS 7.25.4" at bounding box center [131, 511] width 62 height 16
click at [1486, 102] on button "Actions" at bounding box center [1498, 106] width 71 height 26
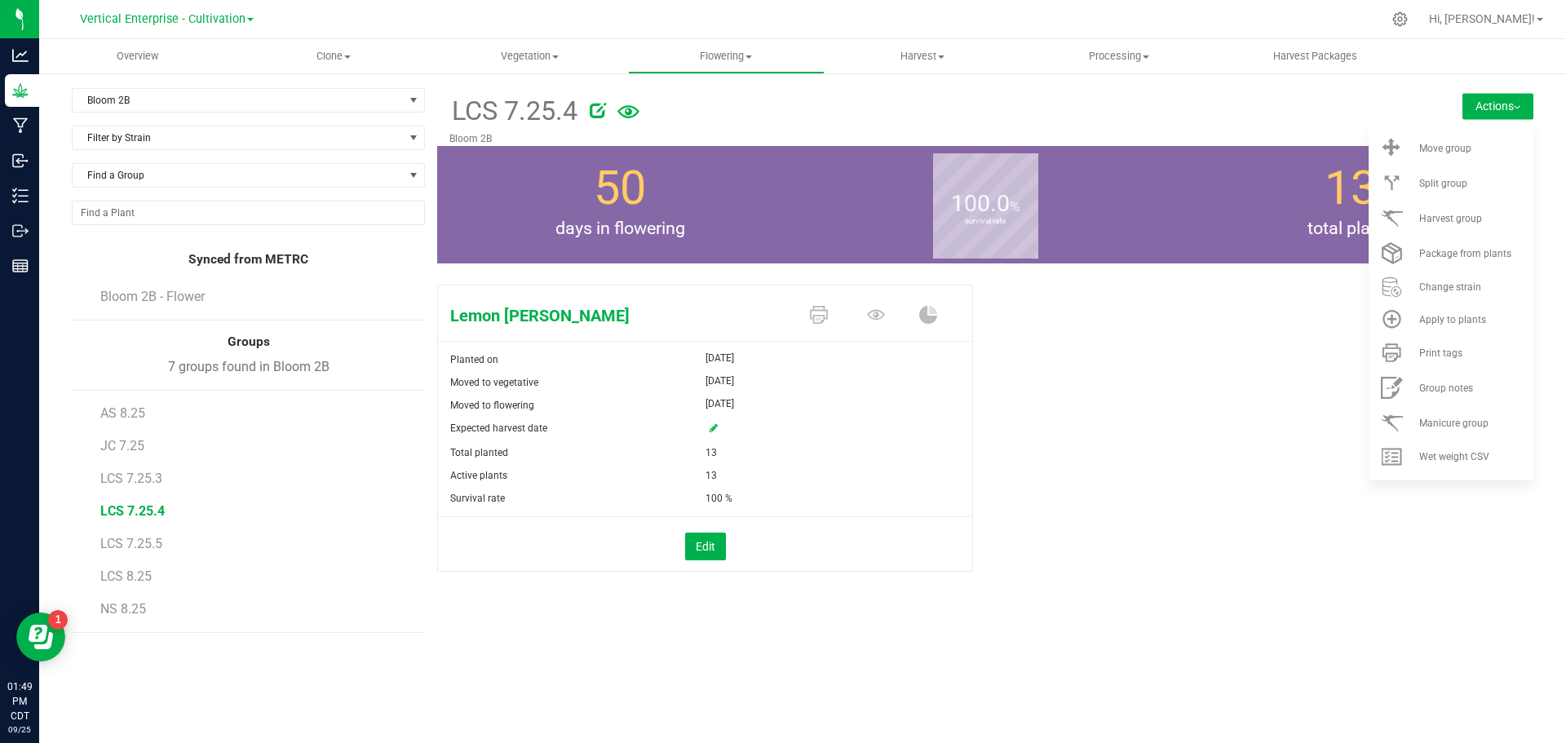
click at [1464, 179] on span "Split group" at bounding box center [1444, 183] width 48 height 11
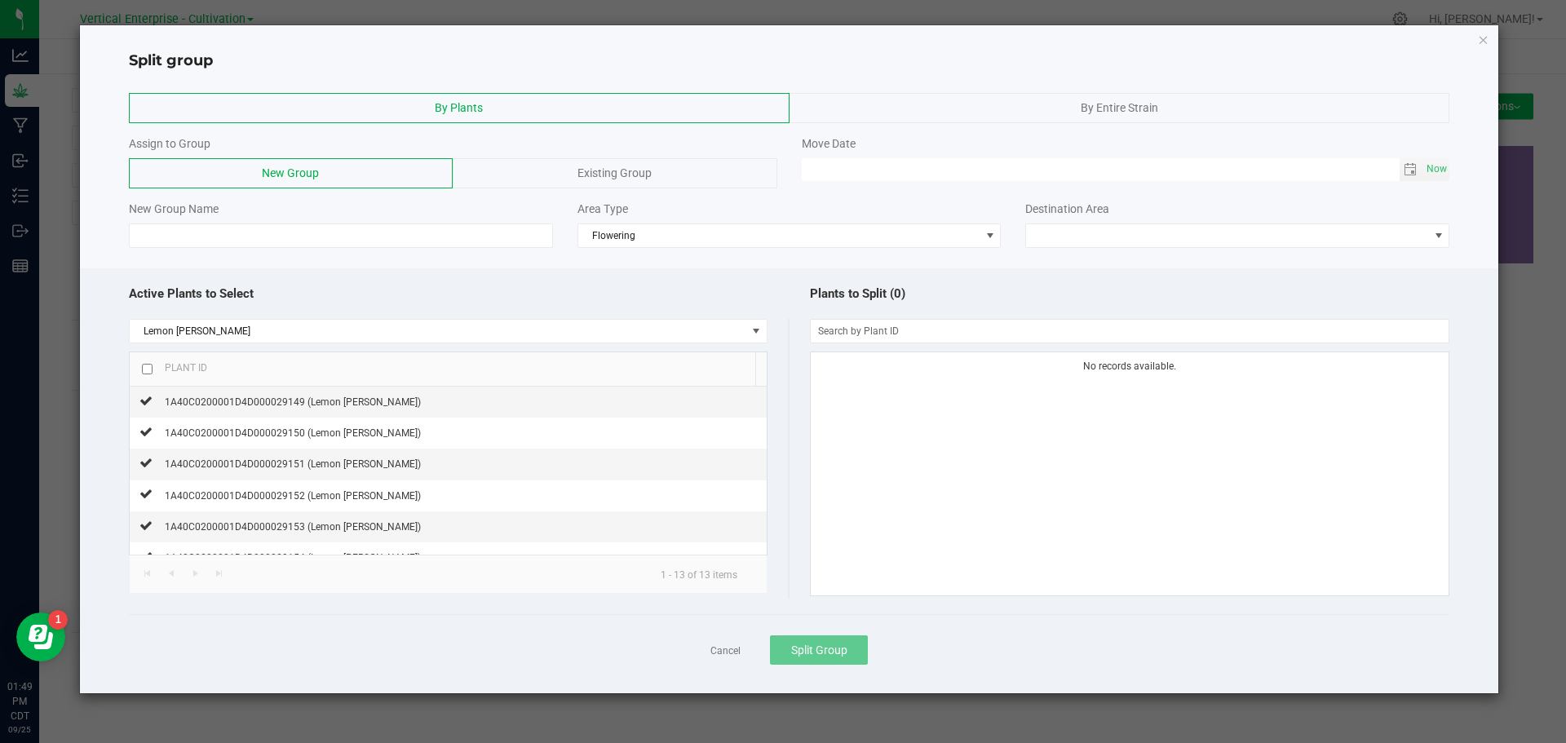
type input "MM/dd/yy HH:MM AM"
click at [1001, 170] on input "MM/dd/yy HH:MM AM" at bounding box center [1101, 168] width 598 height 20
drag, startPoint x: 1454, startPoint y: 169, endPoint x: 1444, endPoint y: 171, distance: 10.1
click at [1452, 169] on div "Move Date Now" at bounding box center [1126, 158] width 673 height 46
click at [1442, 174] on span "Now" at bounding box center [1438, 169] width 28 height 24
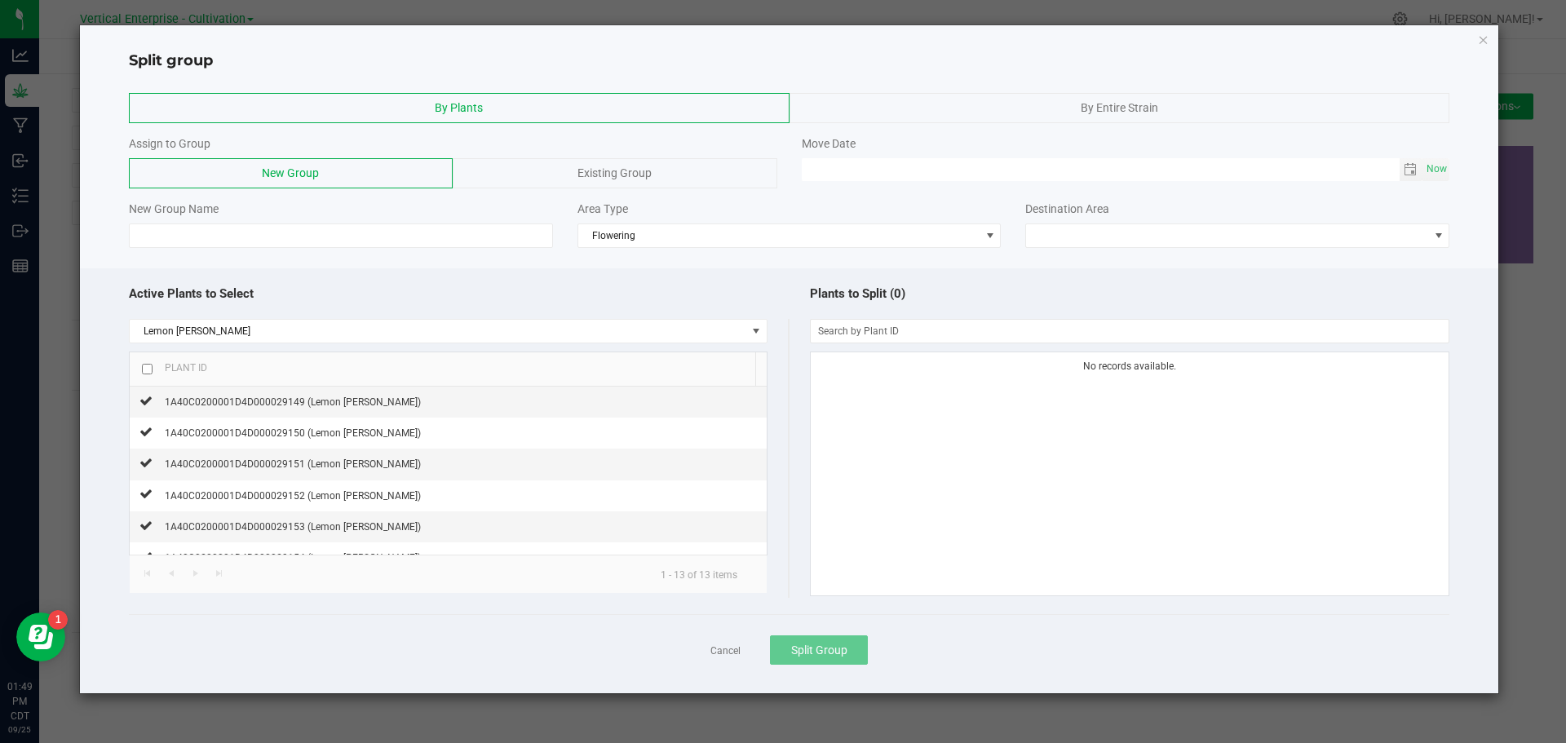
type input "[DATE] 01:49 PM"
click at [722, 185] on div "Existing Group" at bounding box center [615, 173] width 324 height 30
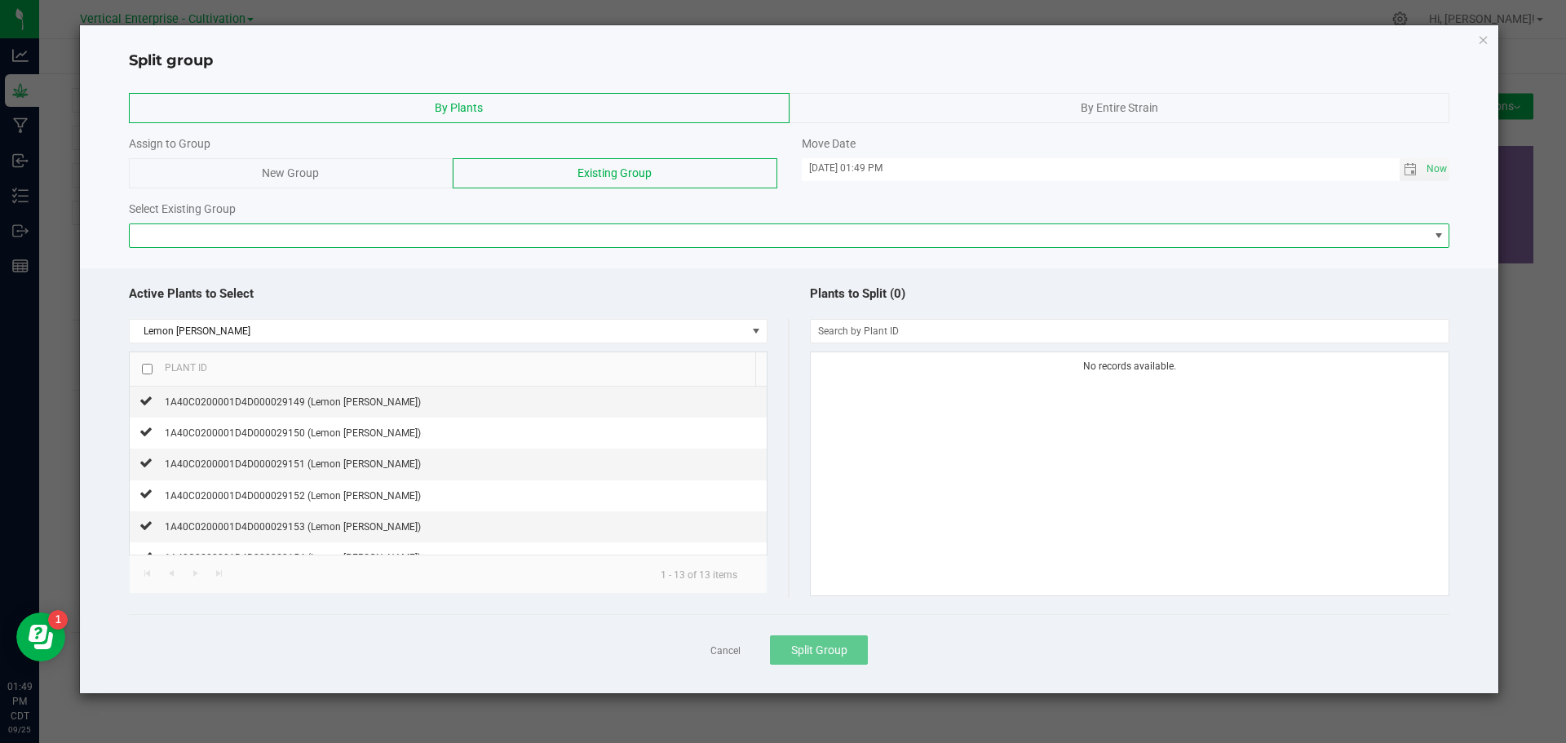
click at [243, 233] on span at bounding box center [780, 235] width 1300 height 23
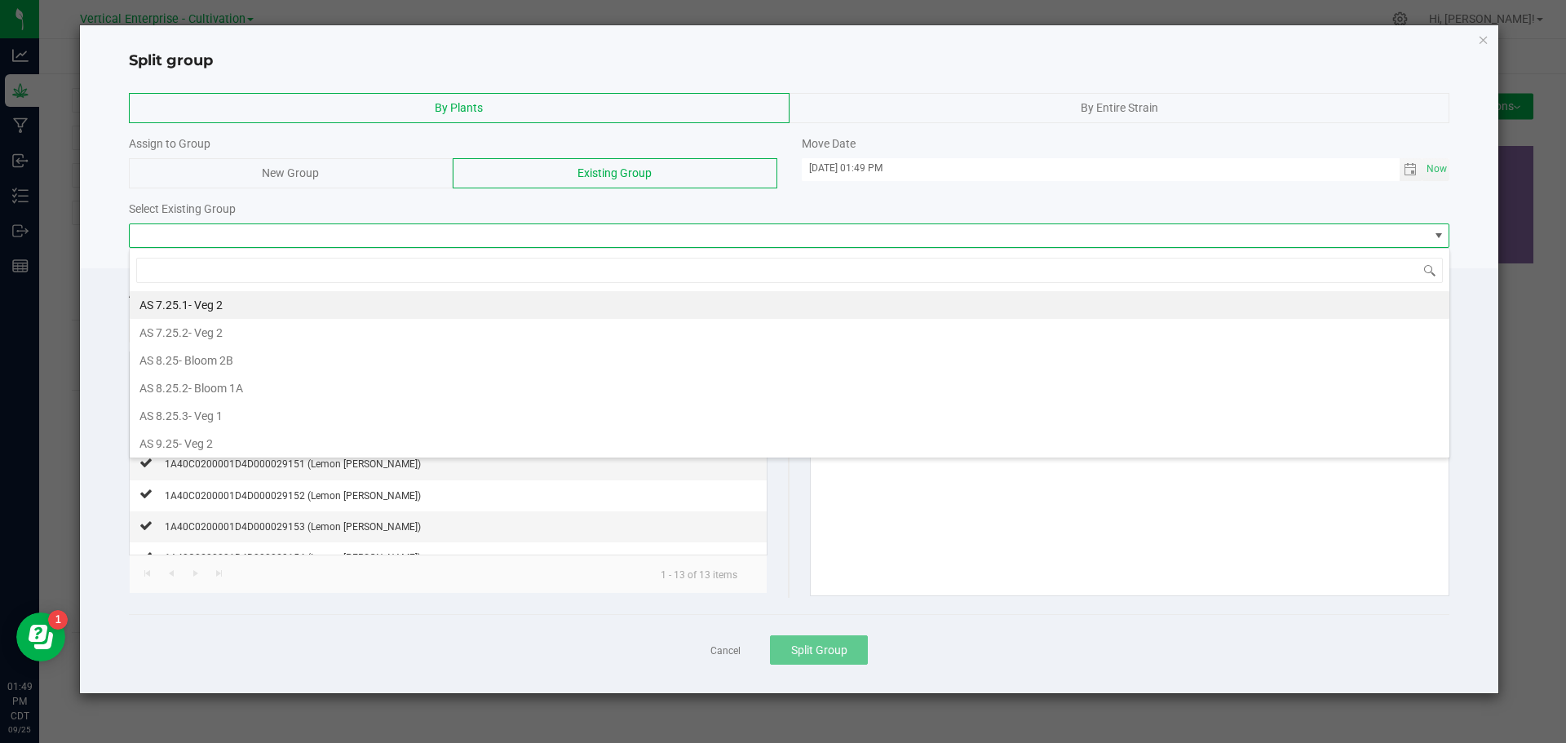
scroll to position [24, 1321]
type input "lcs"
click at [245, 354] on span "- Bloom 2B" at bounding box center [222, 360] width 55 height 13
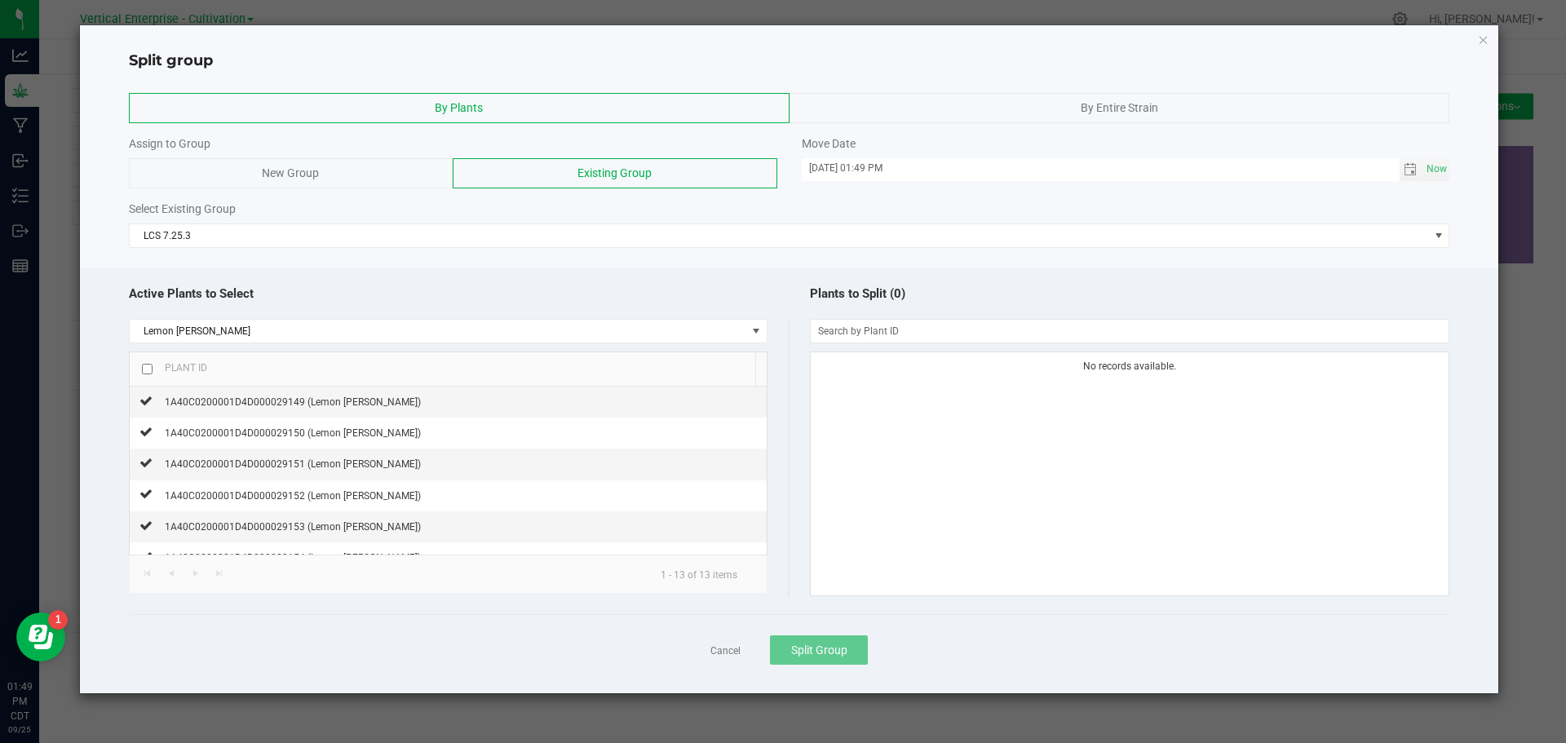
click at [146, 372] on input "checkbox" at bounding box center [147, 369] width 11 height 11
checkbox input "true"
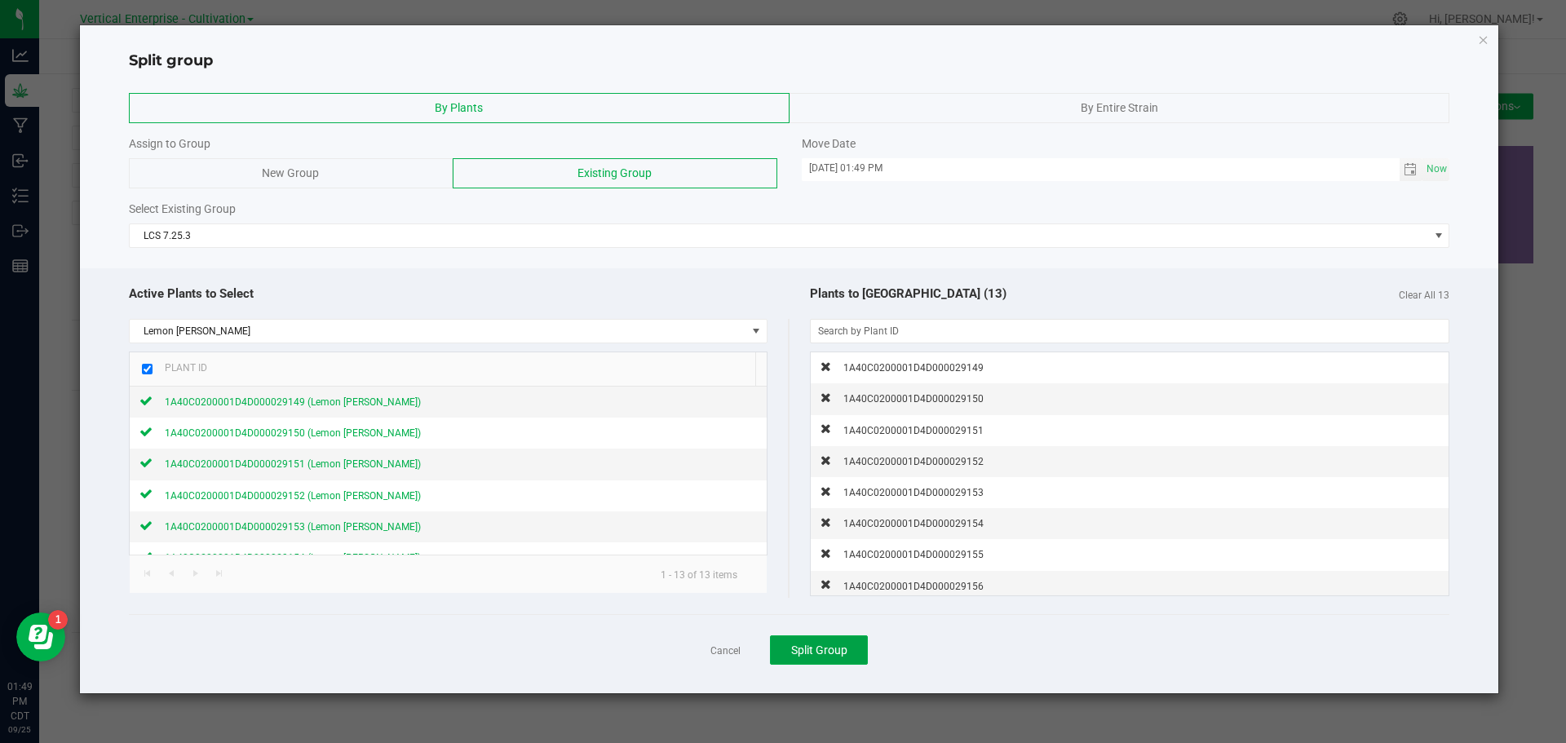
click at [817, 654] on span "Split Group" at bounding box center [819, 650] width 56 height 13
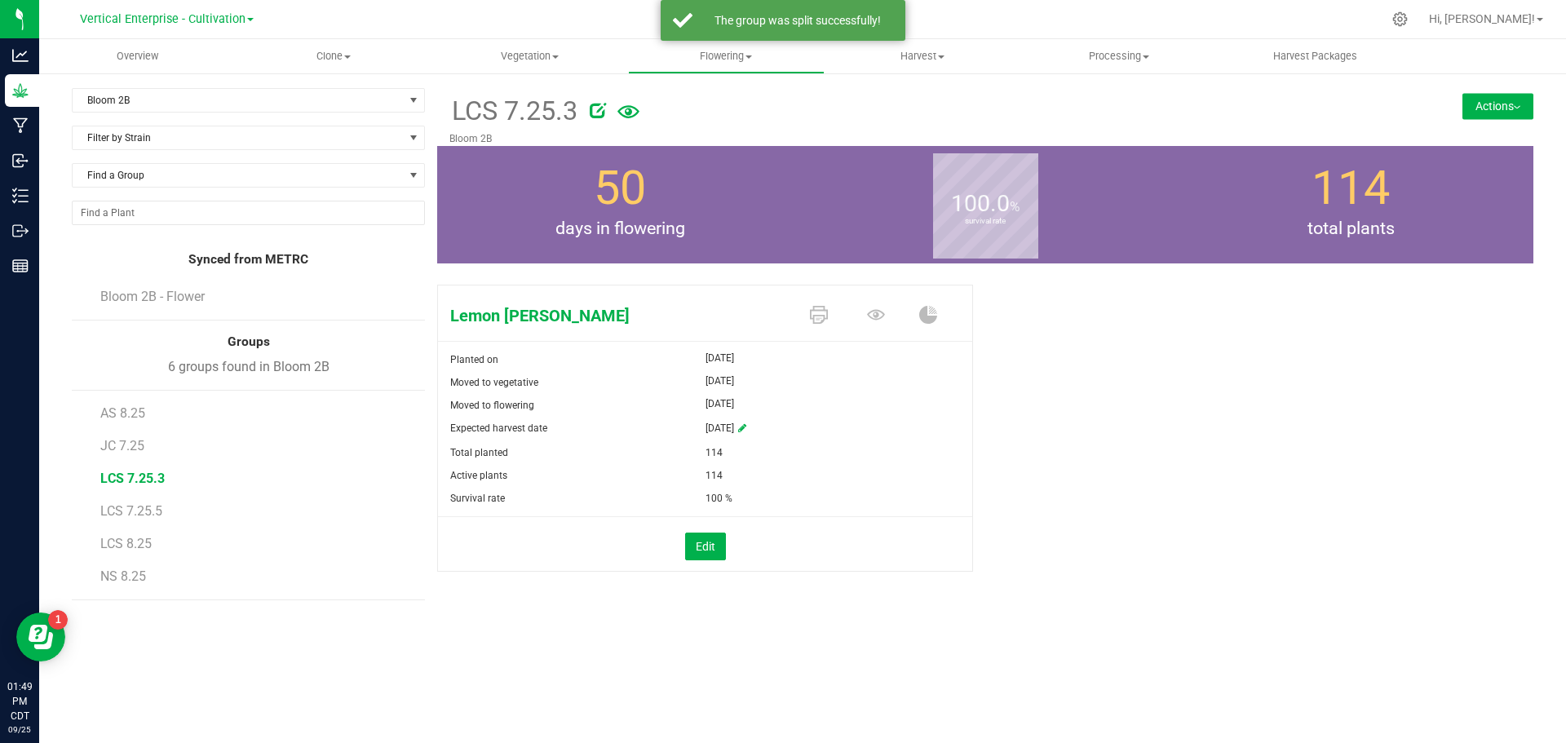
click at [133, 504] on span "LCS 7.25.5" at bounding box center [131, 511] width 62 height 16
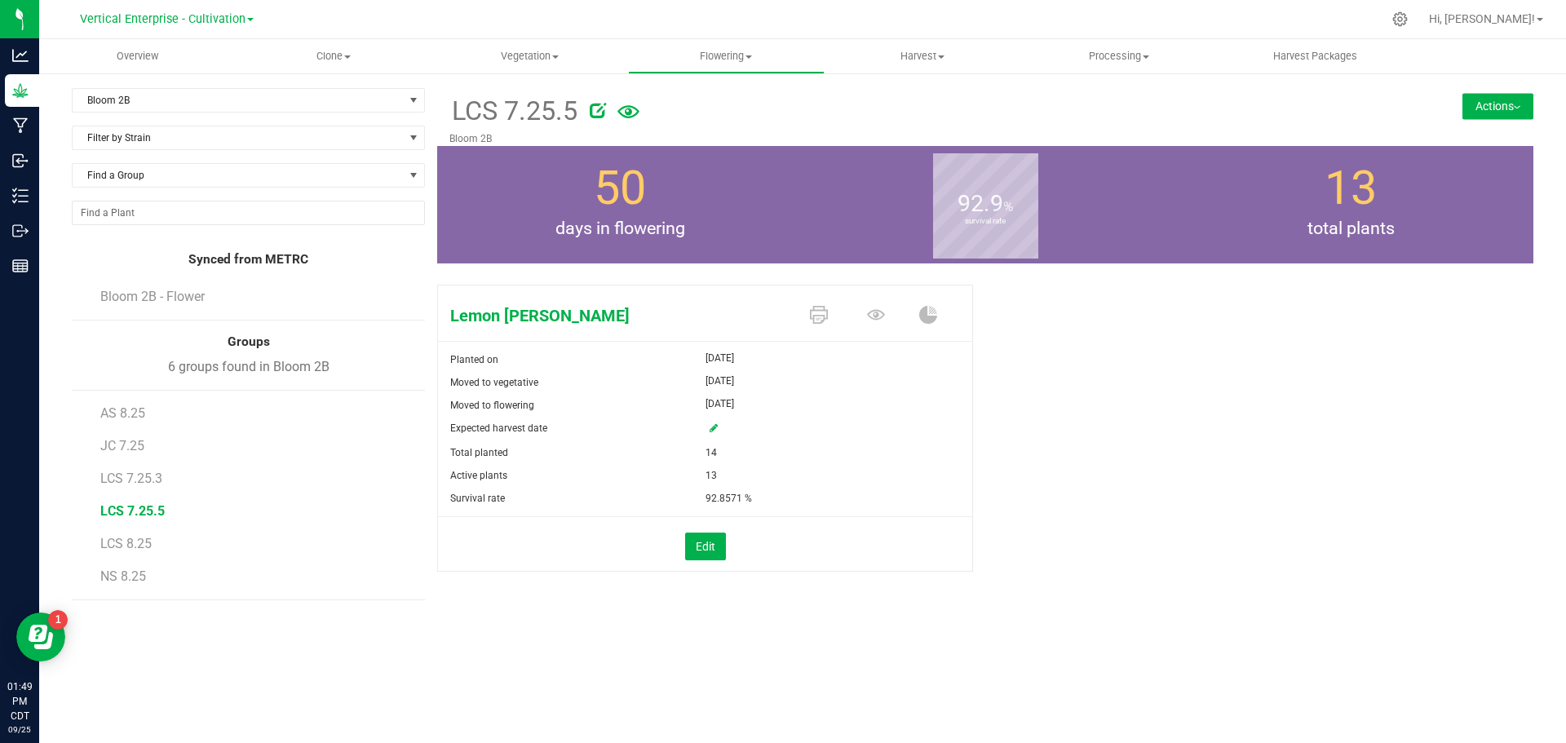
click at [131, 542] on span "LCS 8.25" at bounding box center [125, 544] width 51 height 16
click at [1509, 103] on button "Actions" at bounding box center [1498, 106] width 71 height 26
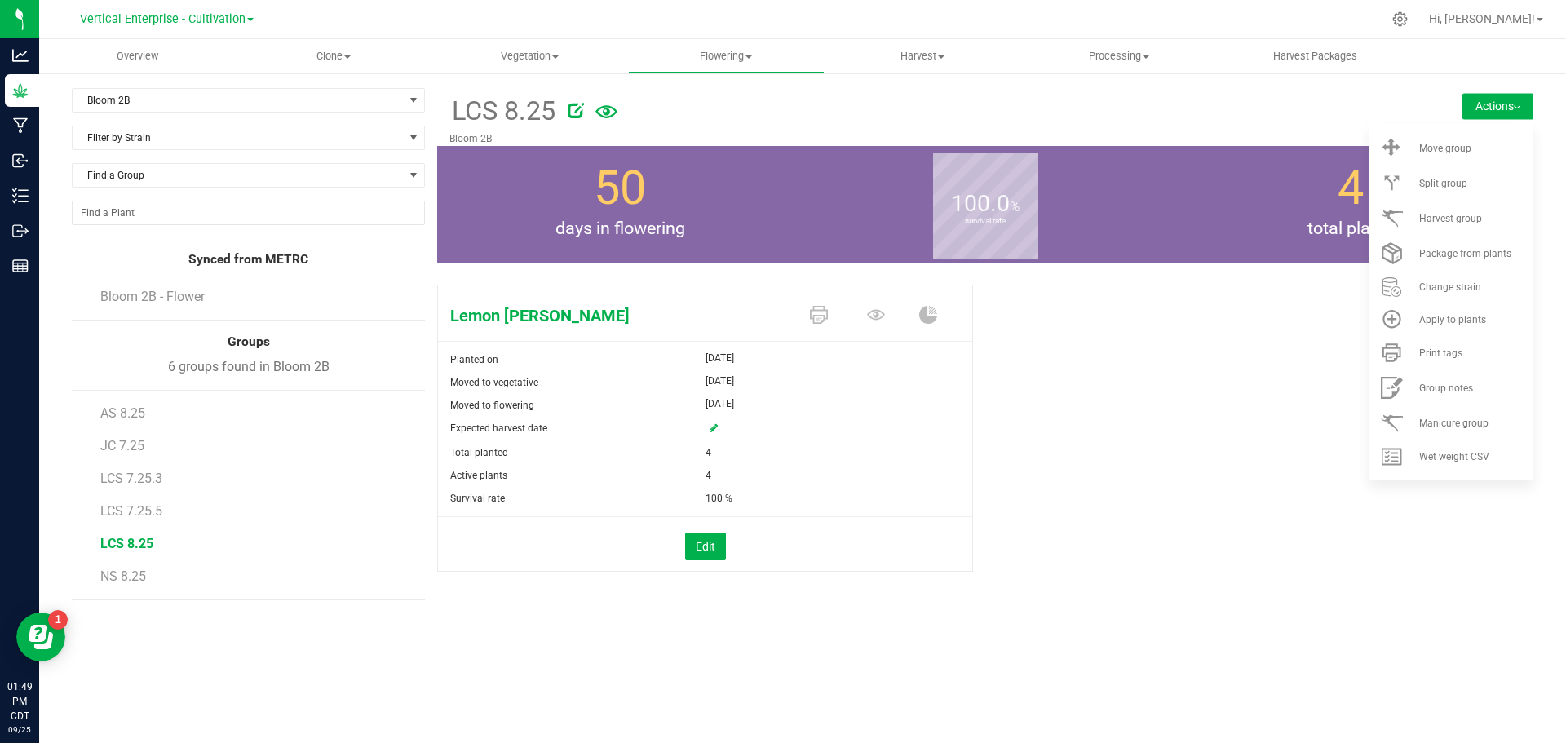
click at [1490, 188] on div "Split group" at bounding box center [1475, 183] width 111 height 11
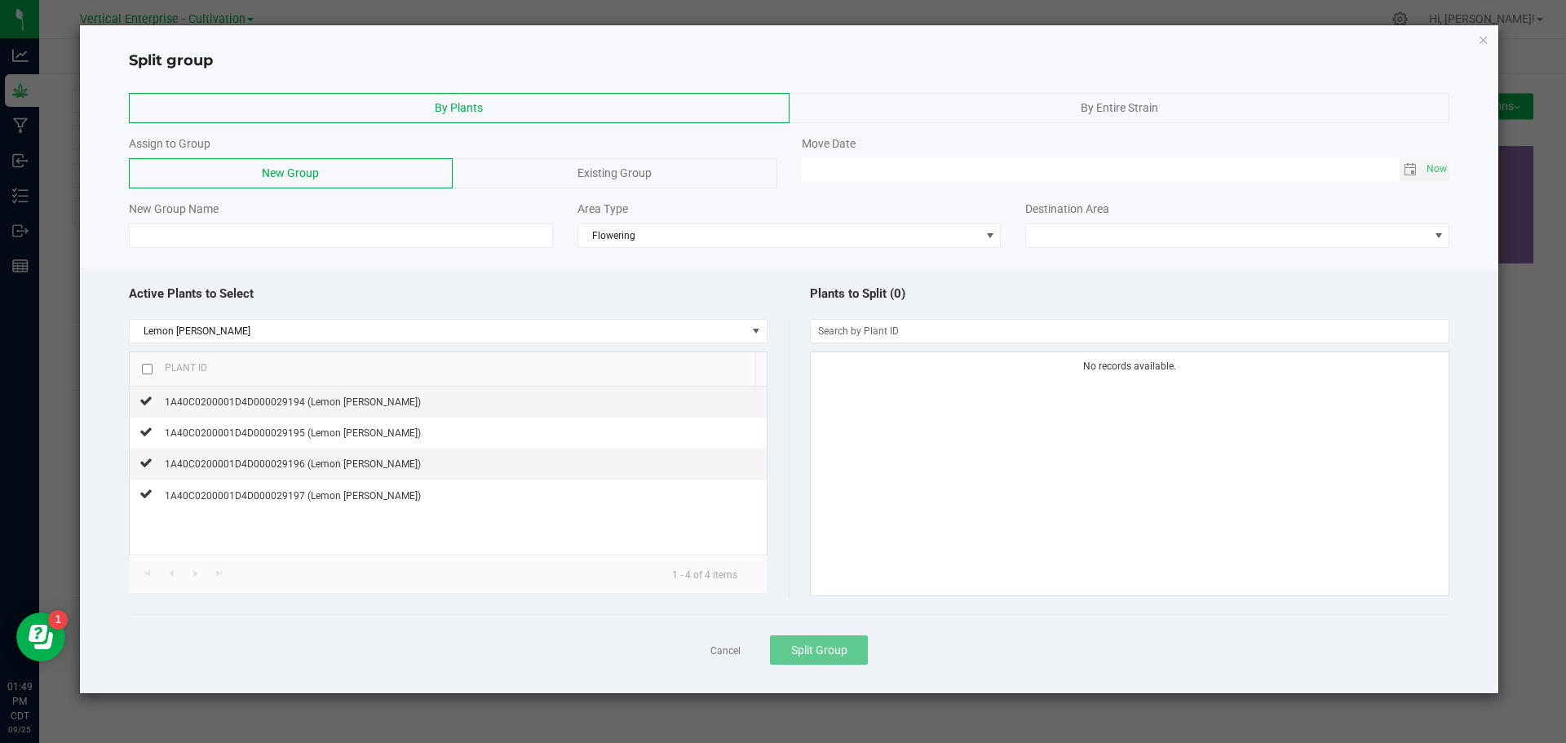
click at [691, 173] on div "Existing Group" at bounding box center [615, 173] width 324 height 30
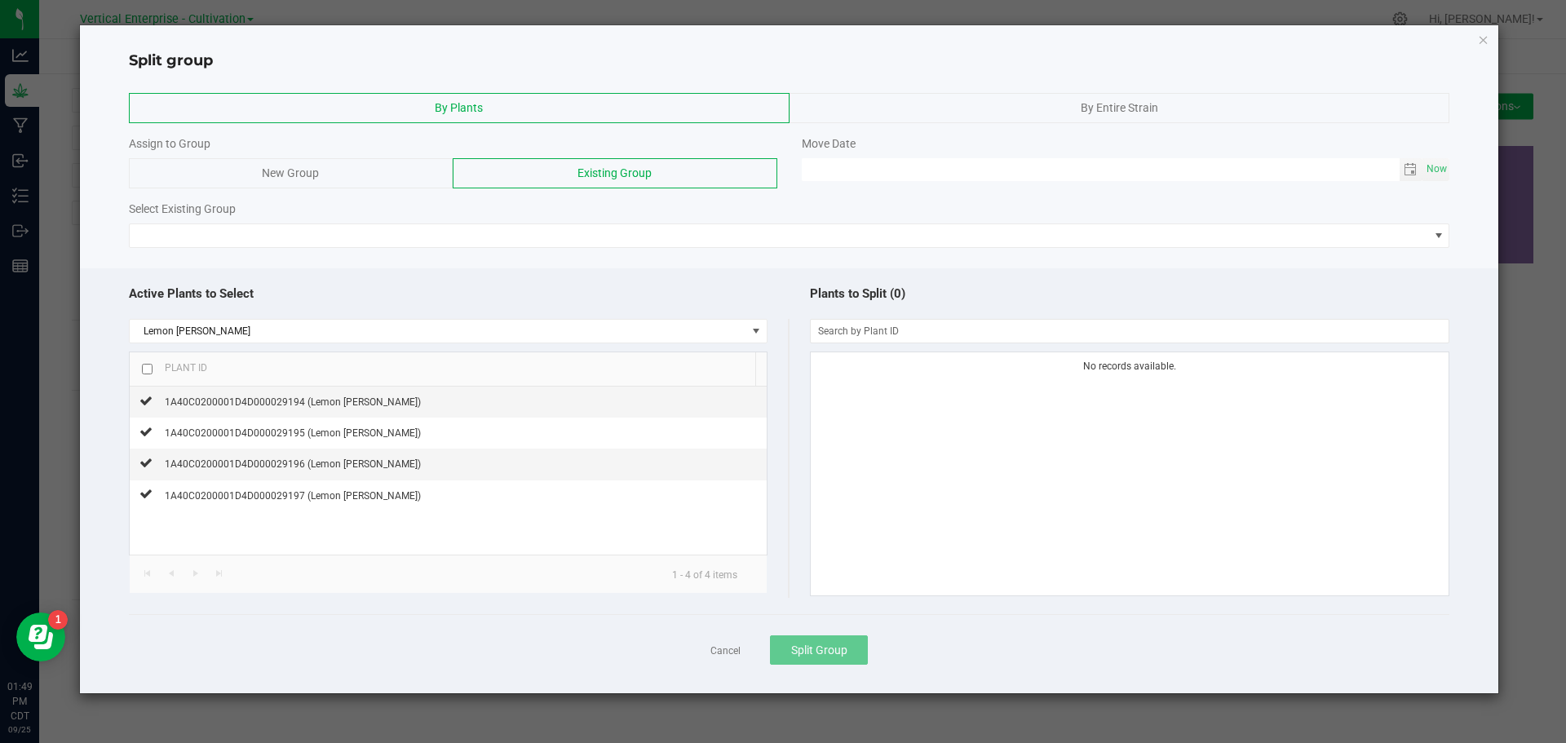
type input "MM/dd/yy HH:MM AM"
click at [1021, 174] on input "MM/dd/yy HH:MM AM" at bounding box center [1101, 168] width 598 height 20
click at [1448, 166] on span "Now" at bounding box center [1438, 169] width 28 height 24
type input "[DATE] 01:49 PM"
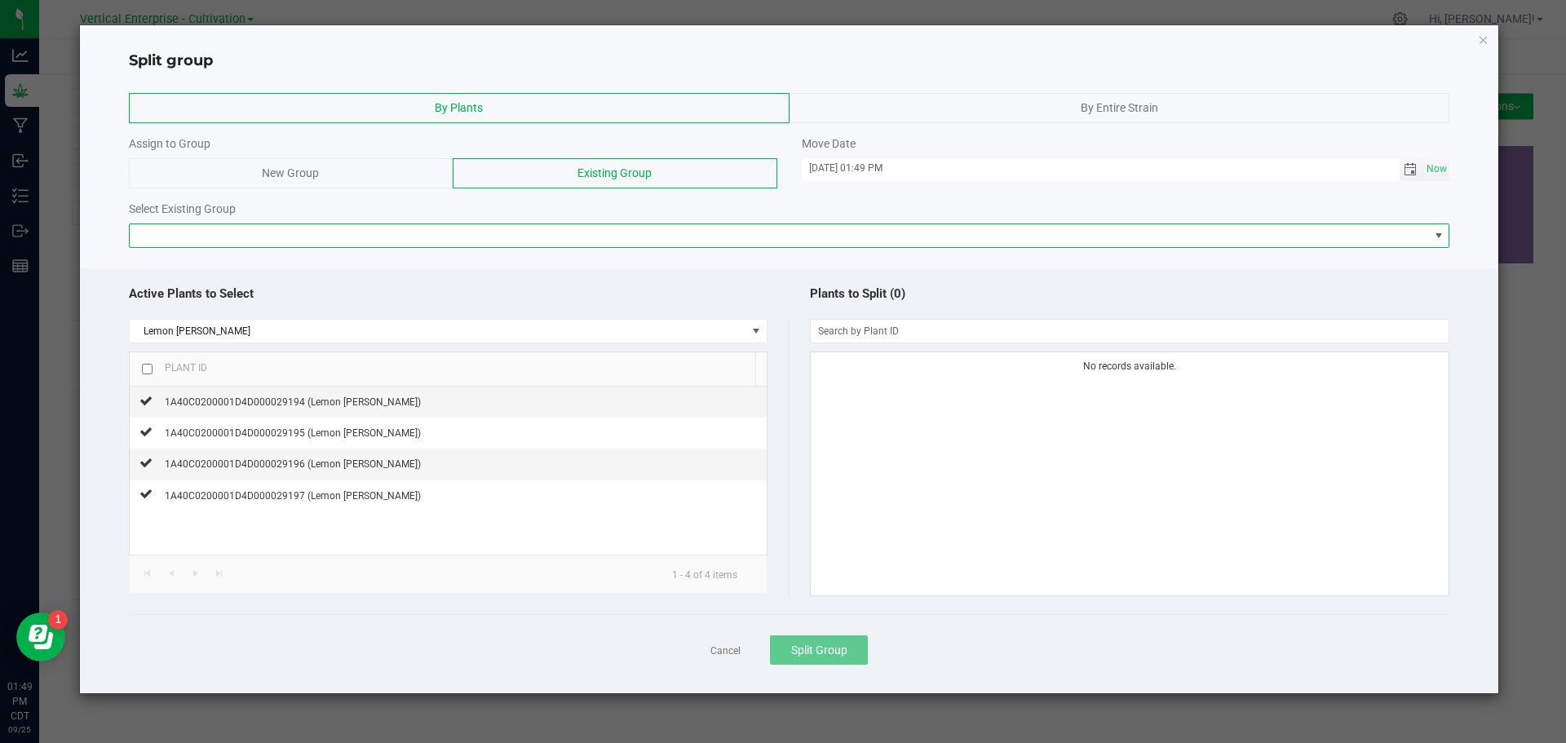
click at [557, 226] on span at bounding box center [780, 235] width 1300 height 23
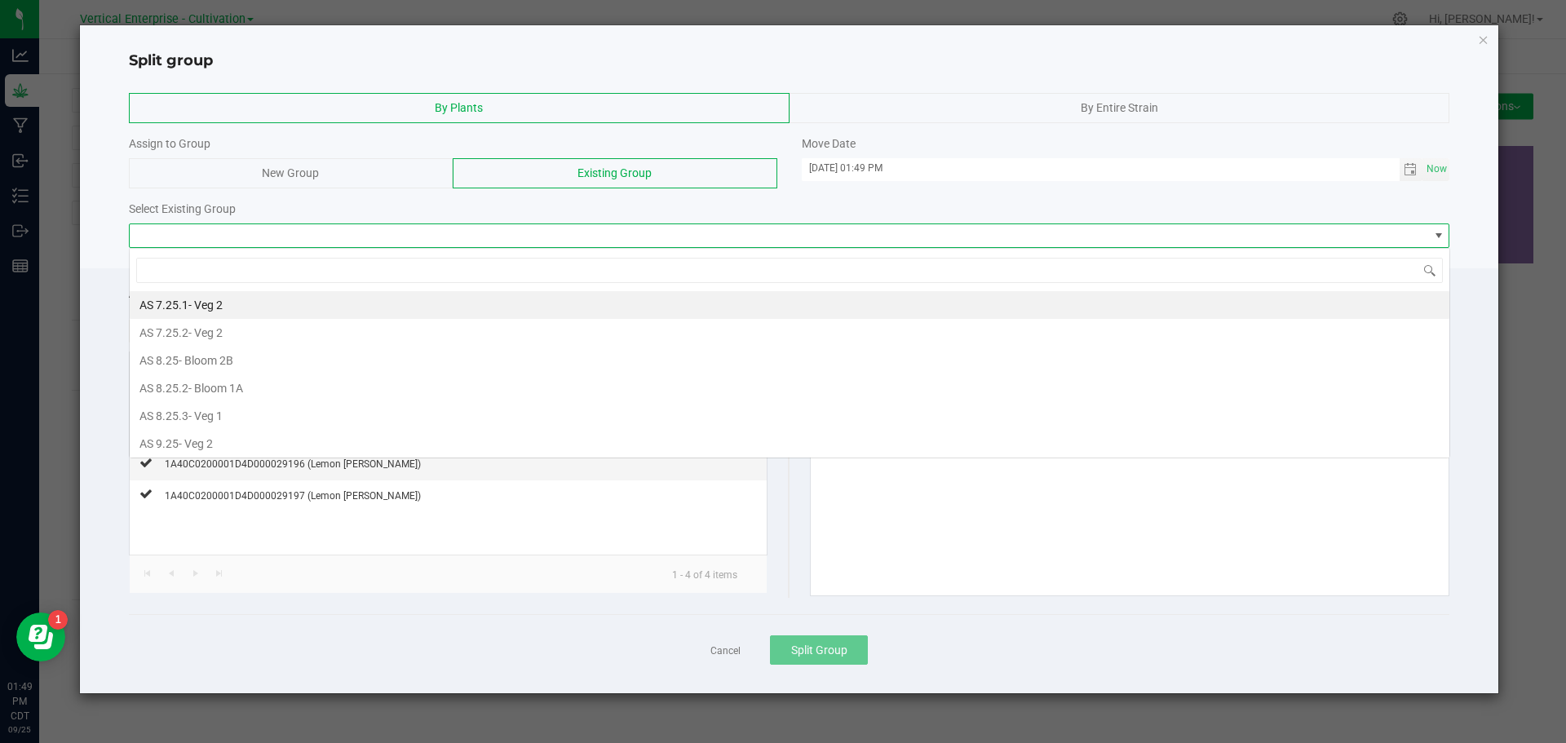
scroll to position [24, 1321]
type input "lcs"
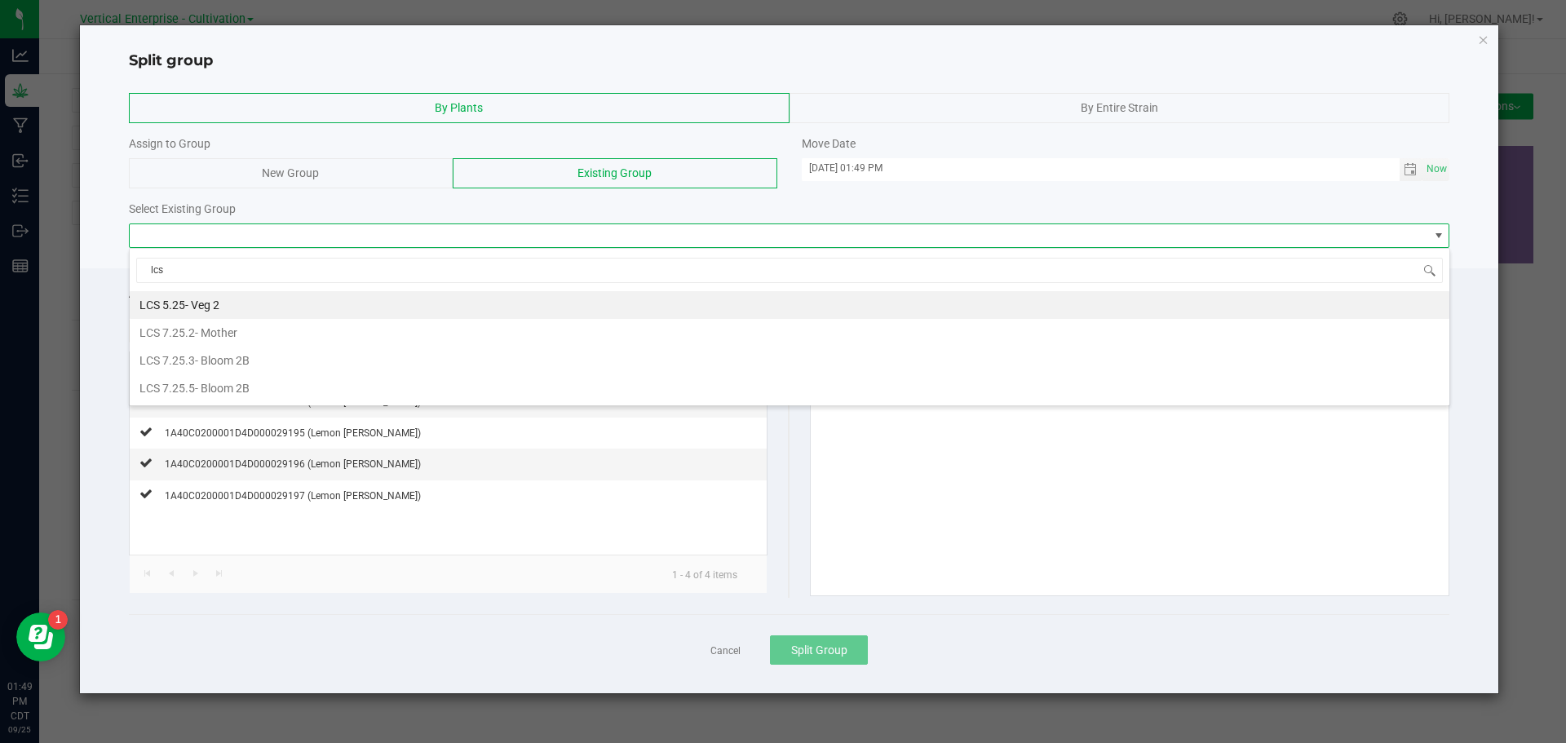
click at [263, 364] on li "LCS 7.25.3 - Bloom 2B" at bounding box center [790, 361] width 1320 height 28
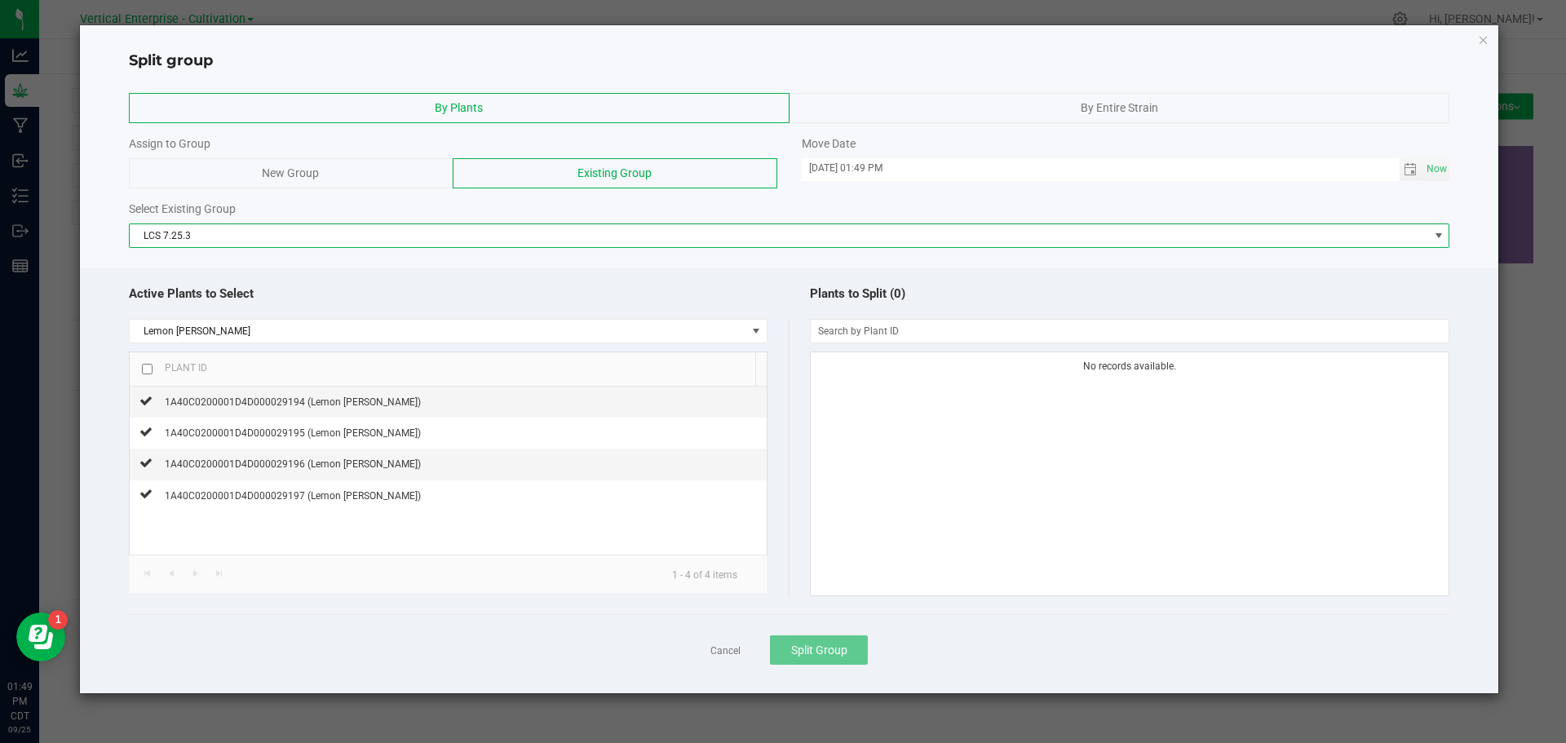
click at [144, 371] on input "checkbox" at bounding box center [147, 369] width 11 height 11
checkbox input "true"
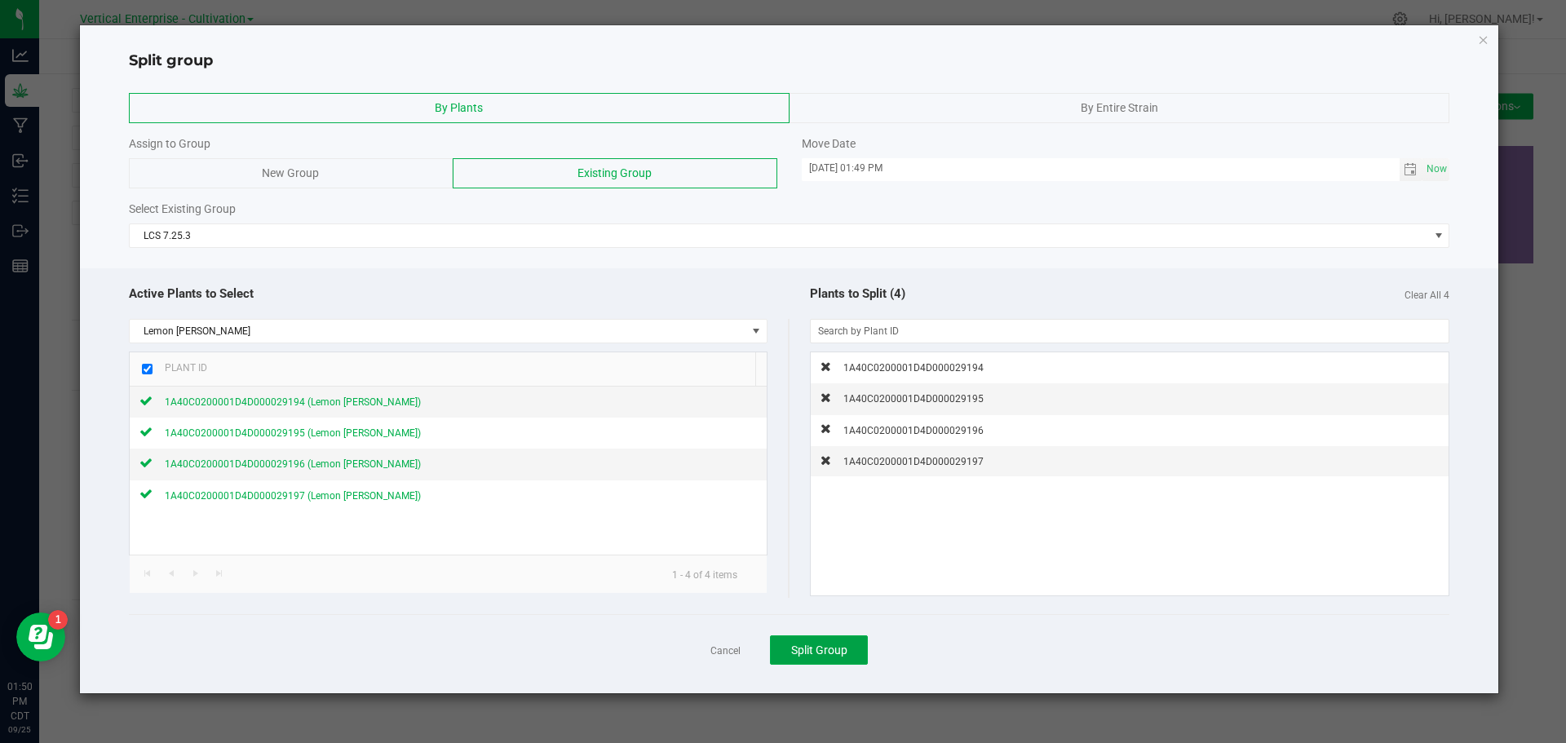
click at [818, 646] on span "Split Group" at bounding box center [819, 650] width 56 height 13
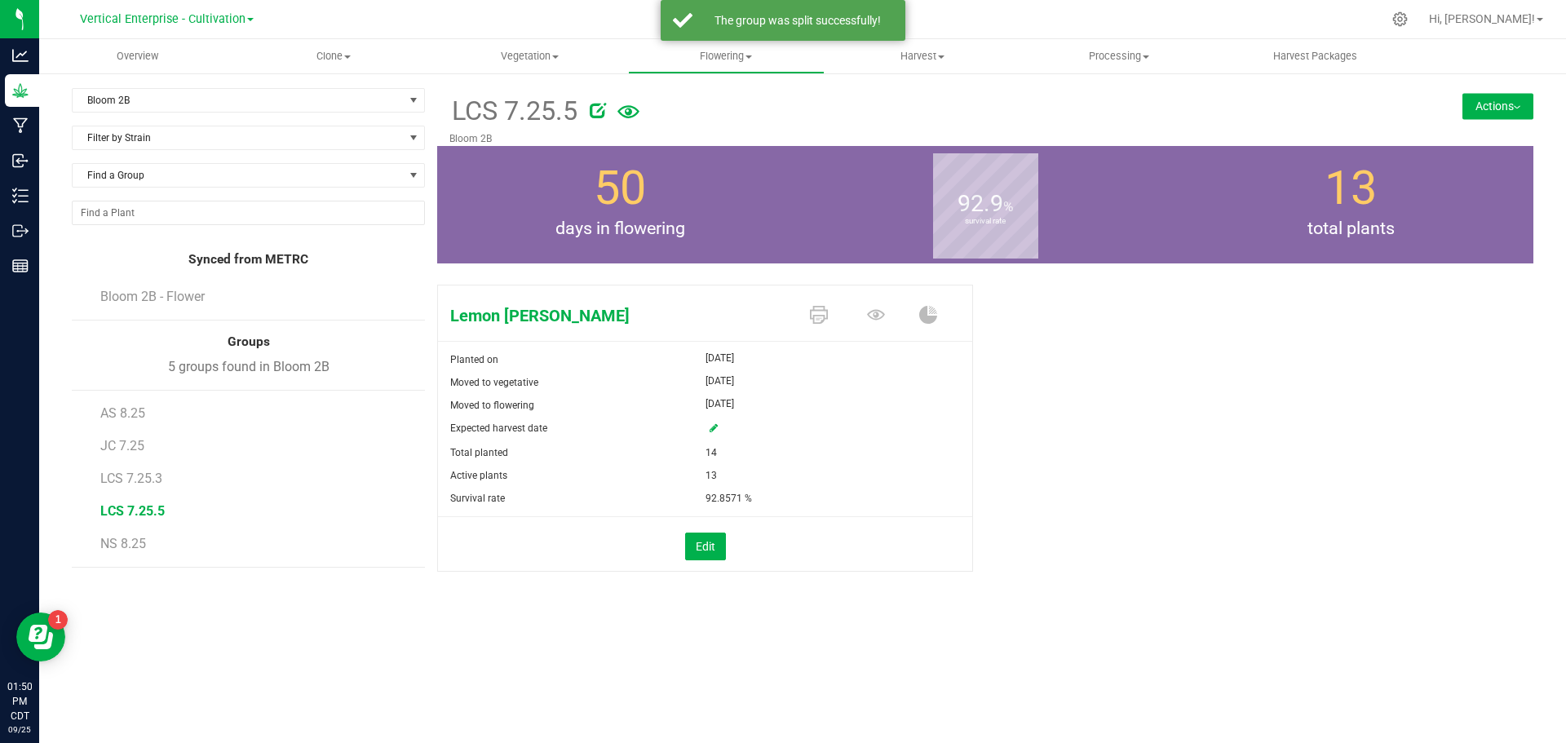
click at [131, 481] on span "LCS 7.25.3" at bounding box center [131, 479] width 62 height 16
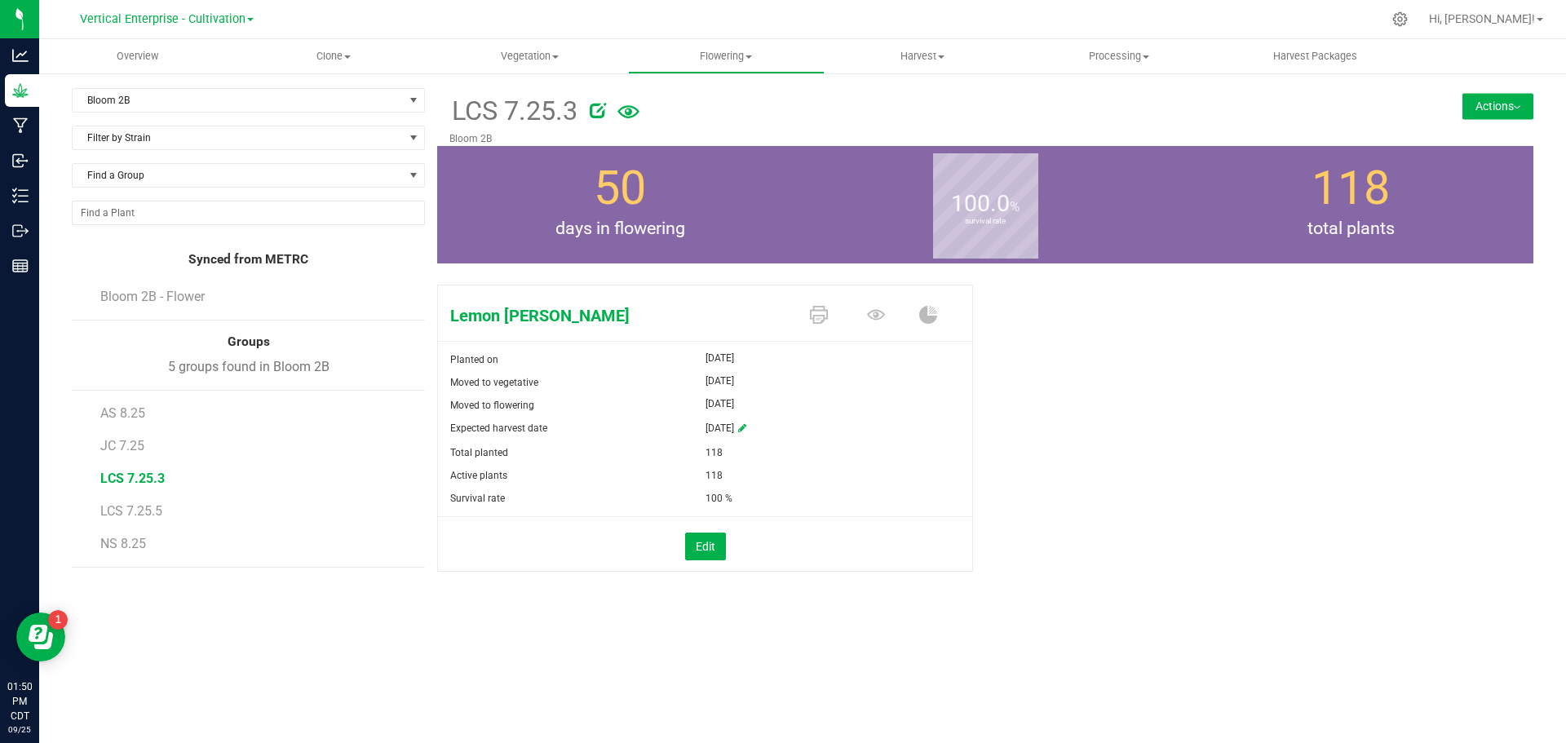
click at [138, 513] on span "LCS 7.25.5" at bounding box center [131, 511] width 62 height 16
click at [1504, 107] on button "Actions" at bounding box center [1498, 106] width 71 height 26
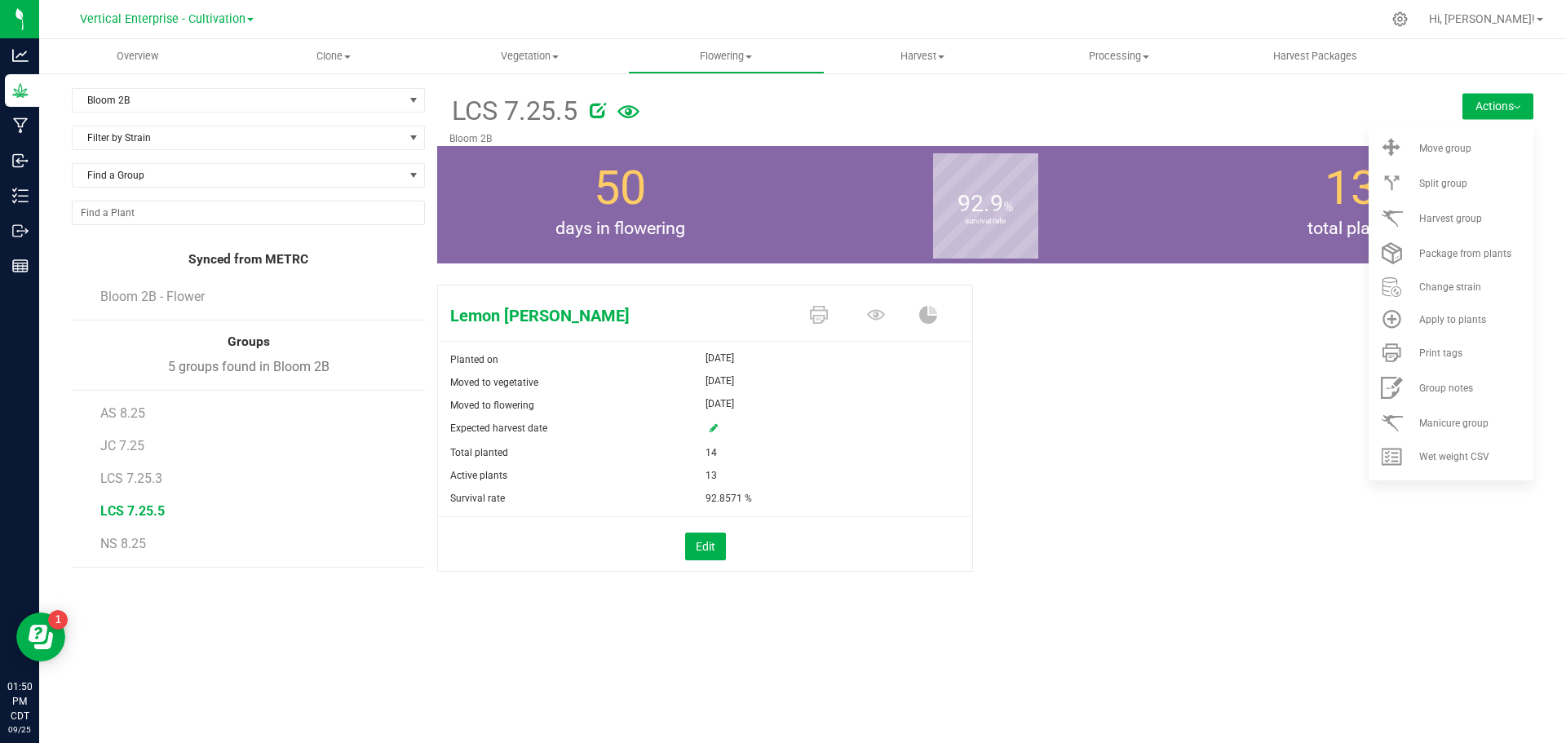
click at [1501, 179] on div "Split group" at bounding box center [1475, 183] width 111 height 11
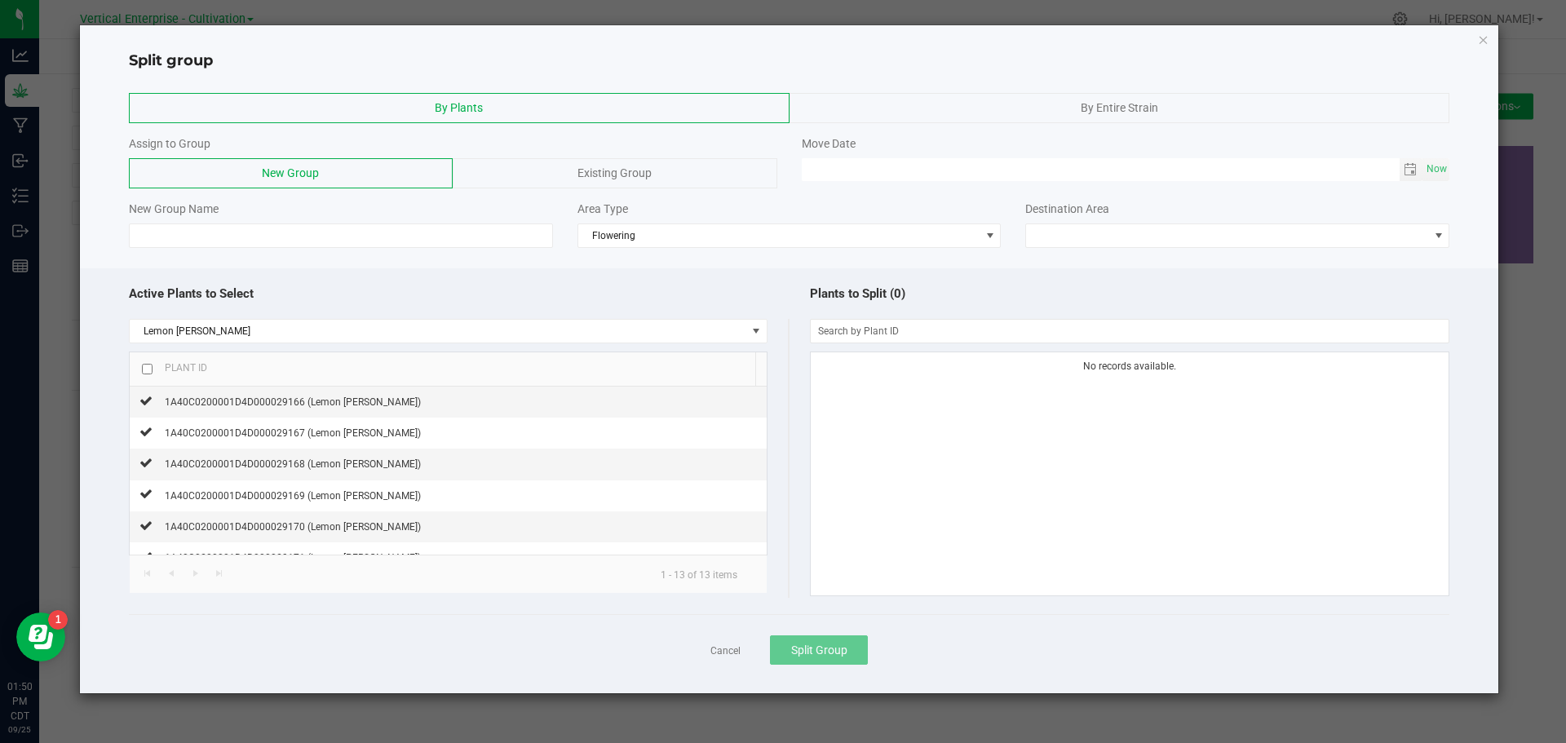
click at [581, 179] on div "Existing Group" at bounding box center [615, 173] width 324 height 30
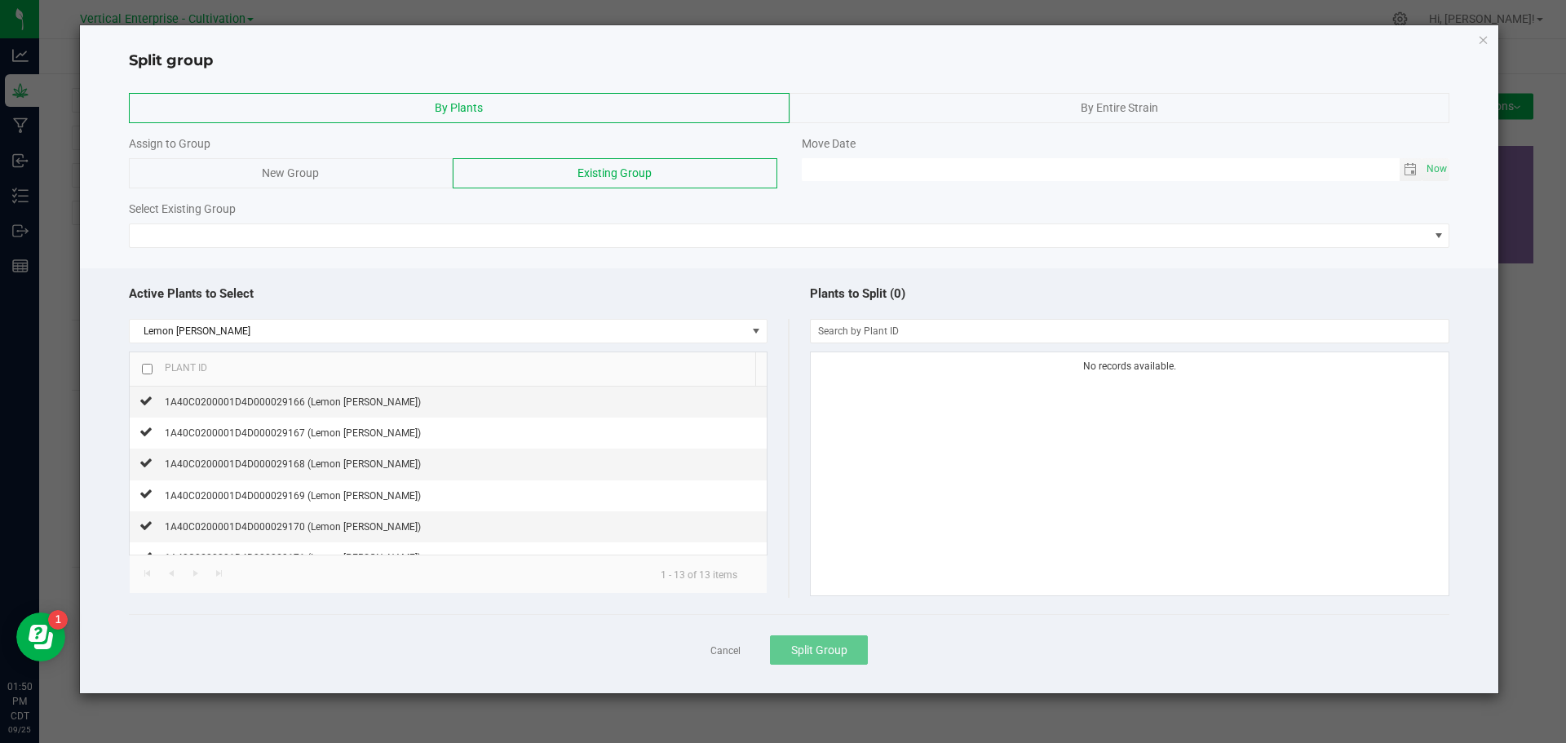
drag, startPoint x: 1441, startPoint y: 167, endPoint x: 1428, endPoint y: 162, distance: 13.2
click at [1441, 166] on span "Now" at bounding box center [1438, 169] width 28 height 24
type input "[DATE] 01:50 PM"
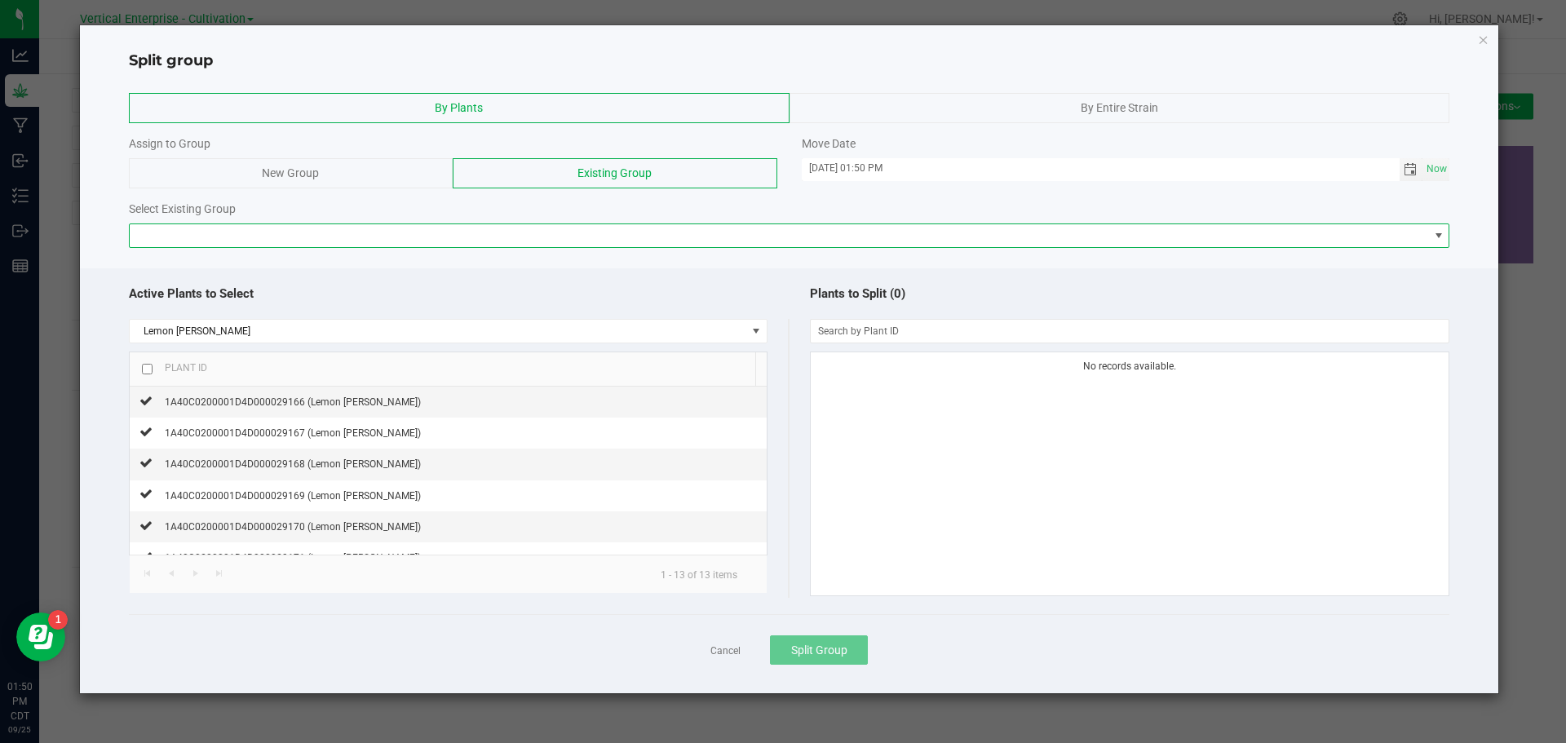
click at [473, 232] on span at bounding box center [780, 235] width 1300 height 23
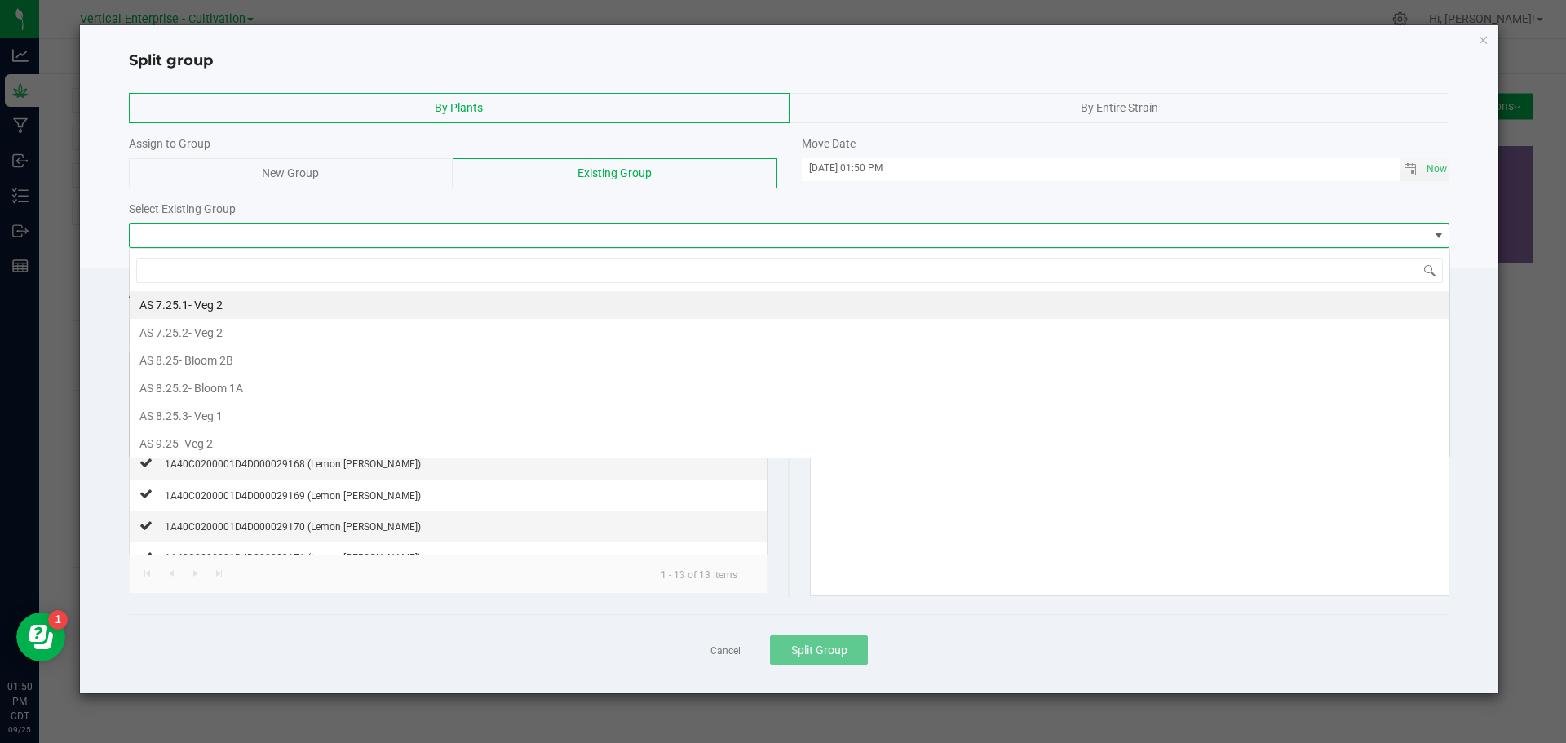
scroll to position [24, 1321]
type input "lcs"
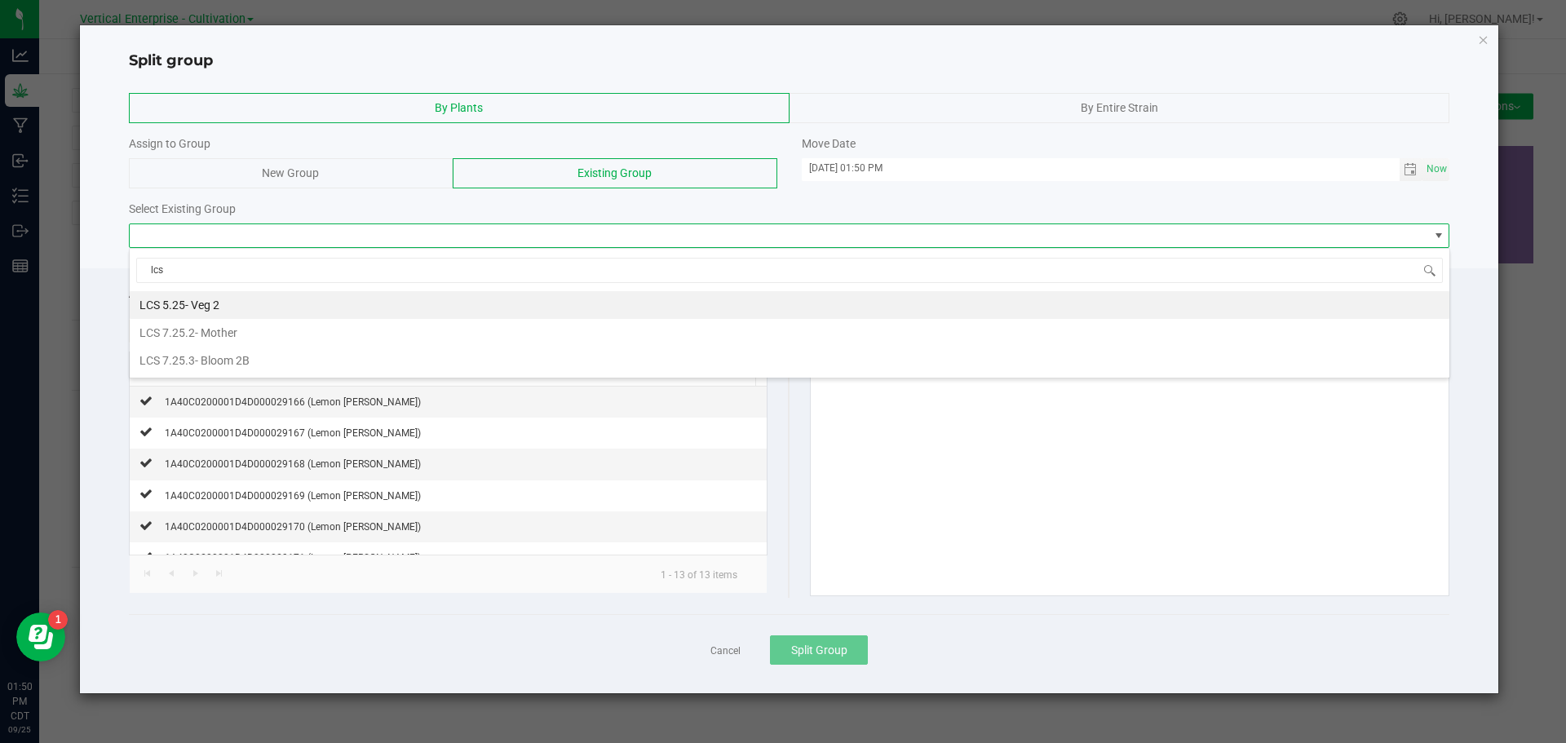
click at [303, 353] on li "LCS 7.25.3 - Bloom 2B" at bounding box center [790, 361] width 1320 height 28
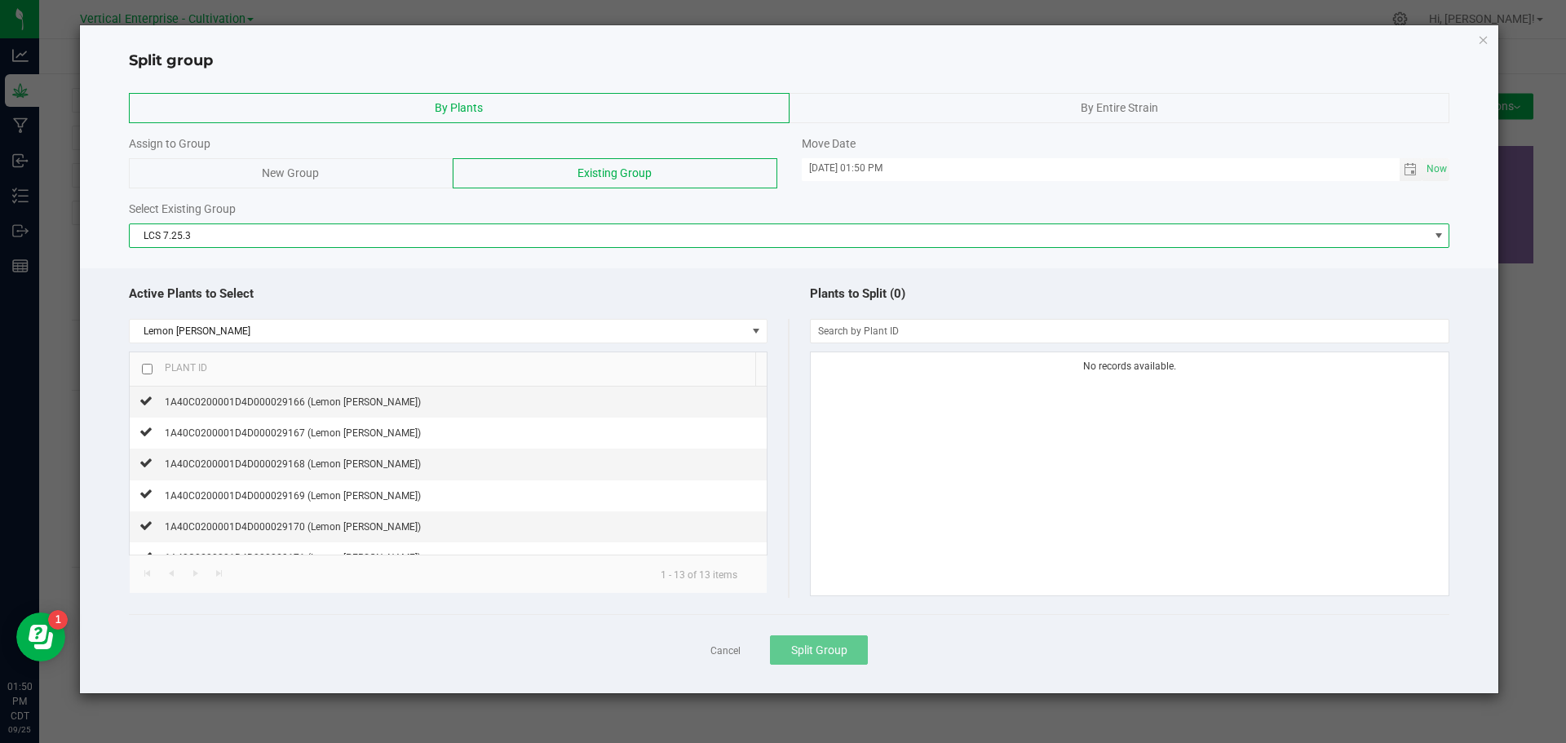
click at [152, 366] on input "checkbox" at bounding box center [147, 369] width 11 height 11
checkbox input "true"
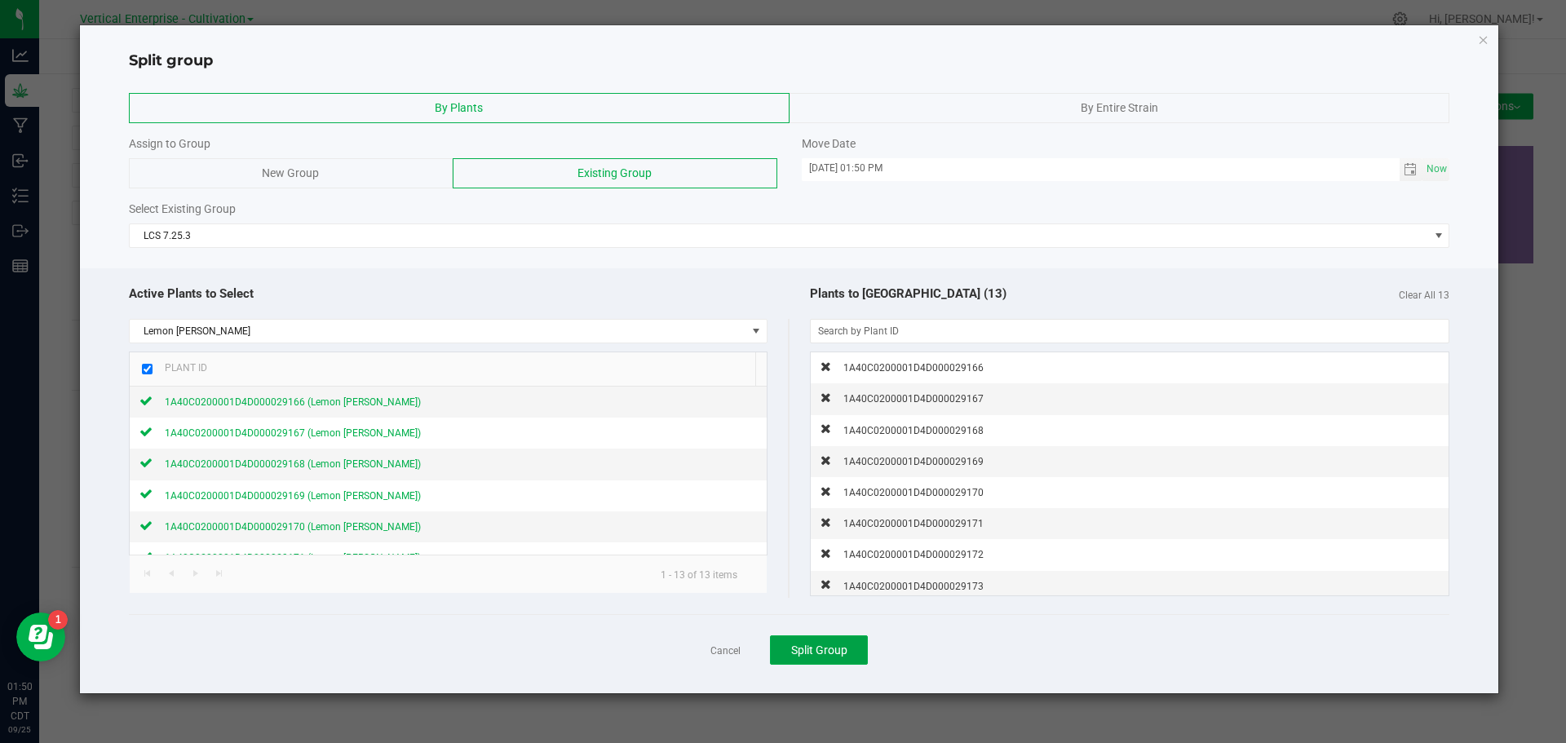
click at [826, 649] on span "Split Group" at bounding box center [819, 650] width 56 height 13
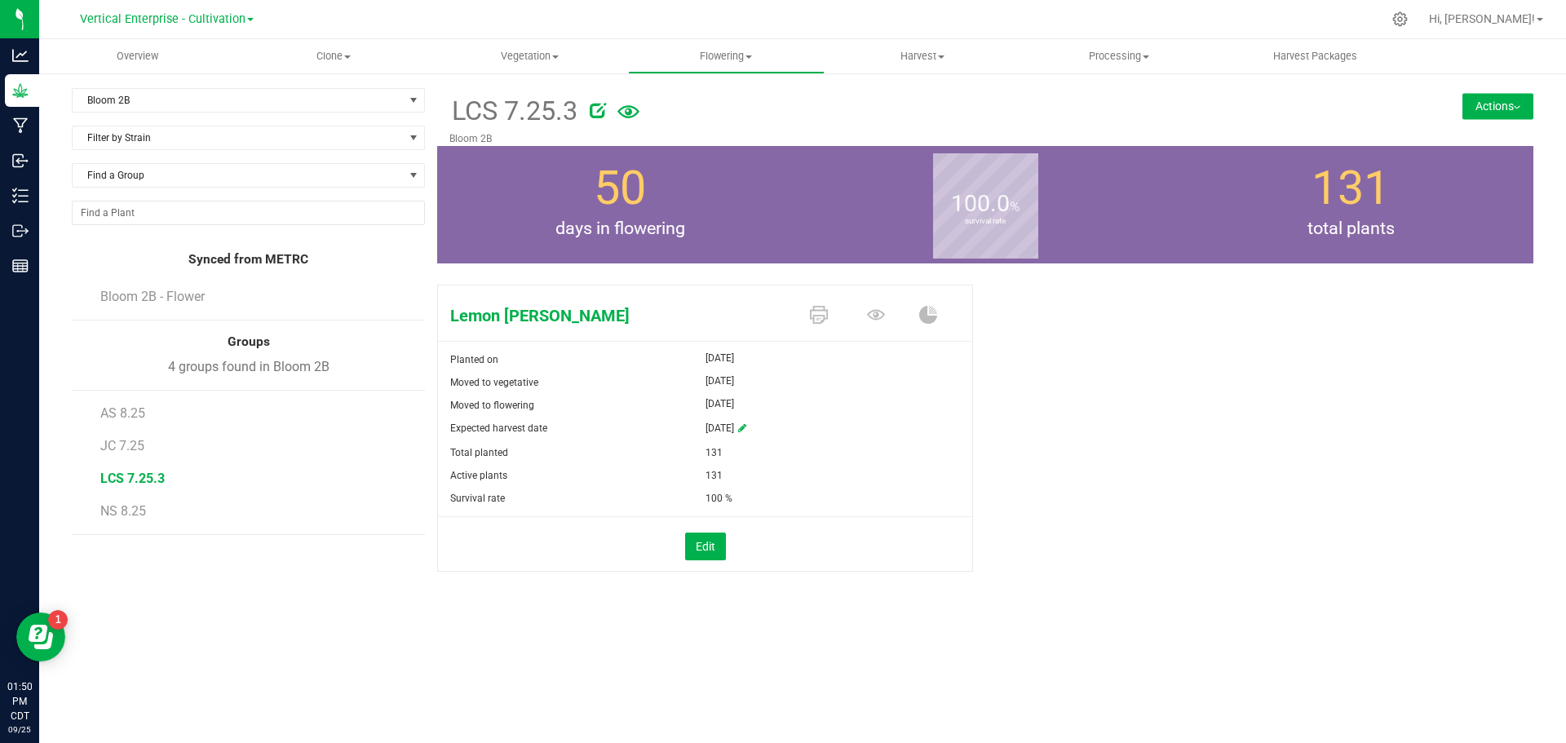
click at [128, 299] on span "Bloom 2B - Flower" at bounding box center [152, 297] width 104 height 16
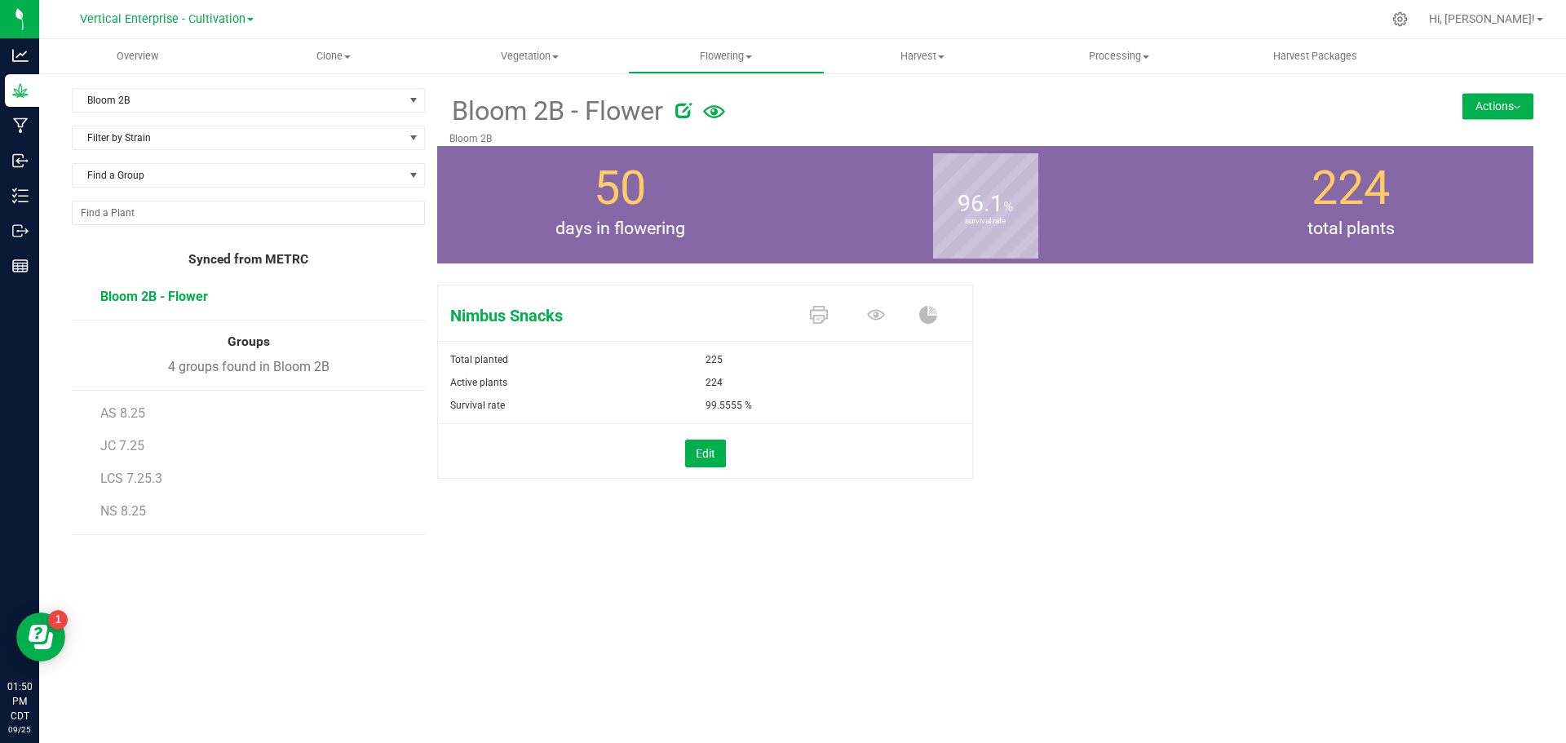
click at [1496, 101] on button "Actions" at bounding box center [1498, 106] width 71 height 26
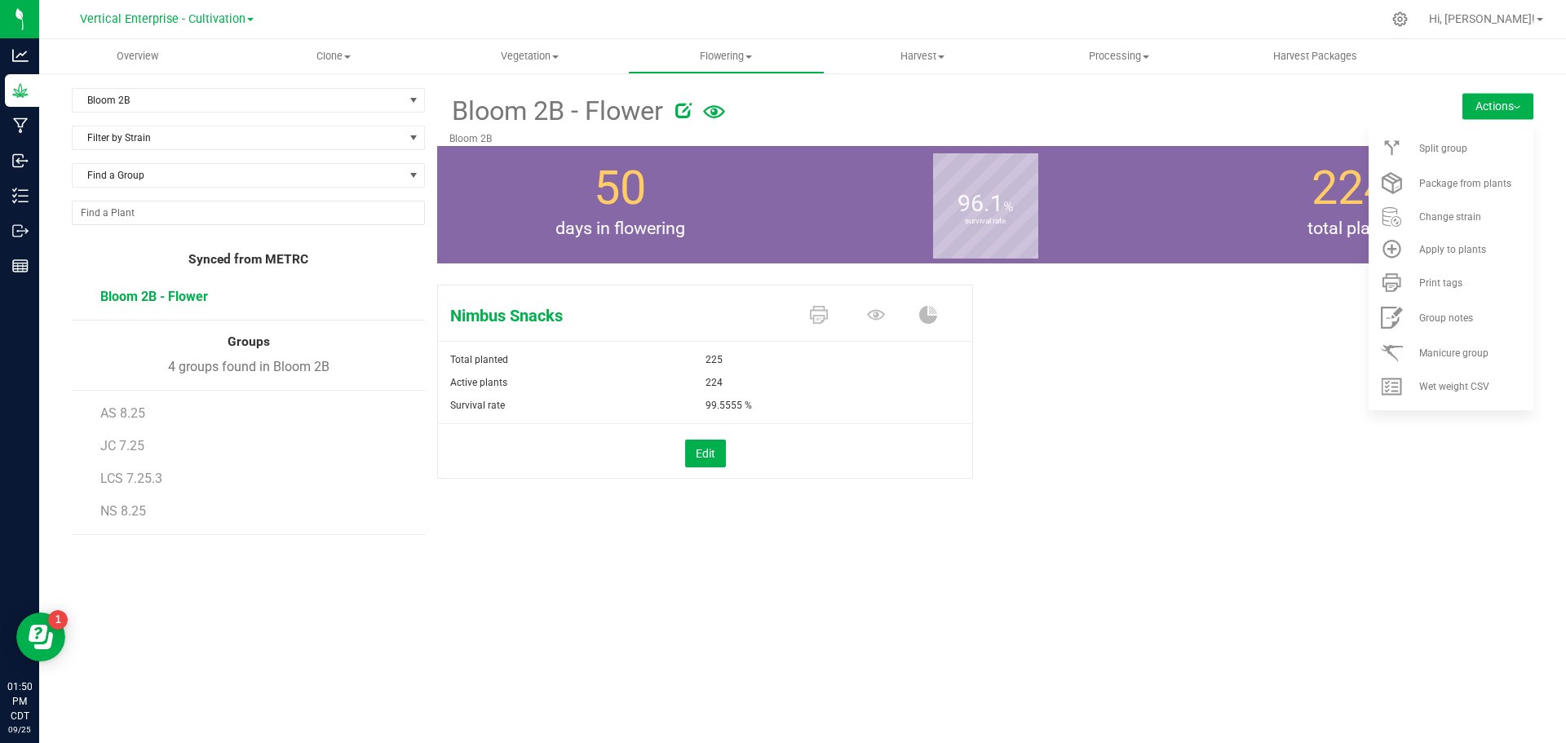
click at [1482, 147] on div "Split group" at bounding box center [1475, 148] width 111 height 11
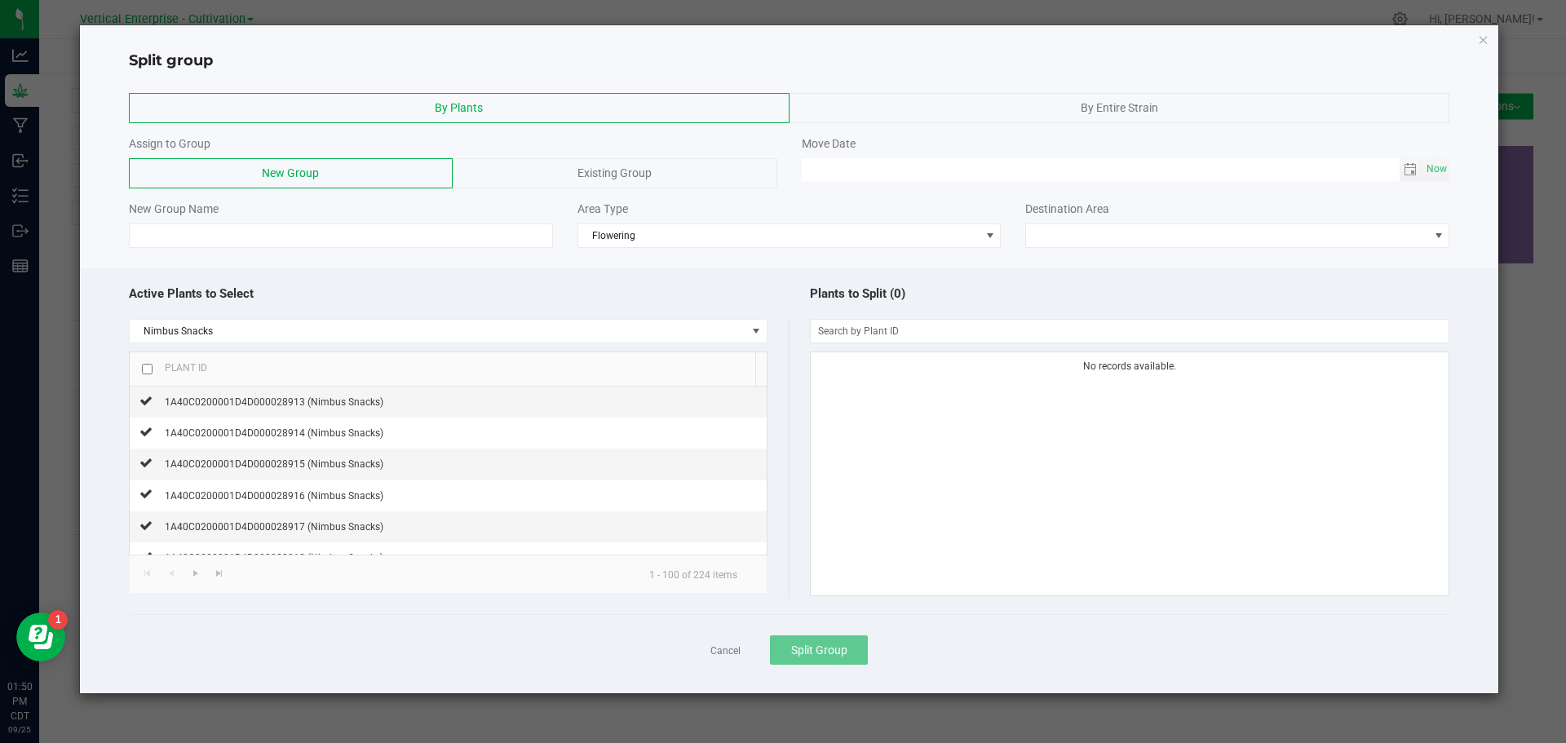
click at [752, 176] on div "Existing Group" at bounding box center [615, 173] width 324 height 30
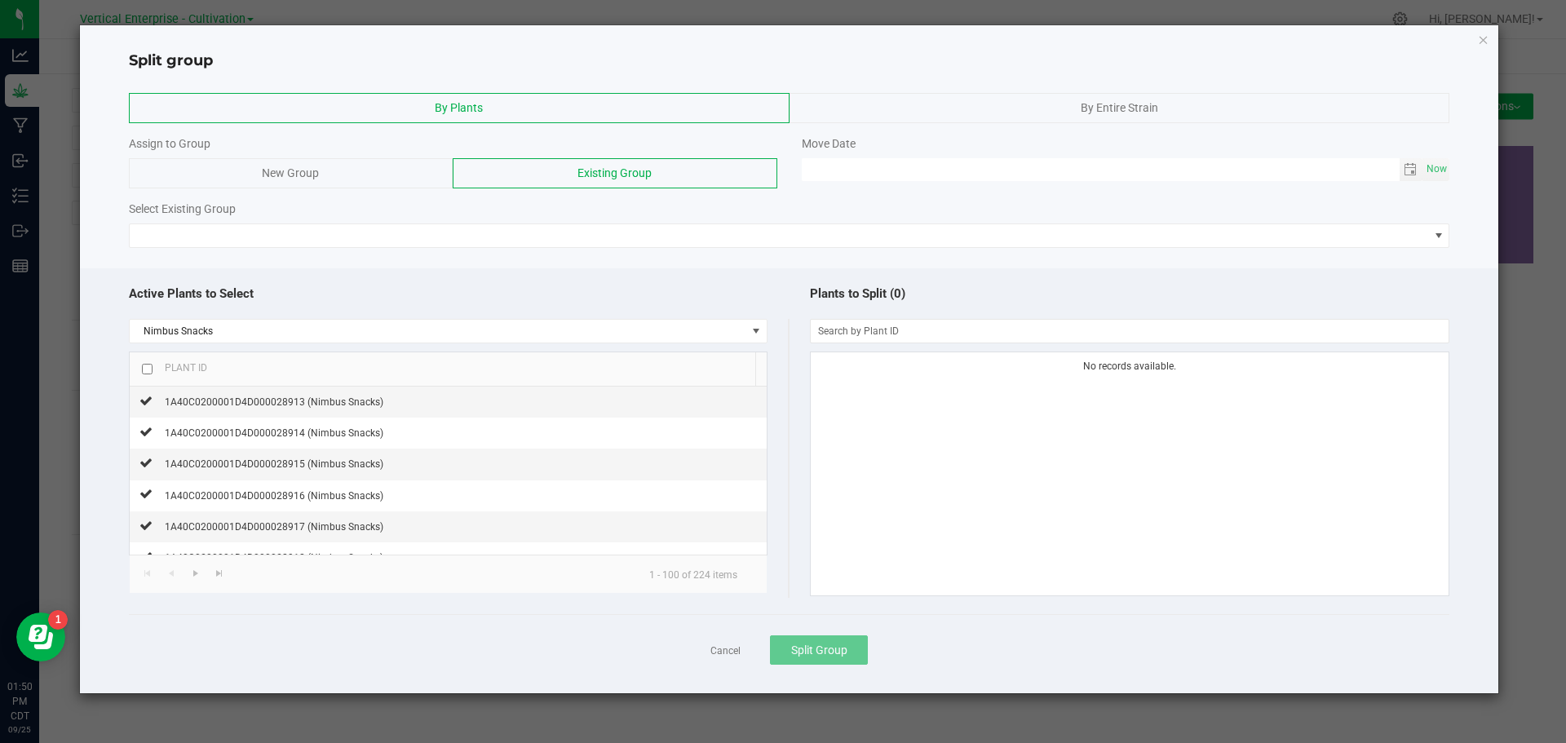
click at [1428, 159] on span "Now" at bounding box center [1438, 169] width 28 height 24
type input "[DATE] 01:50 PM"
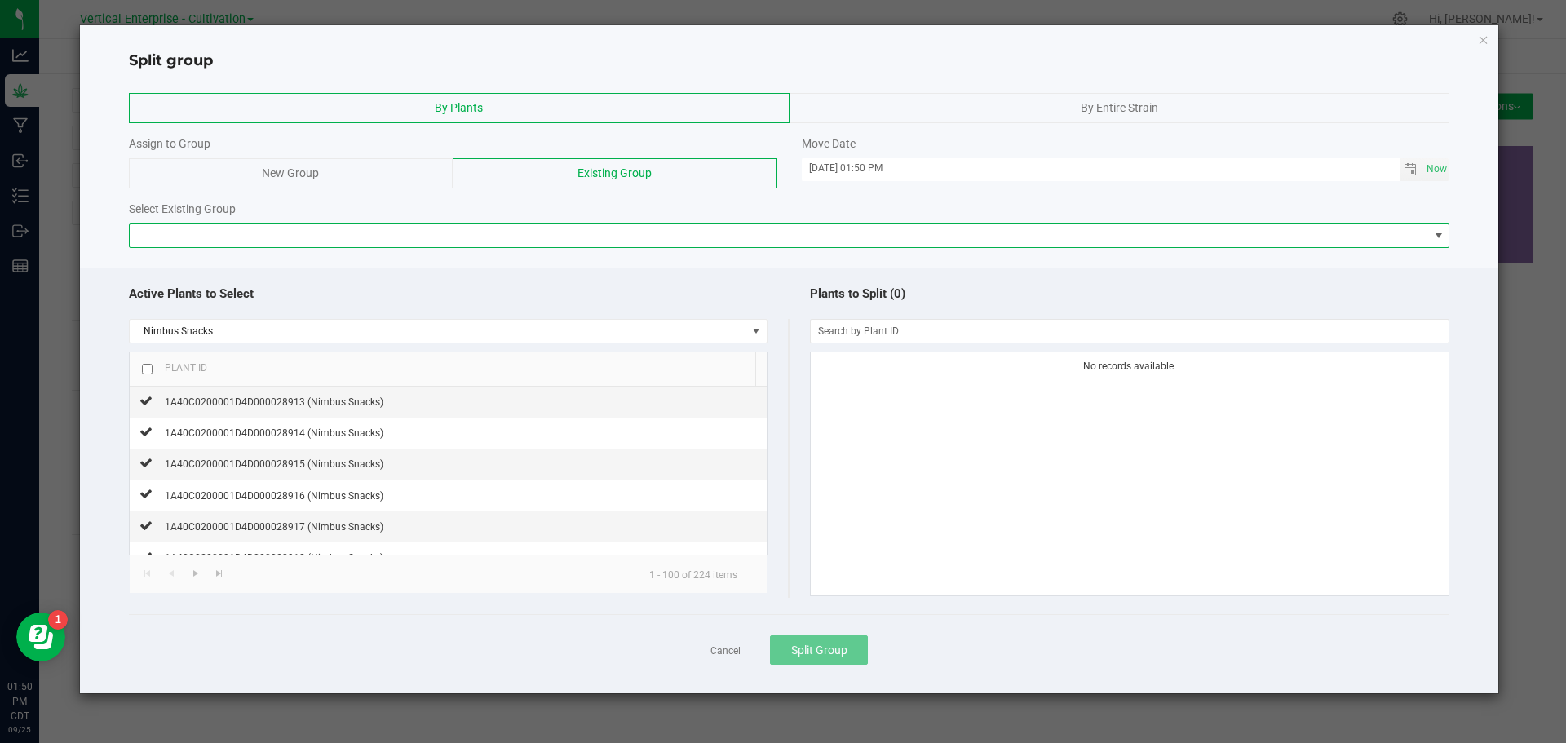
click at [336, 239] on span at bounding box center [780, 235] width 1300 height 23
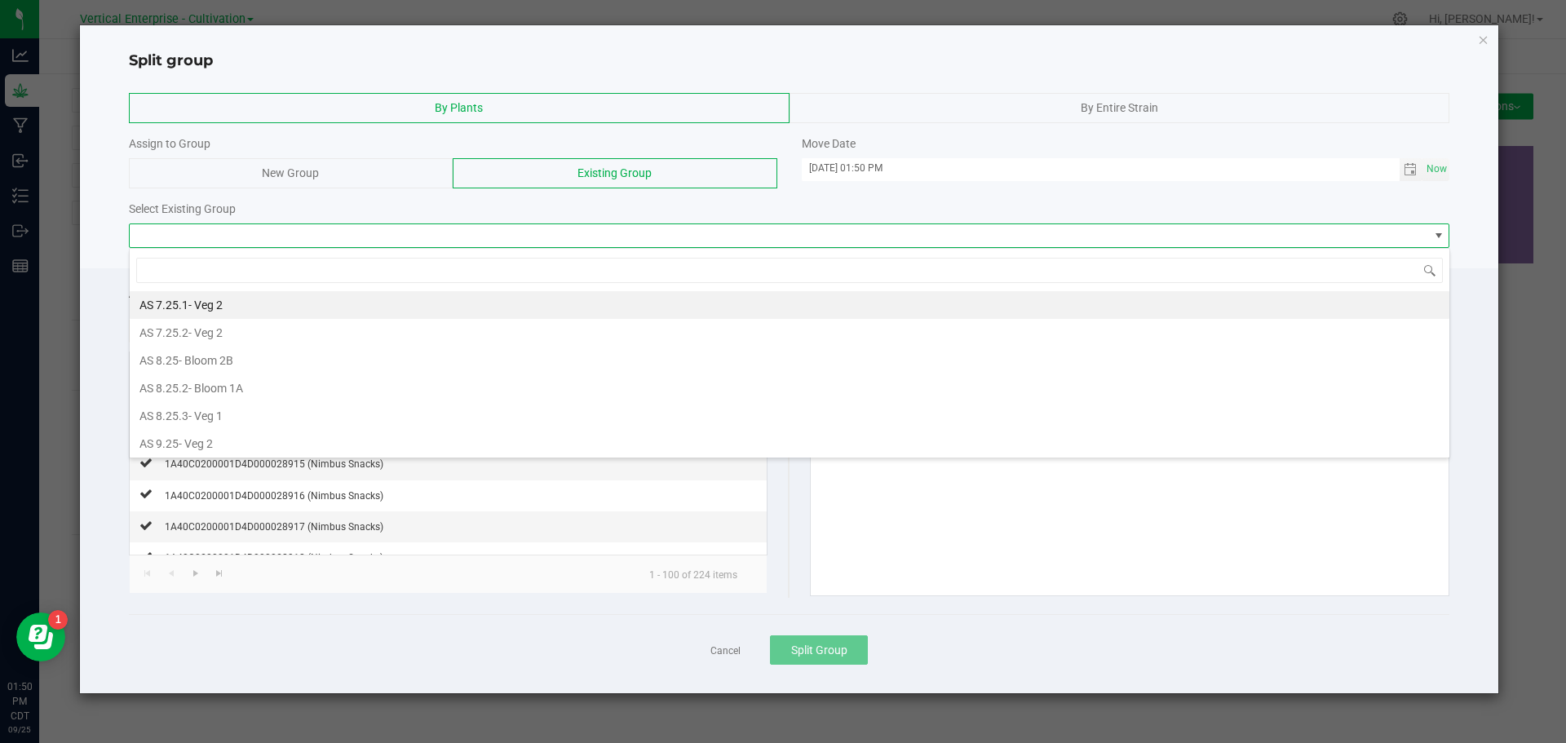
scroll to position [24, 1321]
type input "ns"
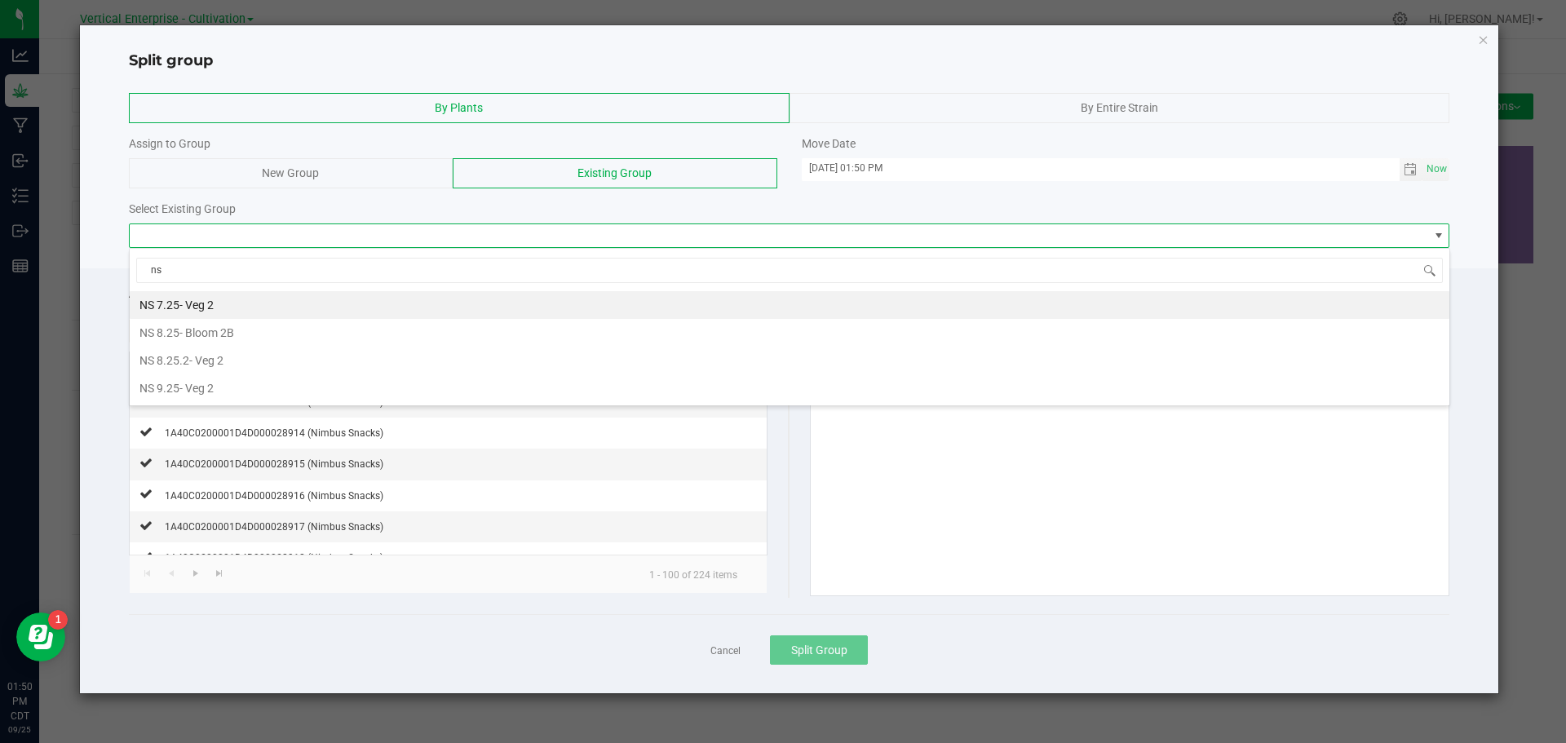
click at [215, 339] on span "- Bloom 2B" at bounding box center [206, 332] width 55 height 13
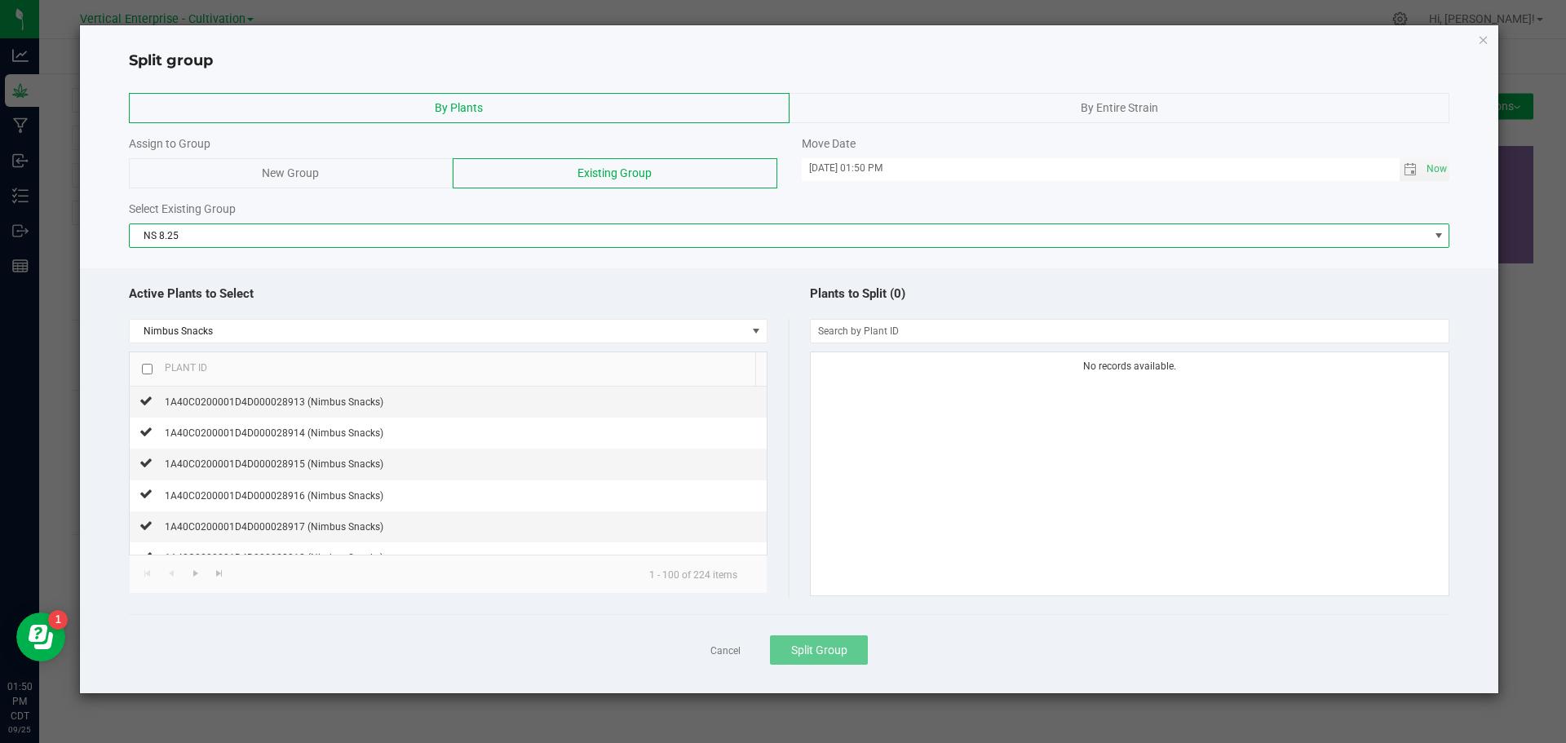
click at [144, 367] on input "checkbox" at bounding box center [147, 369] width 11 height 11
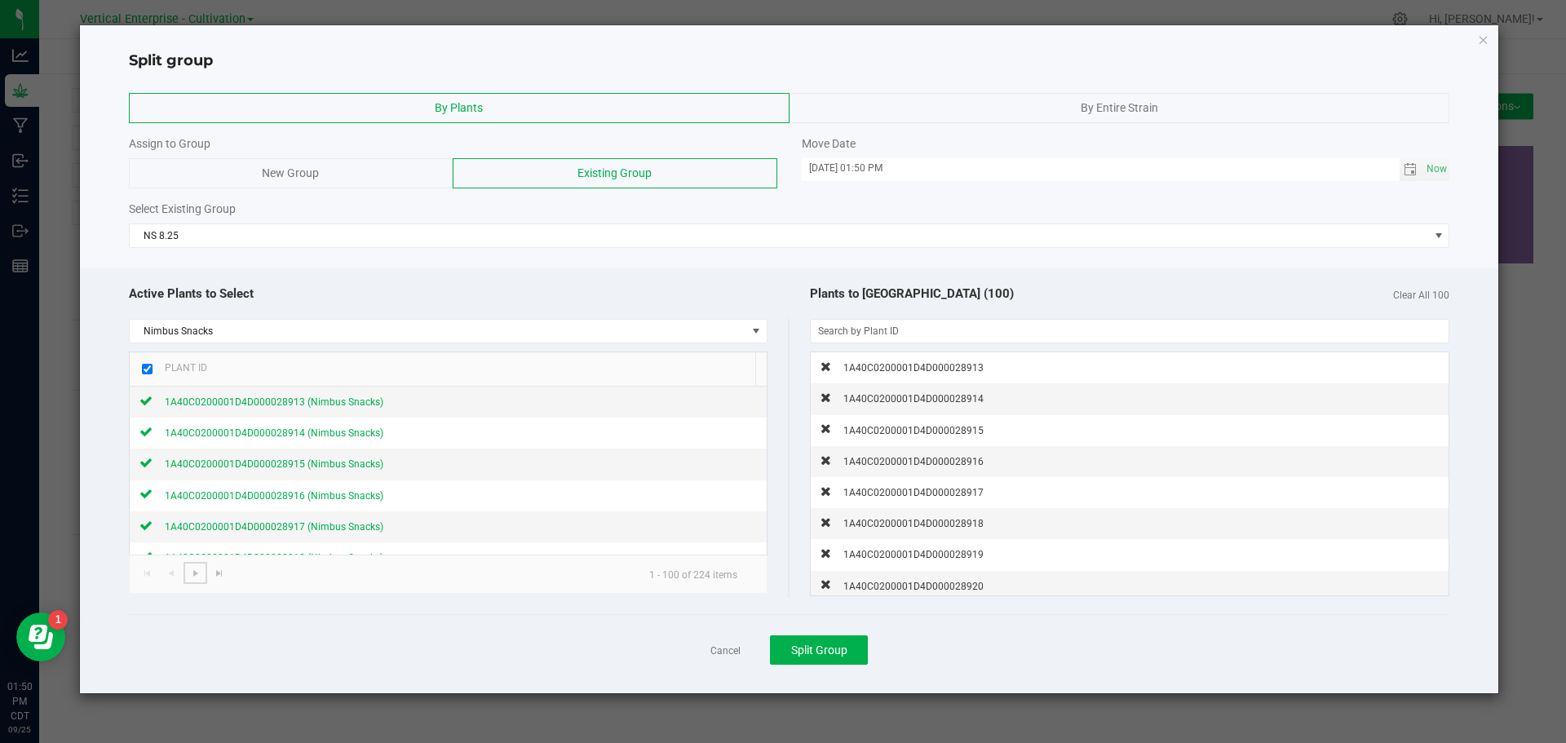
click at [192, 574] on span "Go to the next page" at bounding box center [195, 573] width 13 height 13
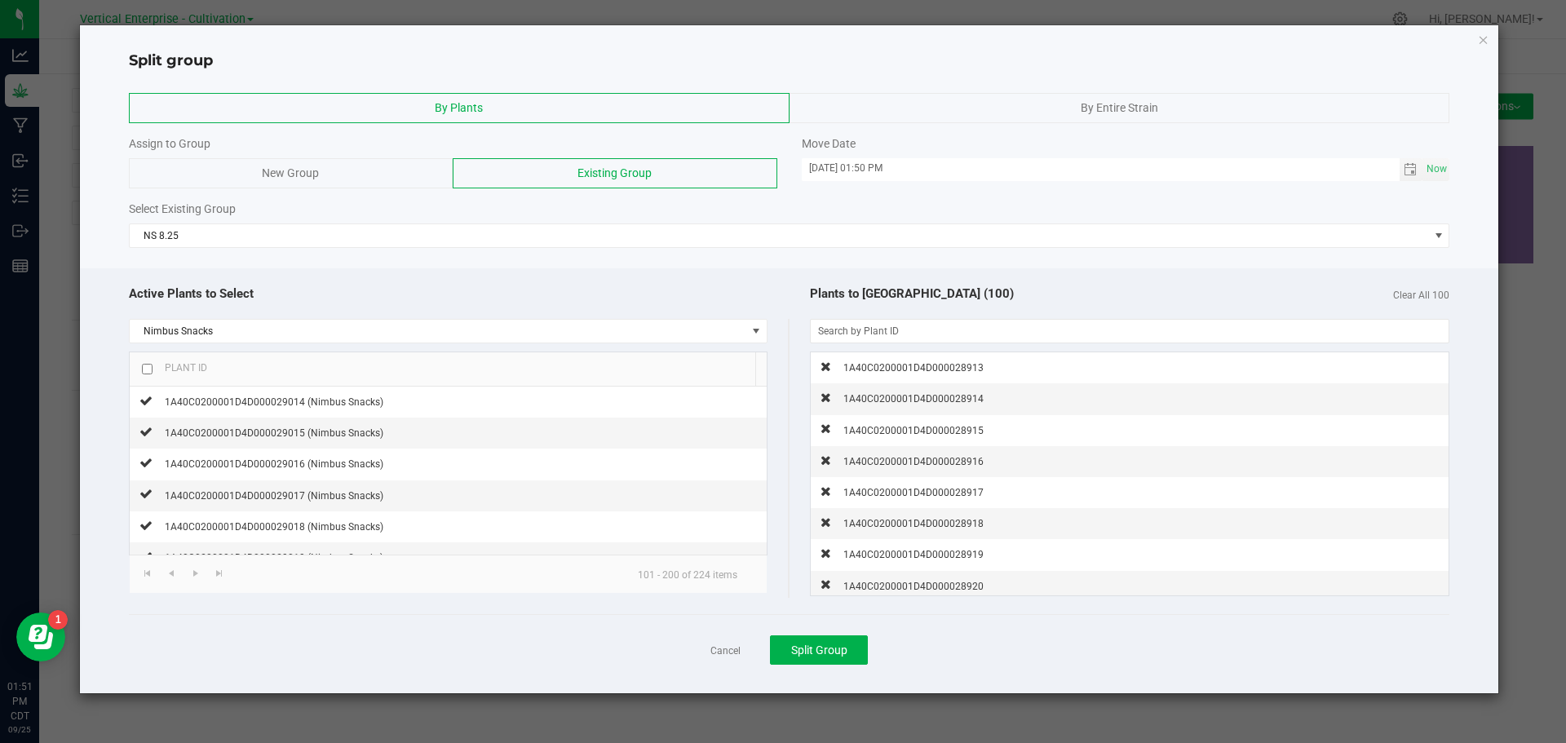
click at [144, 365] on input "checkbox" at bounding box center [147, 369] width 11 height 11
click at [192, 577] on span "Go to the next page" at bounding box center [195, 573] width 13 height 13
click at [145, 373] on input "checkbox" at bounding box center [147, 369] width 11 height 11
checkbox input "true"
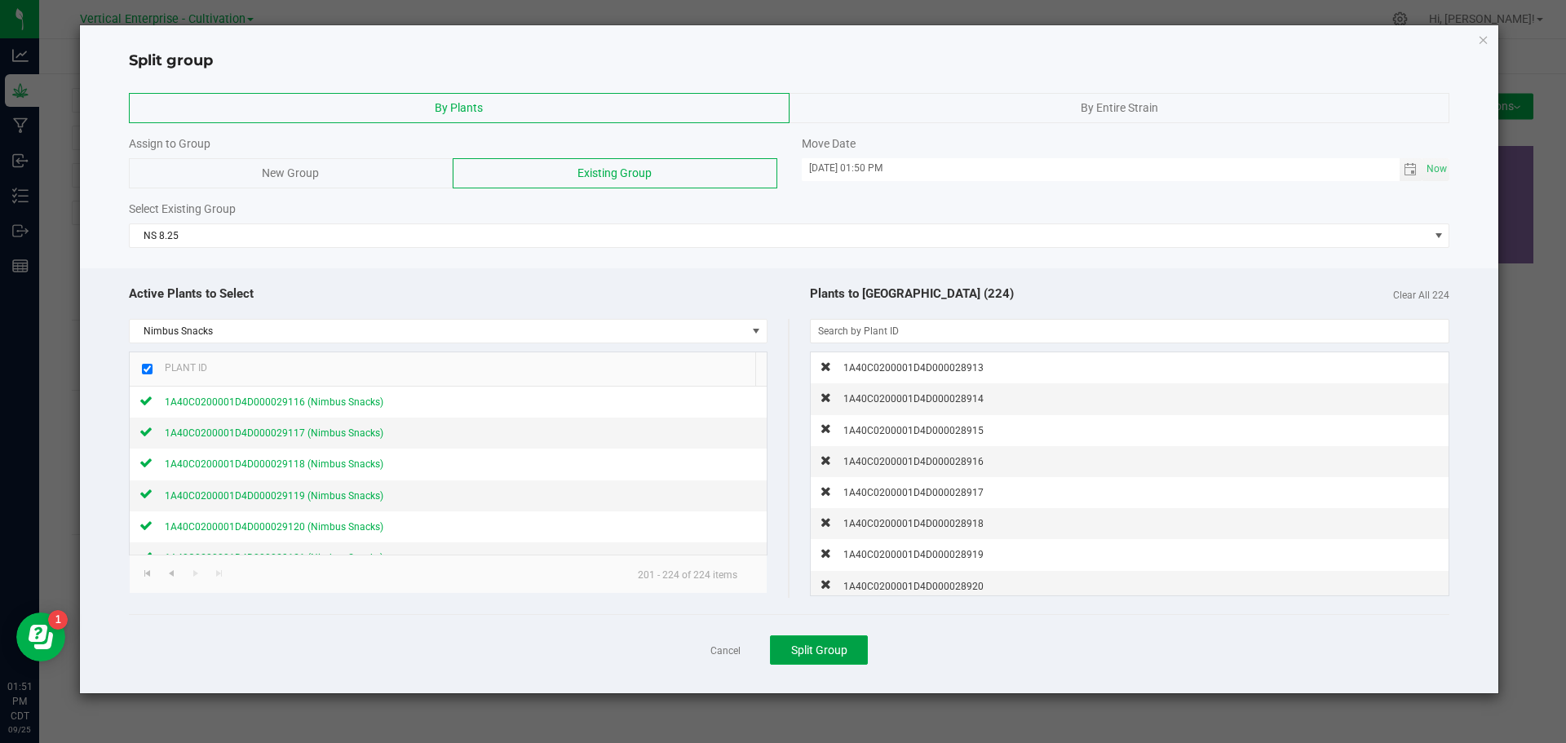
click at [835, 656] on span "Split Group" at bounding box center [819, 650] width 56 height 13
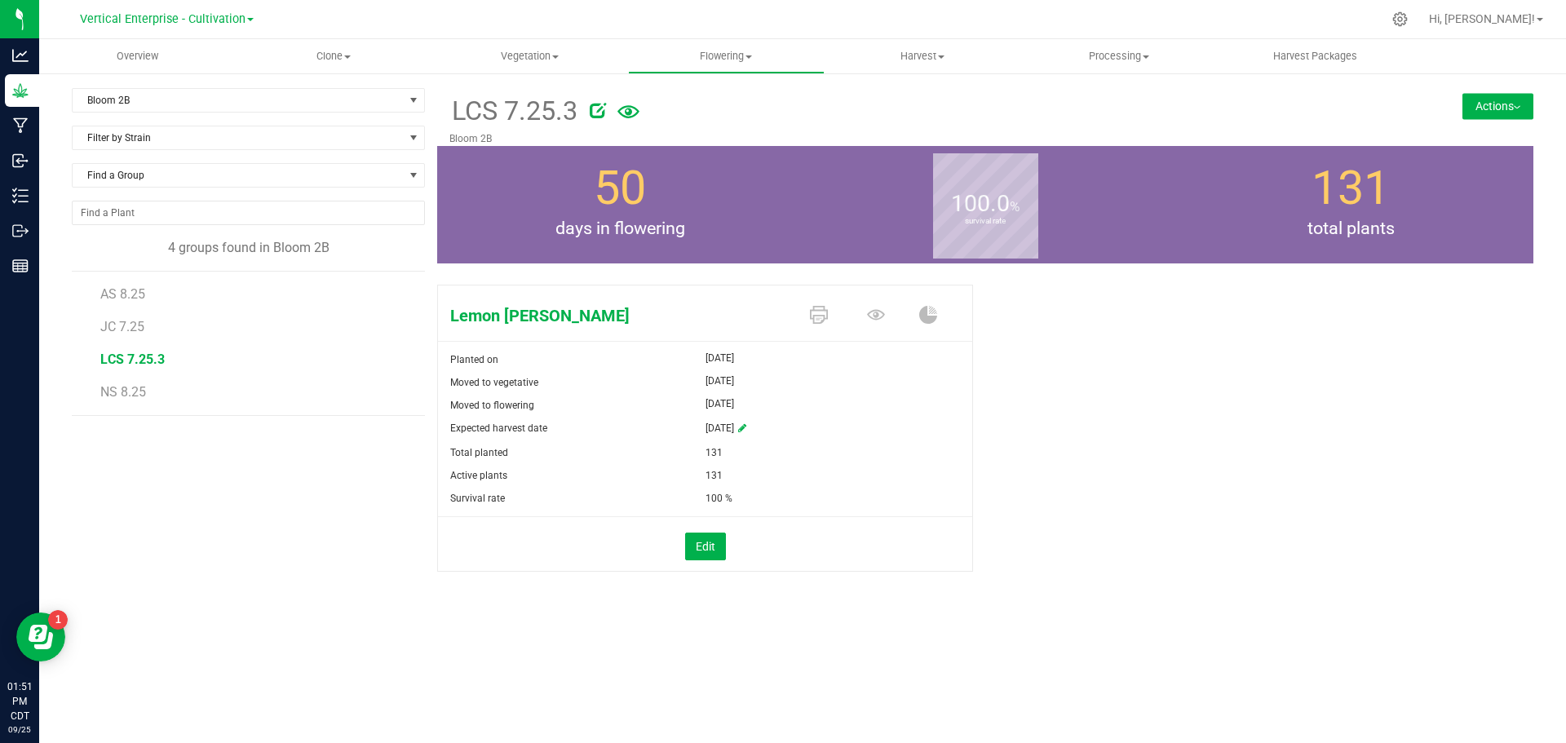
click at [263, 561] on div "Bloom 2B Filter by Area All Bloom 1 Bloom 1A Bloom 1B Bloom 2 Bloom 2A Bloom 2B…" at bounding box center [254, 350] width 365 height 525
click at [129, 387] on span "NS 8.25" at bounding box center [123, 392] width 46 height 16
click at [131, 353] on span "LCS 7.25.3" at bounding box center [131, 360] width 62 height 16
click at [120, 326] on span "JC 7.25" at bounding box center [122, 327] width 44 height 16
click at [117, 300] on span "AS 8.25" at bounding box center [122, 294] width 45 height 16
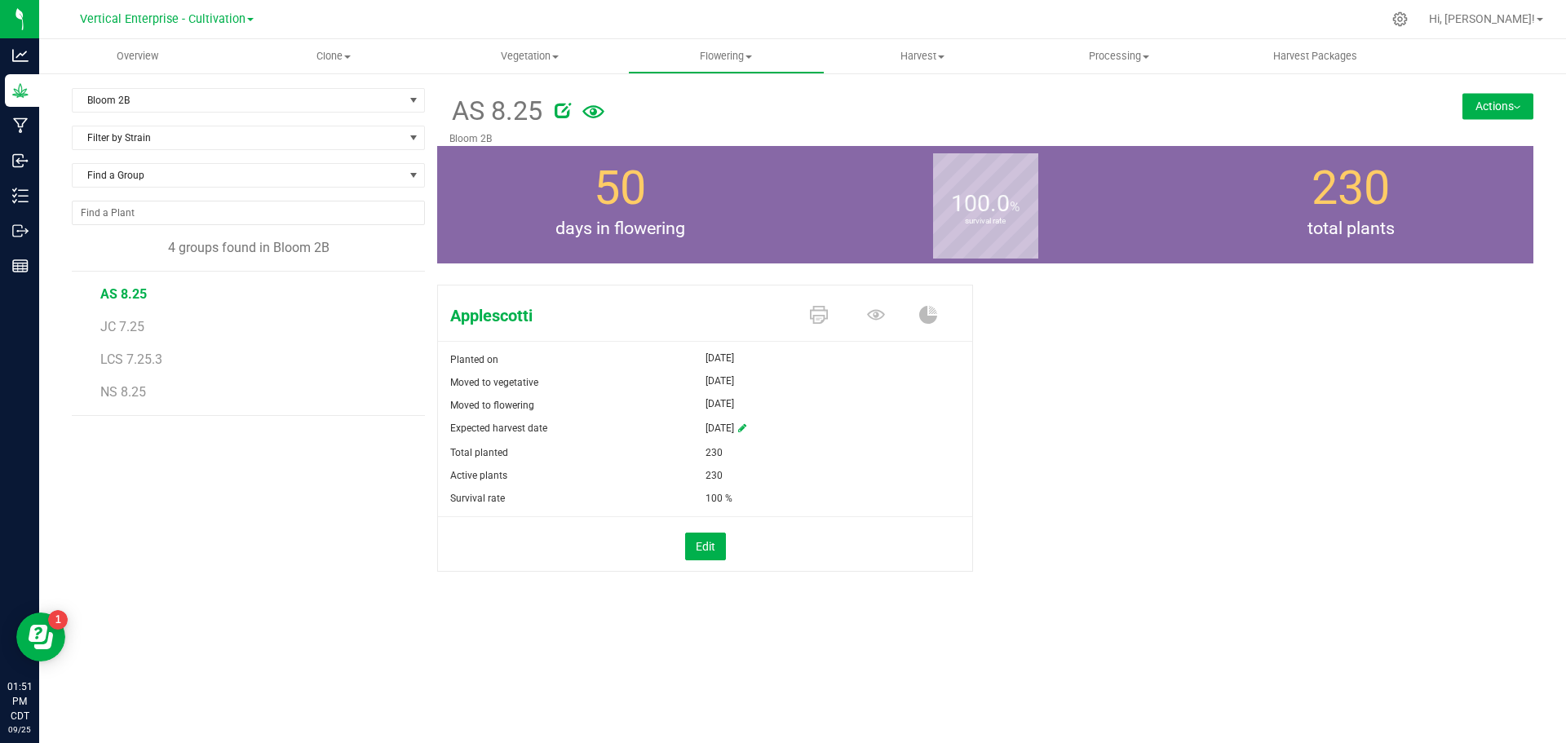
click at [152, 394] on li "NS 8.25" at bounding box center [256, 393] width 313 height 46
click at [125, 324] on span "JC 7.25" at bounding box center [122, 327] width 44 height 16
click at [144, 357] on span "LCS 7.25.3" at bounding box center [131, 360] width 62 height 16
click at [137, 394] on span "NS 8.25" at bounding box center [123, 392] width 46 height 16
click at [123, 334] on li "JC 7.25" at bounding box center [256, 320] width 313 height 33
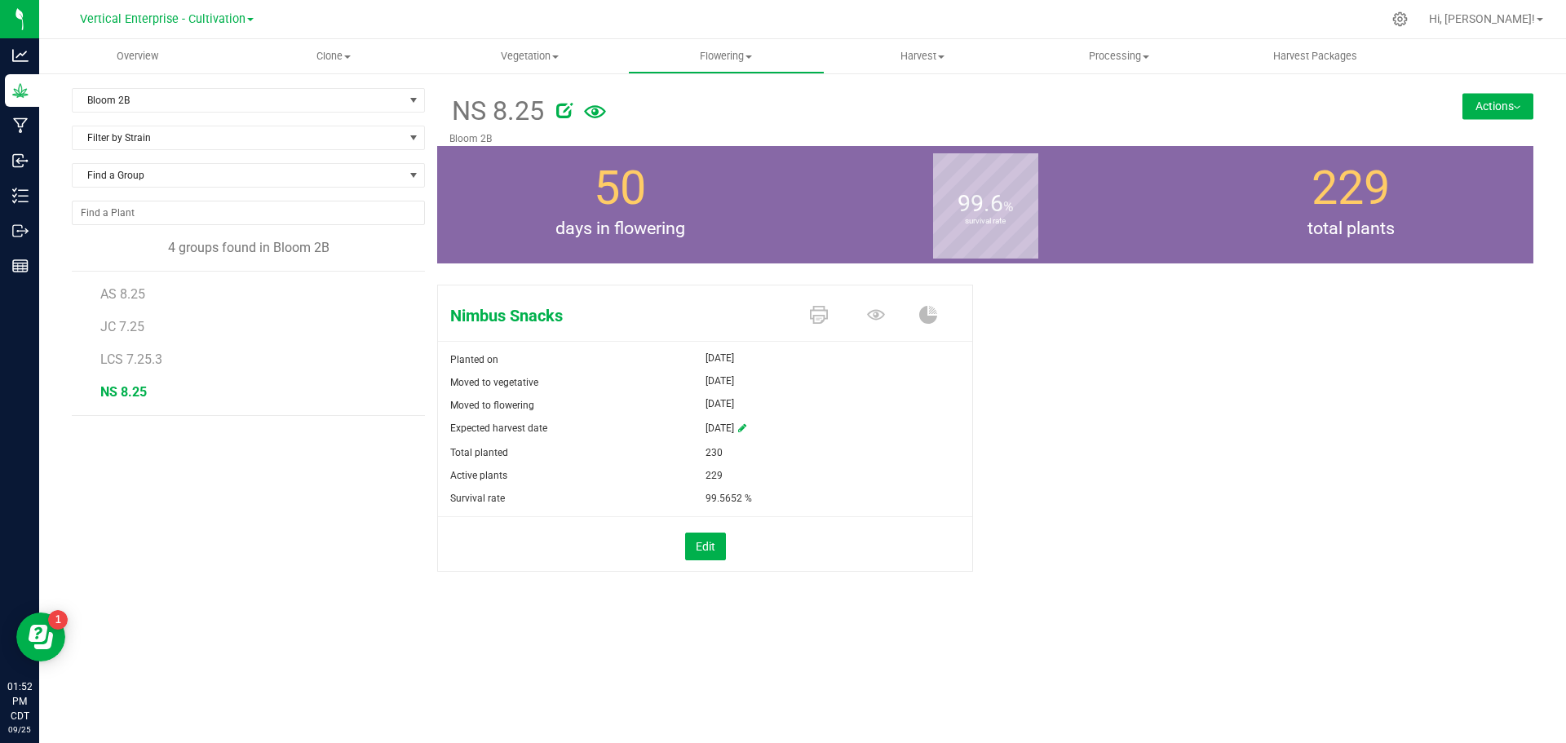
click at [130, 322] on span "JC 7.25" at bounding box center [122, 327] width 44 height 16
click at [122, 358] on span "LCS 7.25.3" at bounding box center [131, 360] width 62 height 16
click at [272, 502] on div "Bloom 2B Filter by Area All Bloom 1 Bloom 1A Bloom 1B Bloom 2 Bloom 2A Bloom 2B…" at bounding box center [254, 350] width 365 height 525
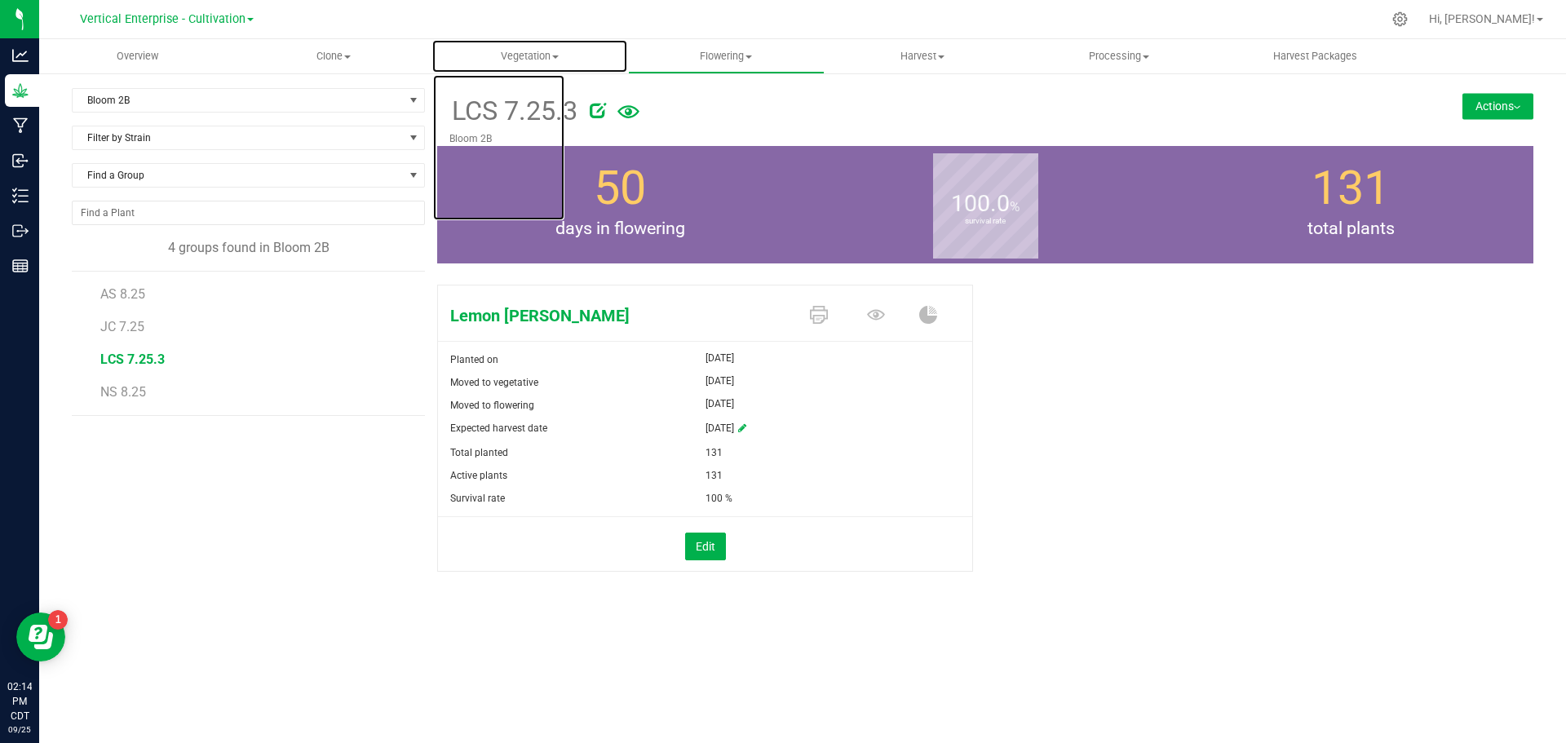
click at [544, 62] on span "Vegetation" at bounding box center [529, 56] width 195 height 15
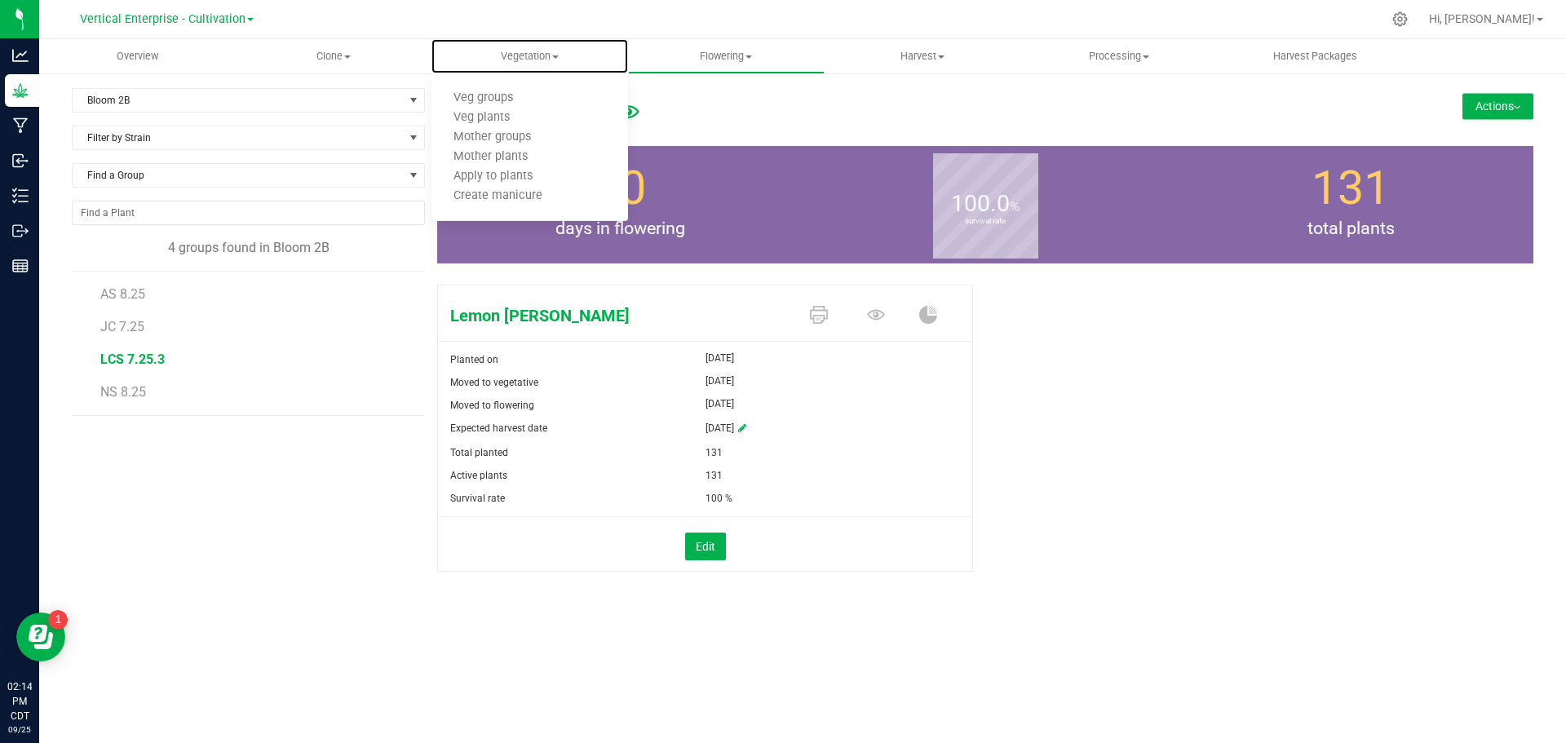
click at [513, 116] on span "Veg plants" at bounding box center [482, 118] width 100 height 14
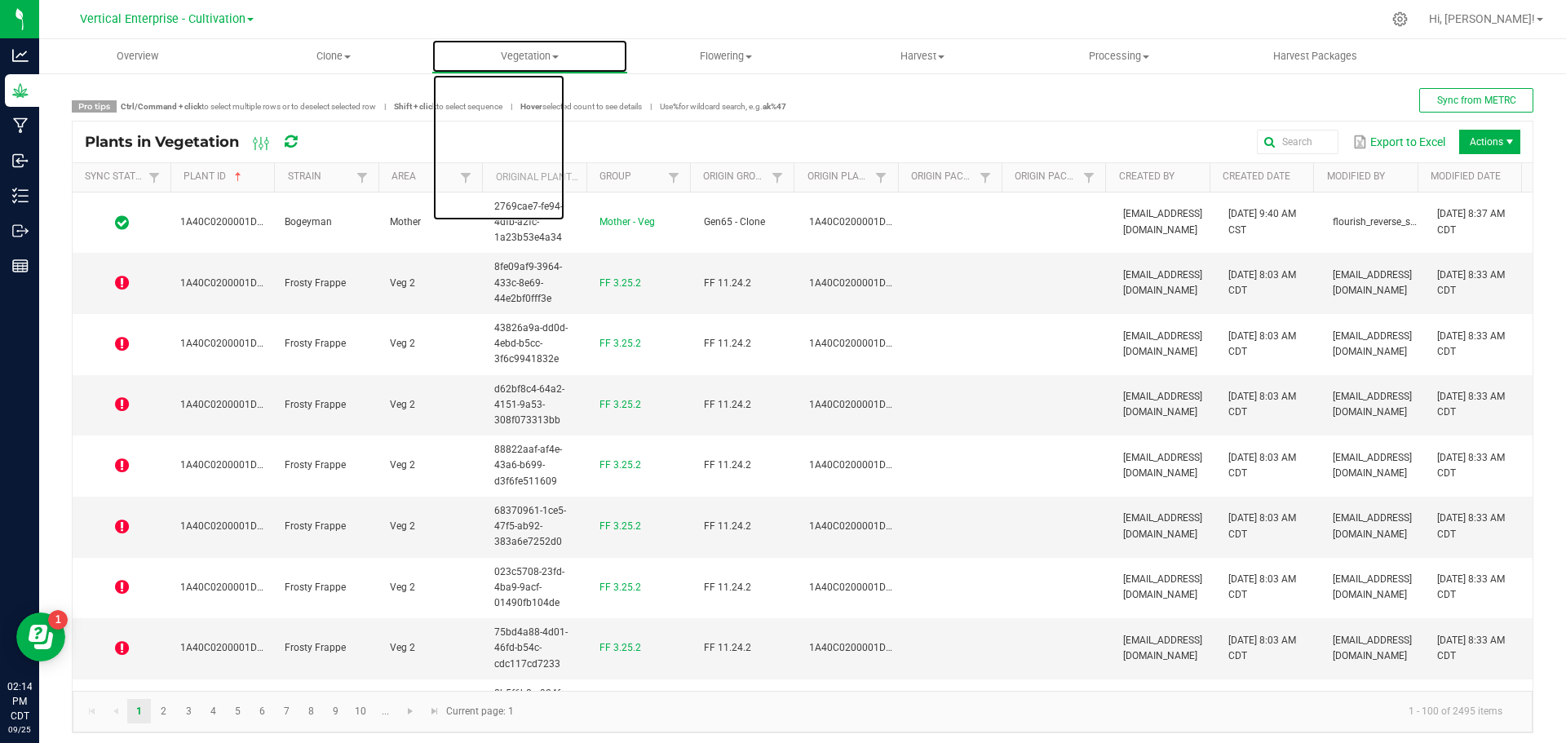
click at [559, 54] on span "Vegetation" at bounding box center [529, 56] width 195 height 15
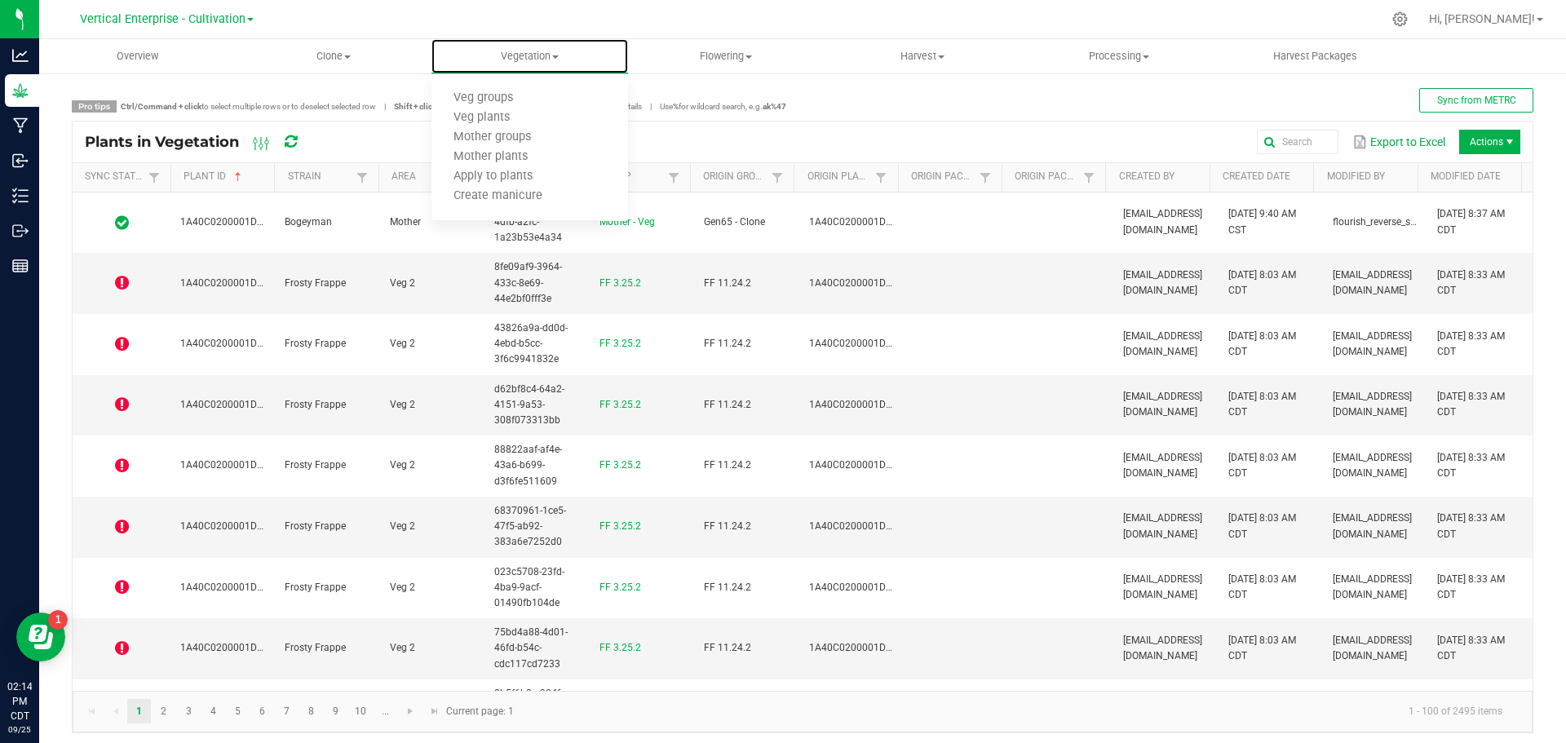
click at [502, 95] on span "Veg groups" at bounding box center [484, 98] width 104 height 14
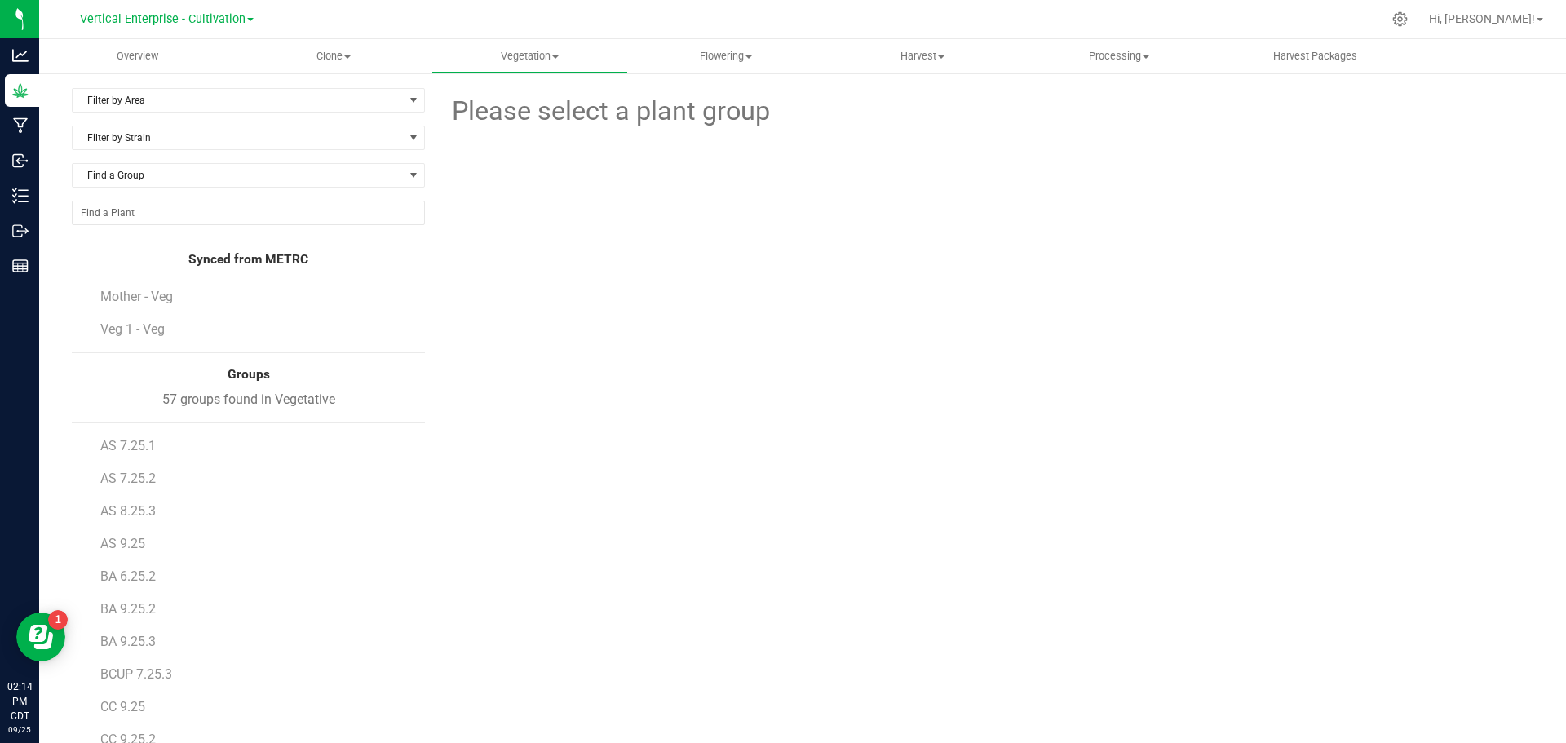
click at [131, 336] on span "Veg 1 - Veg" at bounding box center [132, 329] width 64 height 16
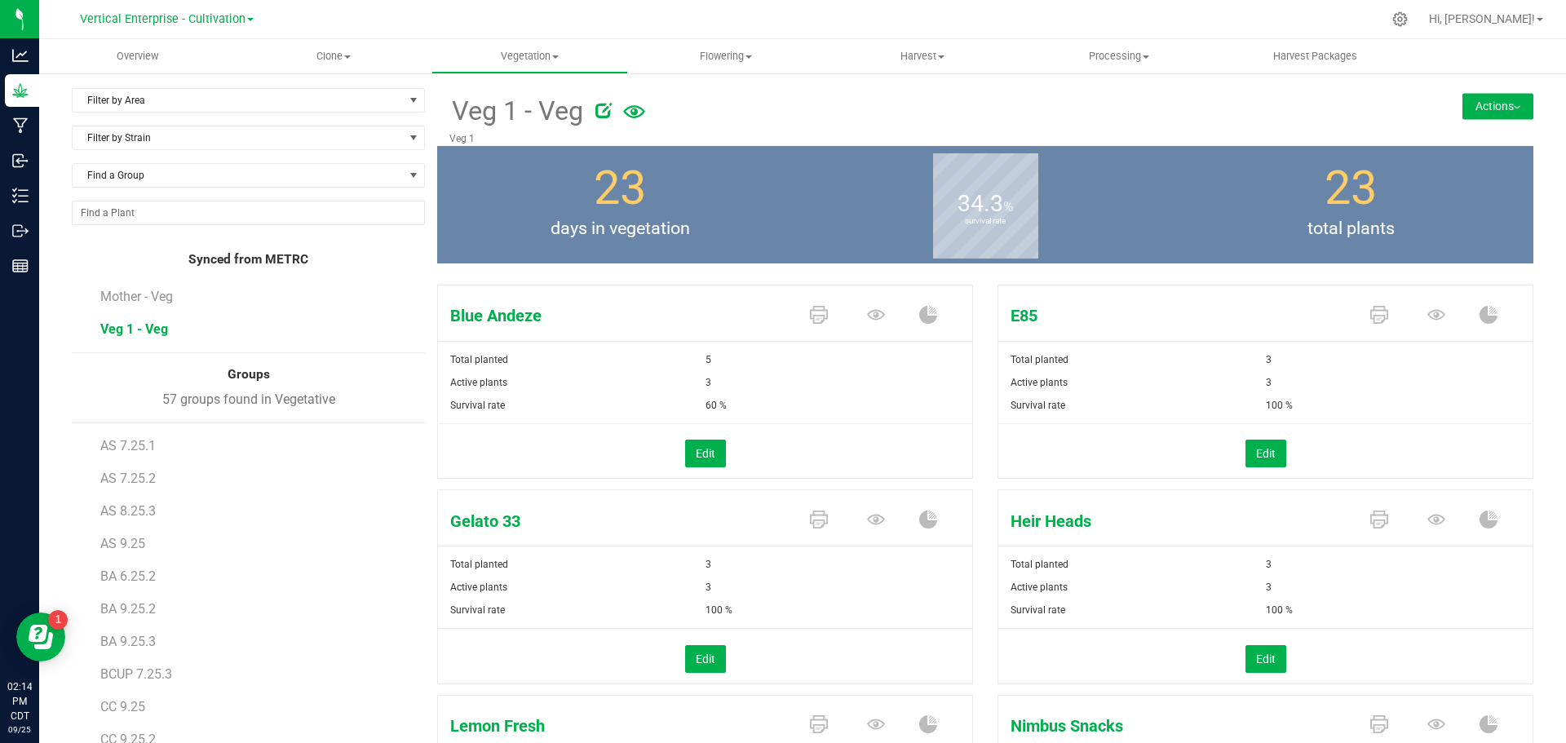
click at [243, 400] on div "57 groups found in Vegetative" at bounding box center [248, 400] width 353 height 20
click at [148, 298] on span "Mother - Veg" at bounding box center [136, 297] width 73 height 16
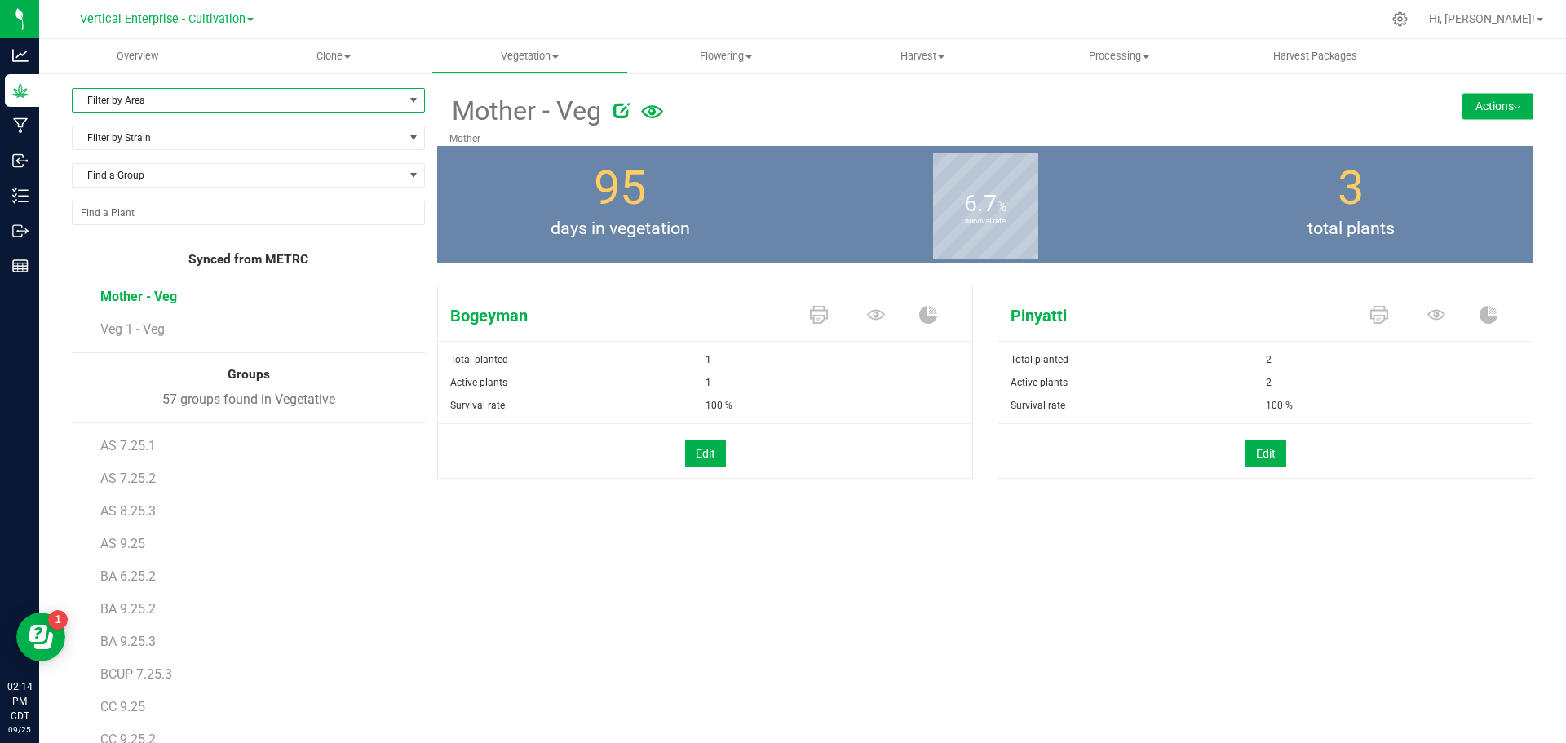
click at [152, 100] on span "Filter by Area" at bounding box center [238, 100] width 331 height 23
click at [136, 249] on li "Veg 2" at bounding box center [247, 249] width 348 height 24
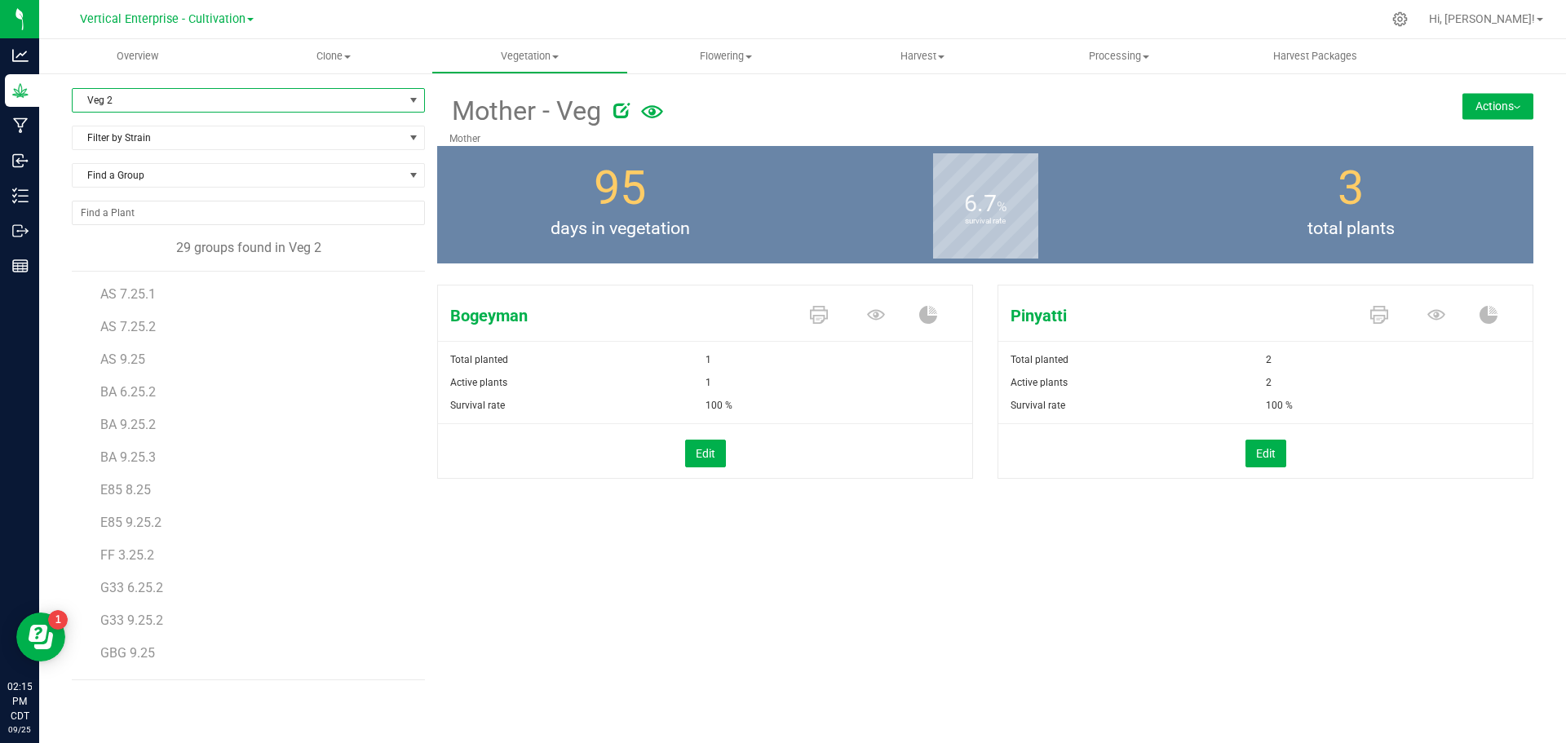
click at [140, 615] on span "G33 9.25.2" at bounding box center [131, 621] width 63 height 16
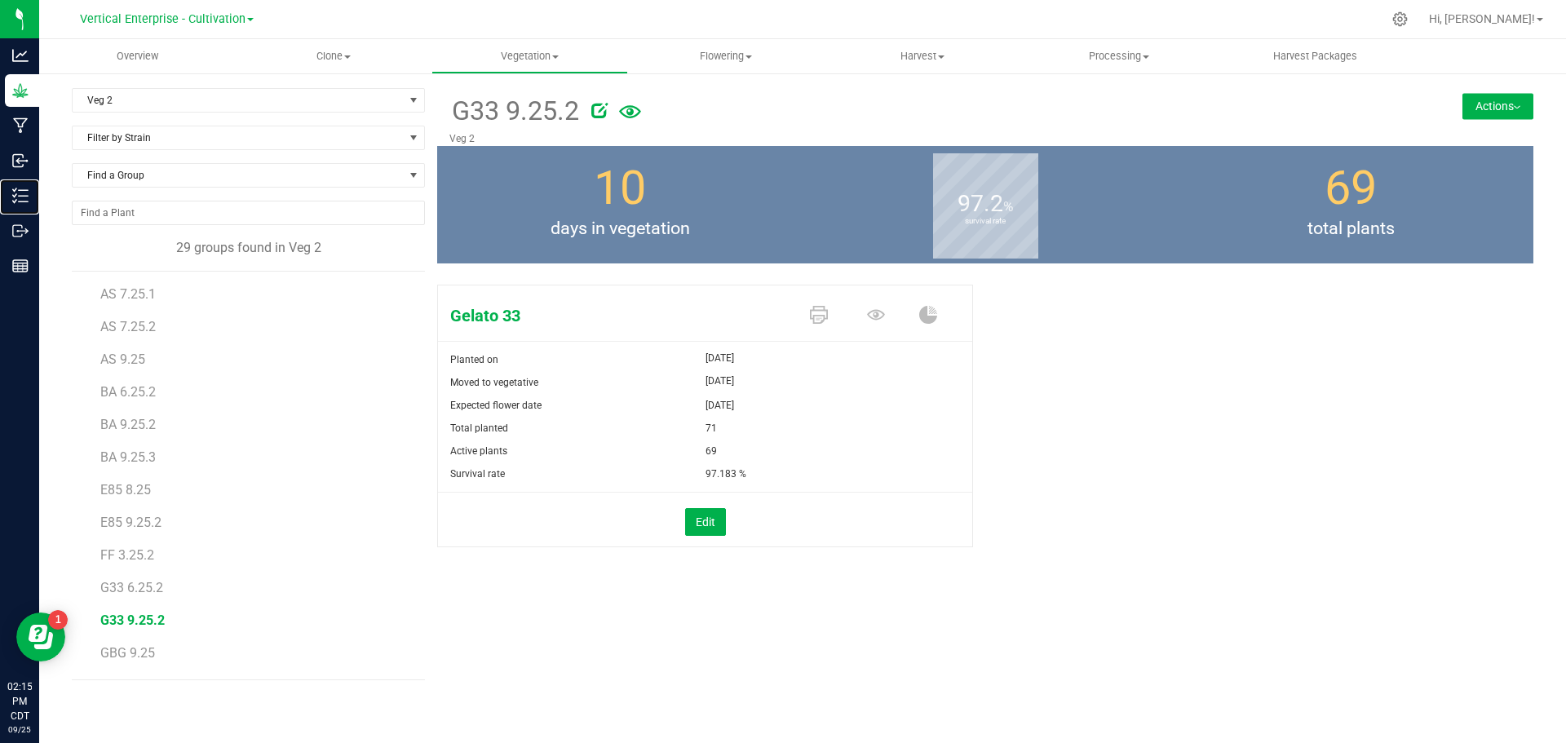
click at [0, 0] on p "Inventory" at bounding box center [0, 0] width 0 height 0
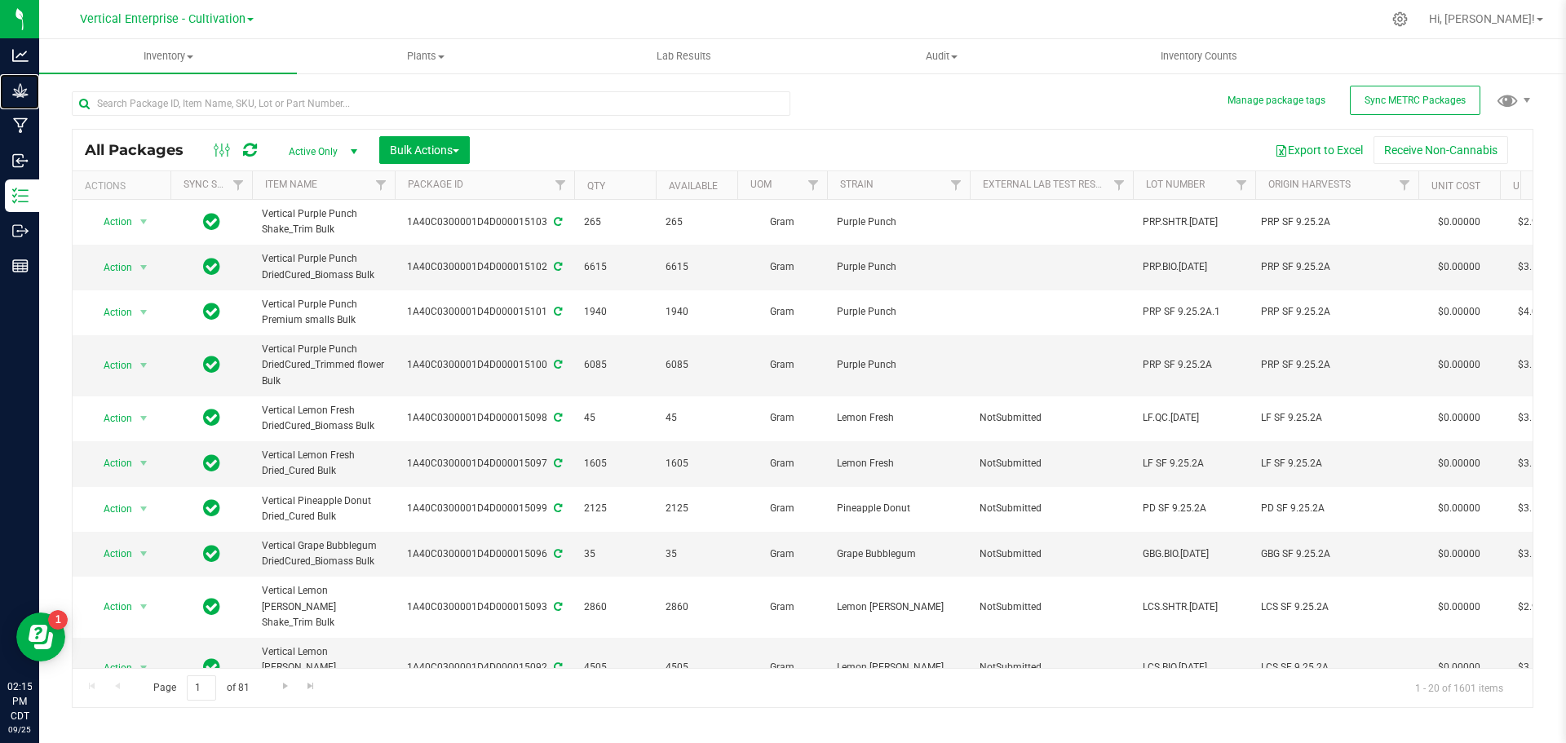
click at [39, 82] on div "Grow" at bounding box center [22, 90] width 34 height 33
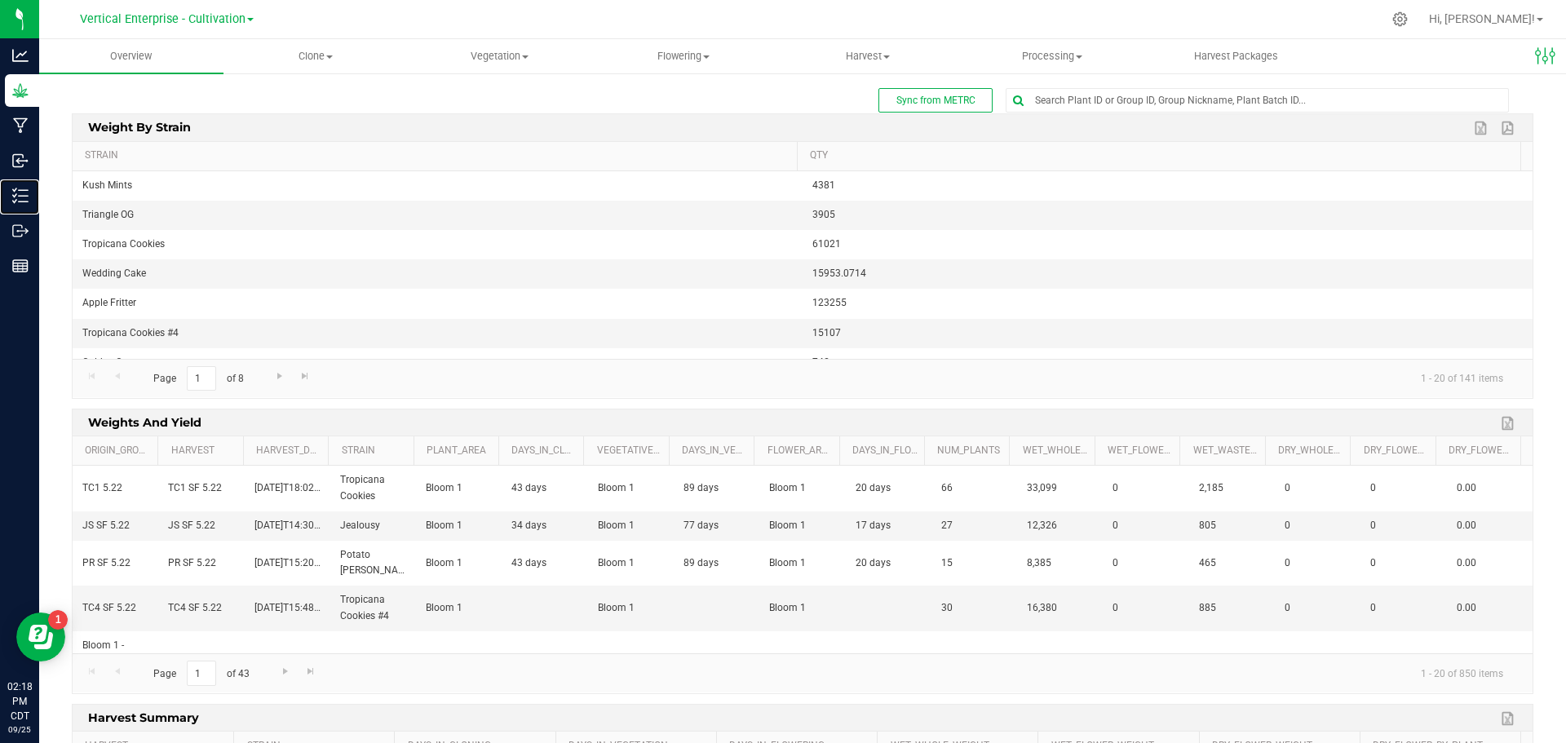
click at [0, 0] on p "Inventory" at bounding box center [0, 0] width 0 height 0
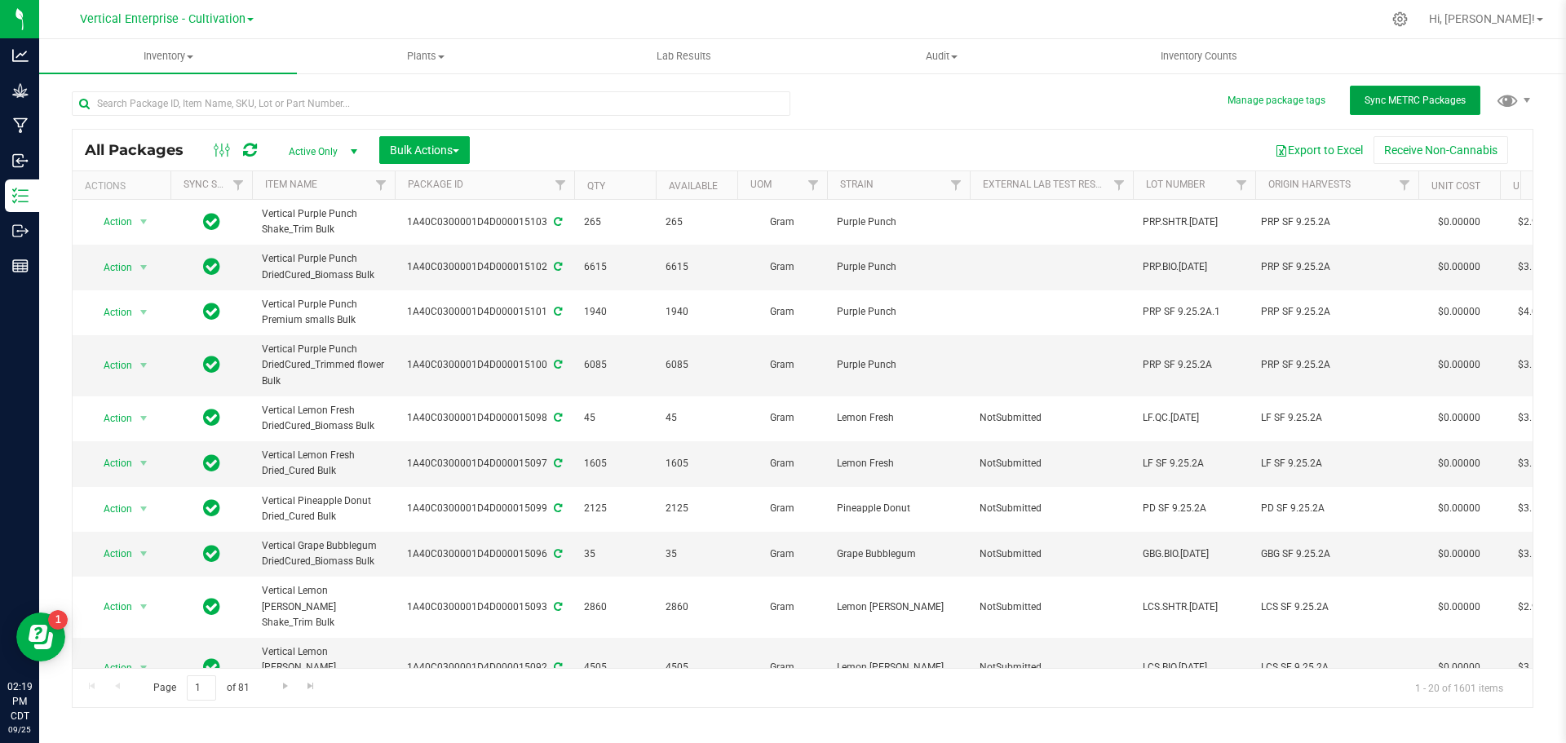
click at [1437, 91] on button "Sync METRC Packages" at bounding box center [1415, 100] width 131 height 29
click at [0, 0] on p "Grow" at bounding box center [0, 0] width 0 height 0
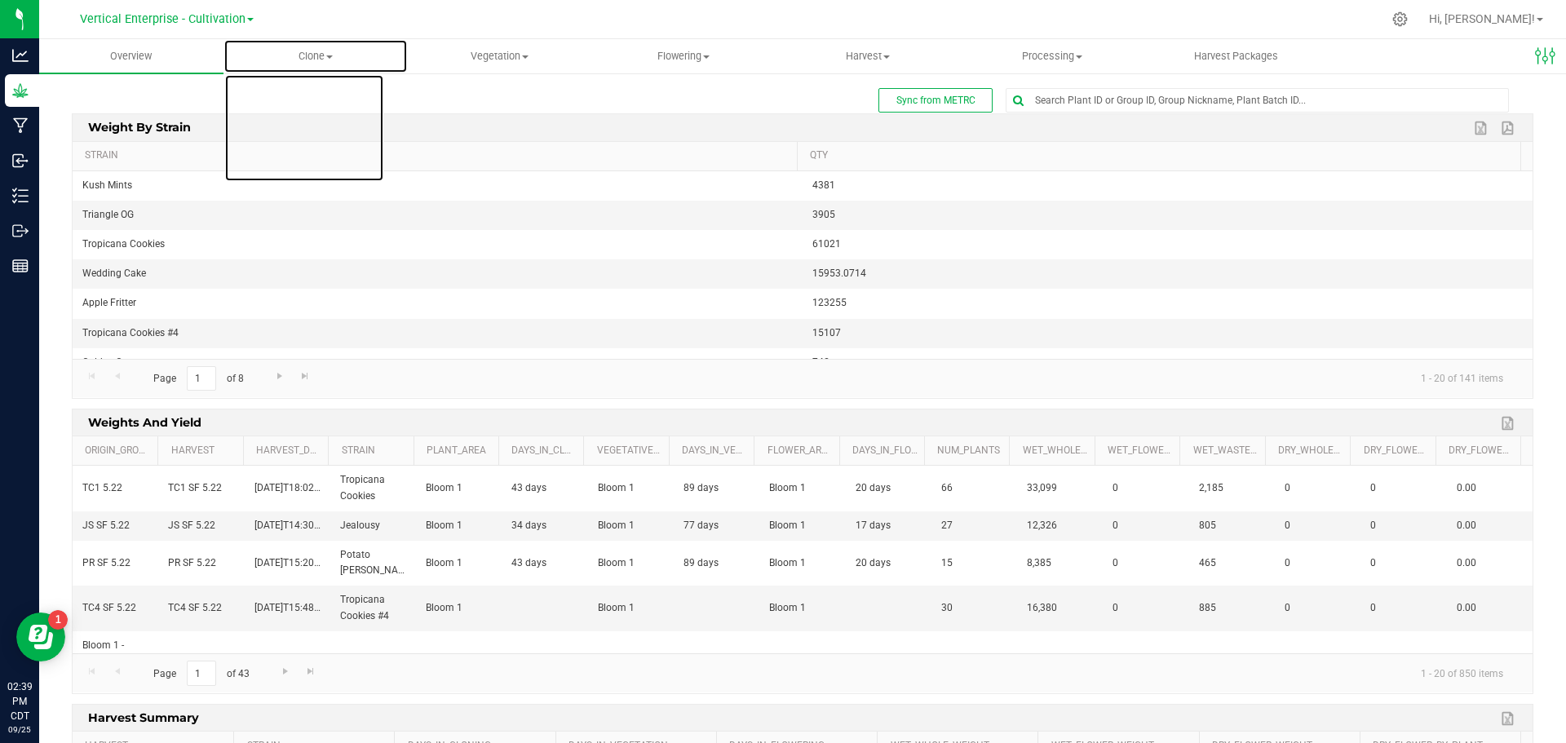
click at [325, 63] on span "Clone" at bounding box center [315, 56] width 183 height 15
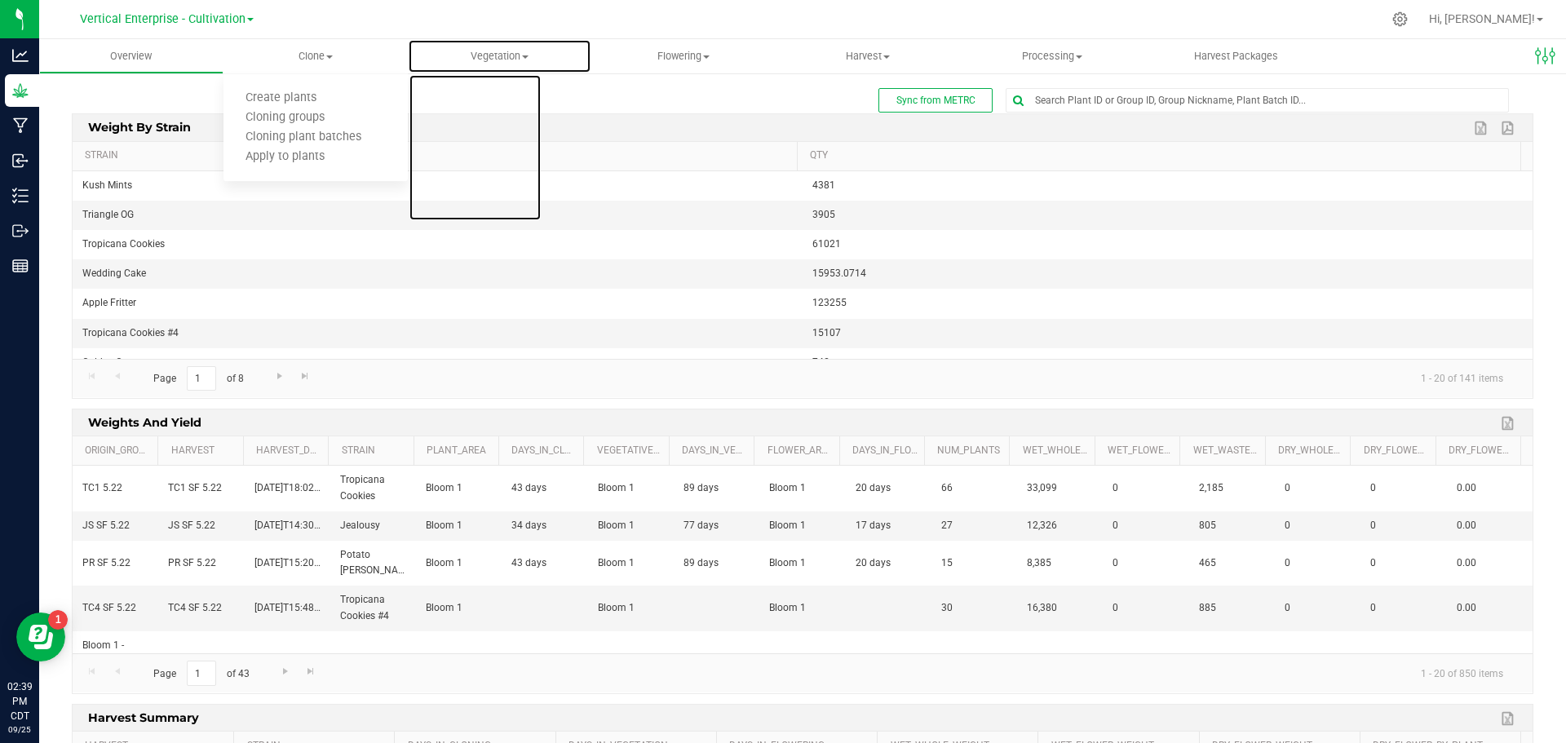
click at [574, 47] on uib-tab-heading "Vegetation Veg groups Veg plants Mother groups Mother plants Apply to plants Cr…" at bounding box center [500, 56] width 183 height 33
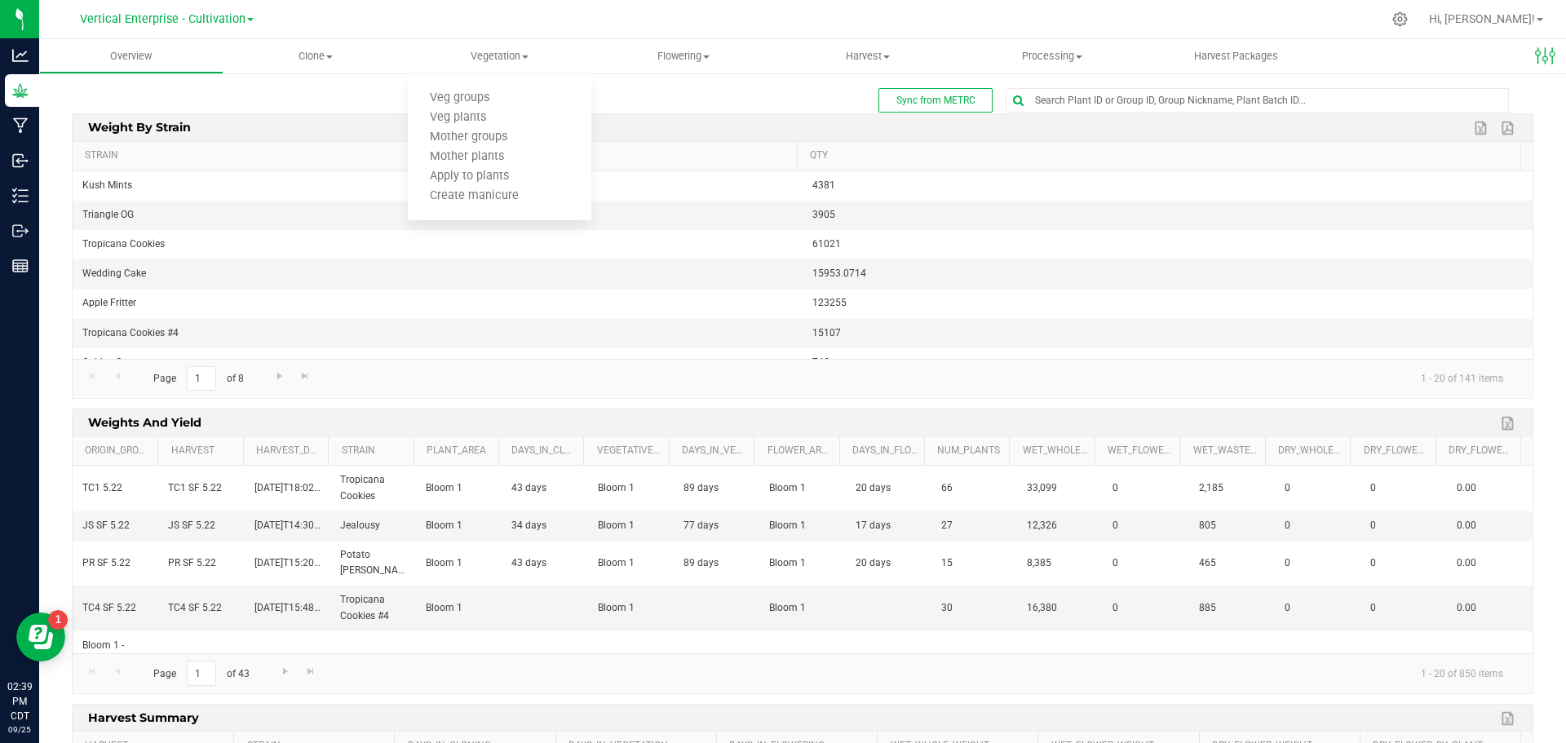
click at [587, 7] on div at bounding box center [837, 19] width 1090 height 32
click at [0, 0] on p "Inventory" at bounding box center [0, 0] width 0 height 0
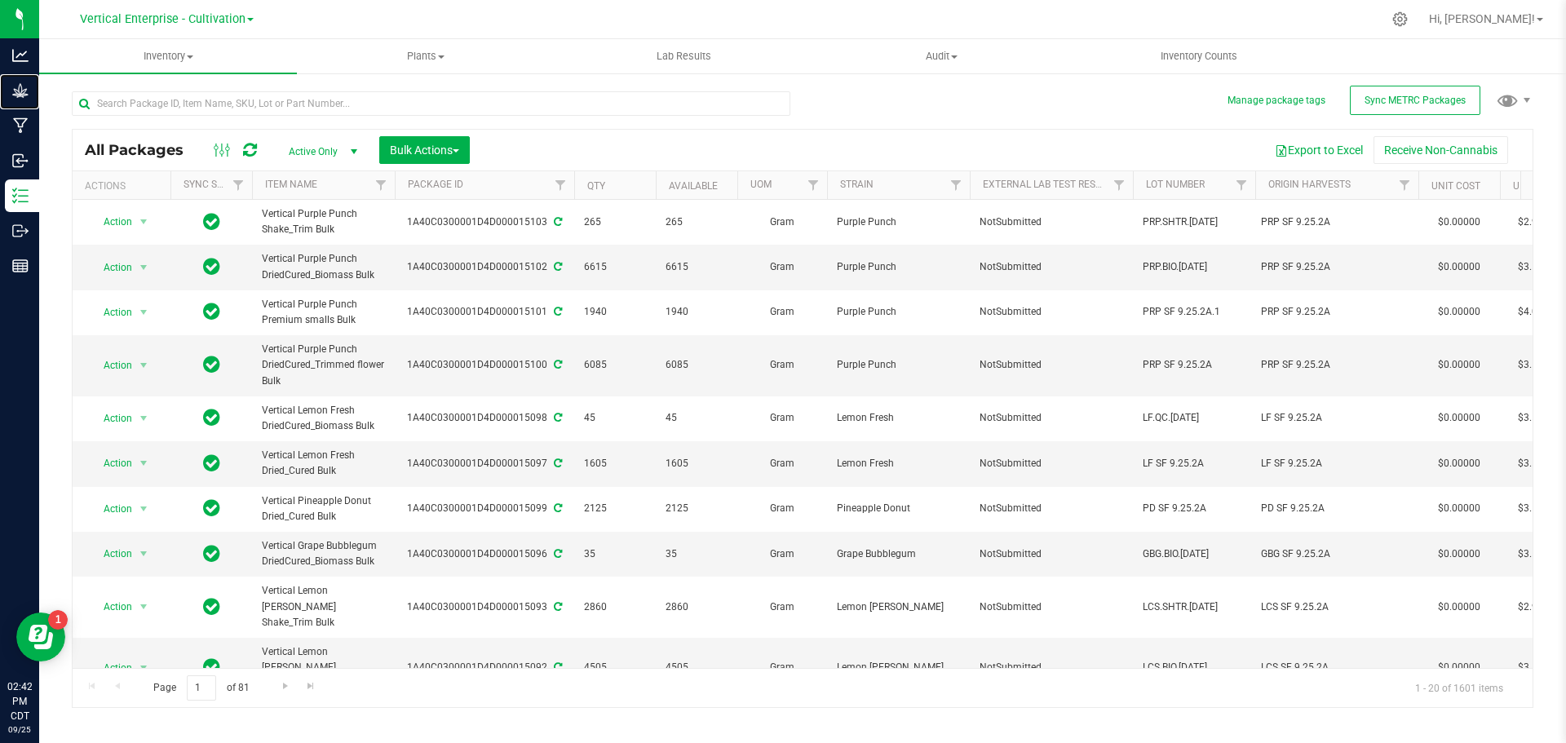
click at [0, 0] on p "Grow" at bounding box center [0, 0] width 0 height 0
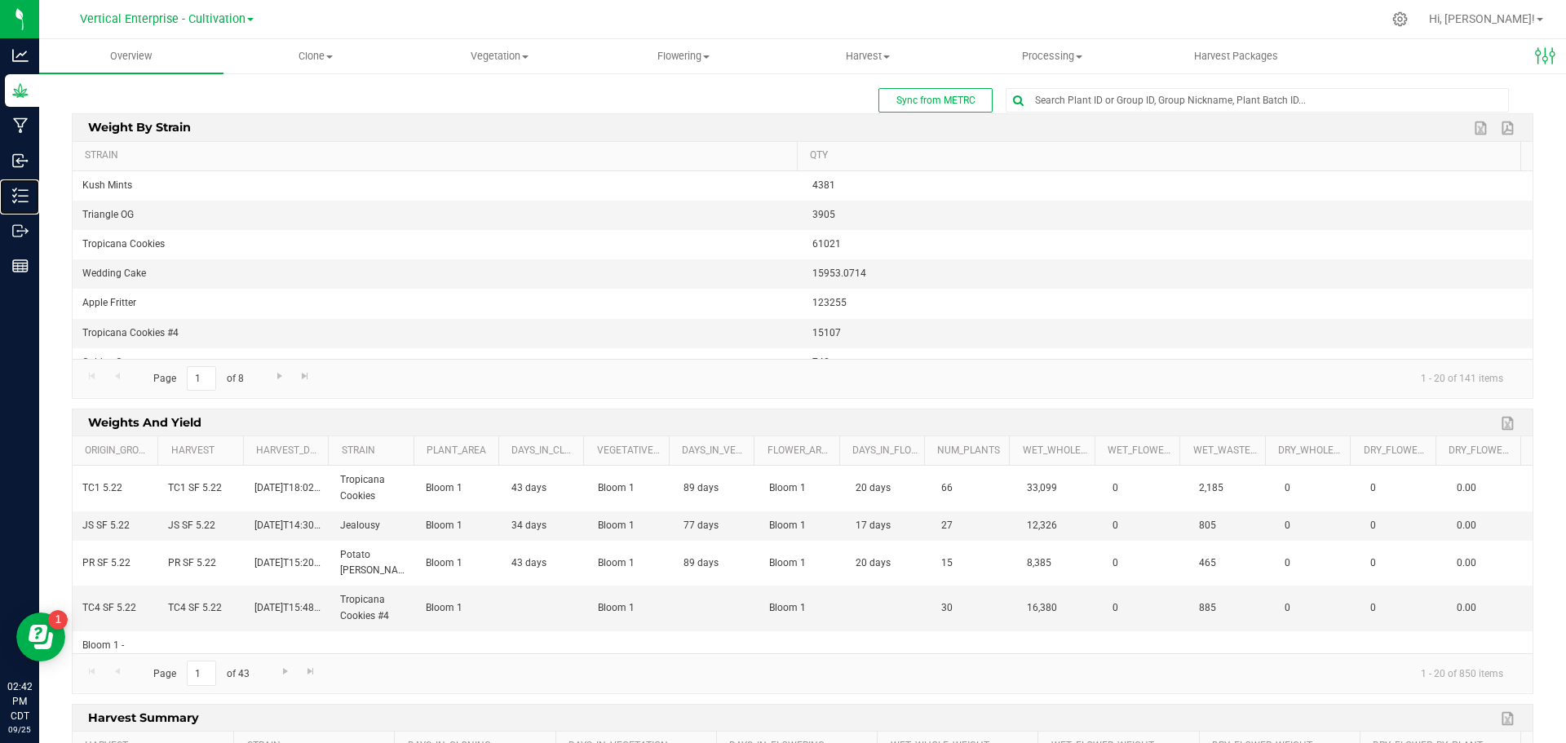
click at [39, 206] on div "Inventory" at bounding box center [22, 195] width 34 height 33
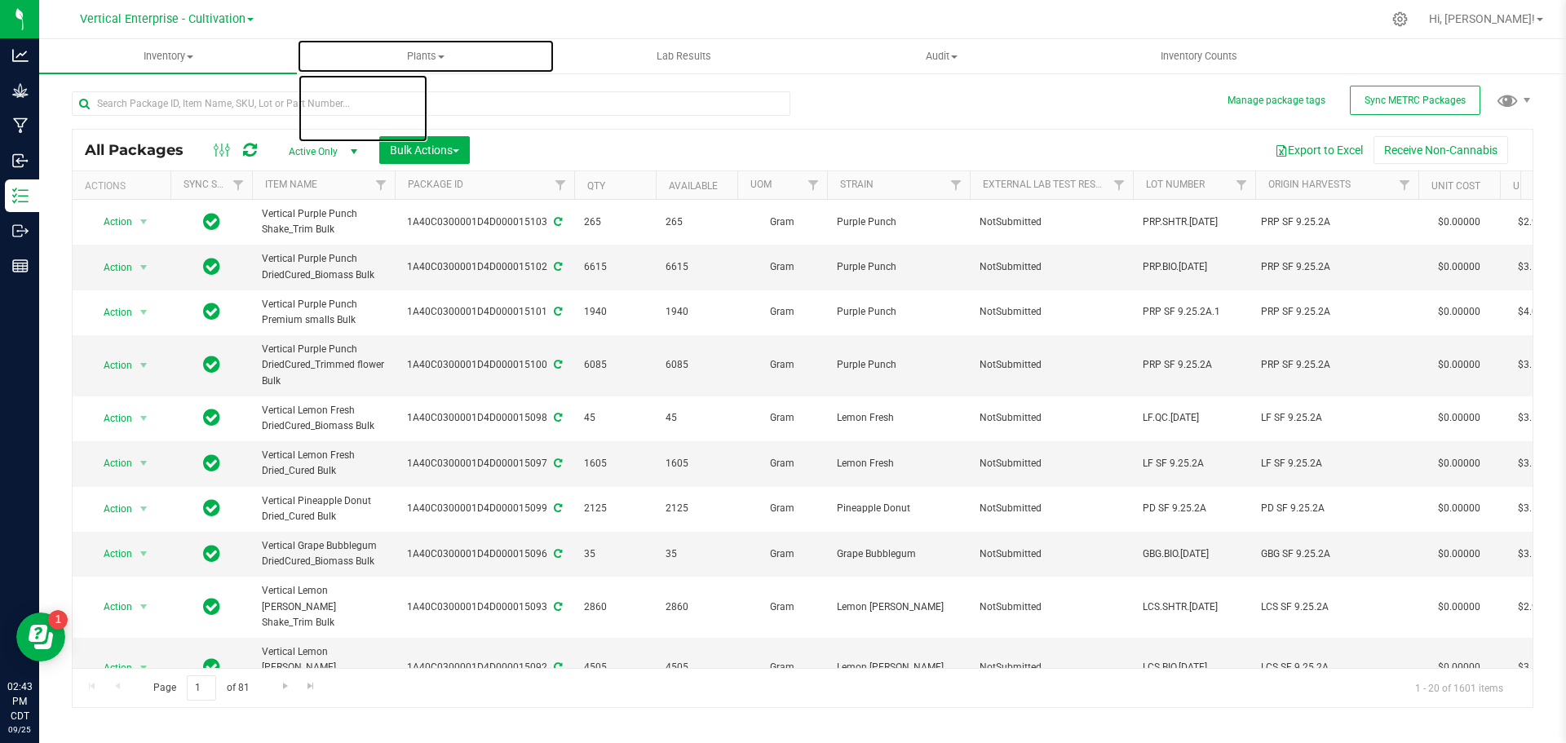
click at [441, 54] on span "Plants" at bounding box center [426, 56] width 256 height 15
click at [391, 100] on li "All plants" at bounding box center [426, 99] width 258 height 20
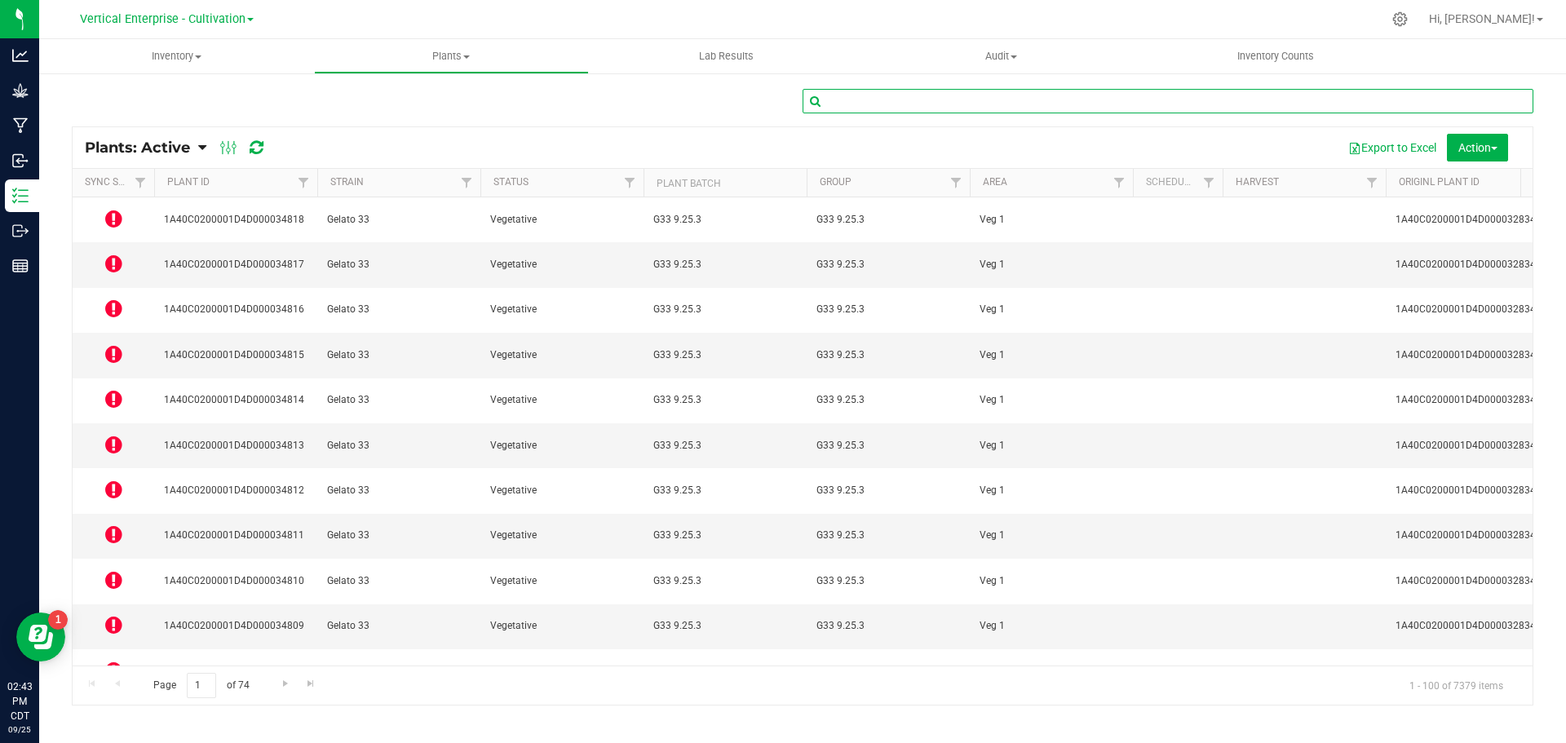
click at [956, 105] on input "text" at bounding box center [1168, 101] width 731 height 24
click at [110, 214] on icon at bounding box center [113, 219] width 17 height 20
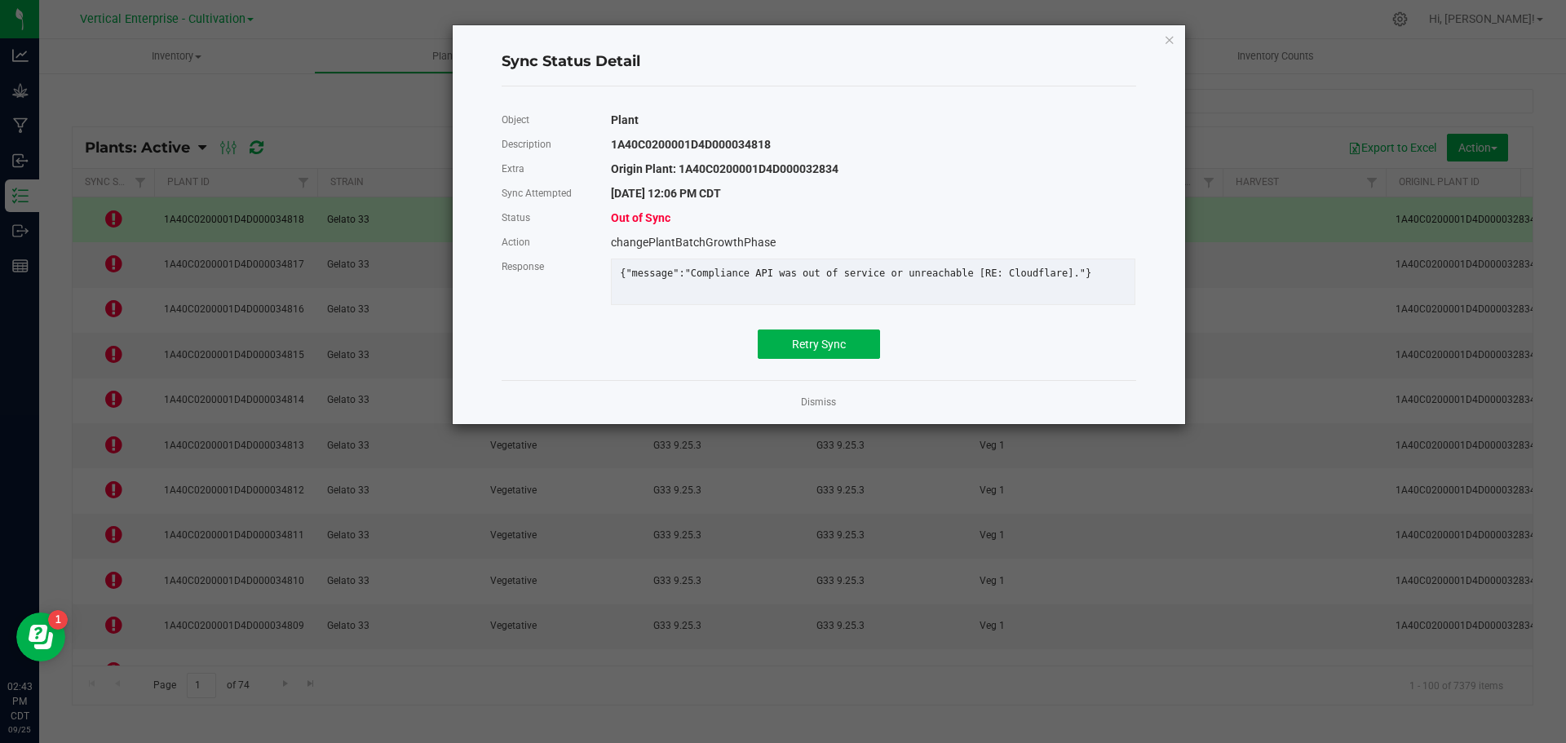
click at [821, 410] on link "Dismiss" at bounding box center [818, 403] width 35 height 14
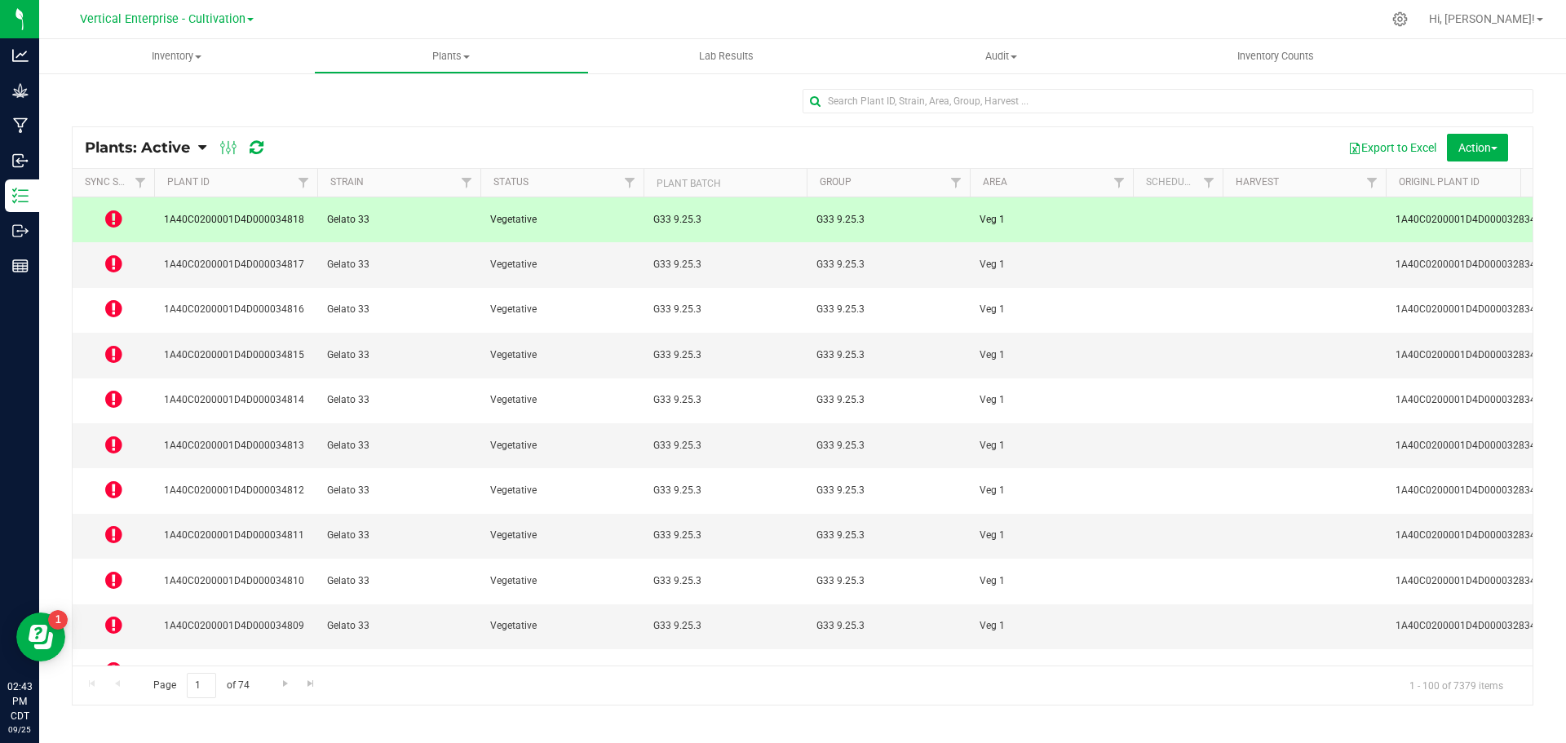
click at [265, 141] on div at bounding box center [242, 148] width 55 height 20
click at [257, 149] on icon at bounding box center [257, 148] width 14 height 16
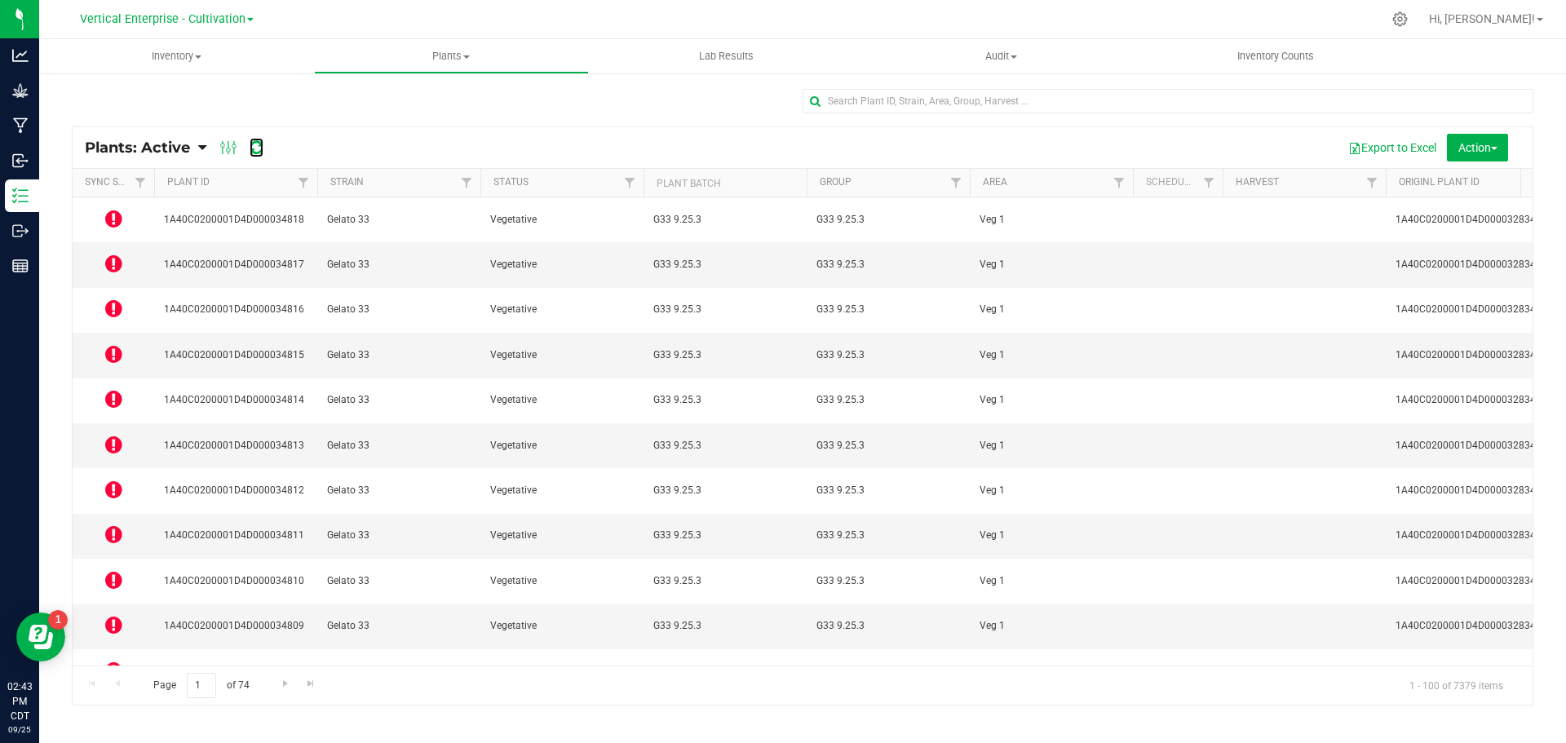
click at [257, 149] on icon at bounding box center [257, 148] width 14 height 16
click at [255, 153] on icon at bounding box center [257, 148] width 14 height 16
click at [122, 215] on td at bounding box center [114, 219] width 82 height 45
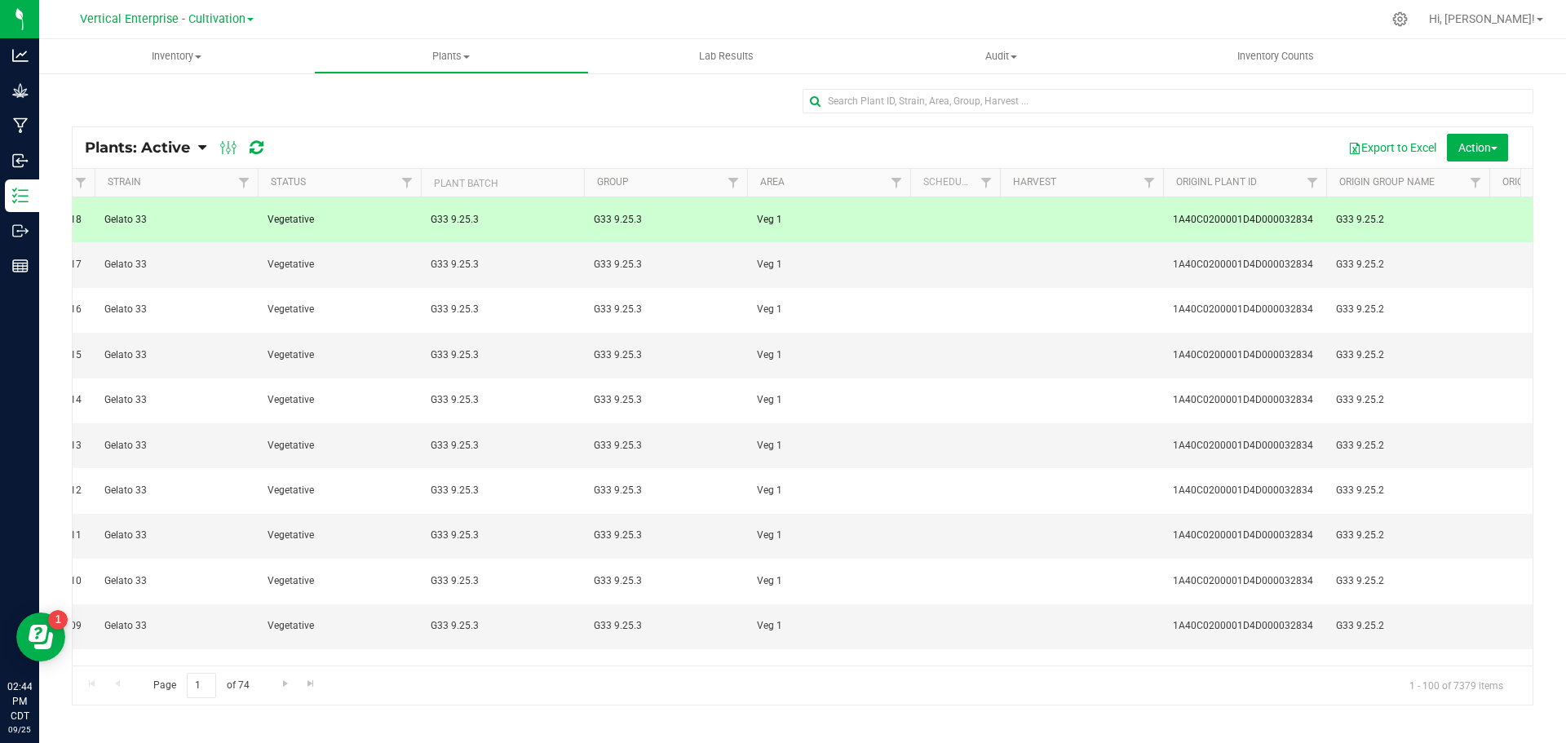
scroll to position [0, 21]
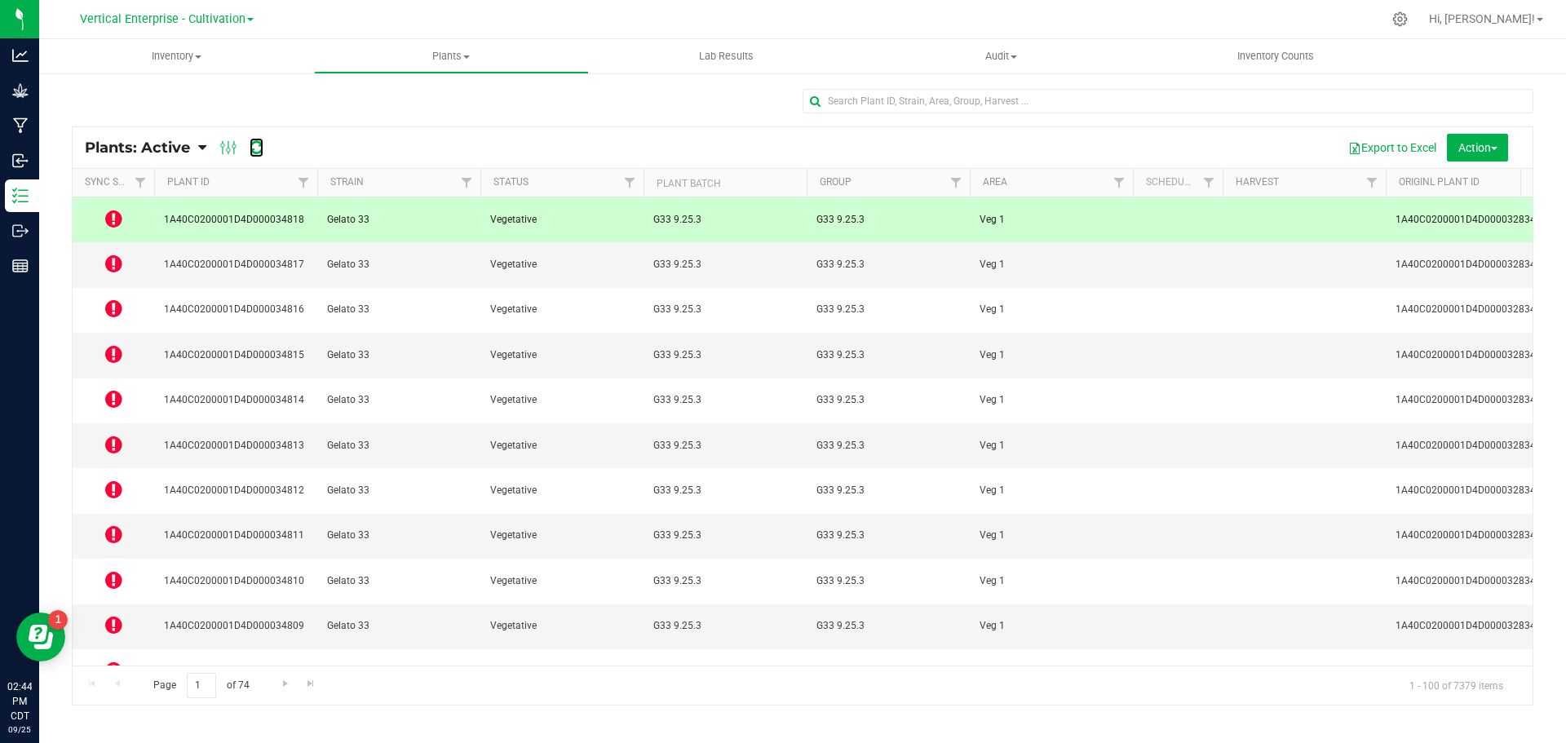
click at [258, 147] on icon at bounding box center [257, 148] width 14 height 16
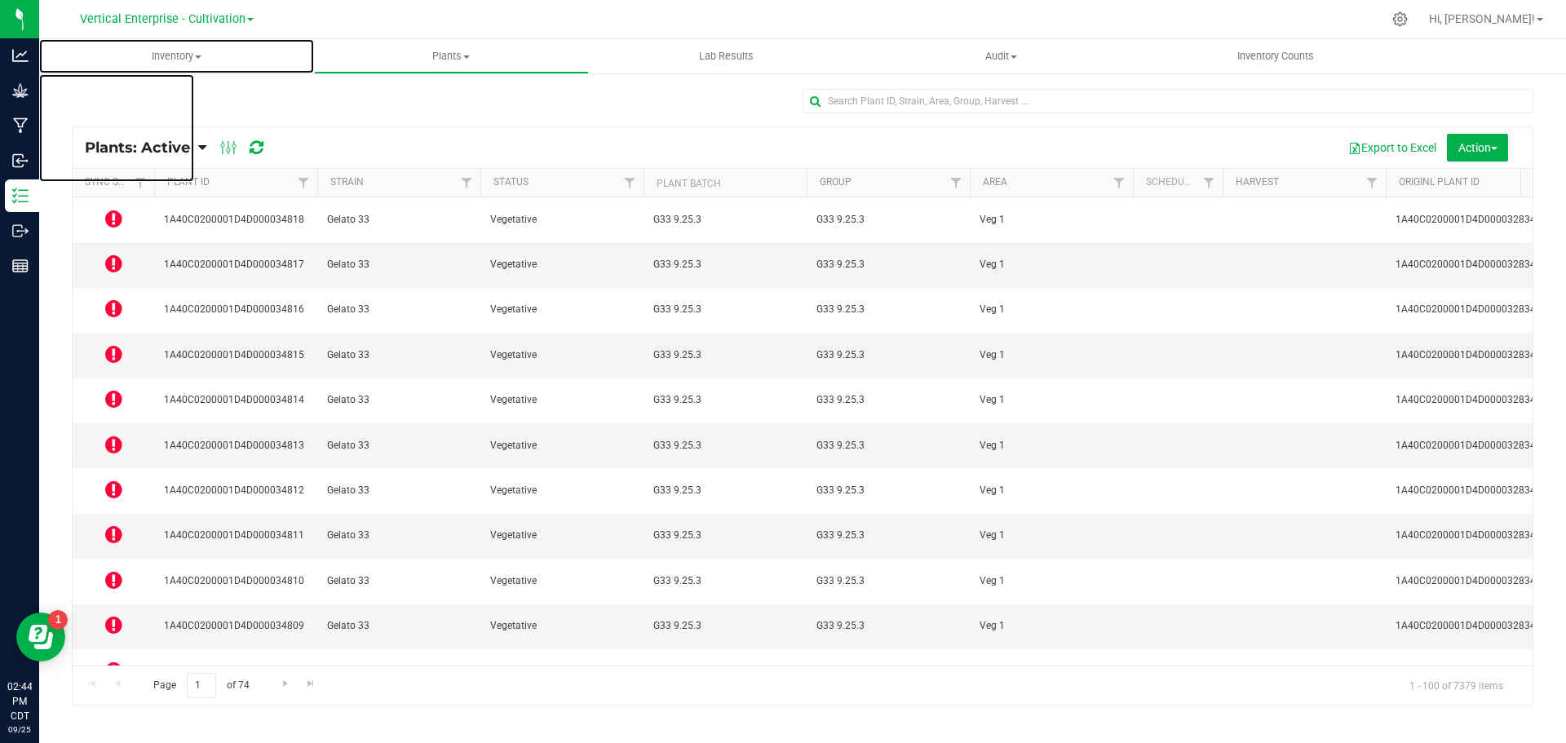
click at [171, 55] on span "Inventory" at bounding box center [176, 56] width 275 height 15
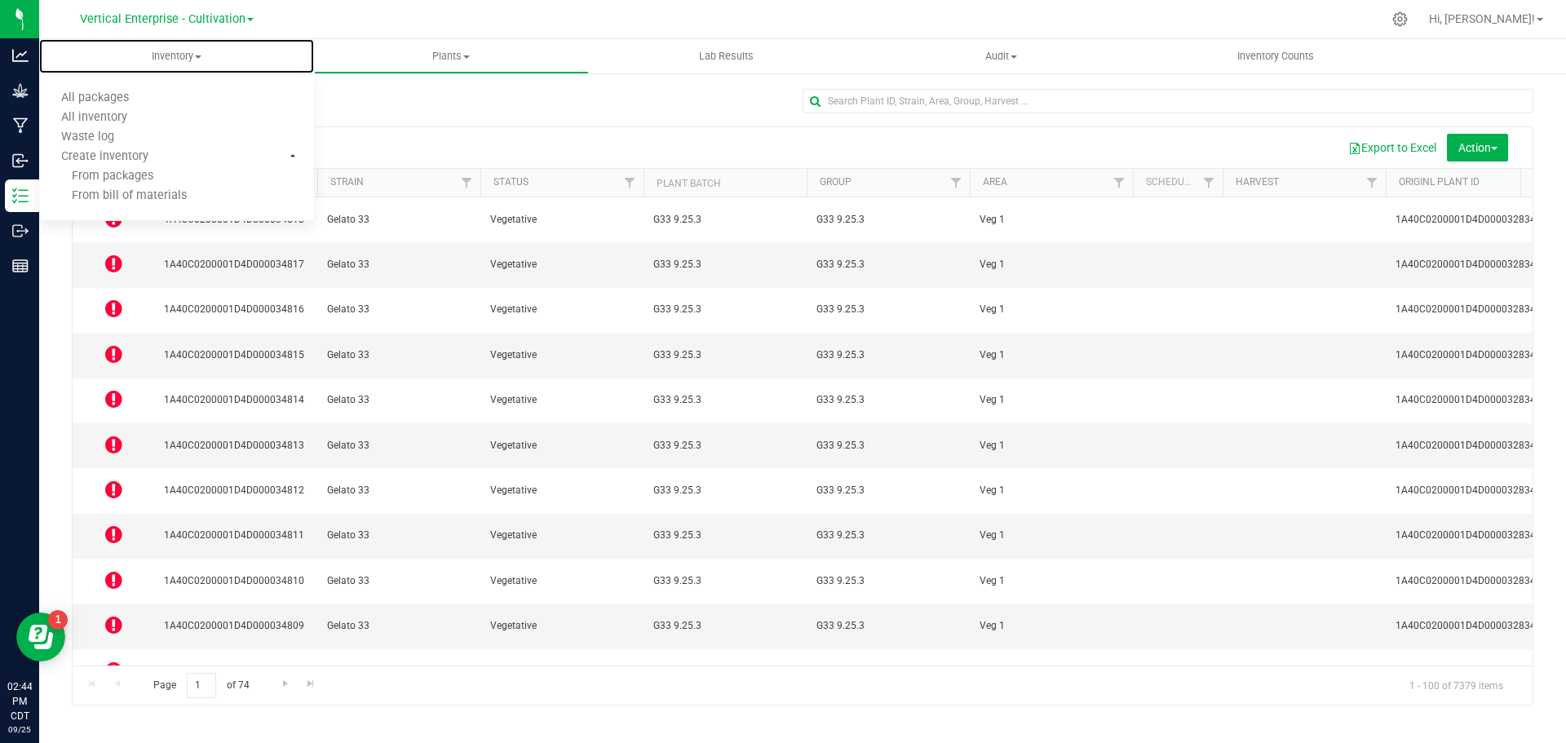
click at [90, 100] on span "All packages" at bounding box center [95, 98] width 112 height 14
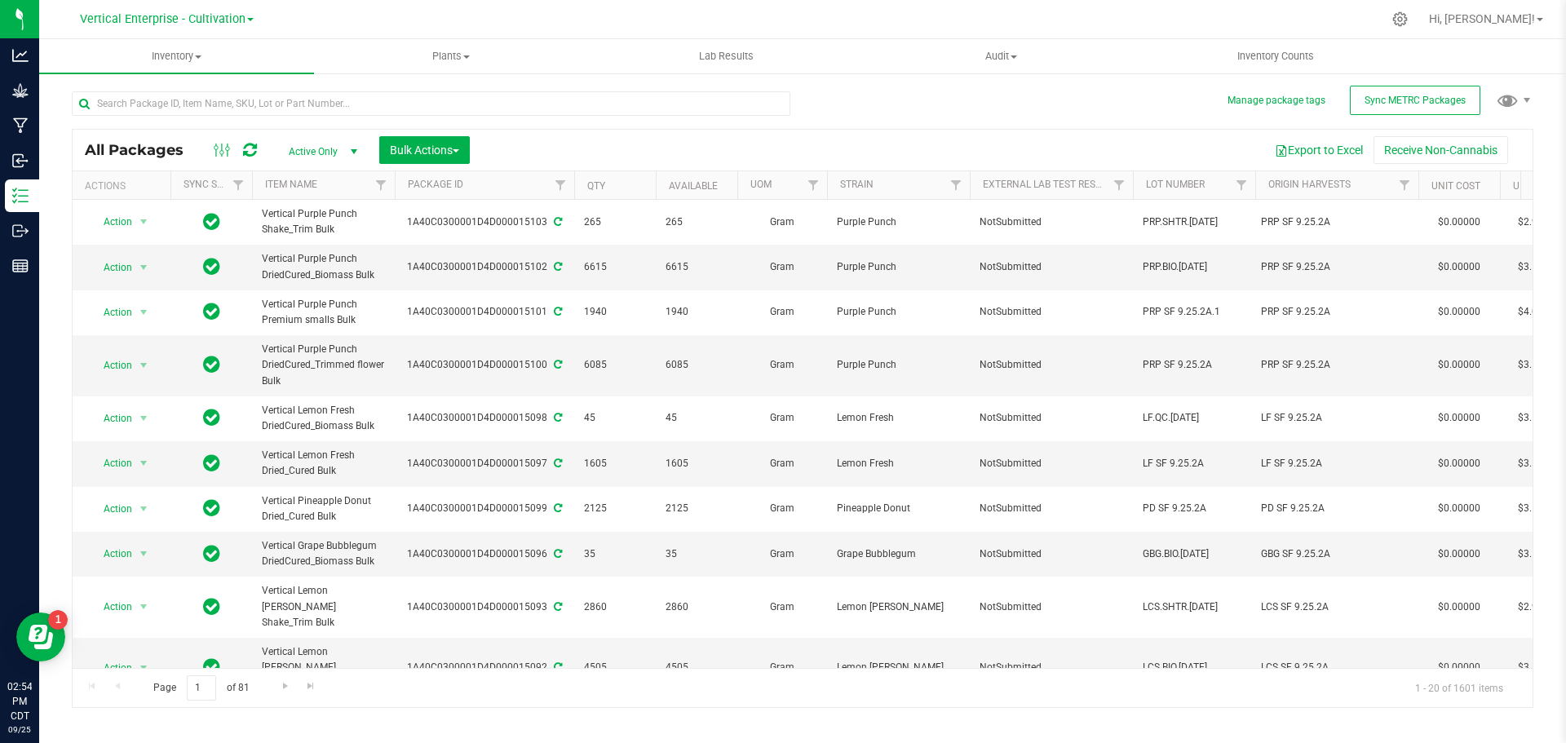
click at [207, 24] on span "Vertical Enterprise - Cultivation" at bounding box center [163, 19] width 166 height 14
click at [225, 81] on link "Vertical Enterprise - Manufacturing" at bounding box center [166, 80] width 238 height 22
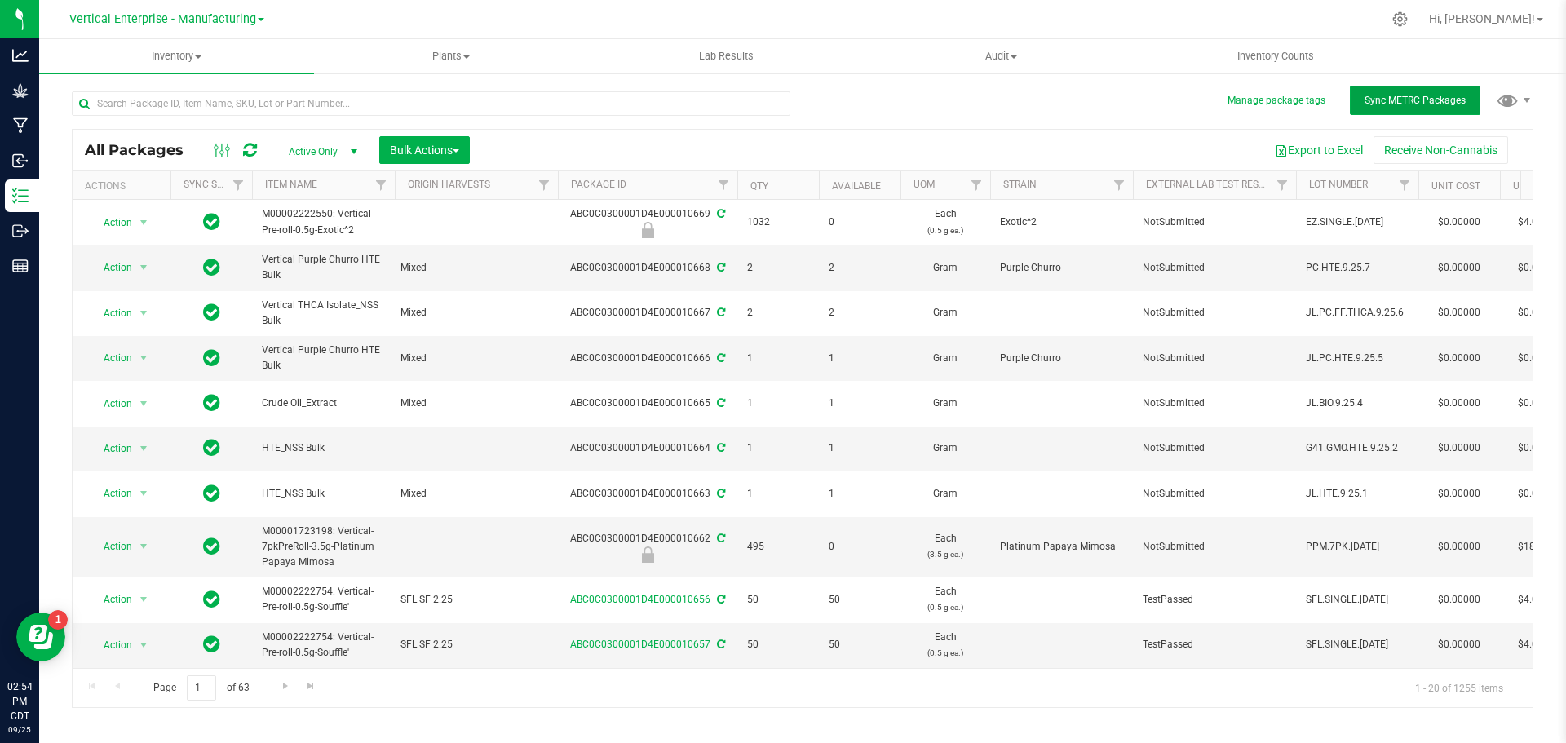
click at [1432, 95] on span "Sync METRC Packages" at bounding box center [1415, 100] width 101 height 11
